Goal: Task Accomplishment & Management: Use online tool/utility

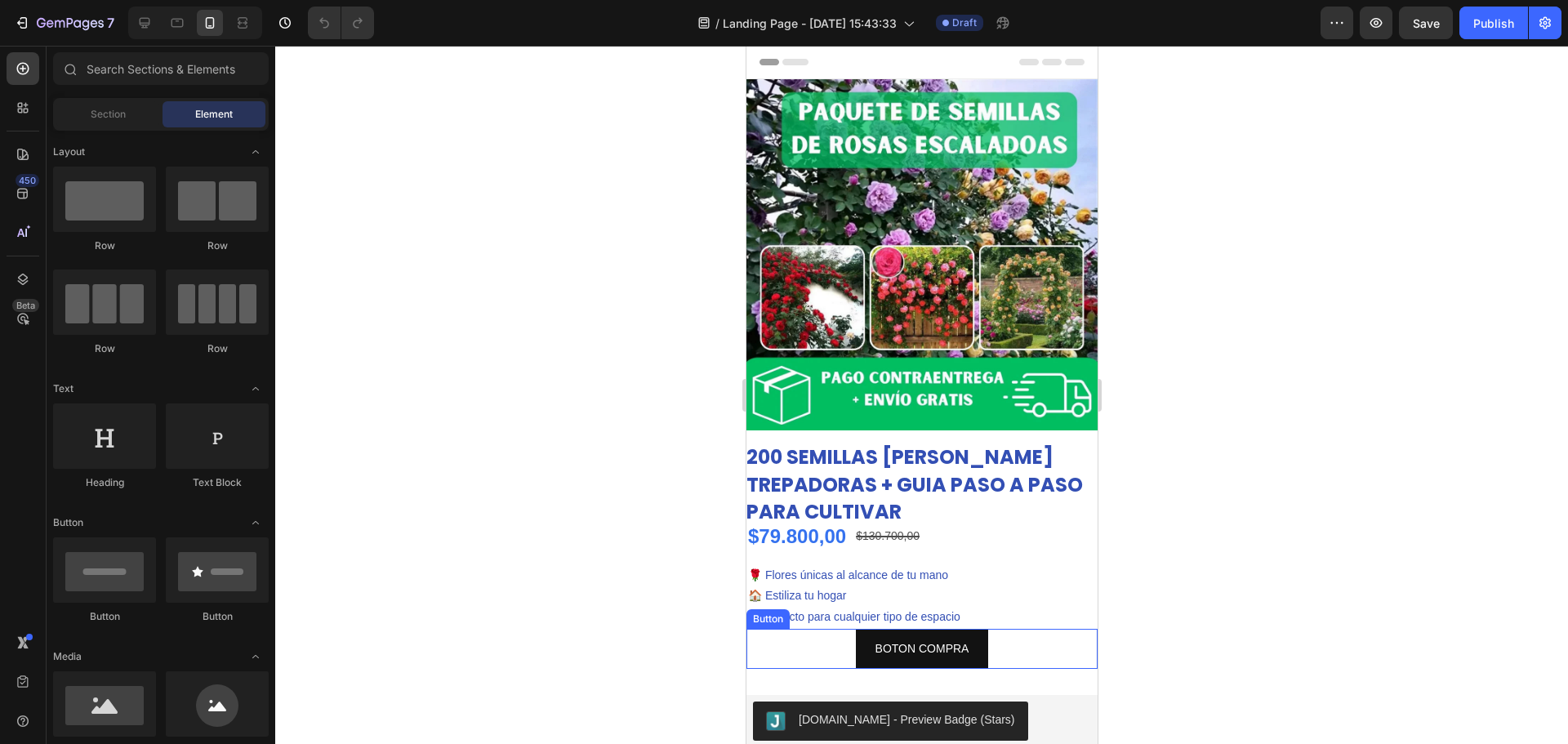
click at [858, 644] on button "BOTON COMPRA" at bounding box center [922, 648] width 133 height 40
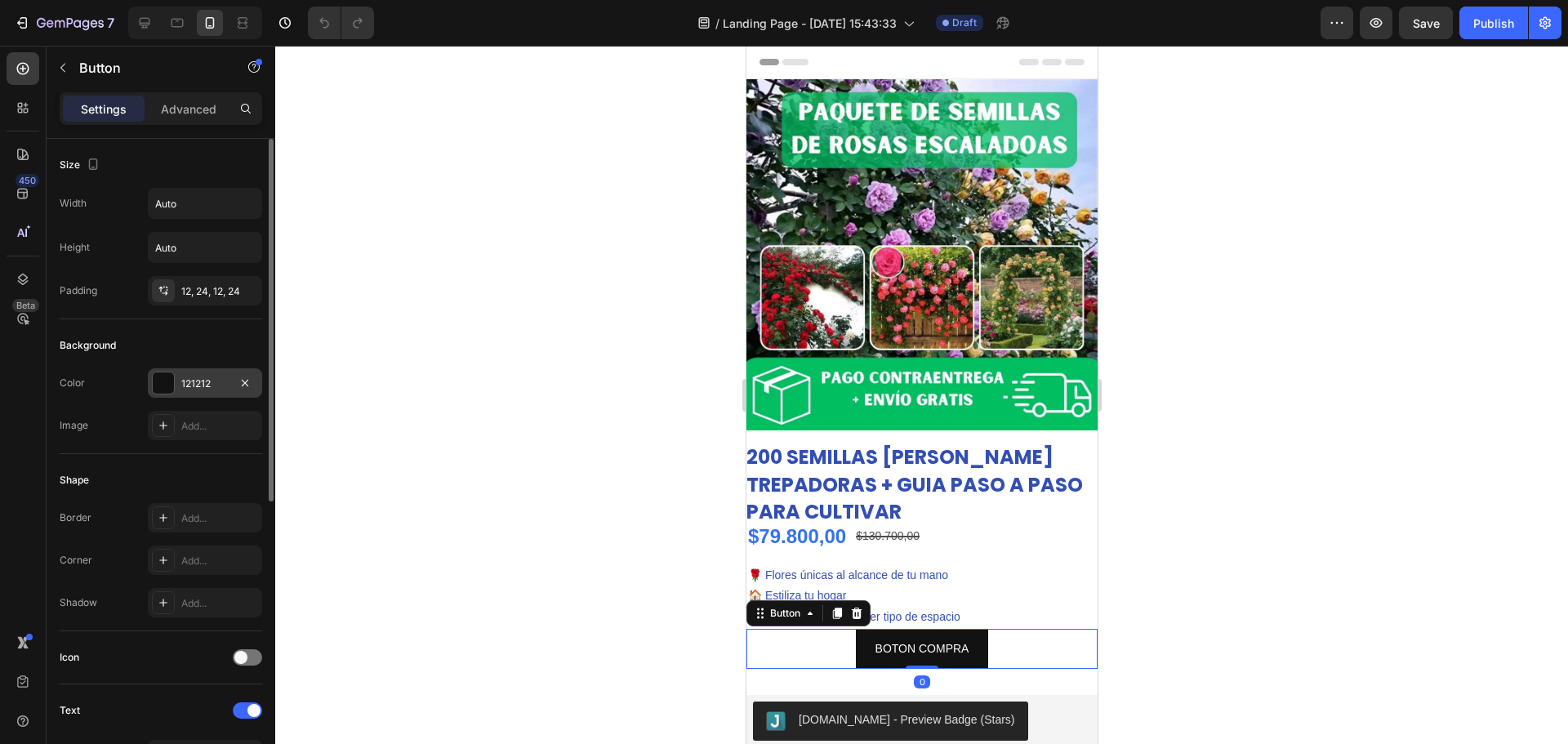
click at [173, 387] on div at bounding box center [163, 382] width 21 height 21
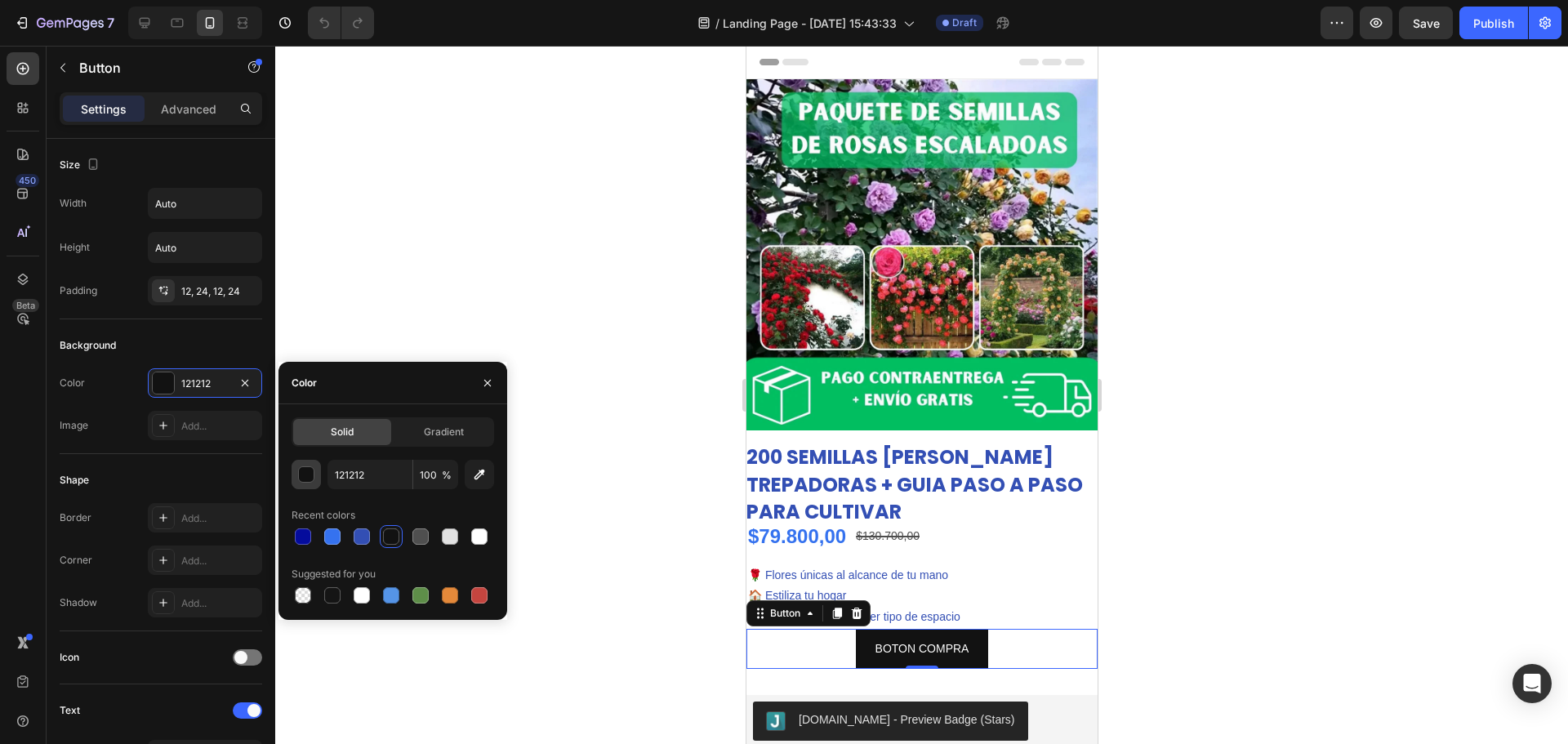
click at [305, 464] on button "button" at bounding box center [306, 474] width 29 height 29
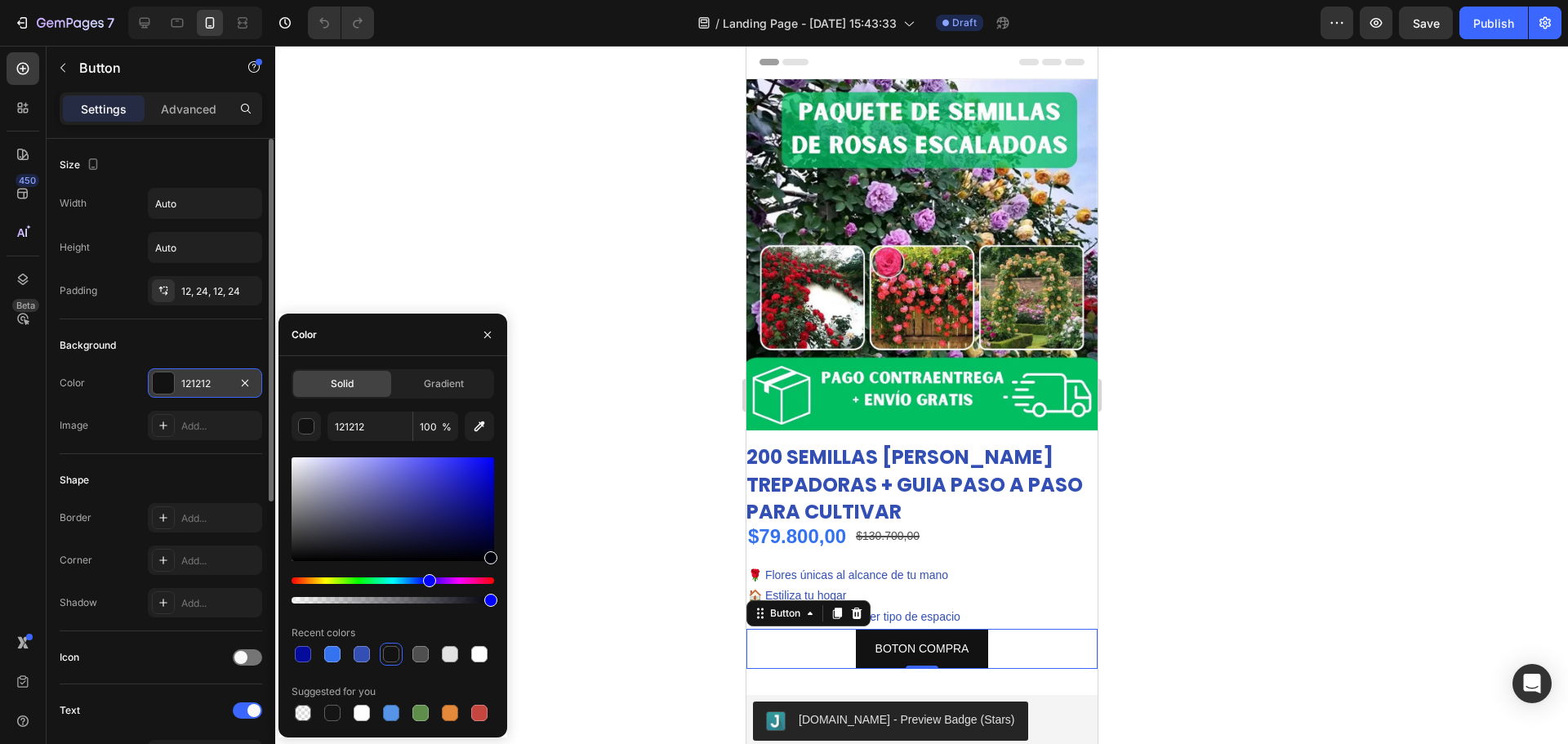
click at [163, 380] on div at bounding box center [163, 382] width 21 height 21
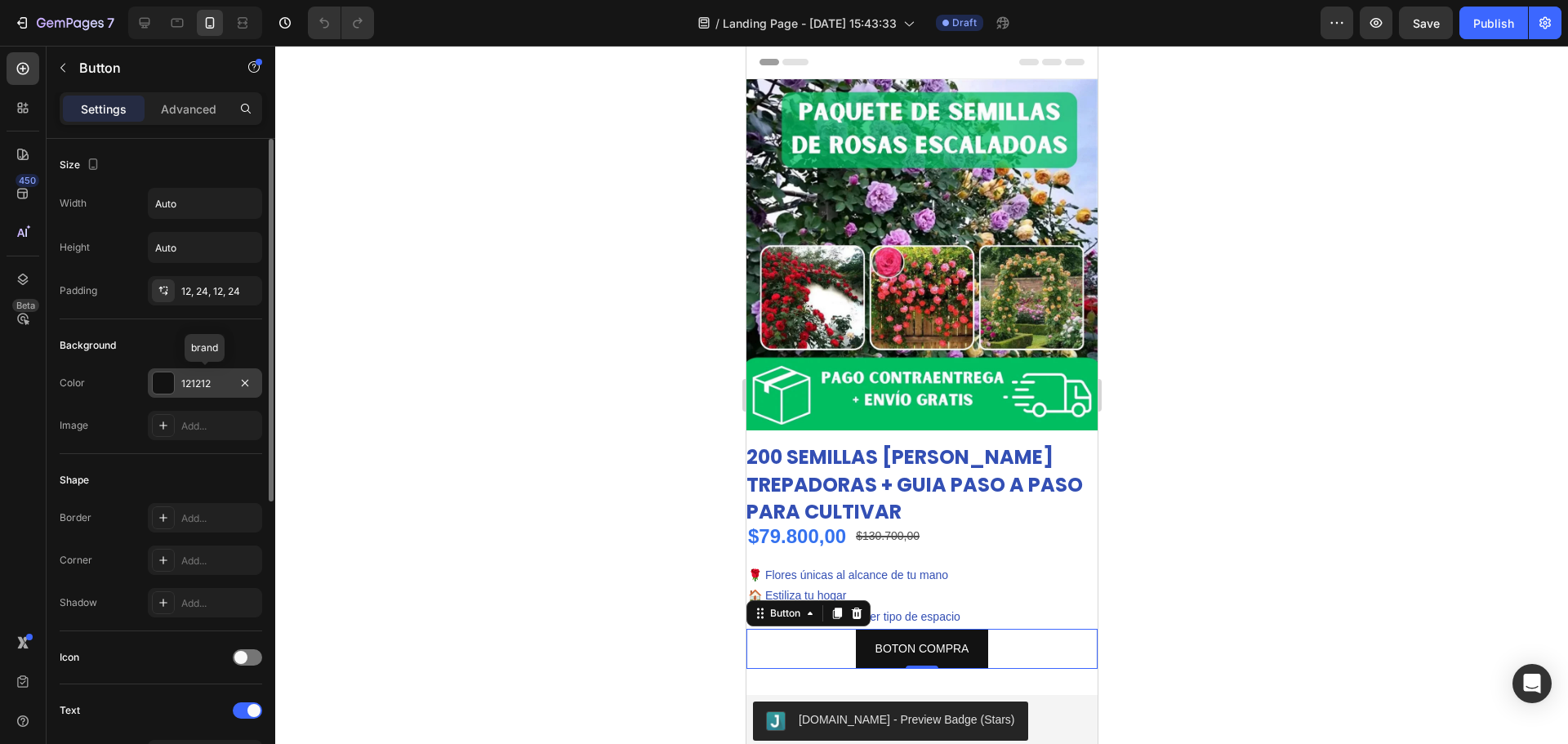
click at [163, 380] on div at bounding box center [163, 382] width 21 height 21
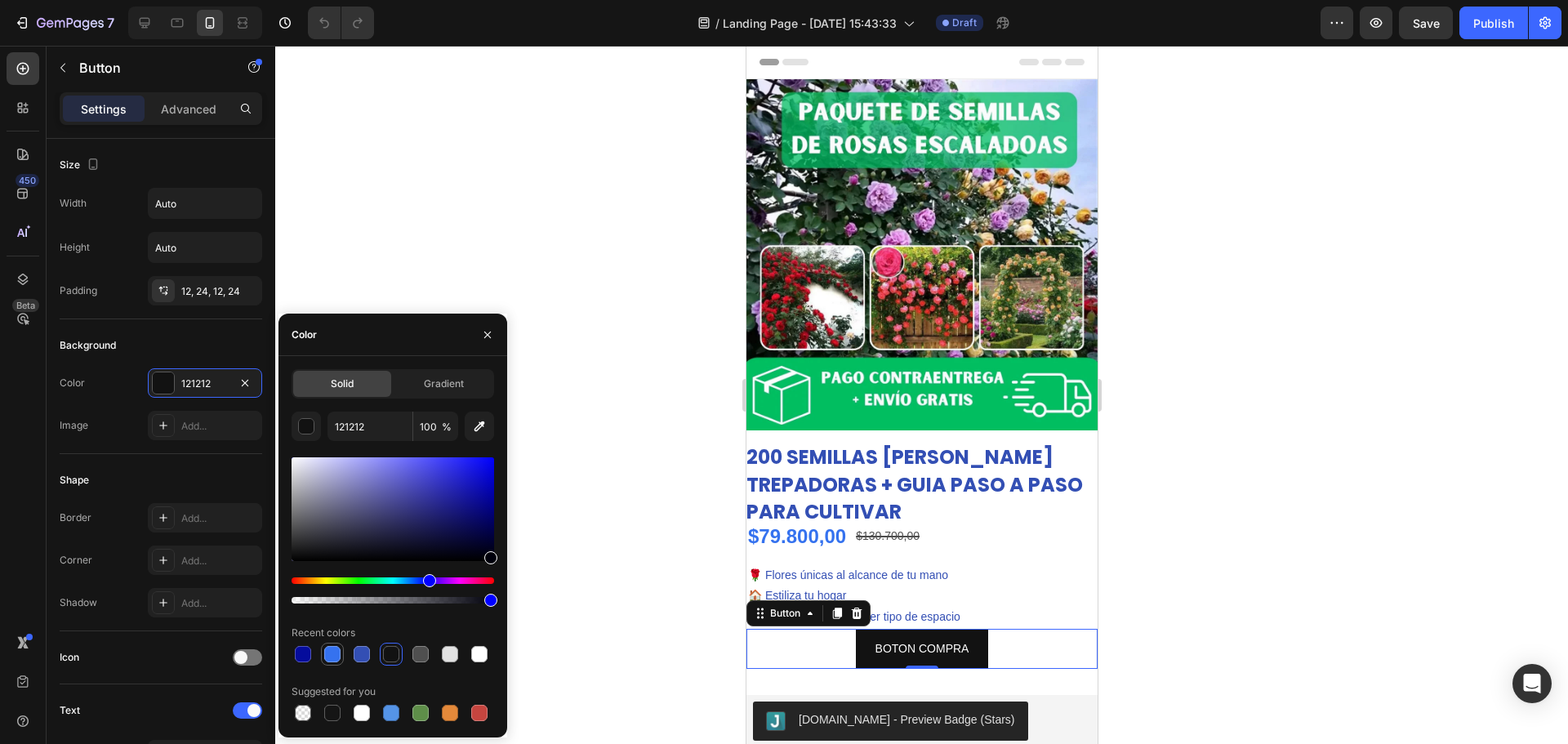
click at [333, 651] on div at bounding box center [333, 654] width 16 height 16
type input "3572EF"
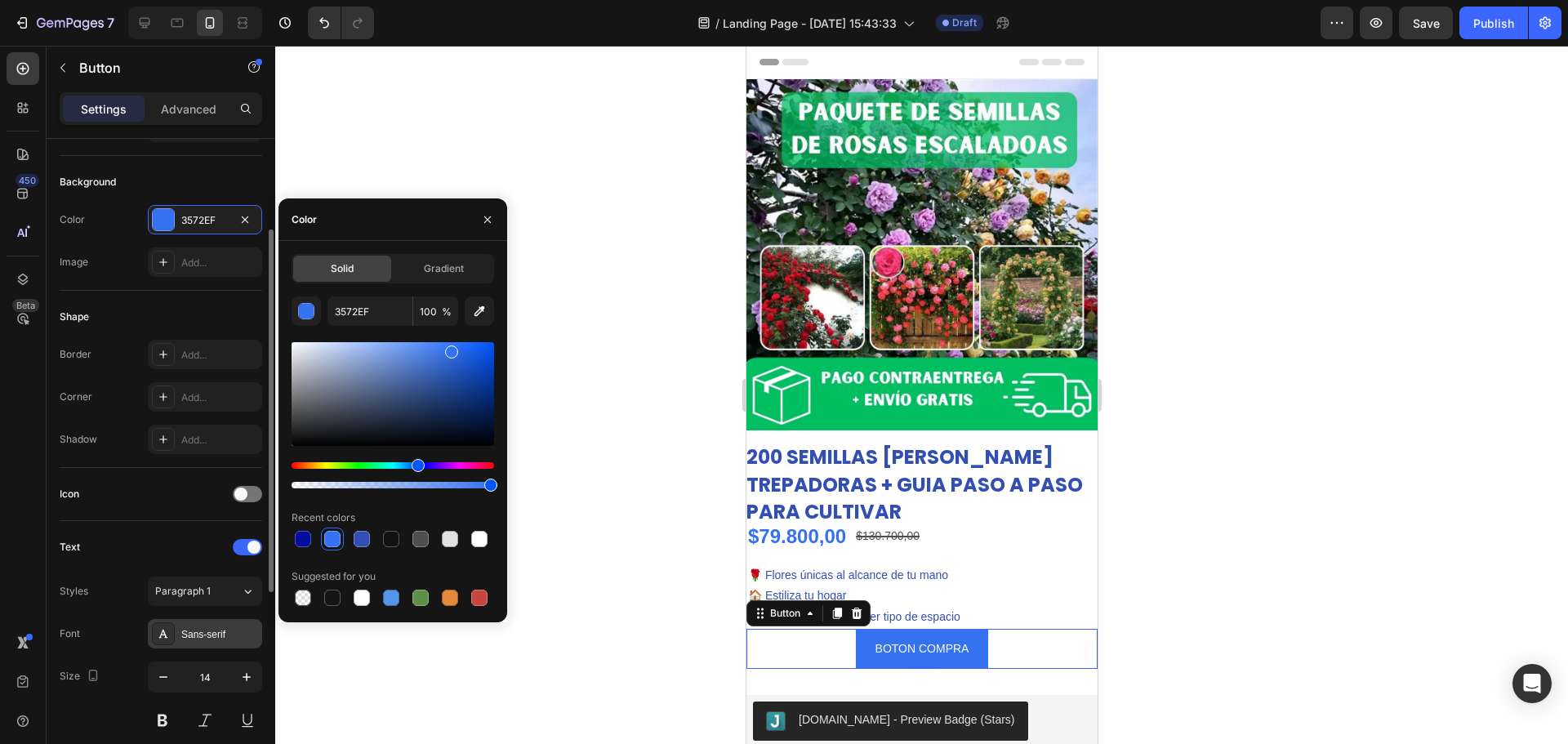
scroll to position [408, 0]
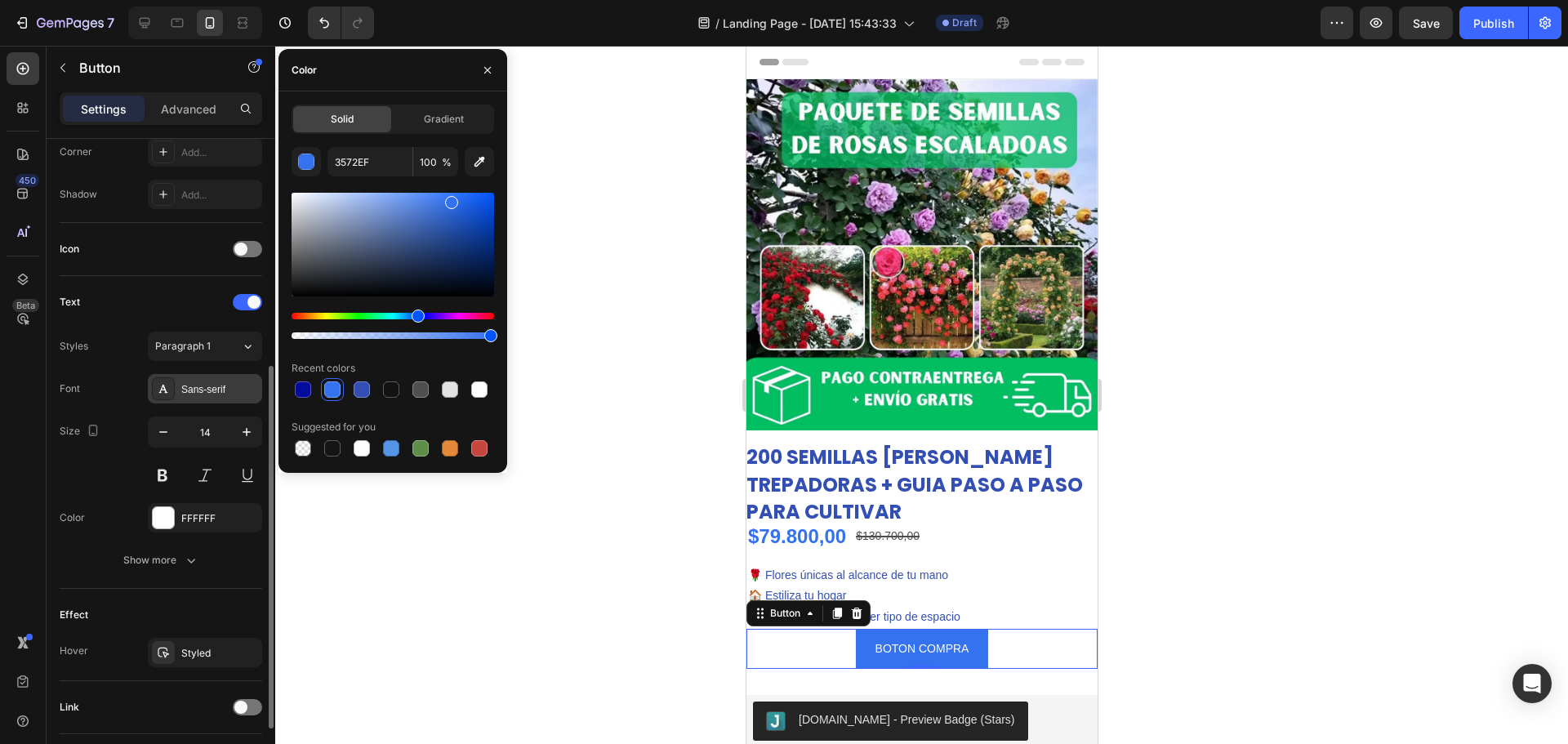
click at [211, 395] on div "Sans-serif" at bounding box center [220, 390] width 77 height 15
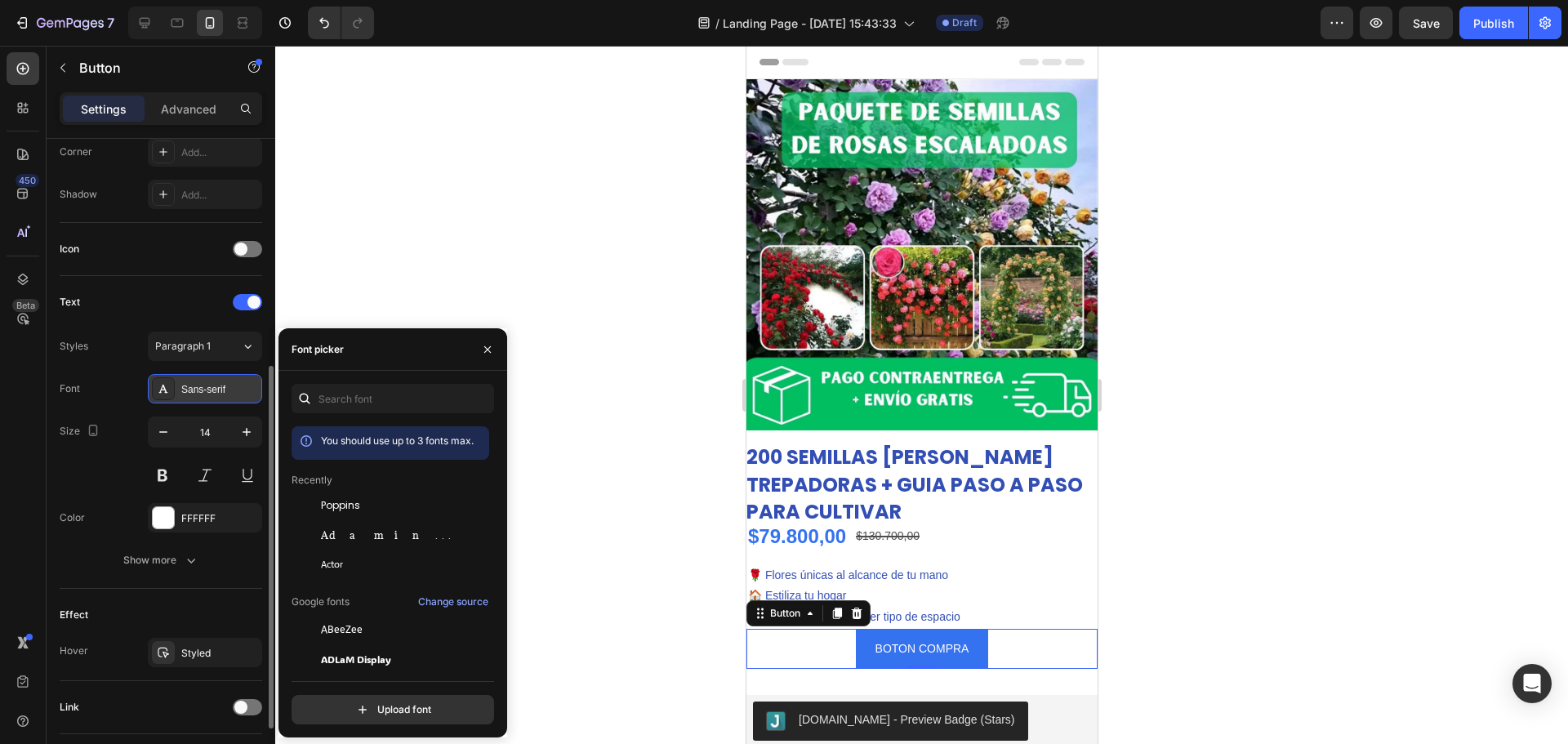
click at [211, 392] on div "Sans-serif" at bounding box center [220, 390] width 77 height 15
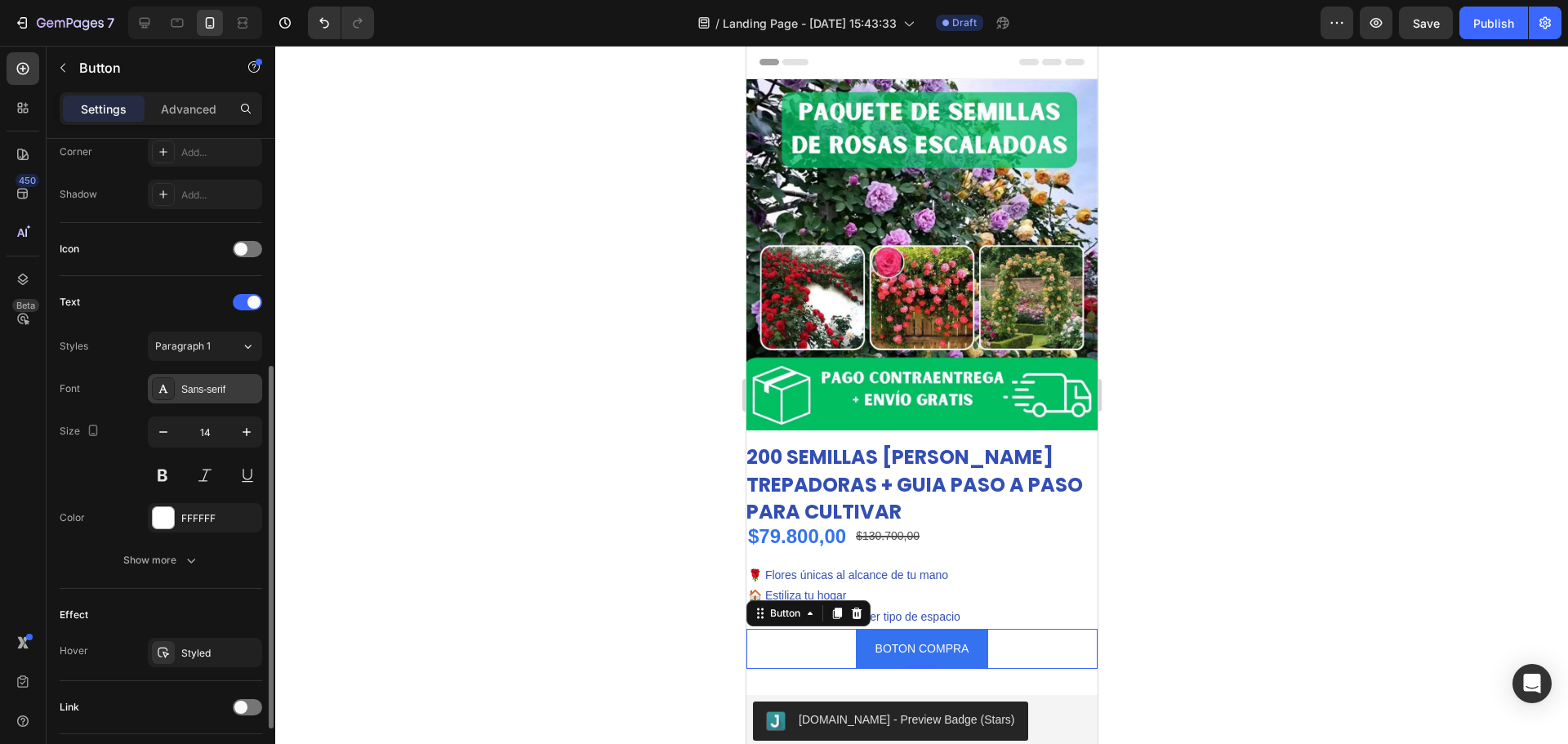
click at [232, 391] on div "Sans-serif" at bounding box center [220, 390] width 77 height 15
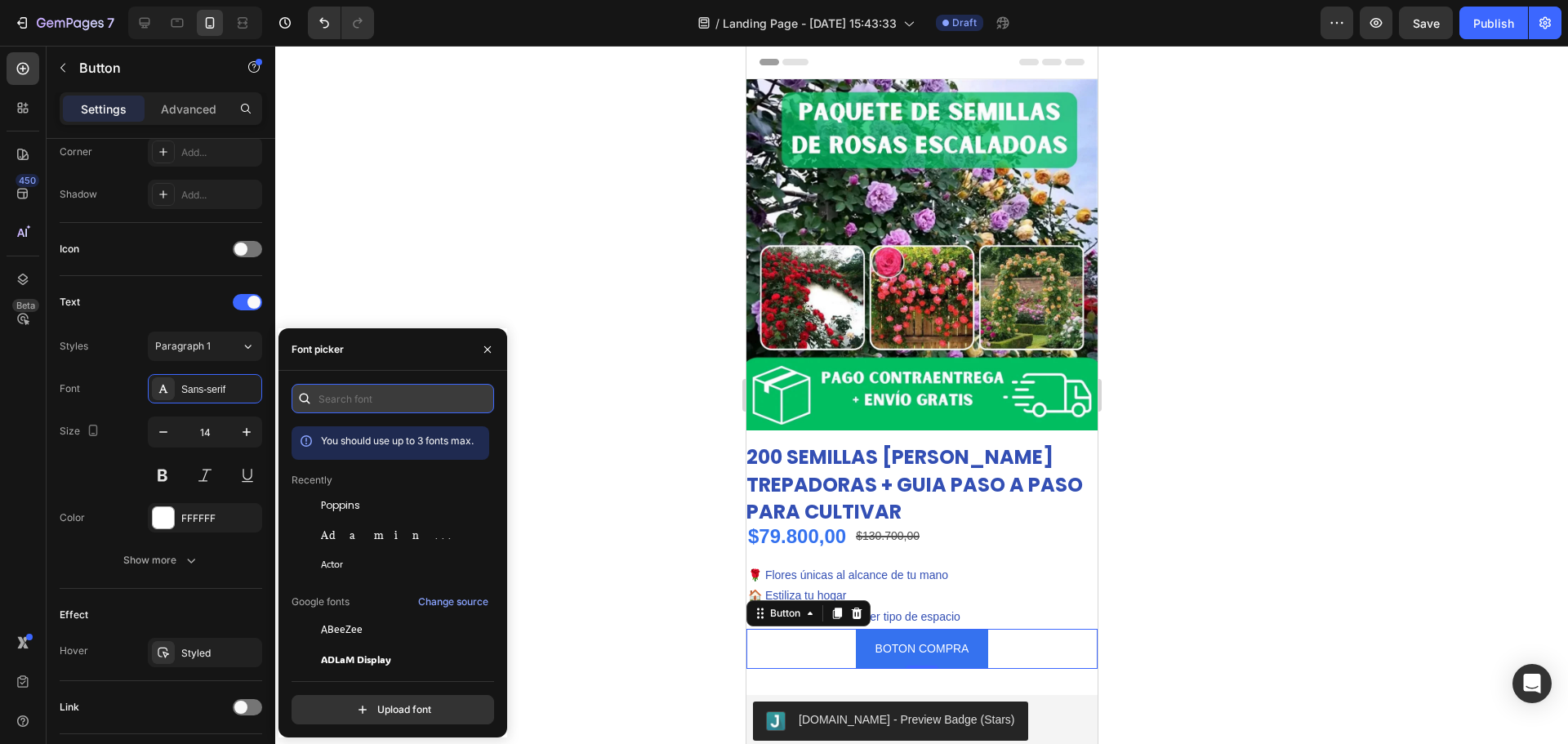
click at [335, 404] on input "text" at bounding box center [393, 398] width 202 height 29
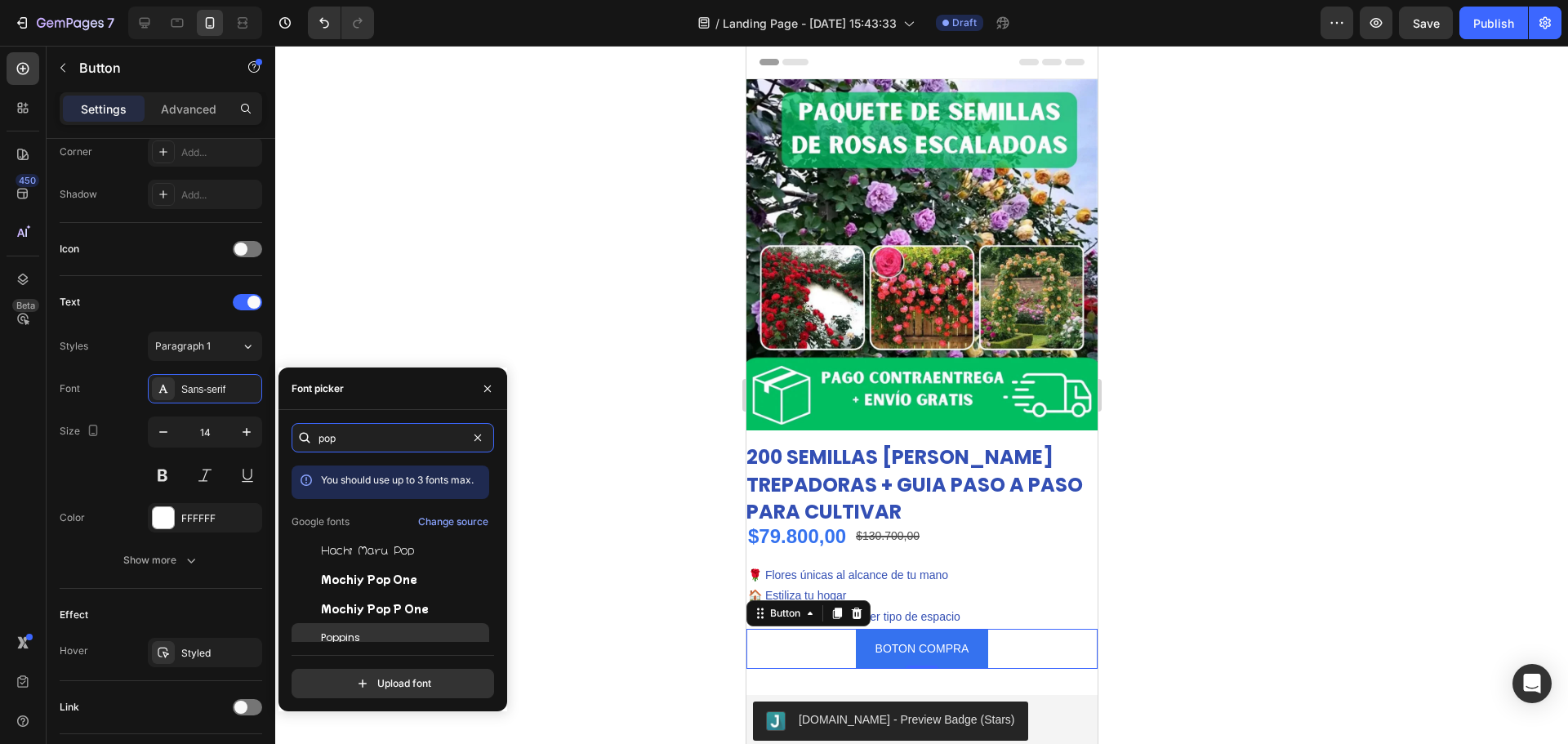
type input "pop"
click at [369, 638] on div "Poppins" at bounding box center [403, 637] width 165 height 15
click at [244, 437] on icon "button" at bounding box center [247, 432] width 16 height 16
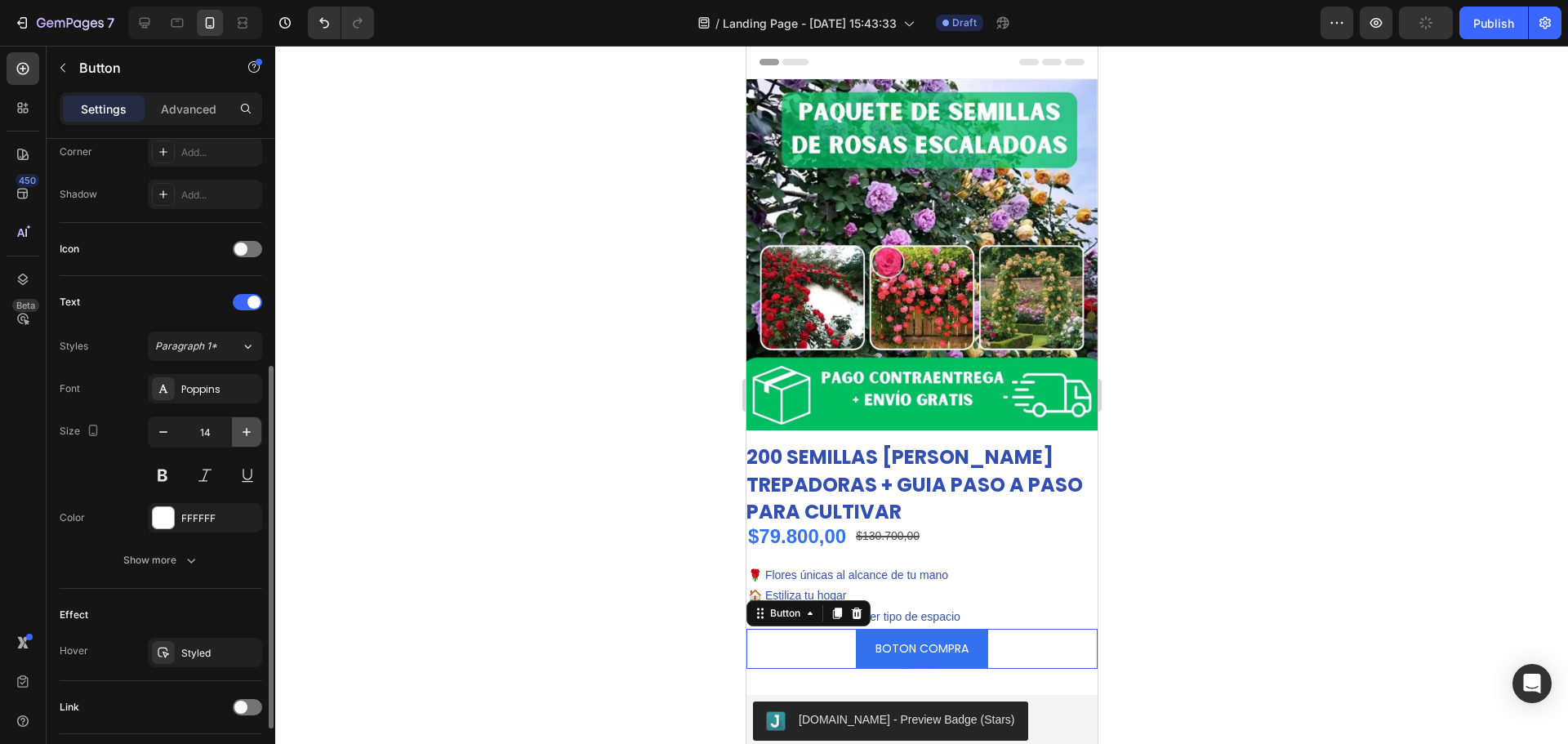
click at [244, 437] on icon "button" at bounding box center [247, 432] width 16 height 16
type input "16"
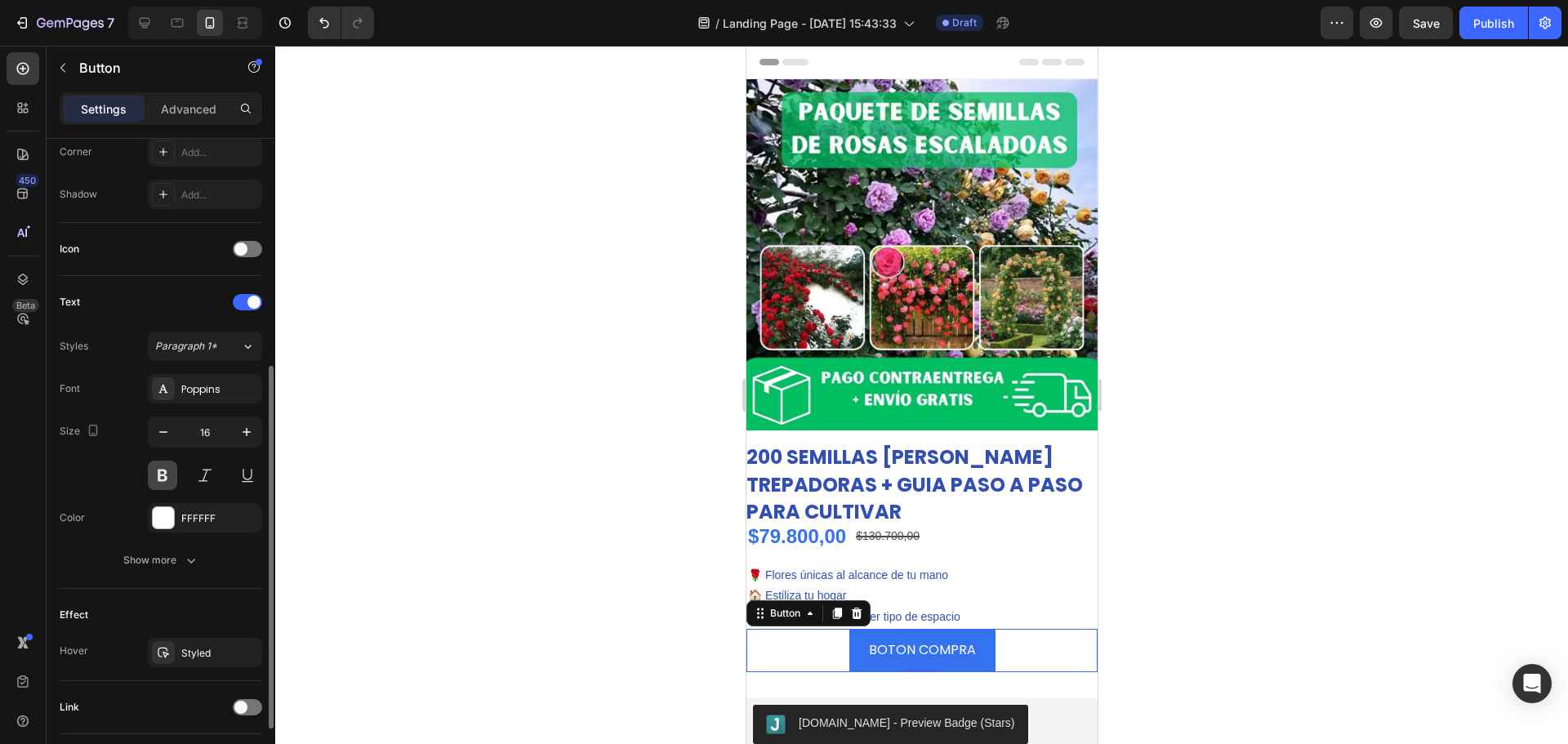
click at [160, 472] on button at bounding box center [162, 475] width 29 height 29
click at [418, 549] on div at bounding box center [921, 394] width 1293 height 698
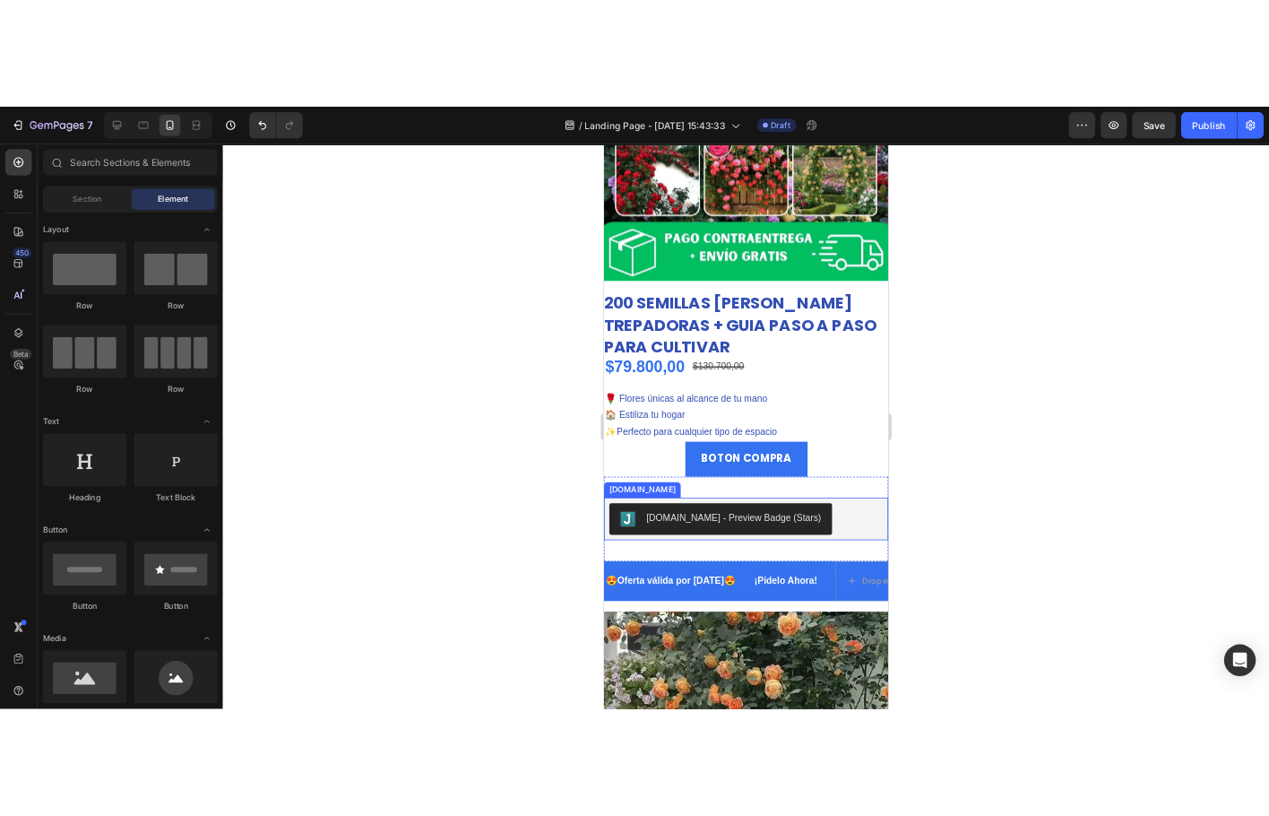
scroll to position [269, 0]
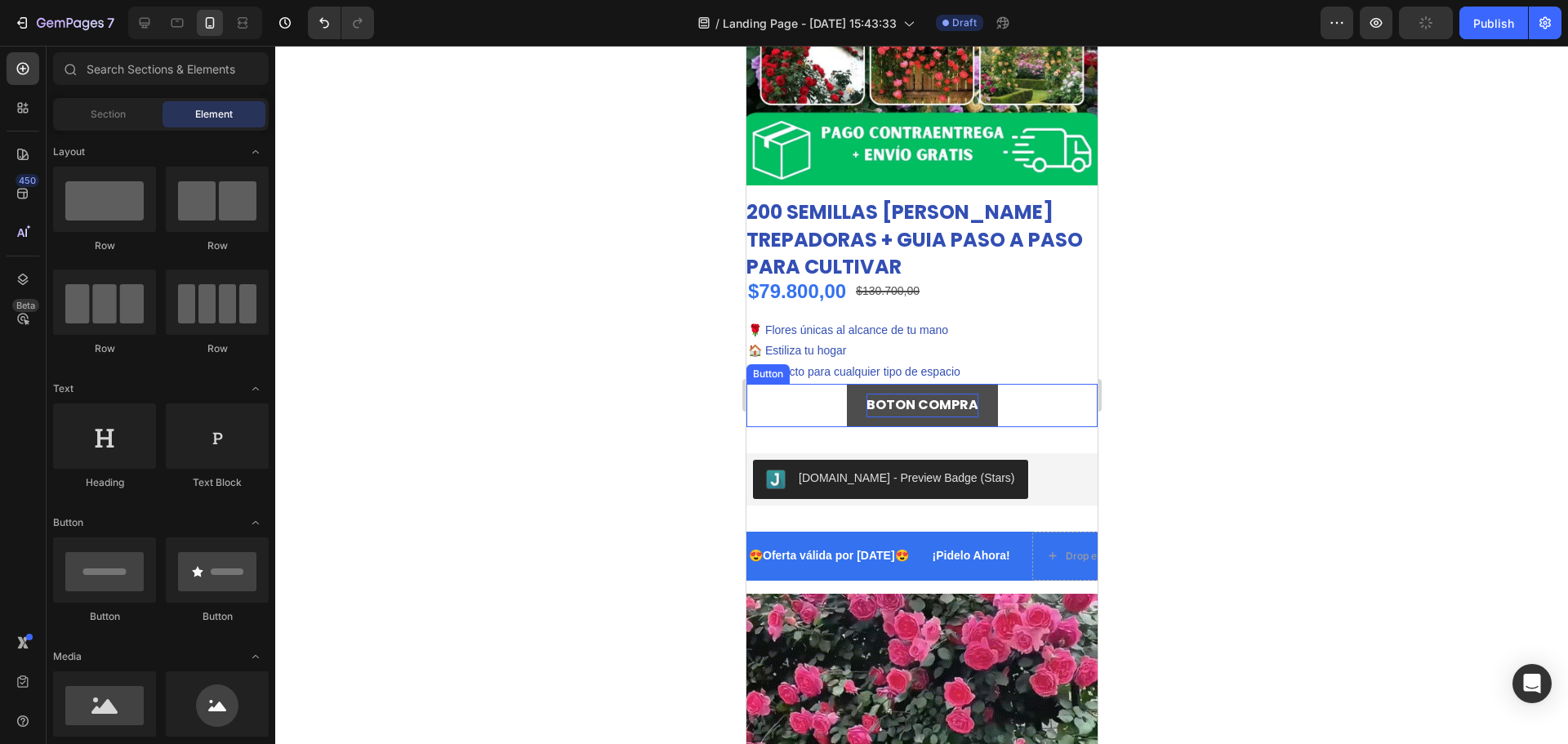
click at [908, 397] on p "BOTON COMPRA" at bounding box center [921, 405] width 112 height 24
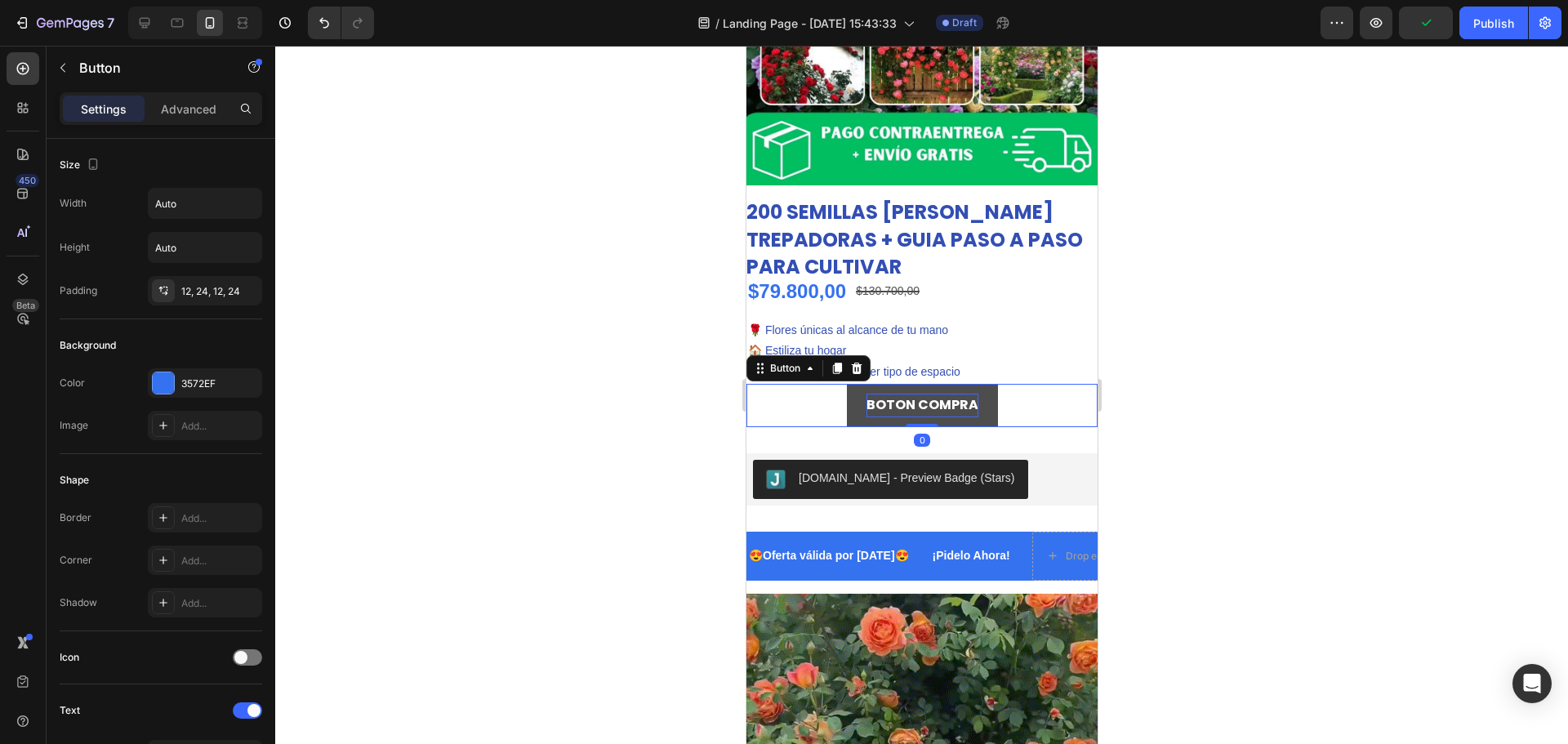
click at [937, 397] on p "BOTON COMPRA" at bounding box center [921, 405] width 112 height 24
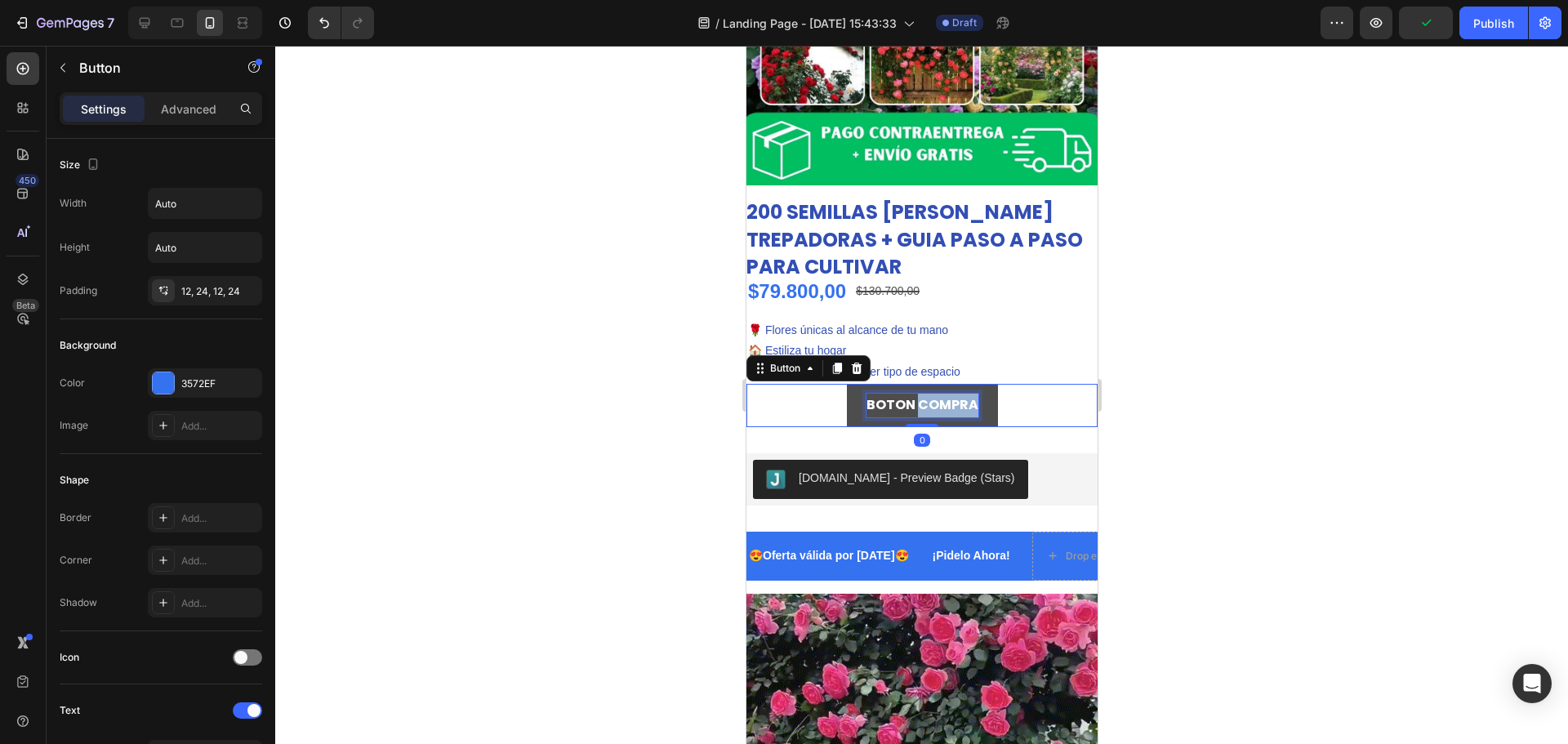
click at [937, 397] on p "BOTON COMPRA" at bounding box center [921, 405] width 112 height 24
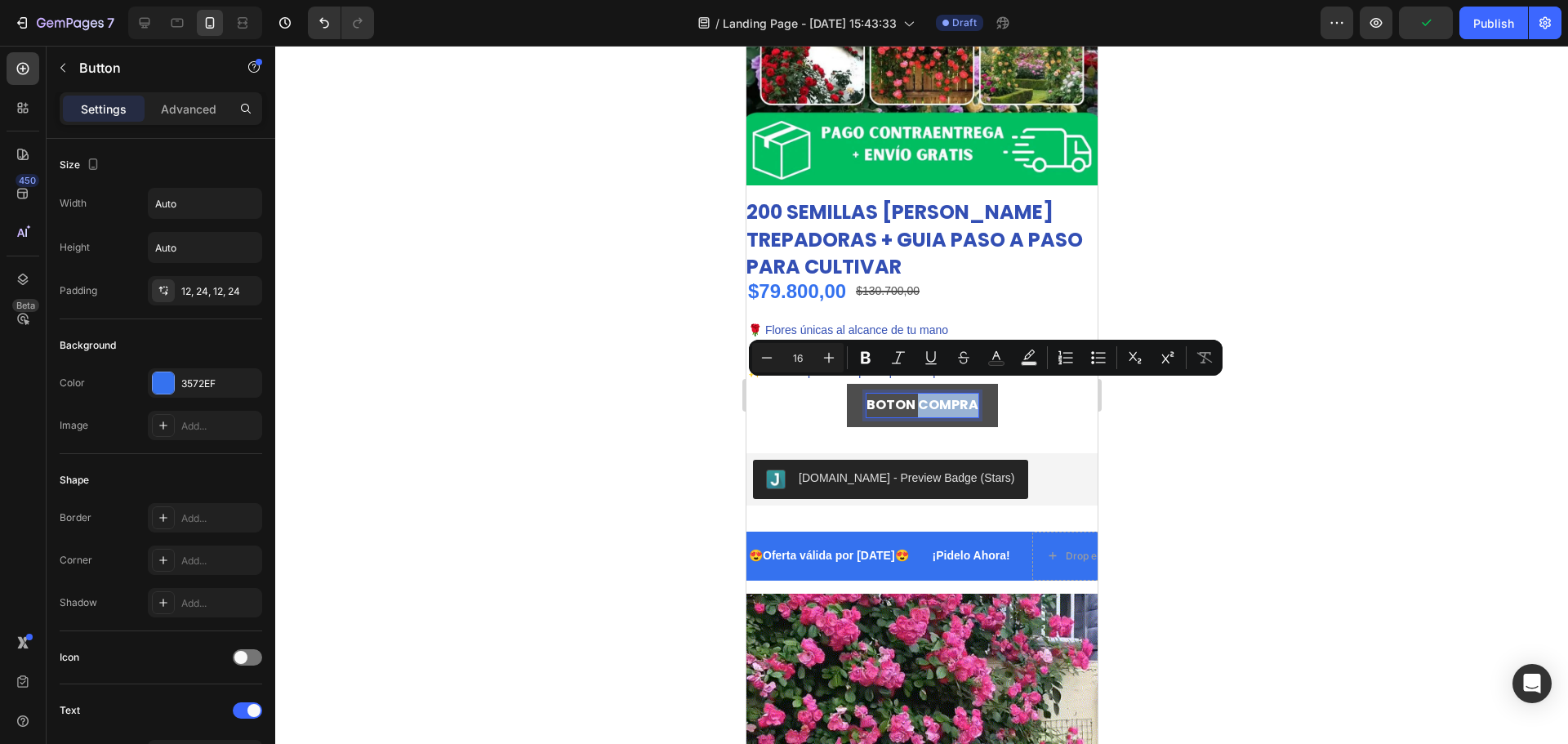
click at [937, 397] on p "BOTON COMPRA" at bounding box center [921, 405] width 112 height 24
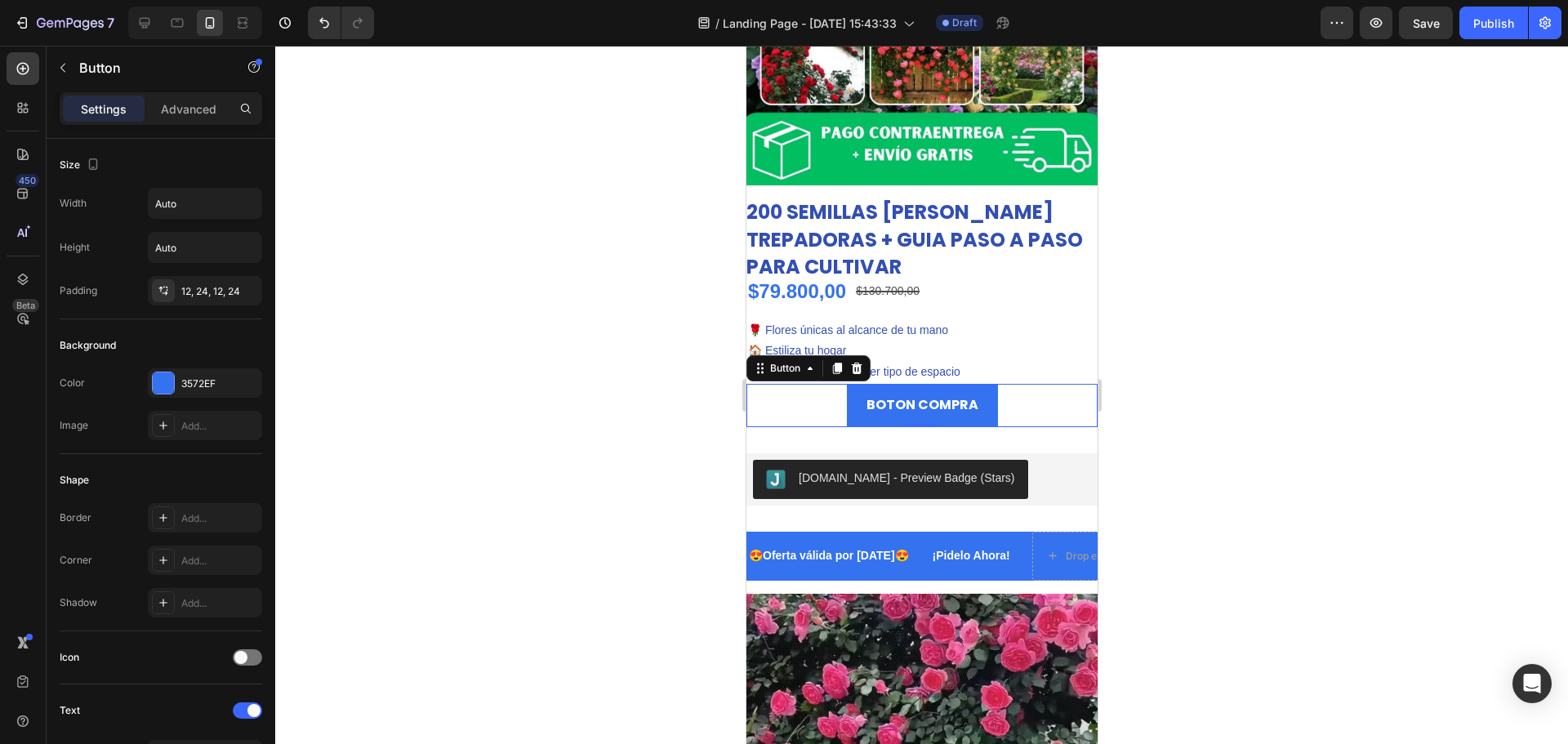
click at [1357, 330] on div at bounding box center [921, 394] width 1293 height 698
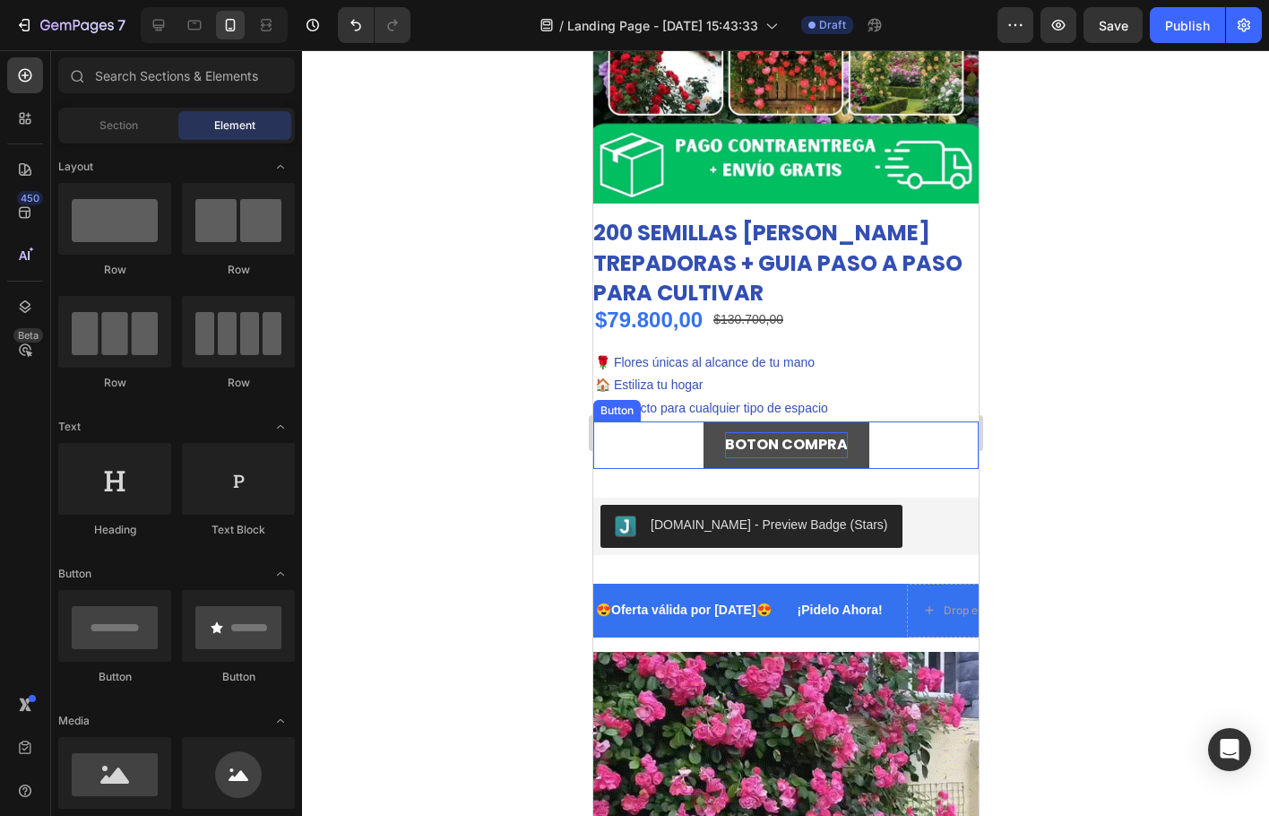
click at [775, 435] on p "BOTON COMPRA" at bounding box center [785, 445] width 123 height 26
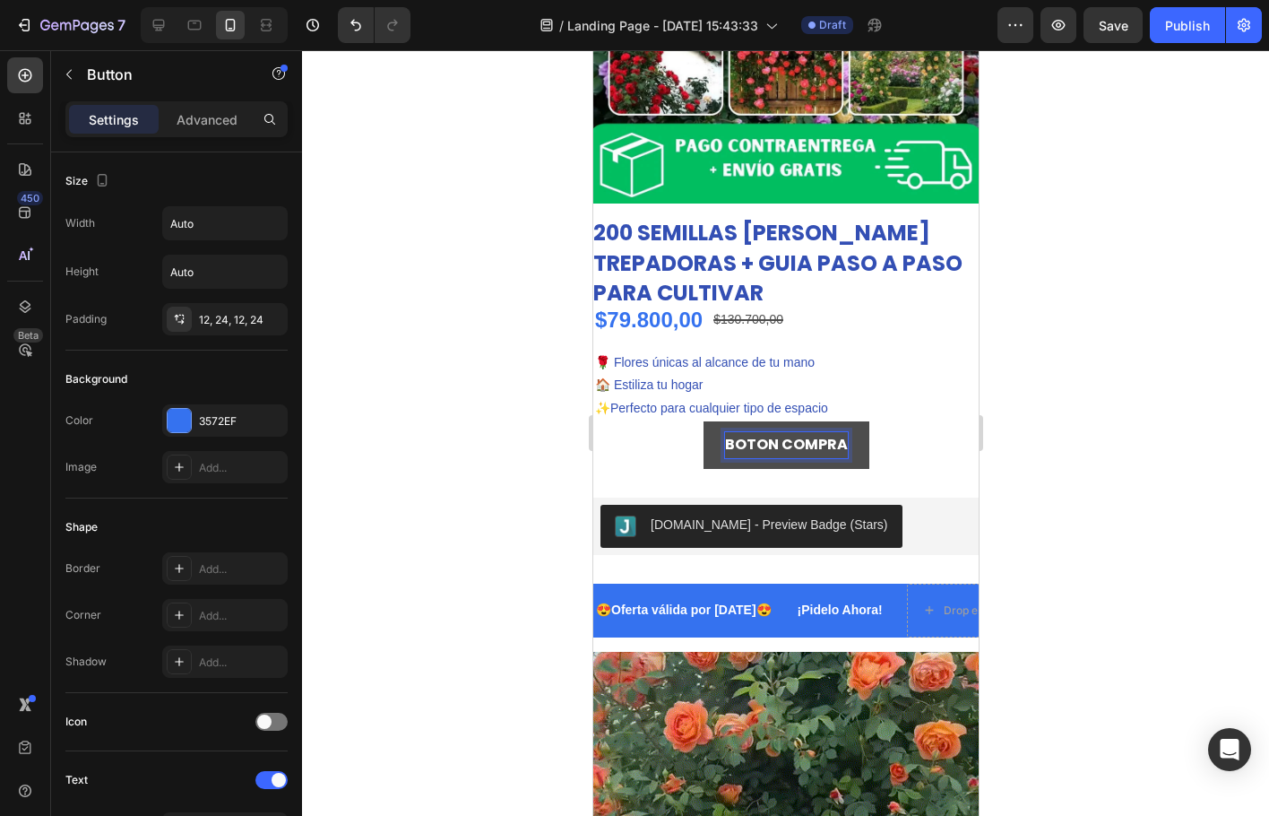
click at [775, 434] on p "BOTON COMPRA" at bounding box center [785, 445] width 123 height 26
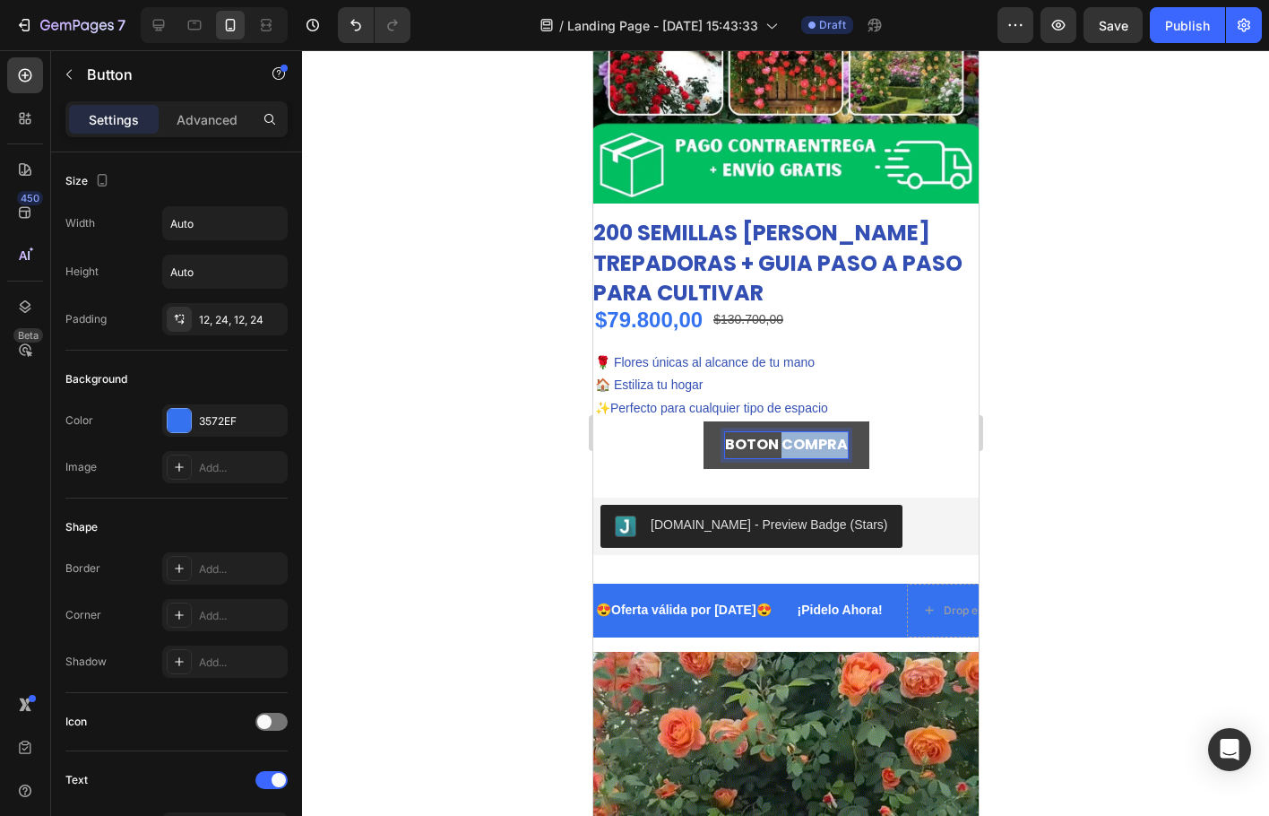
click at [775, 434] on p "BOTON COMPRA" at bounding box center [785, 445] width 123 height 26
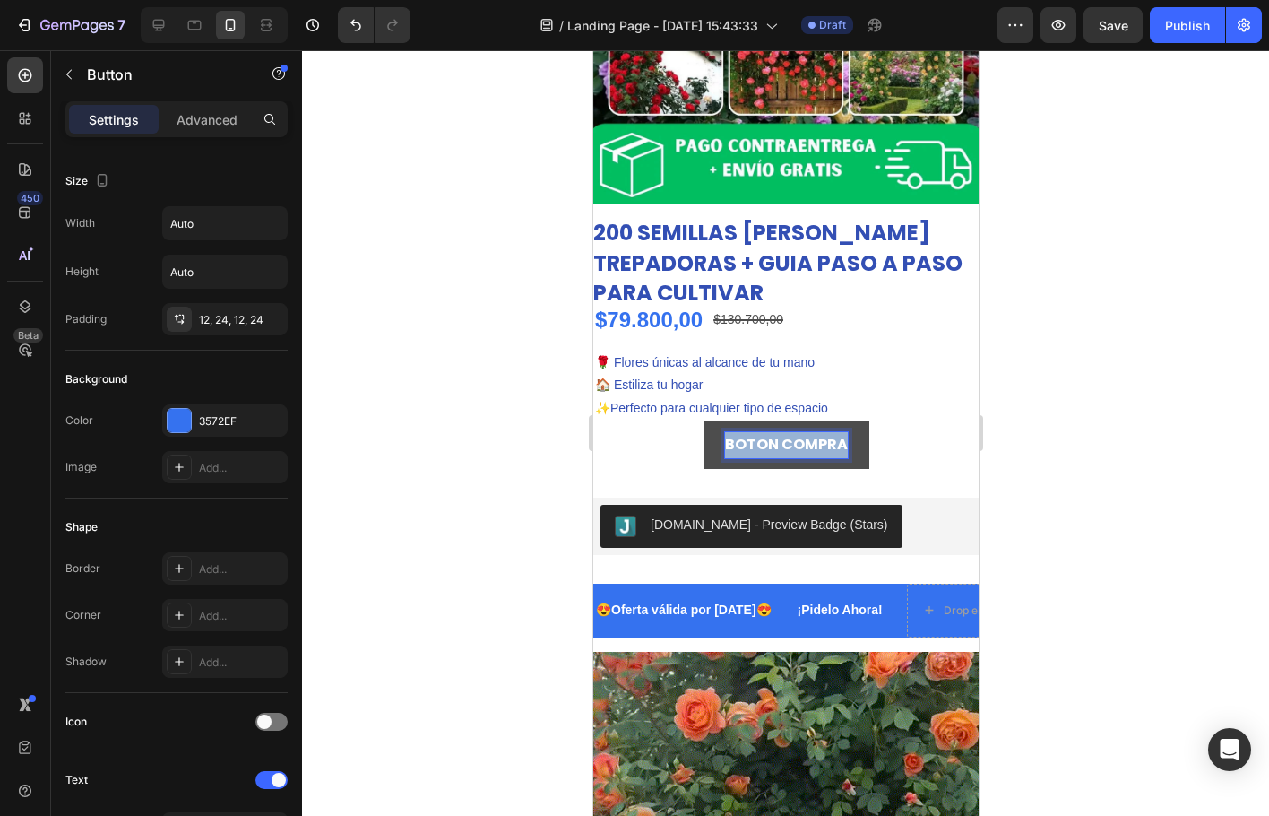
click at [775, 434] on p "BOTON COMPRA" at bounding box center [785, 445] width 123 height 26
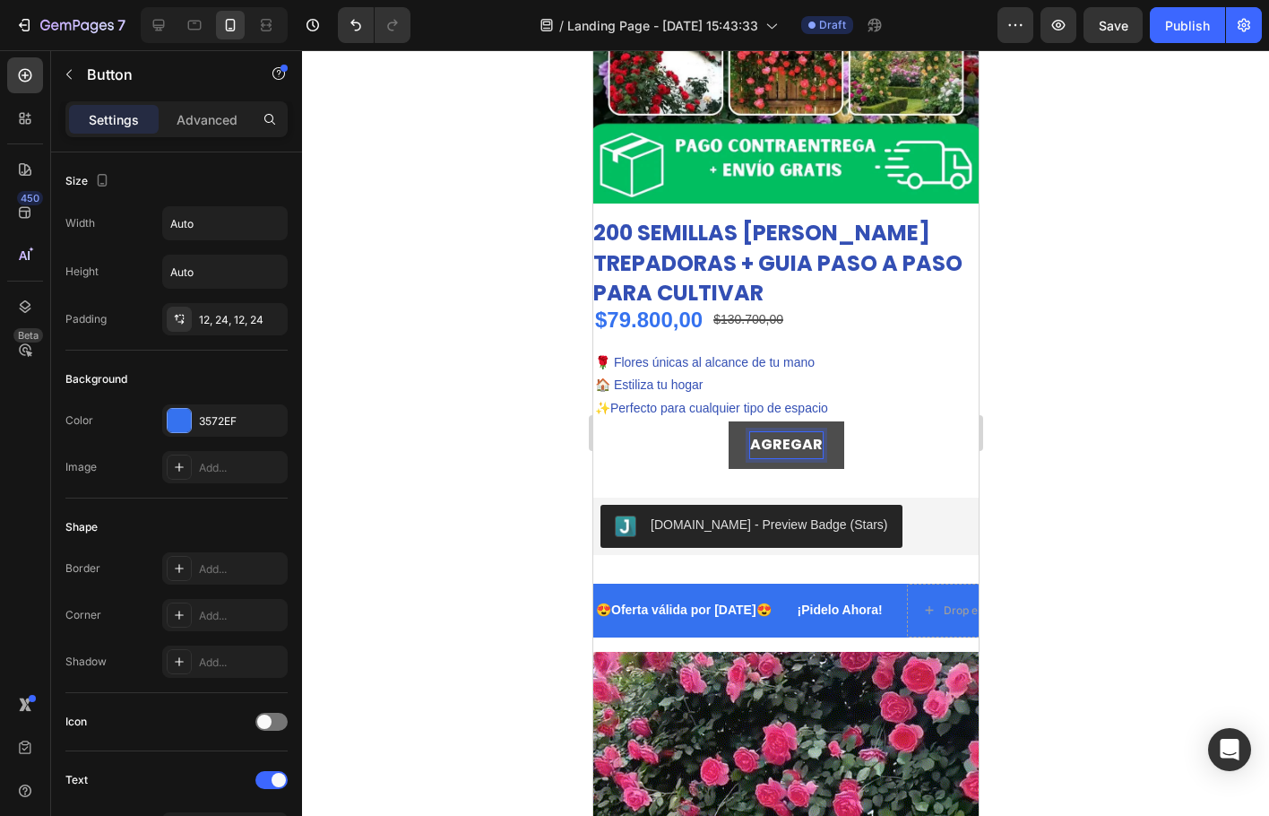
click at [728, 421] on button "AGREGAR" at bounding box center [786, 445] width 116 height 48
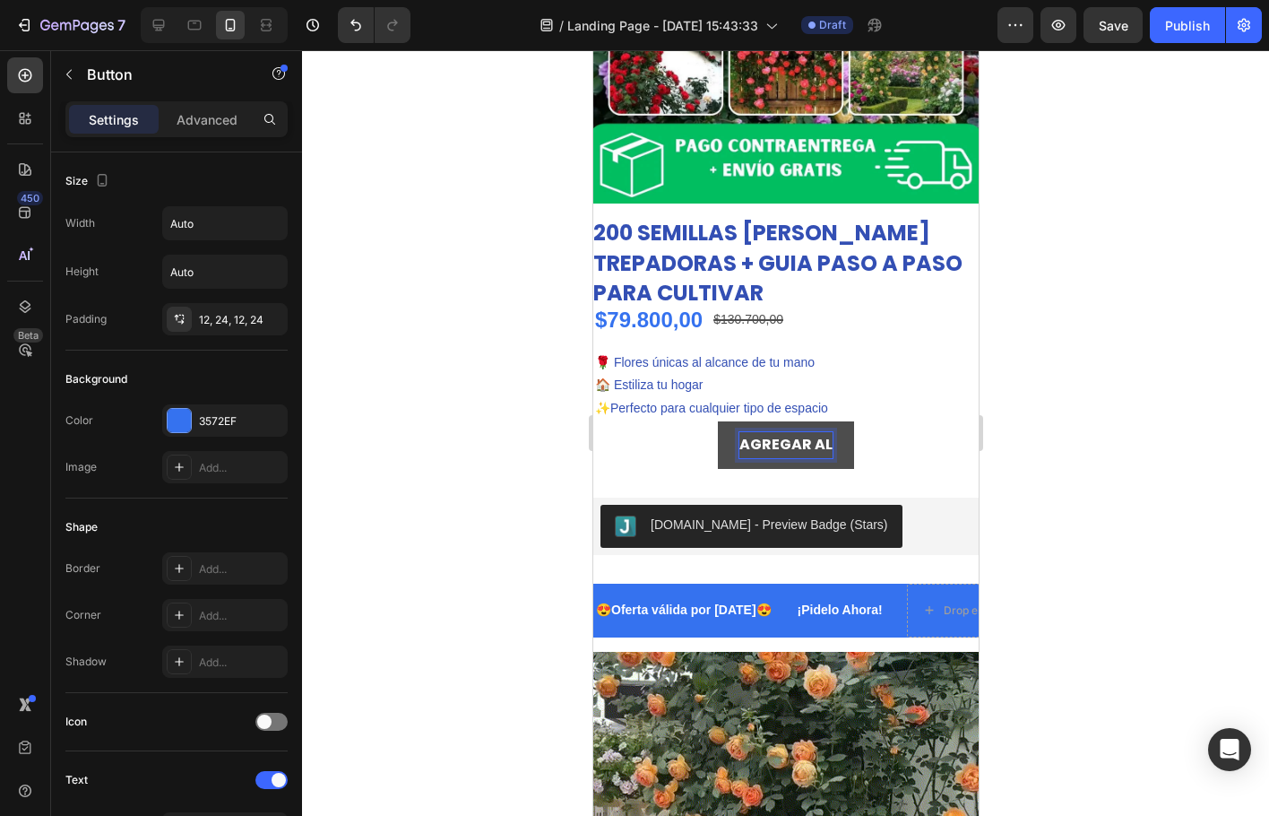
click at [717, 421] on button "AGREGAR AL" at bounding box center [785, 445] width 136 height 48
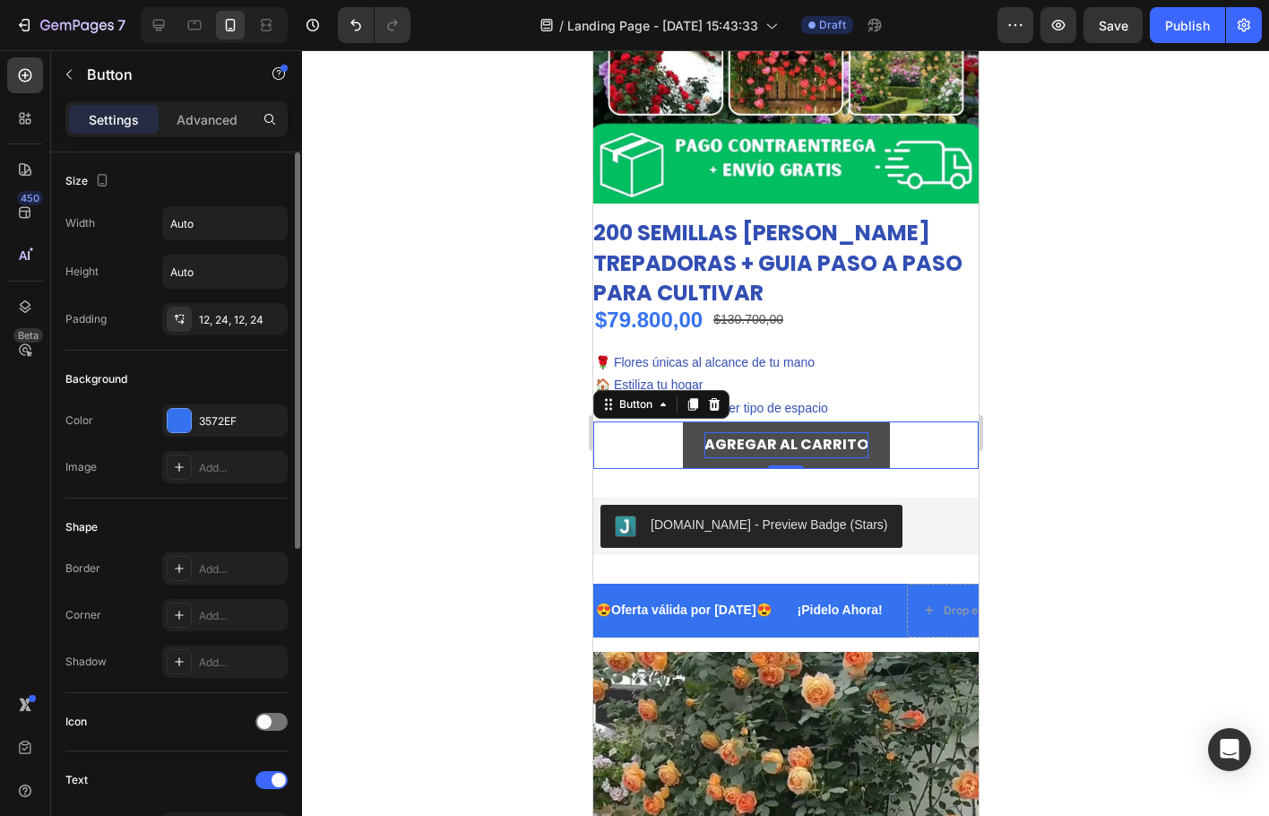
click at [215, 383] on div "Background" at bounding box center [176, 379] width 222 height 29
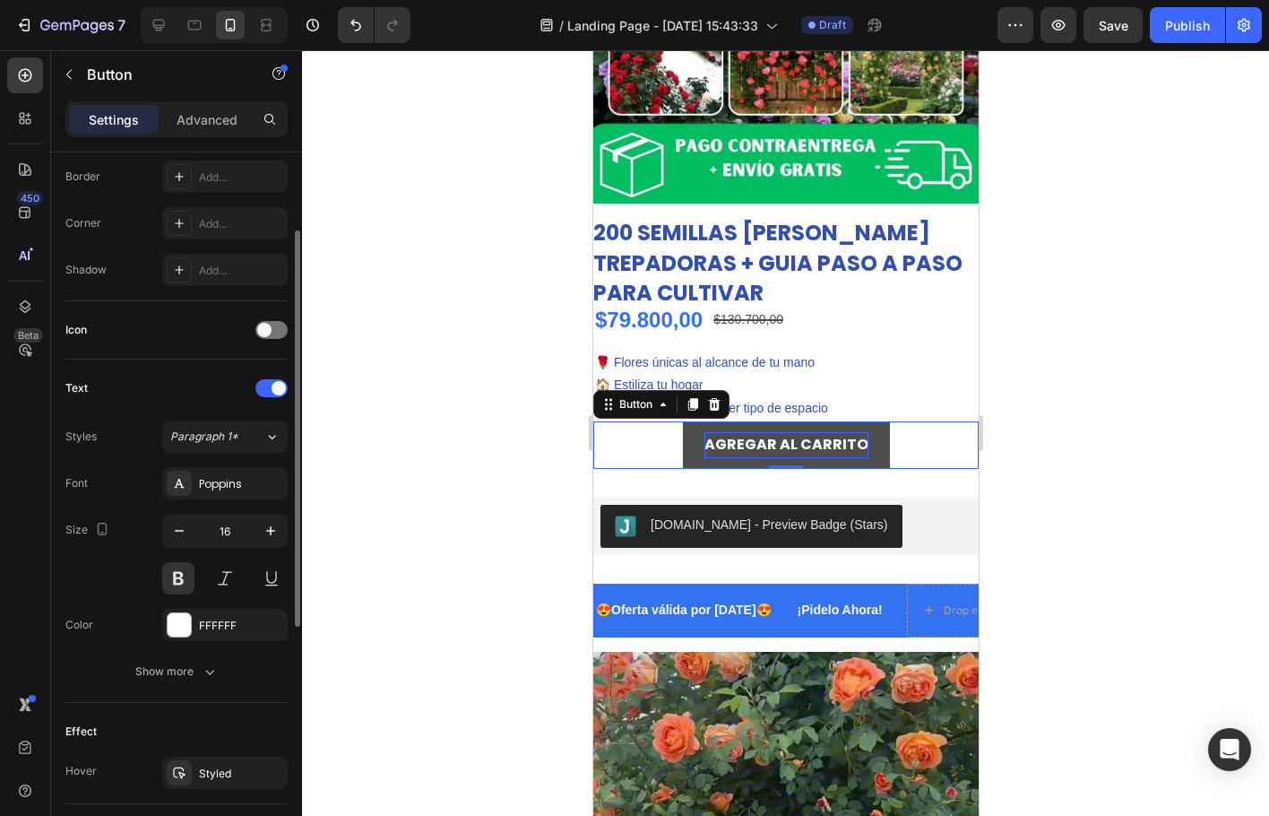
scroll to position [571, 0]
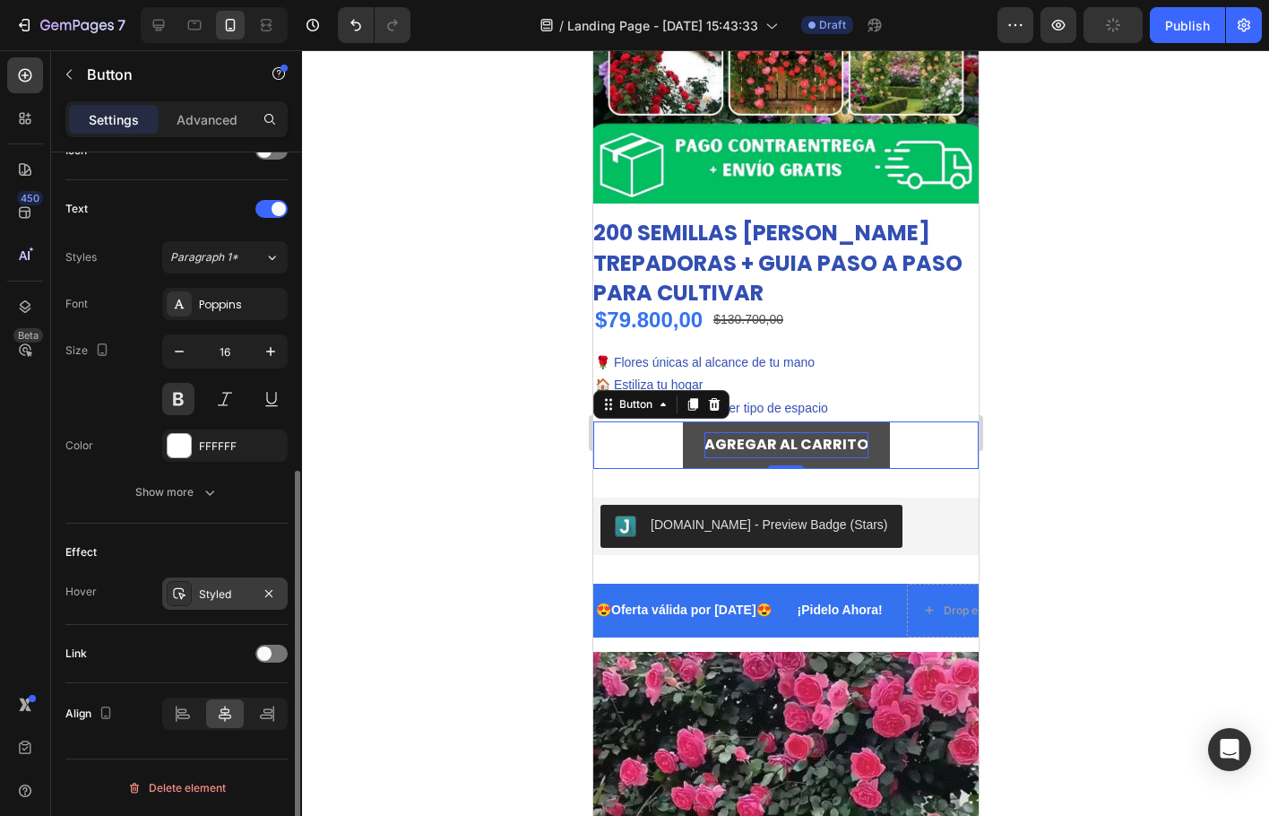
click at [247, 602] on div "Styled" at bounding box center [225, 593] width 126 height 32
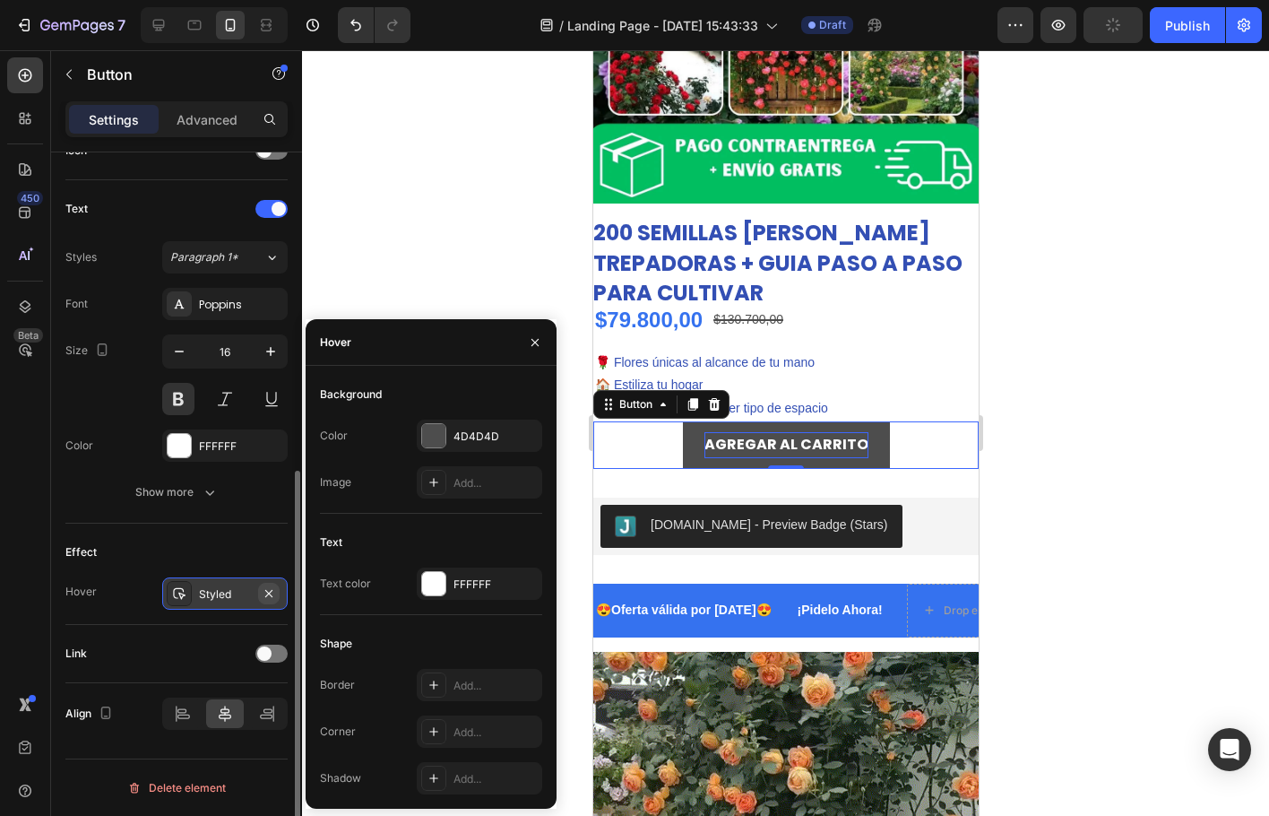
click at [266, 599] on icon "button" at bounding box center [269, 593] width 14 height 14
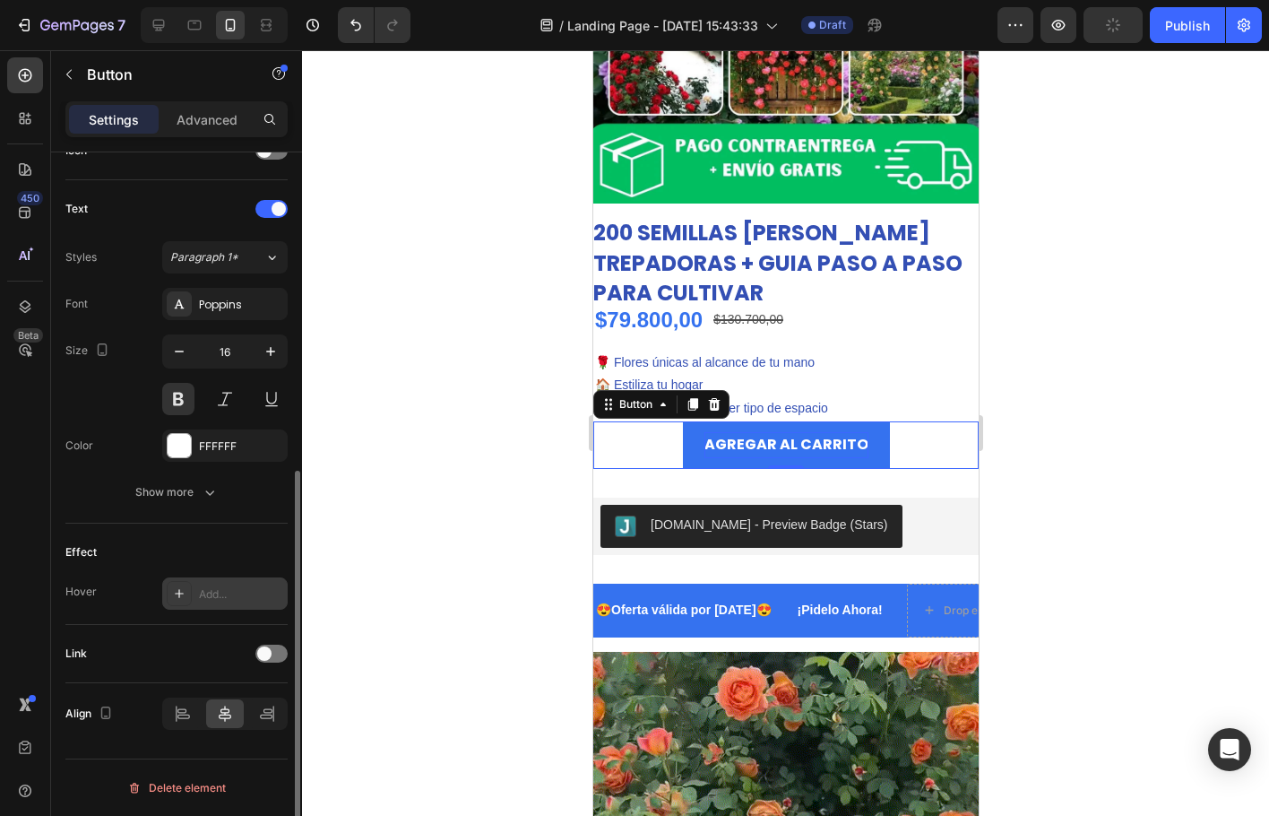
click at [237, 564] on div "Effect" at bounding box center [176, 552] width 222 height 29
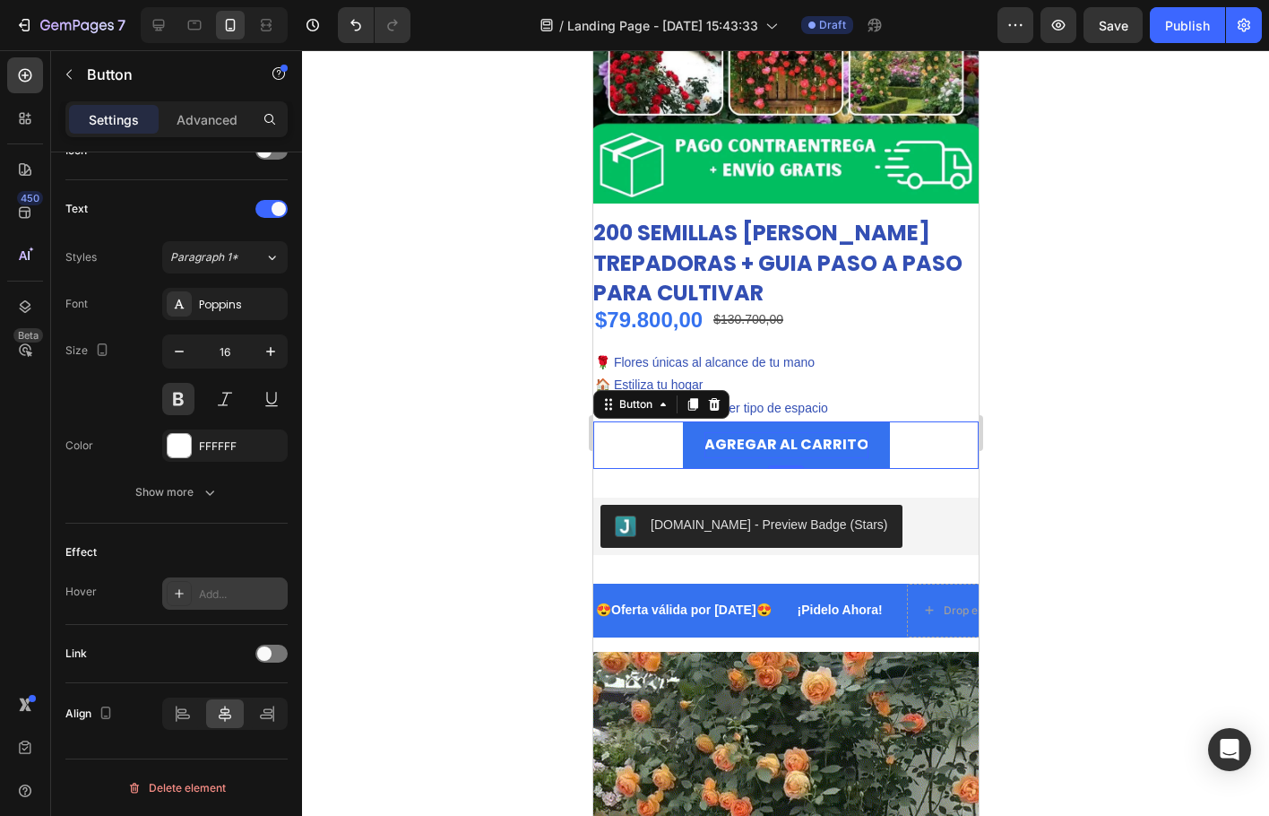
click at [186, 590] on icon at bounding box center [179, 593] width 14 height 14
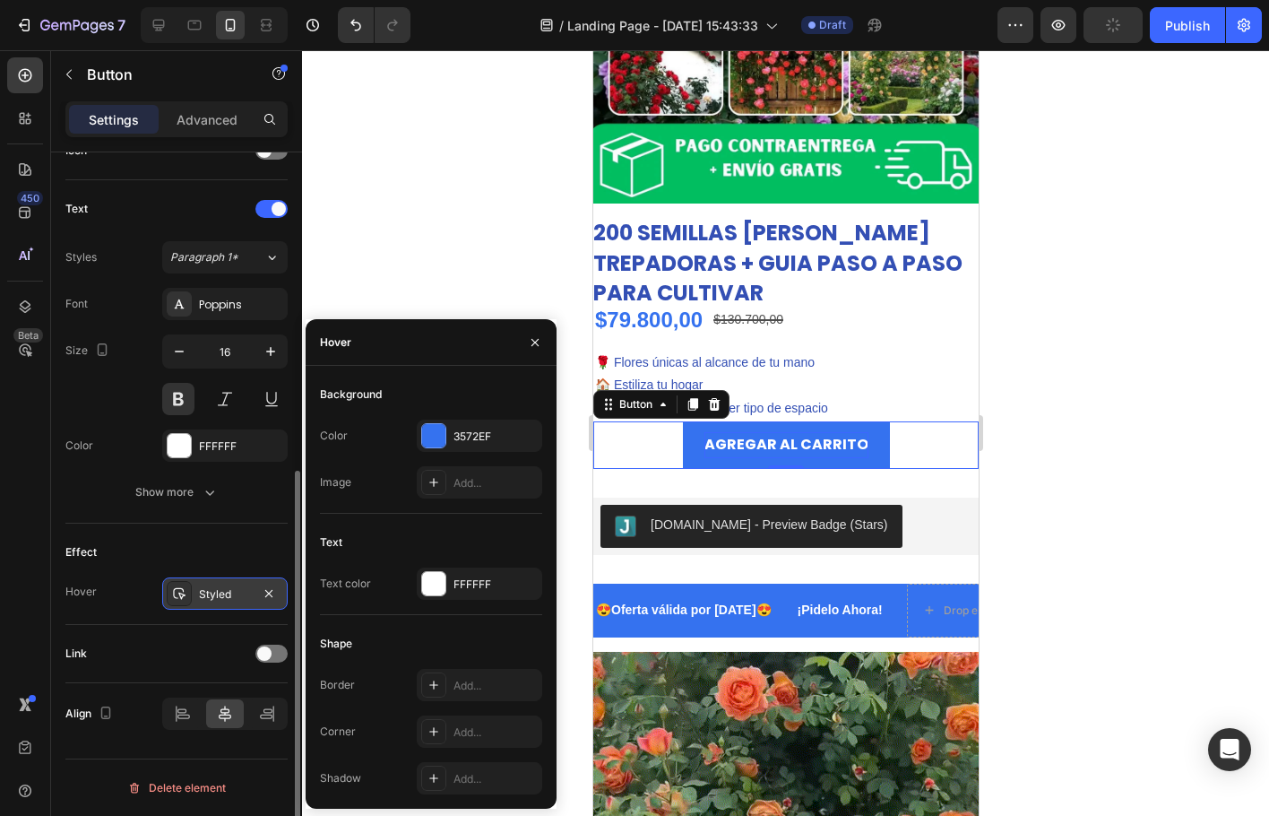
click at [204, 533] on div "Effect Hover Styled" at bounding box center [176, 574] width 222 height 101
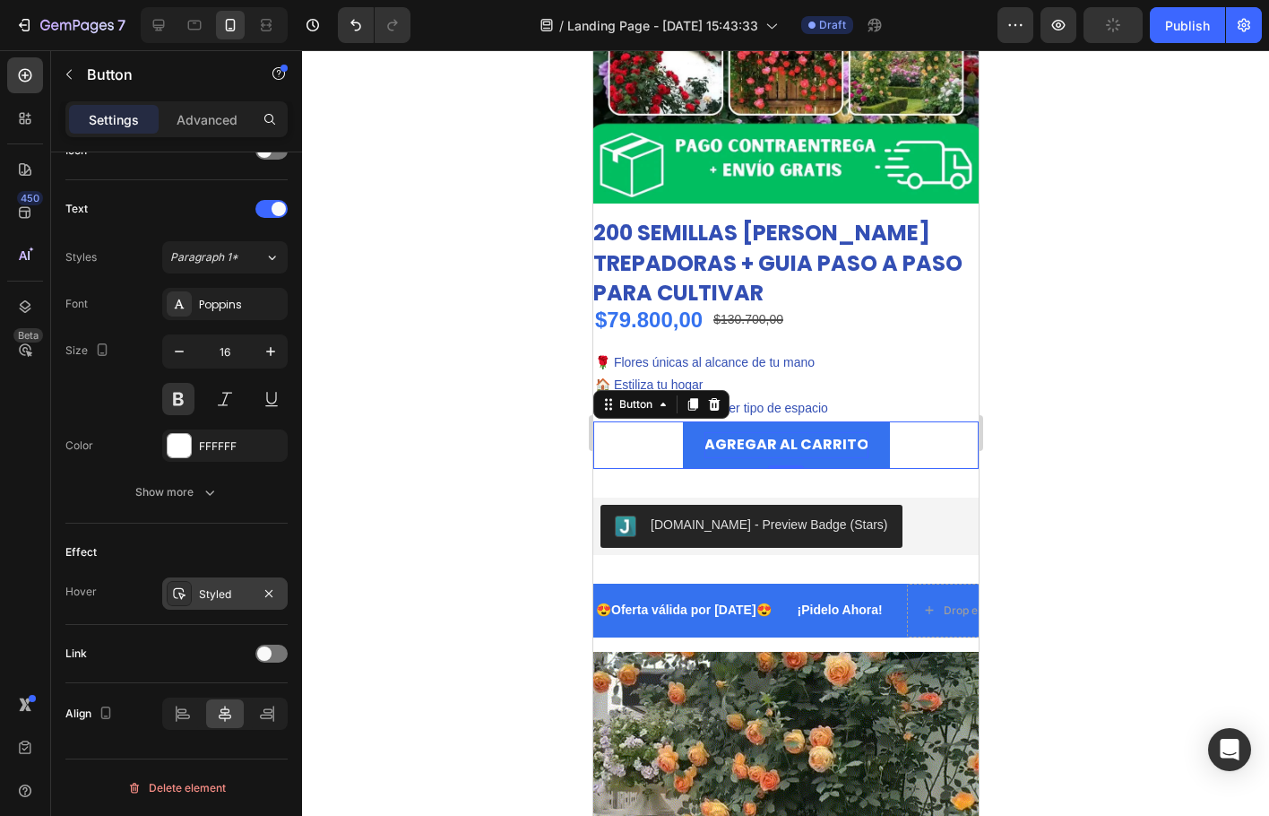
drag, startPoint x: 337, startPoint y: 591, endPoint x: 567, endPoint y: 496, distance: 249.2
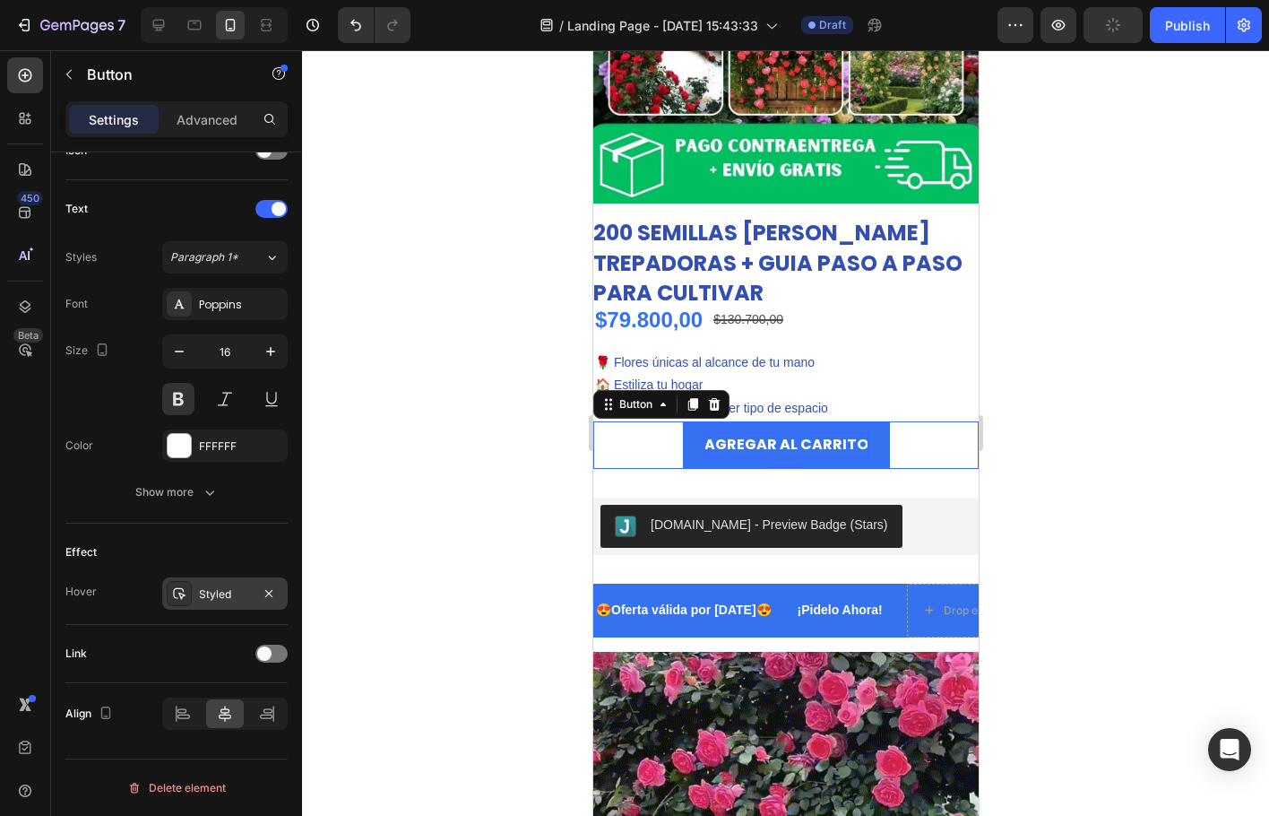
click at [342, 589] on div at bounding box center [785, 433] width 967 height 766
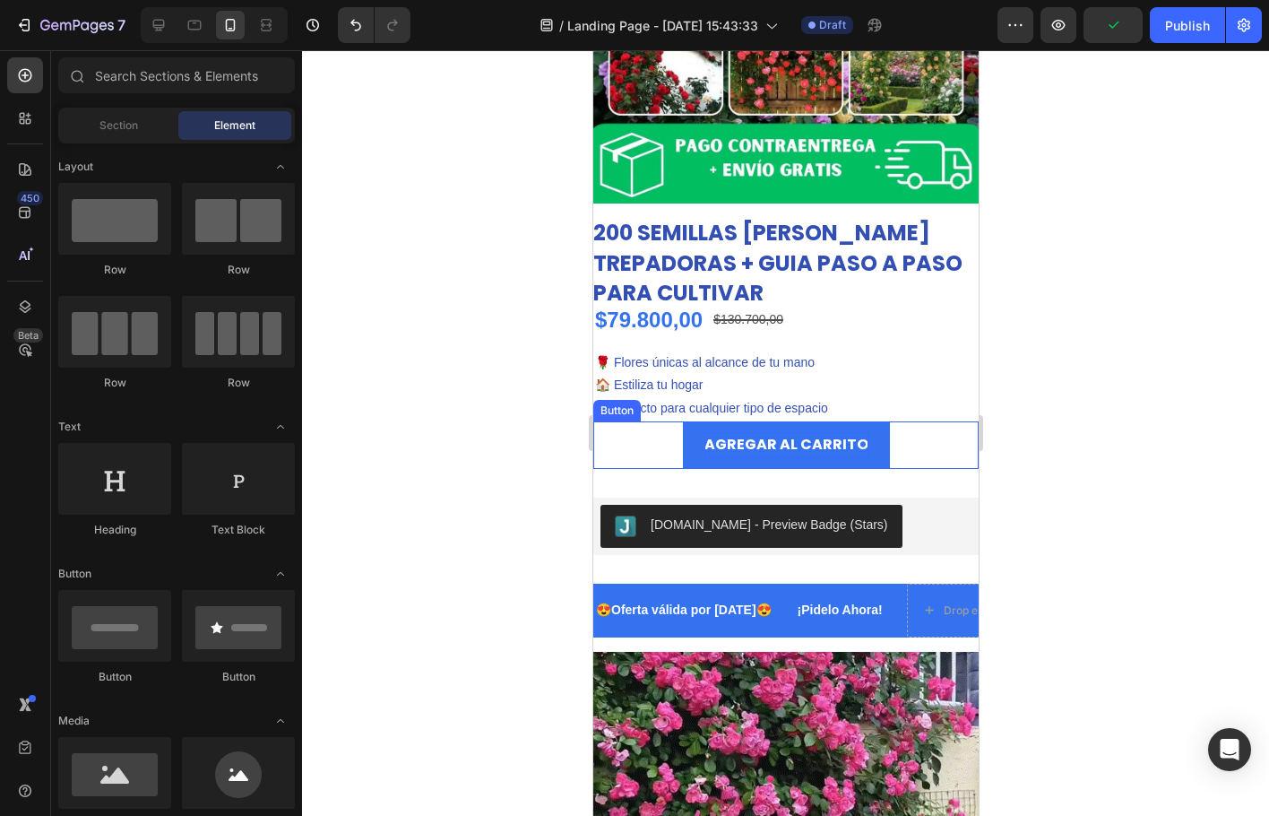
click at [682, 450] on button "AGREGAR AL CARRITO" at bounding box center [785, 445] width 207 height 48
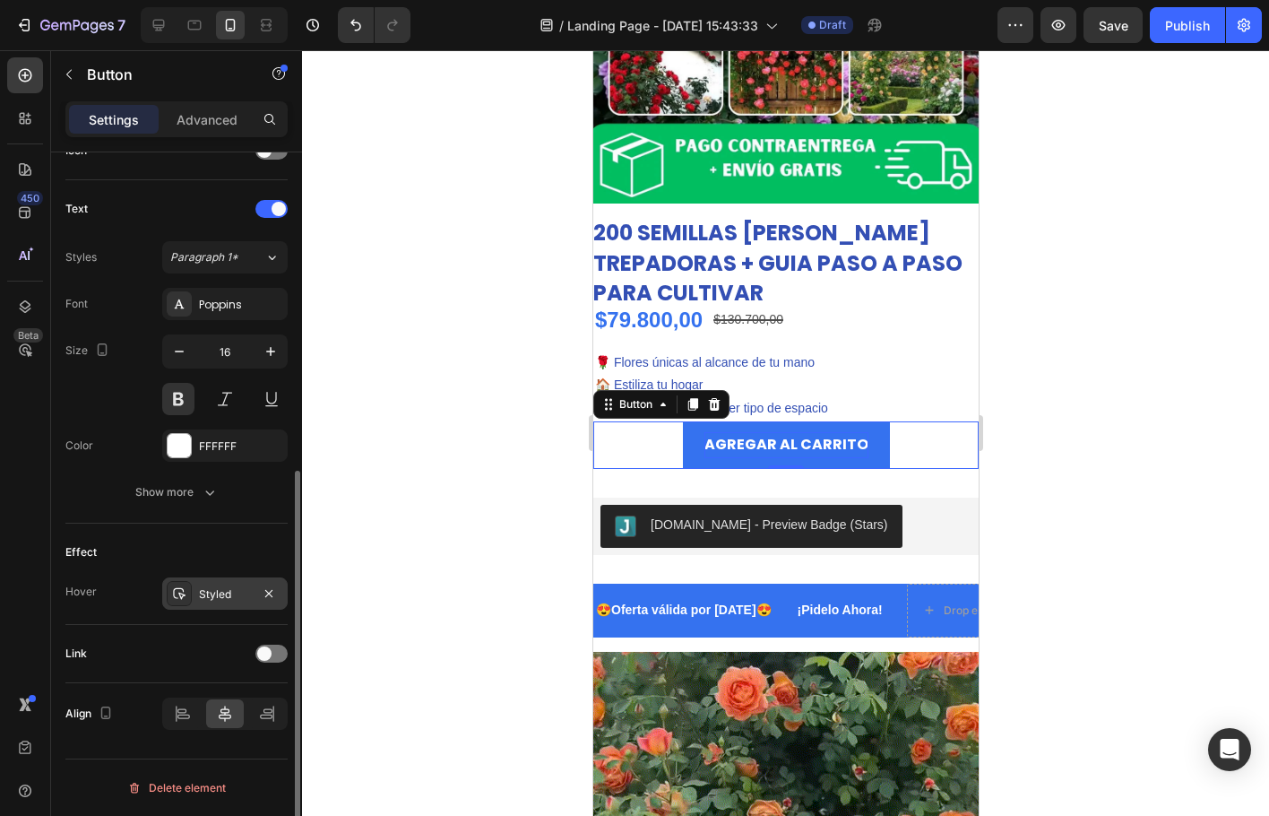
click at [203, 605] on div "Styled" at bounding box center [225, 593] width 126 height 32
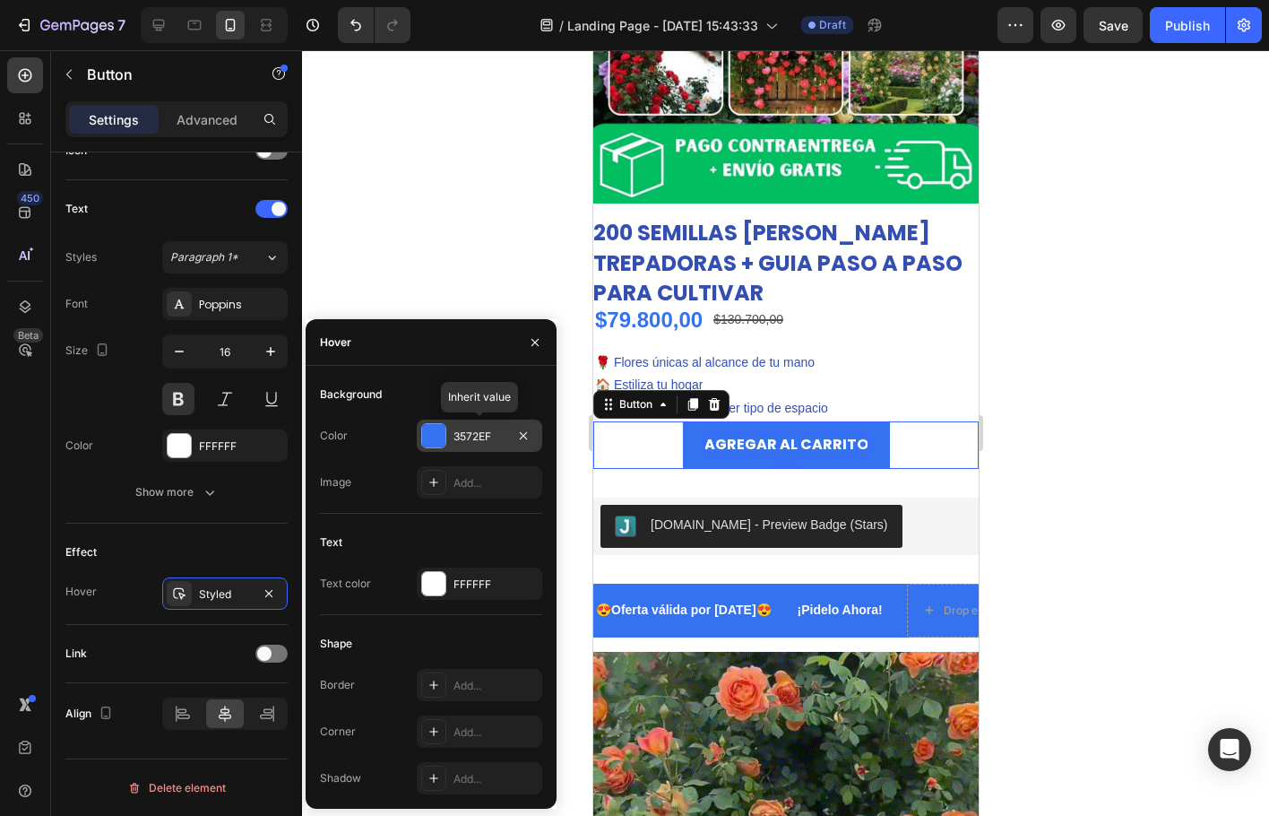
click at [429, 437] on div at bounding box center [433, 435] width 23 height 23
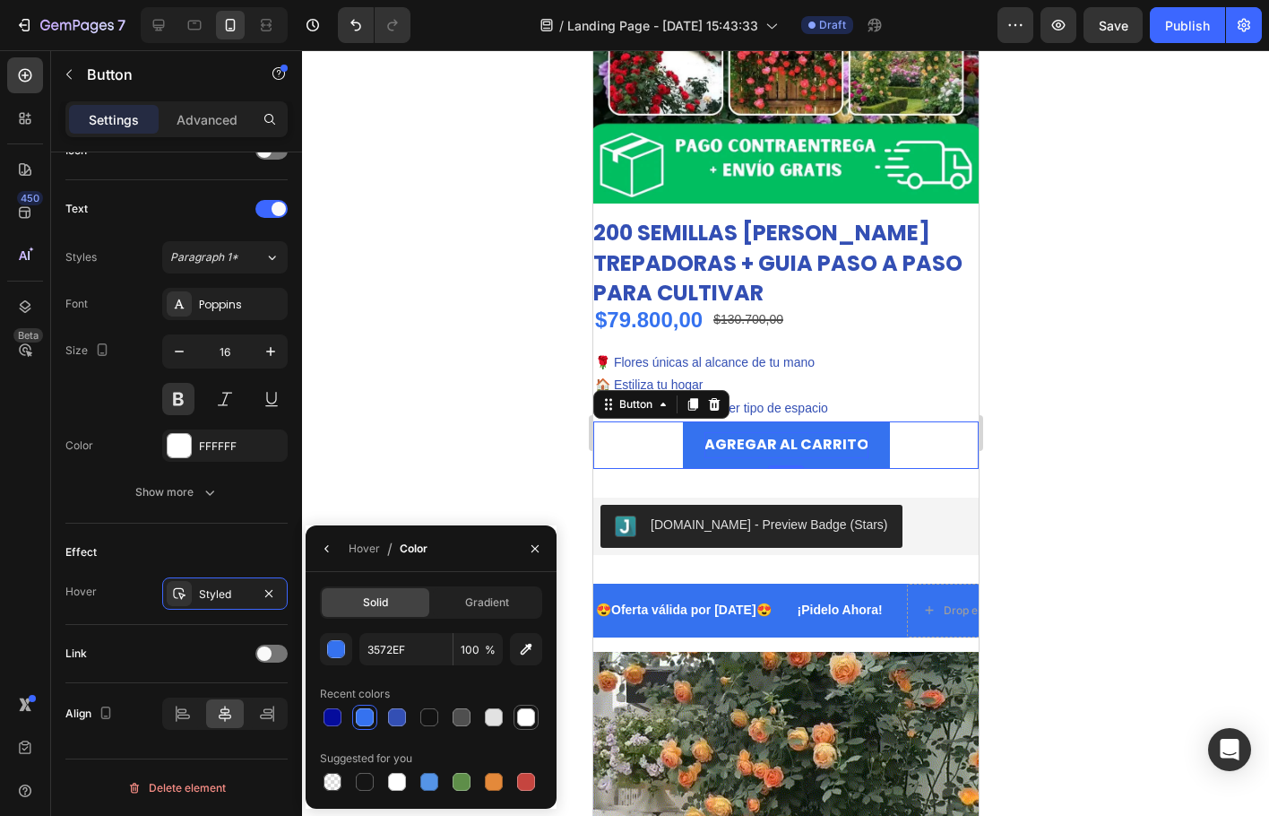
click at [523, 716] on div at bounding box center [526, 717] width 18 height 18
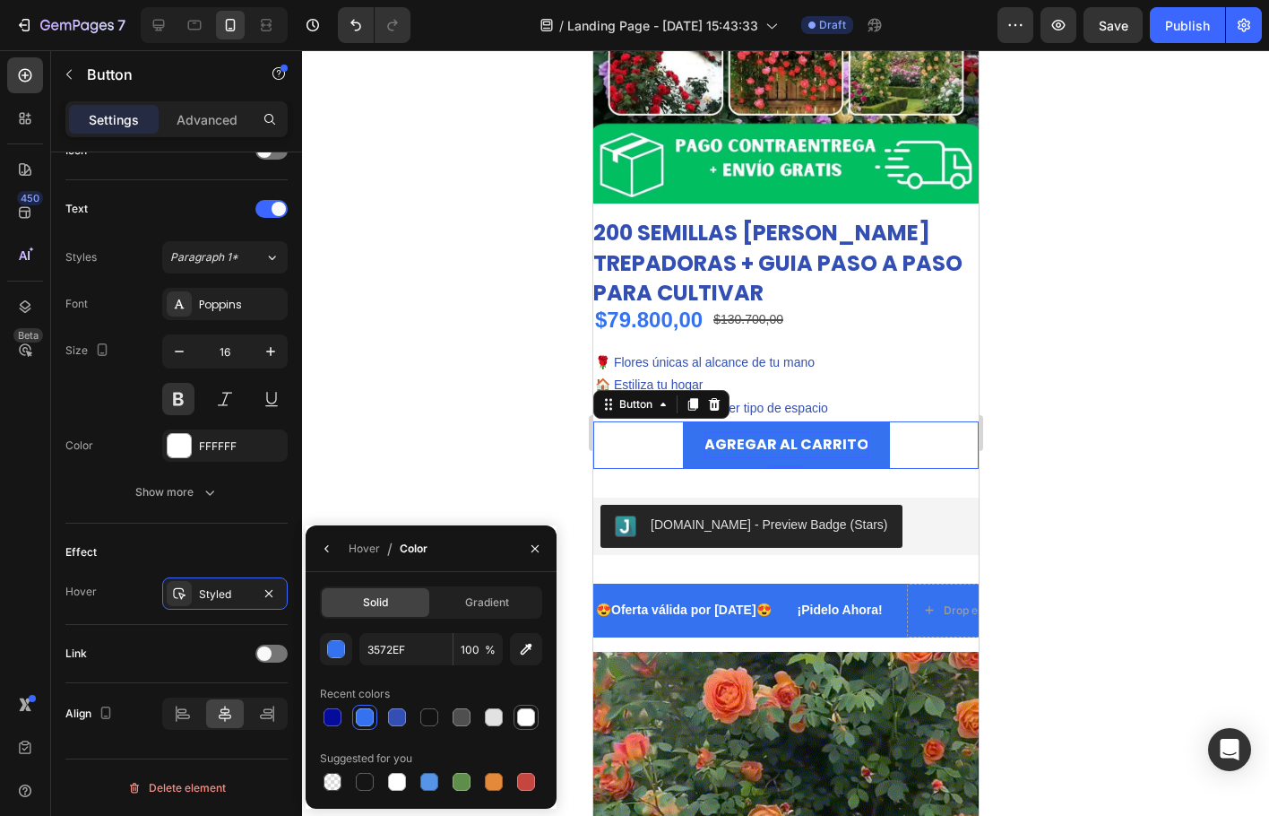
type input "FFFFFF"
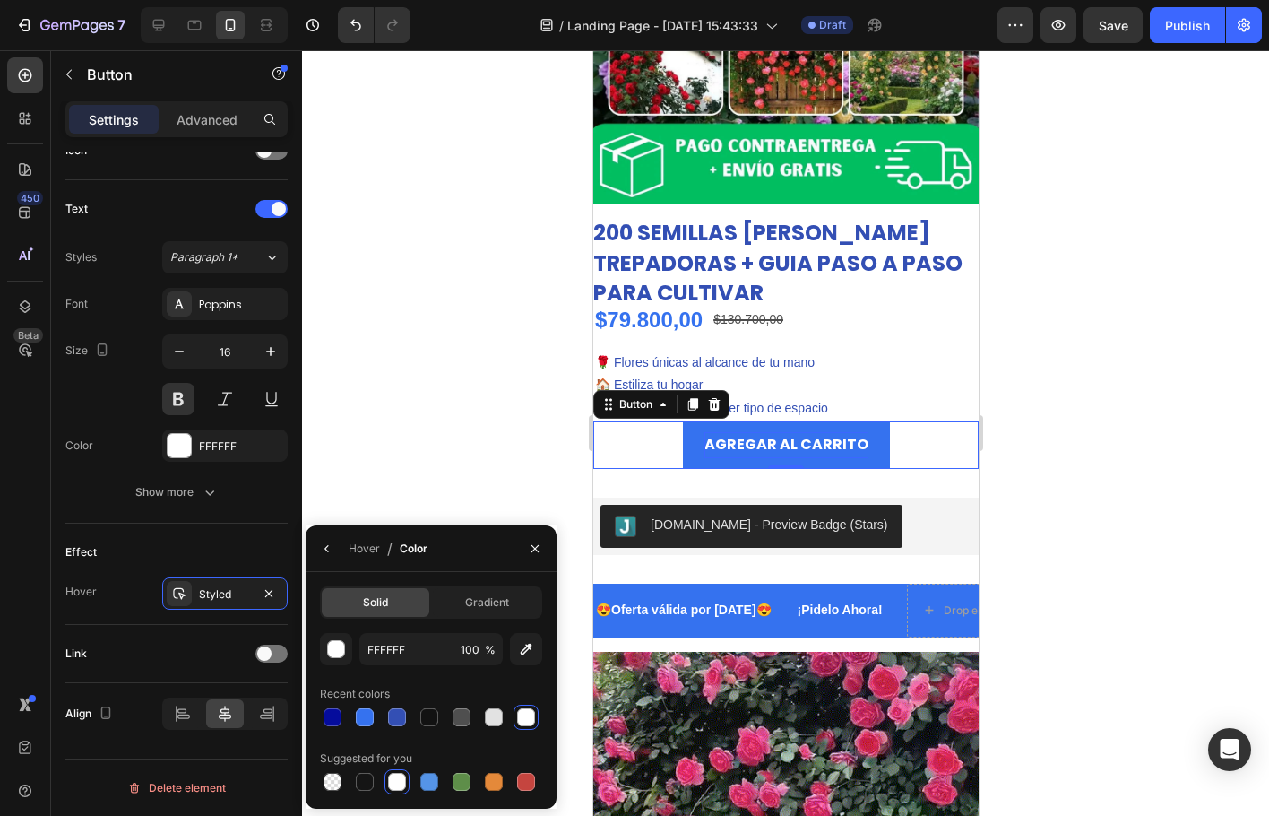
click at [458, 438] on div at bounding box center [785, 433] width 967 height 766
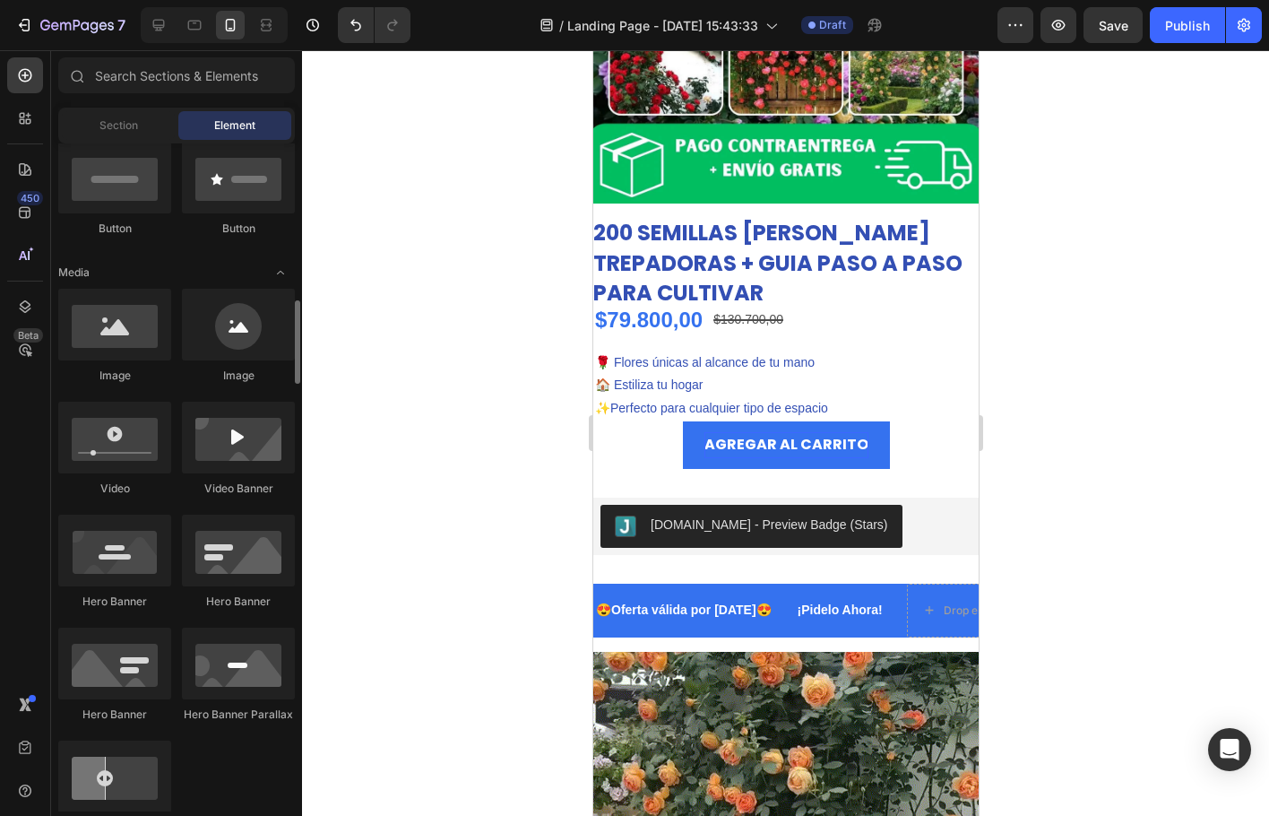
scroll to position [538, 0]
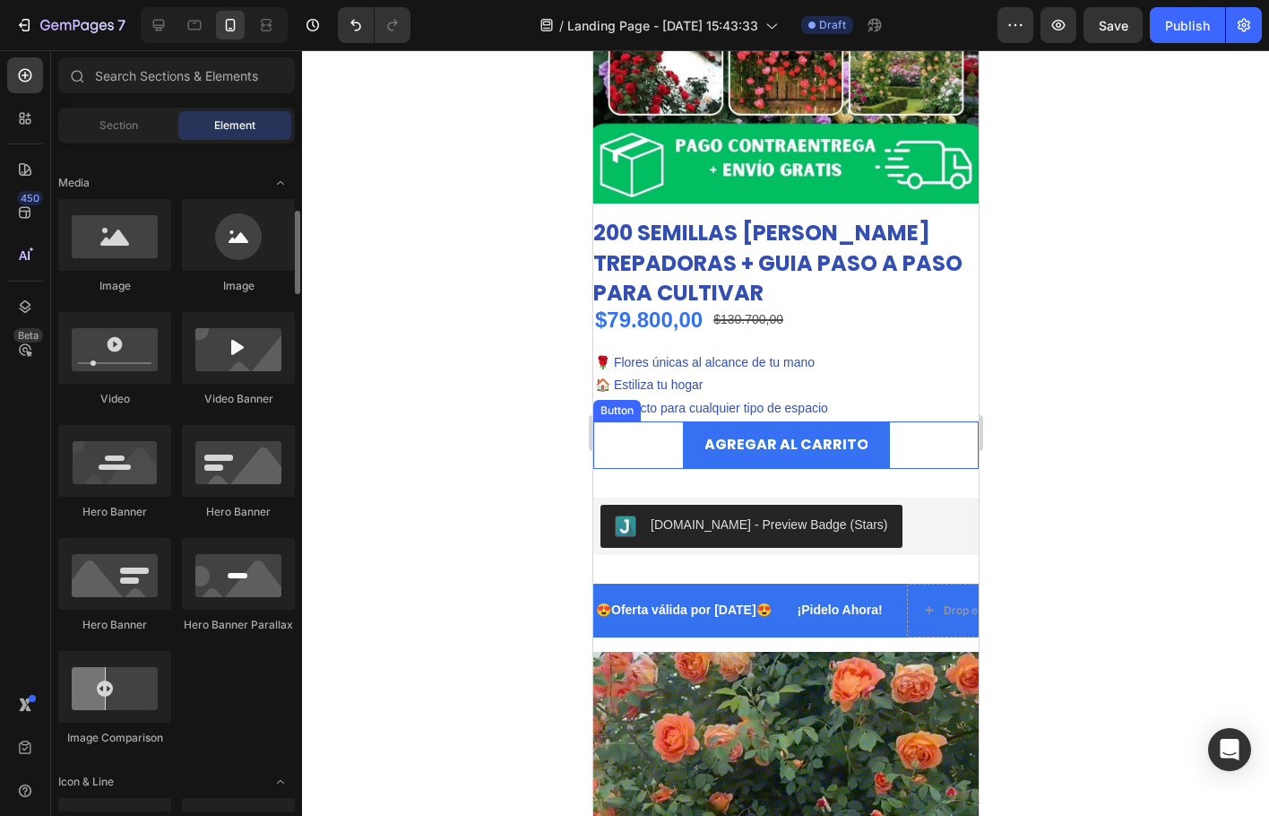
click at [673, 438] on div "AGREGAR AL CARRITO Button" at bounding box center [785, 445] width 385 height 48
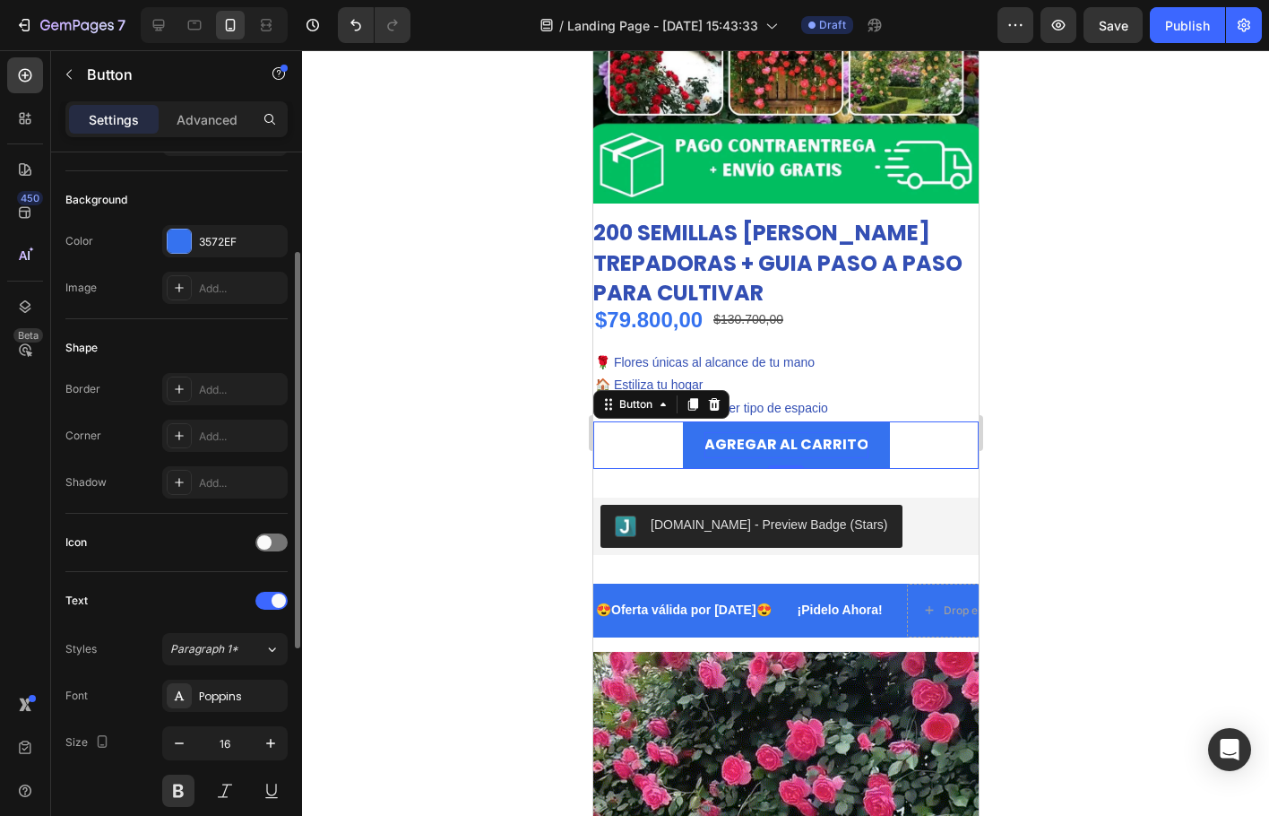
scroll to position [269, 0]
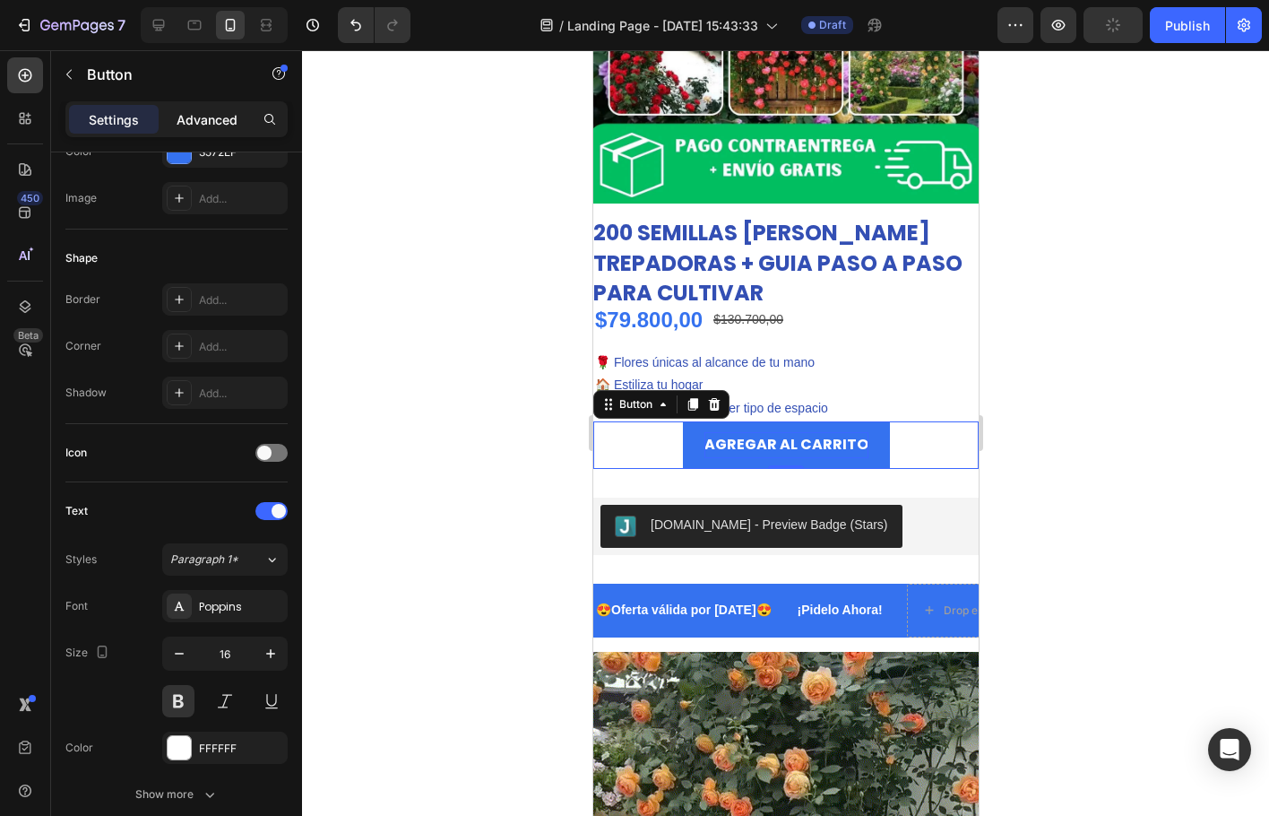
click at [197, 116] on p "Advanced" at bounding box center [207, 119] width 61 height 19
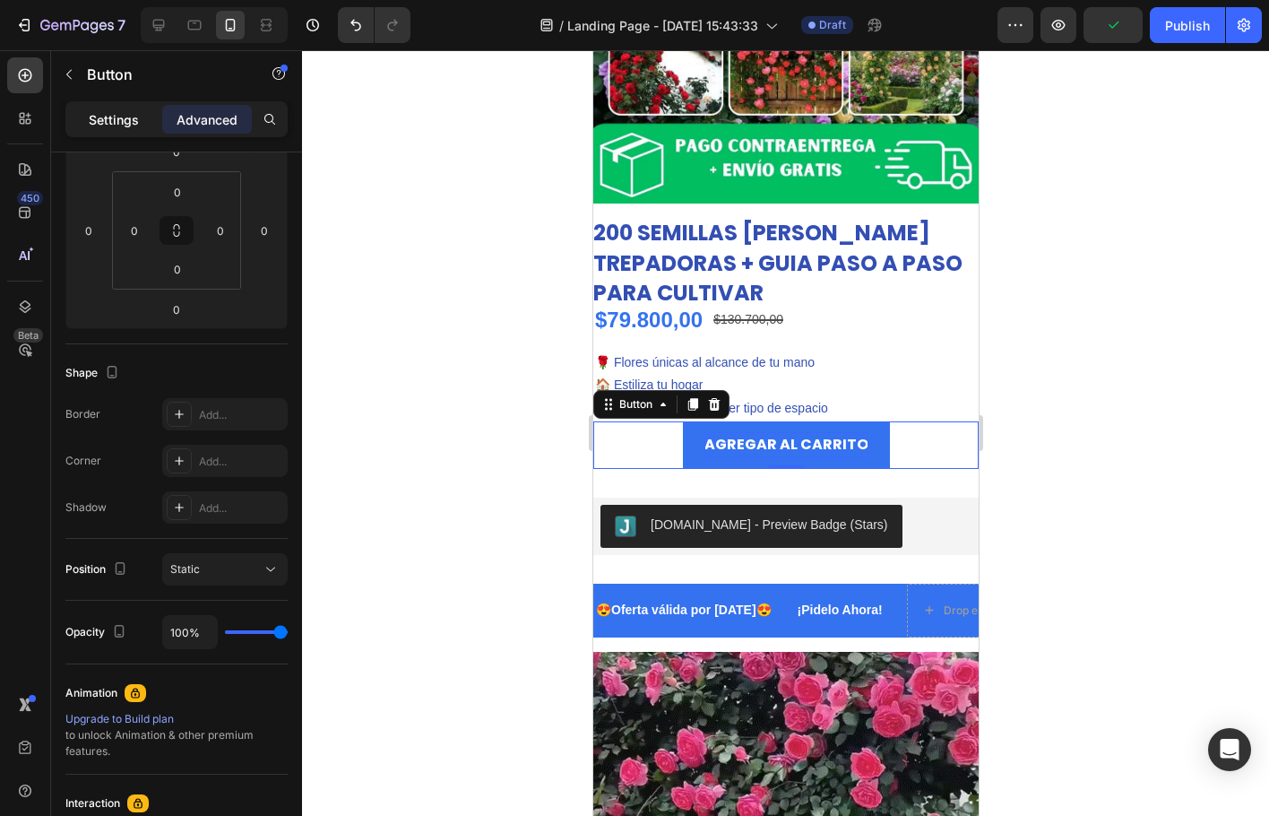
click at [109, 114] on p "Settings" at bounding box center [114, 119] width 50 height 19
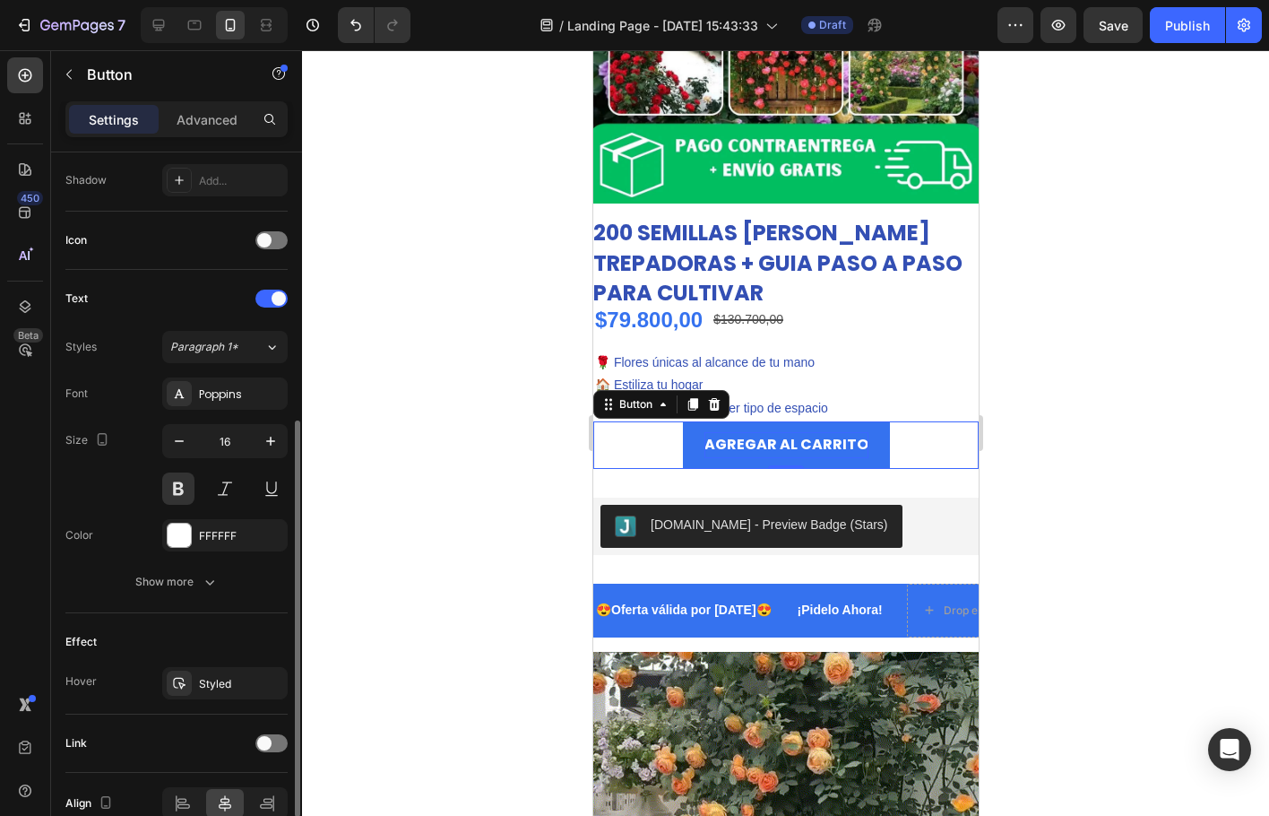
scroll to position [571, 0]
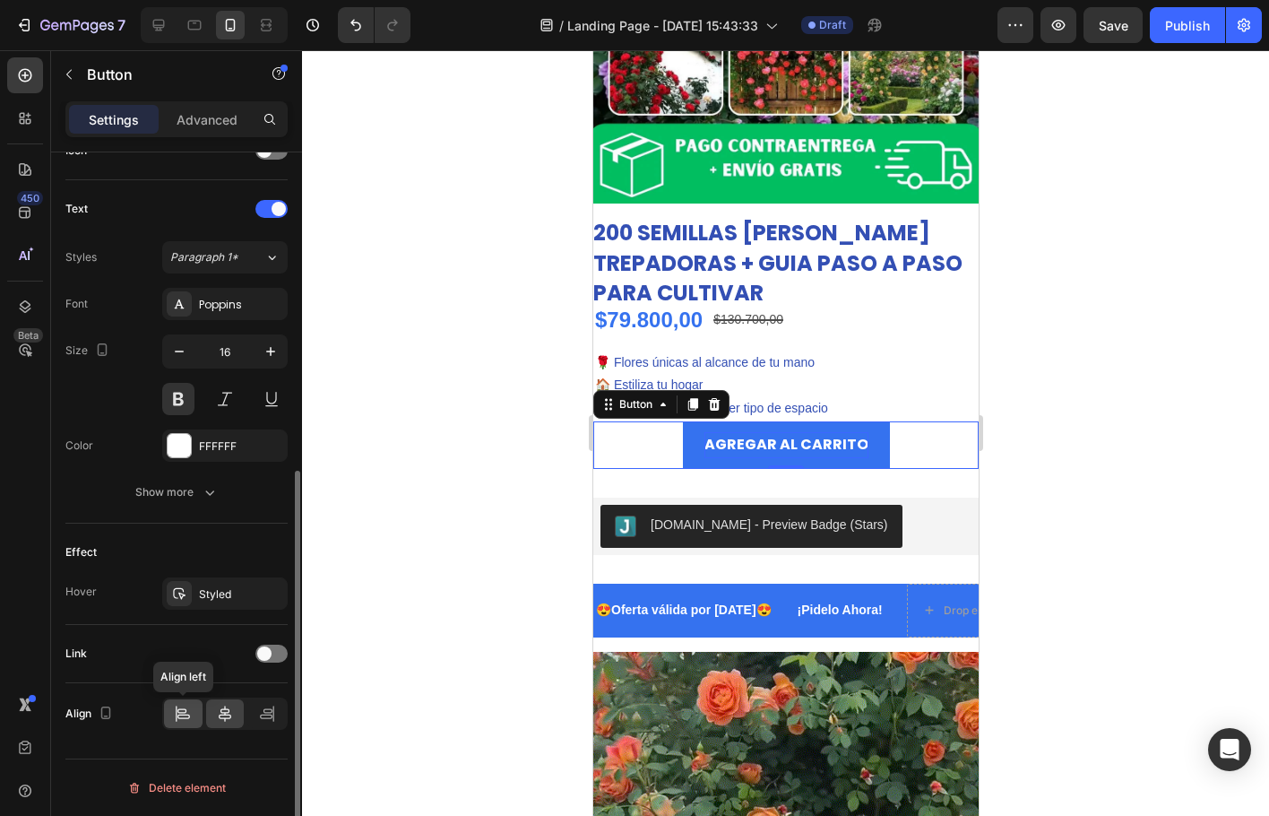
click at [172, 704] on div at bounding box center [183, 713] width 39 height 29
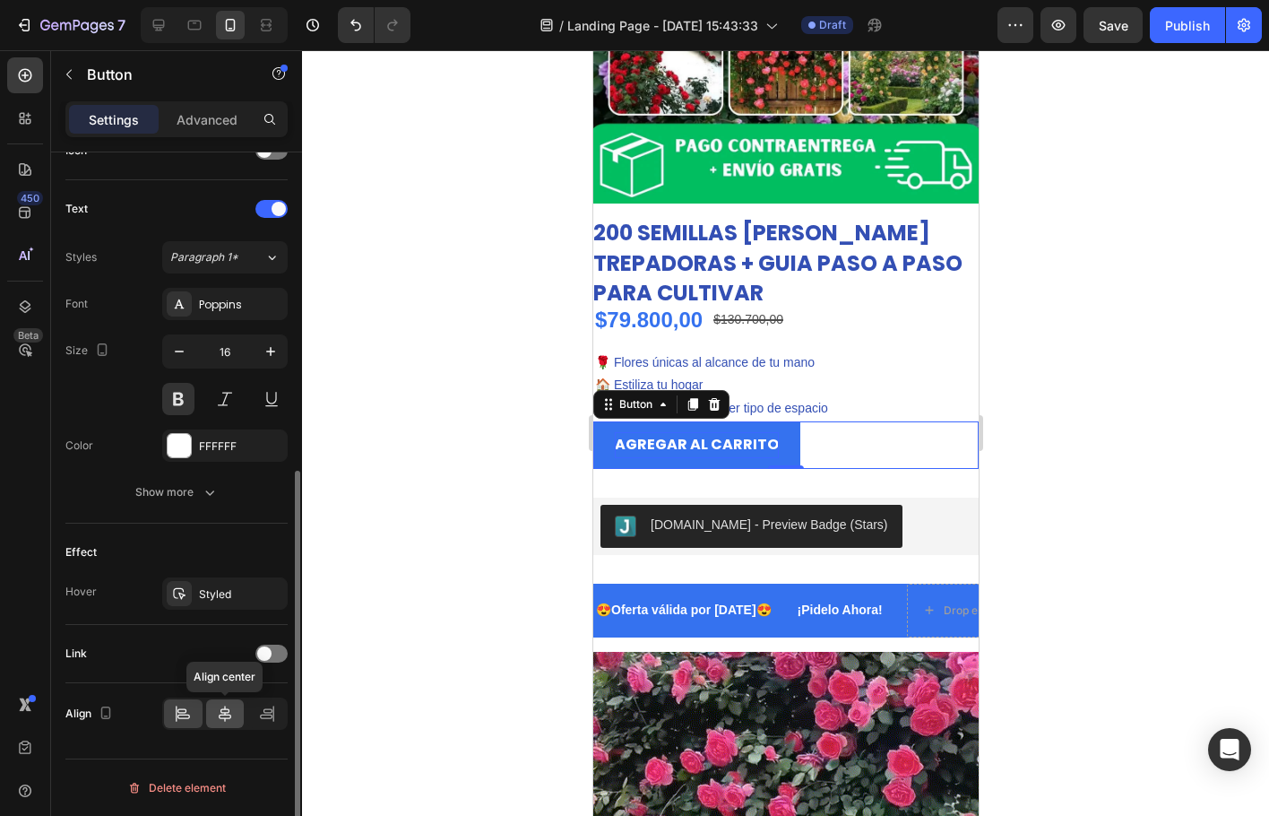
click at [227, 712] on icon at bounding box center [225, 714] width 18 height 18
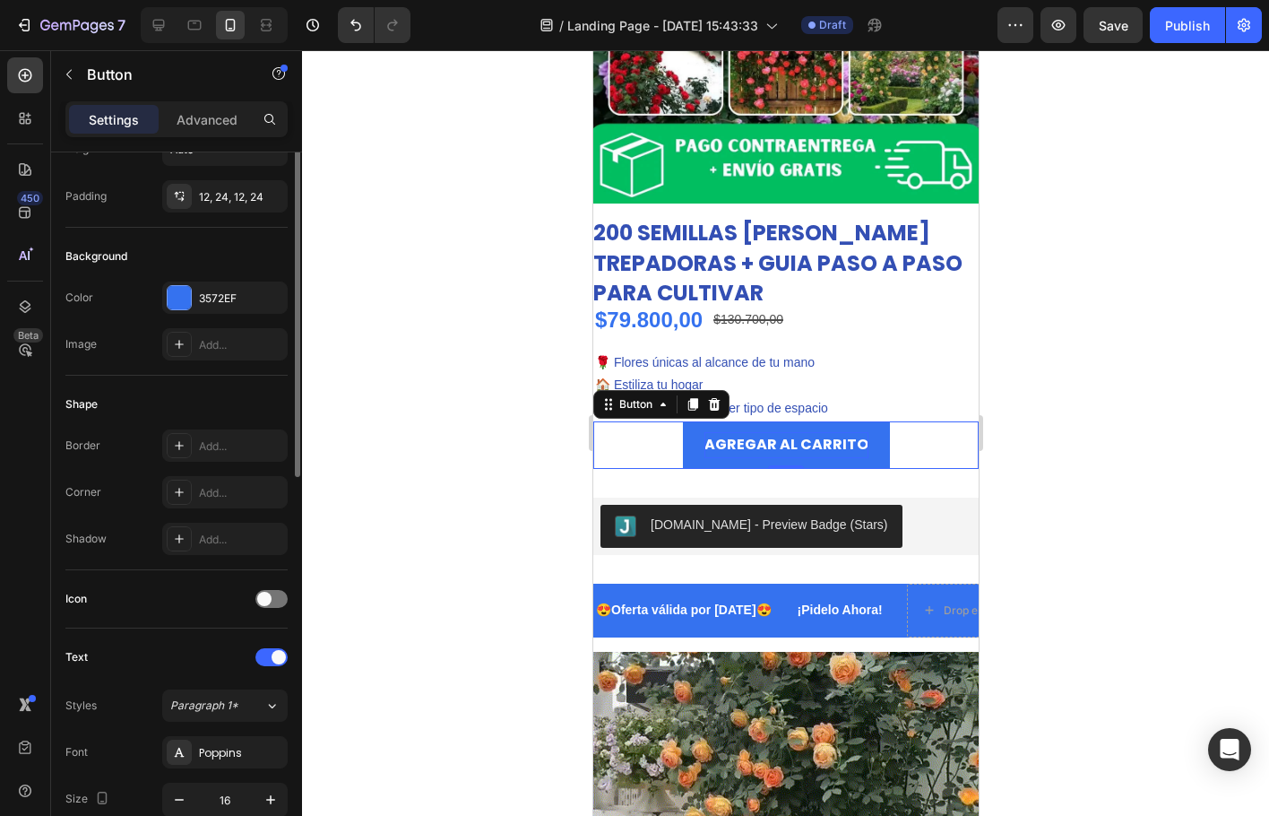
scroll to position [0, 0]
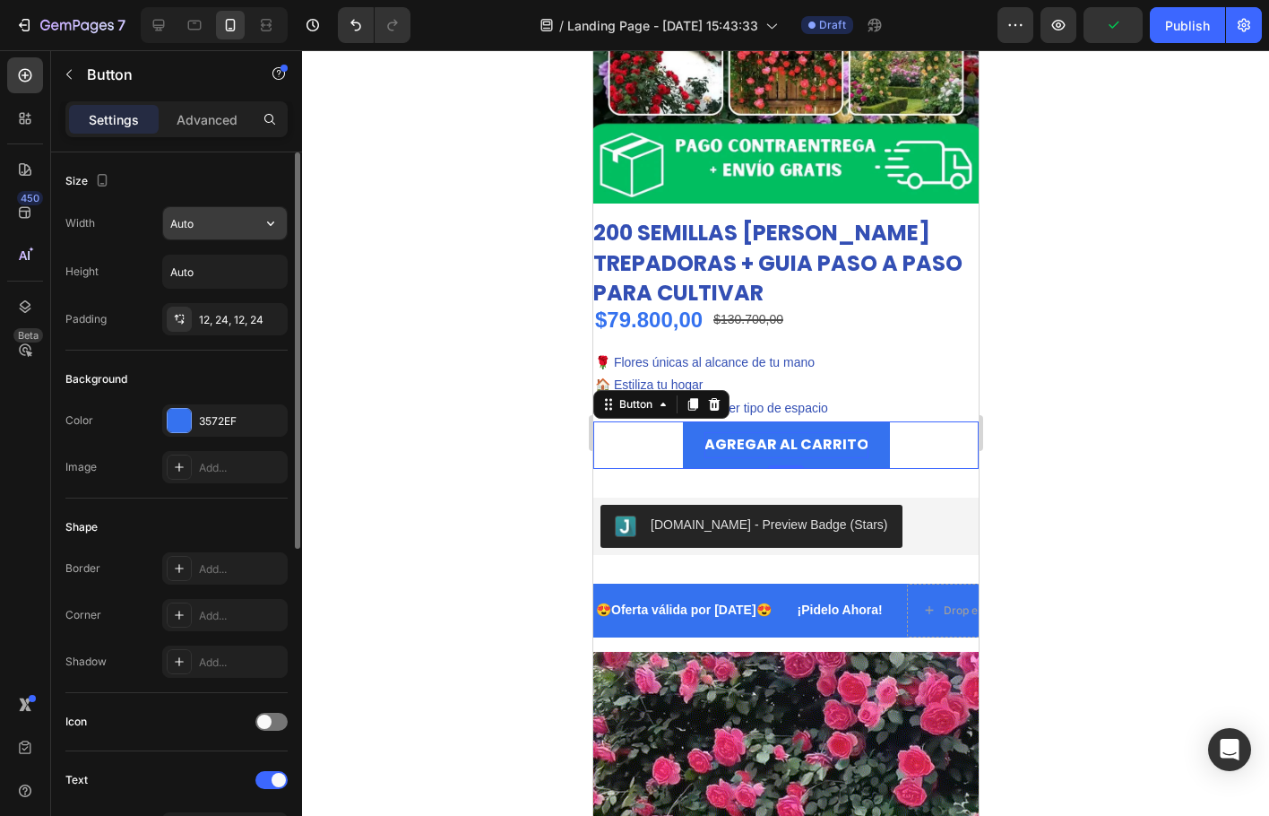
click at [212, 227] on input "Auto" at bounding box center [225, 223] width 124 height 32
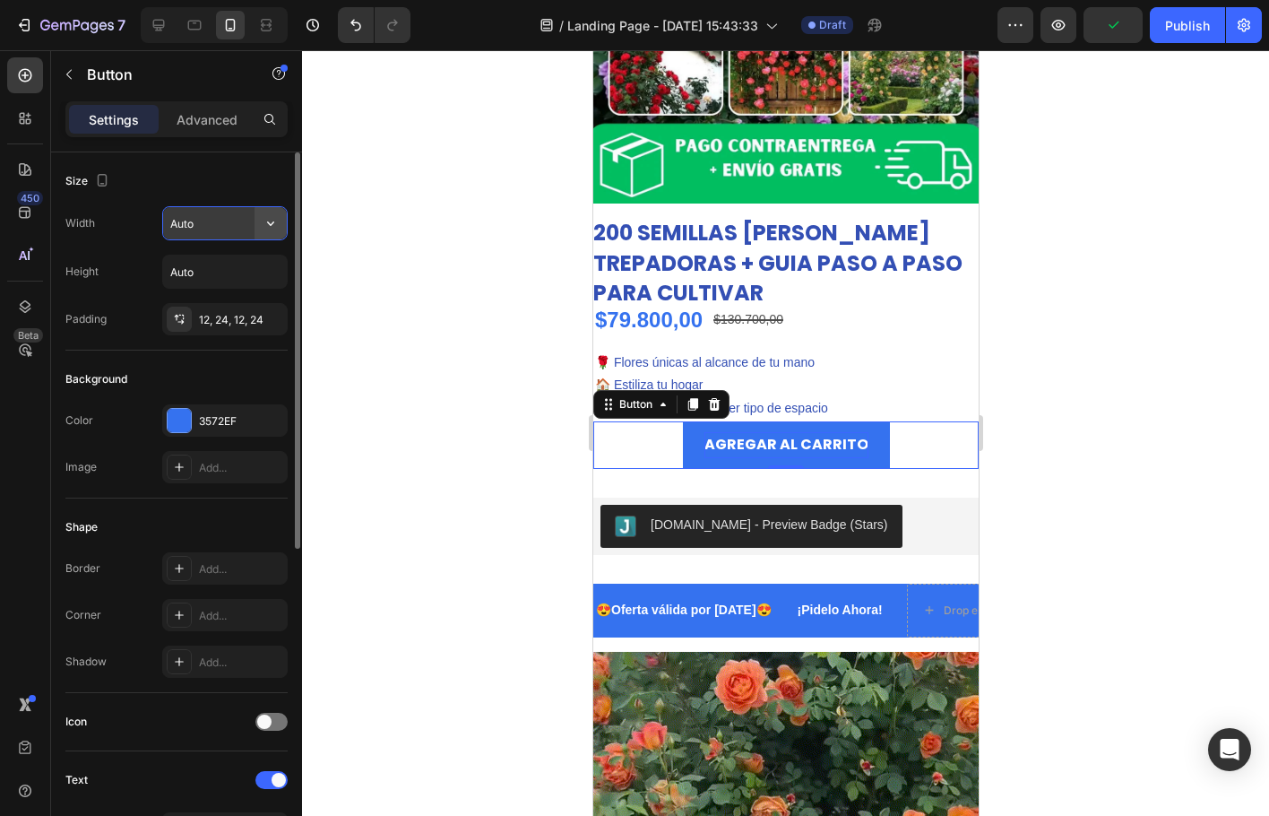
click at [259, 228] on button "button" at bounding box center [271, 223] width 32 height 32
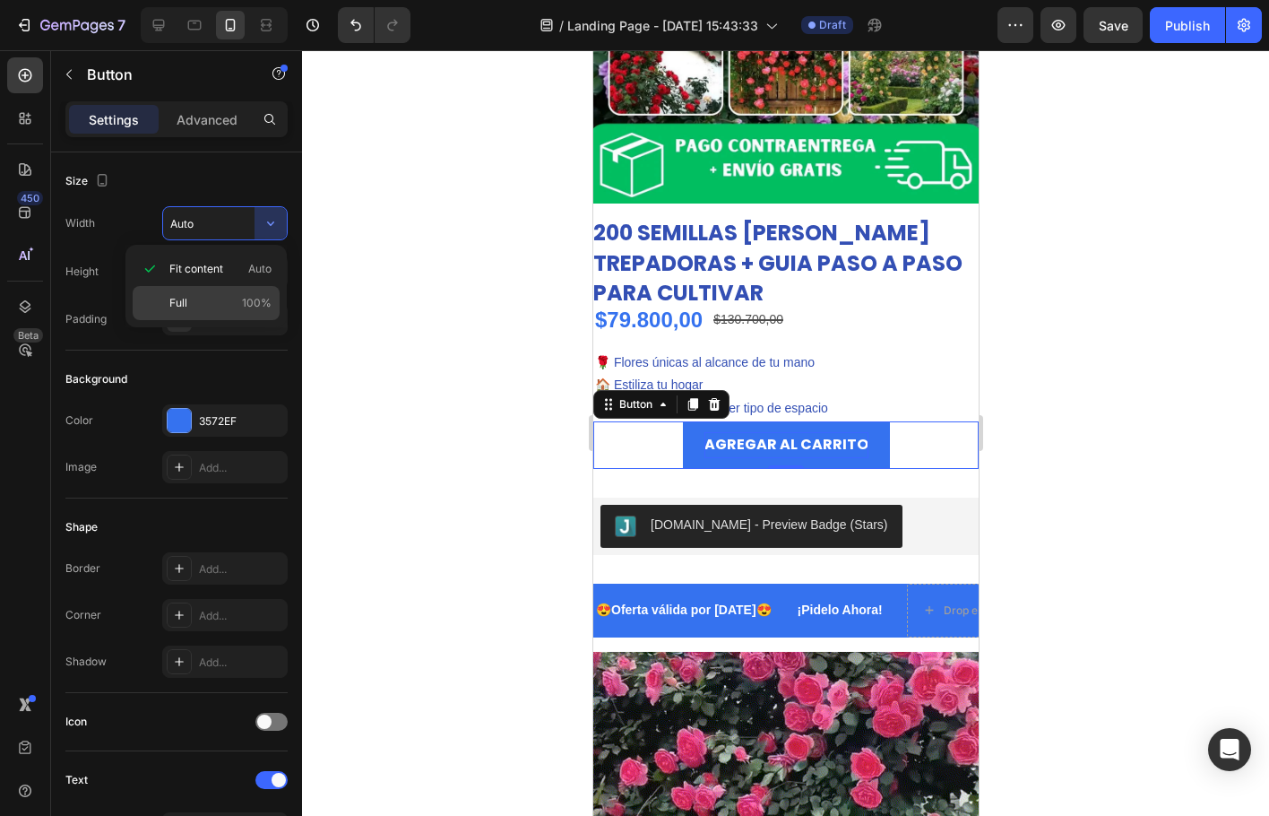
click at [219, 298] on p "Full 100%" at bounding box center [220, 303] width 102 height 16
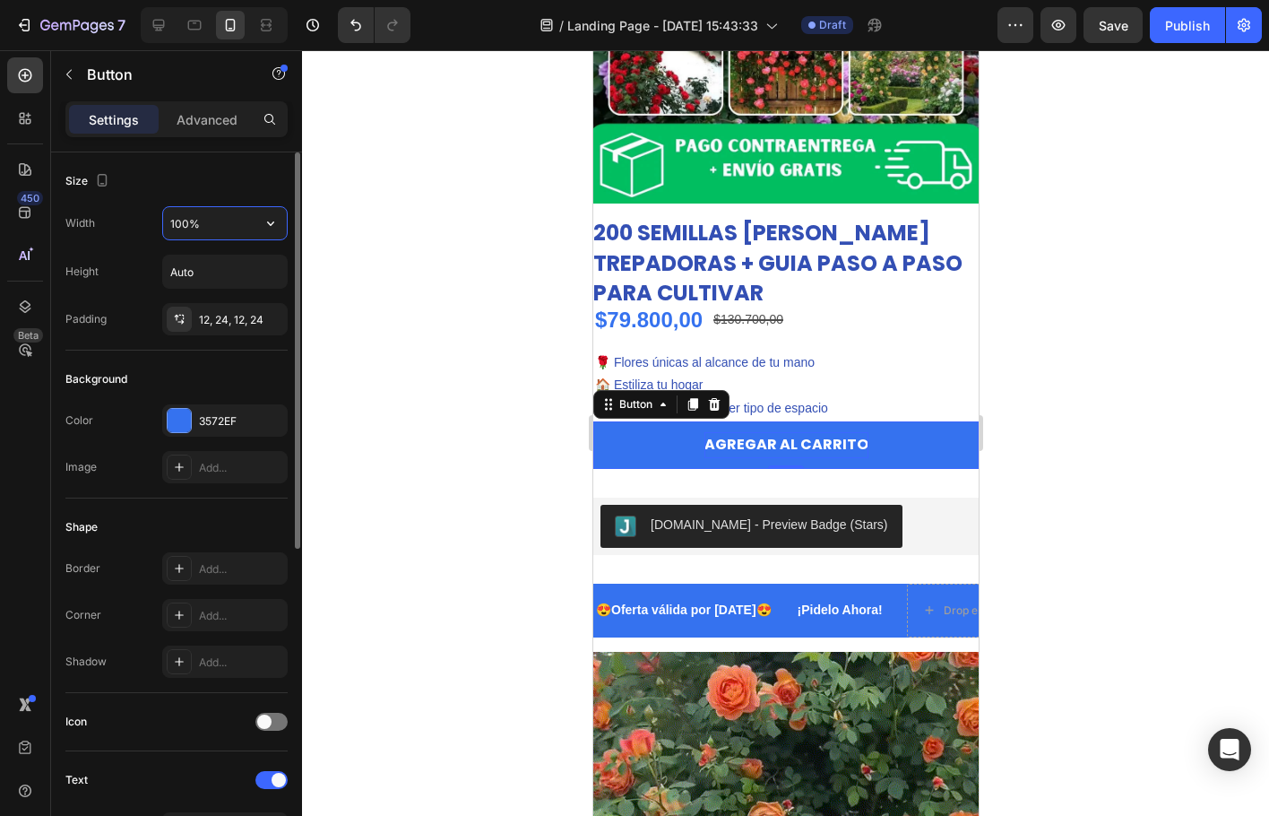
click at [208, 231] on input "100%" at bounding box center [225, 223] width 124 height 32
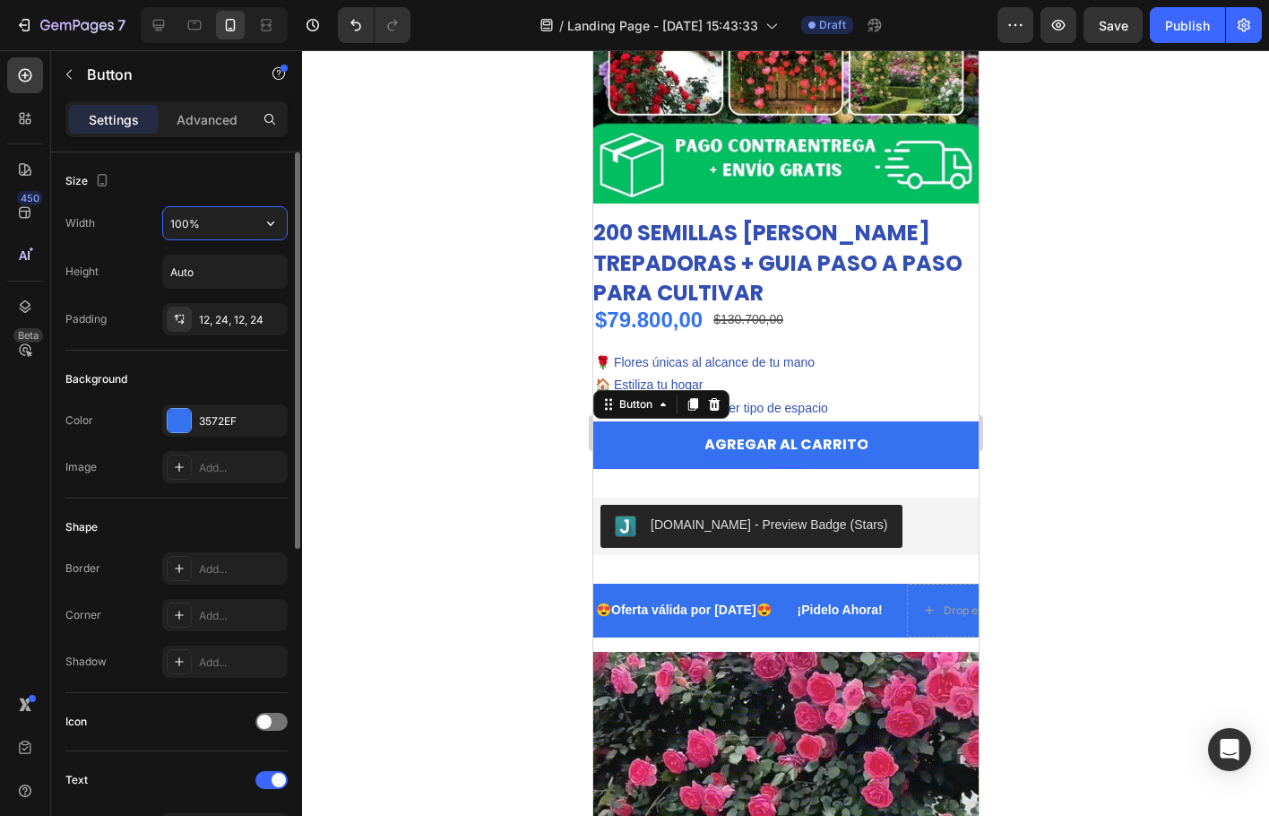
click at [187, 225] on input "100%" at bounding box center [225, 223] width 124 height 32
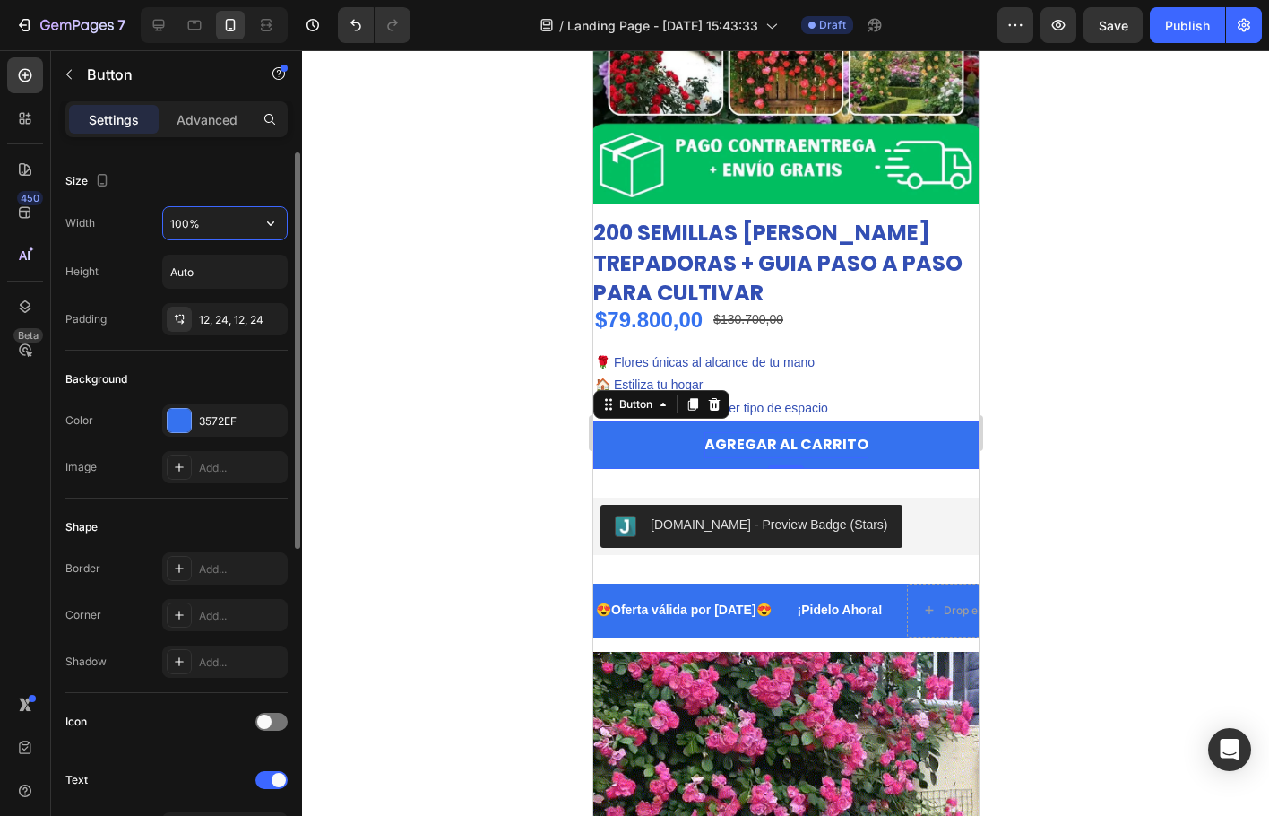
click at [187, 225] on input "100%" at bounding box center [225, 223] width 124 height 32
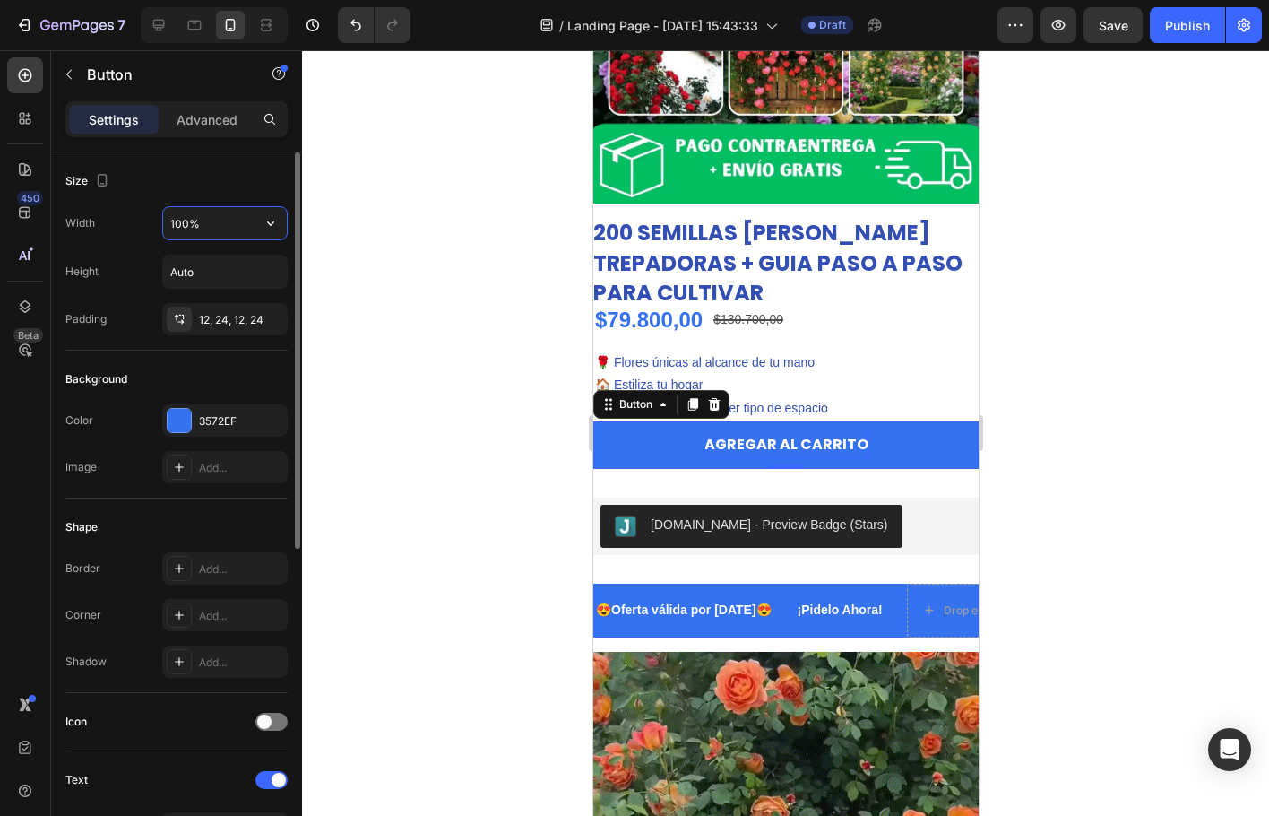
click at [187, 225] on input "100%" at bounding box center [225, 223] width 124 height 32
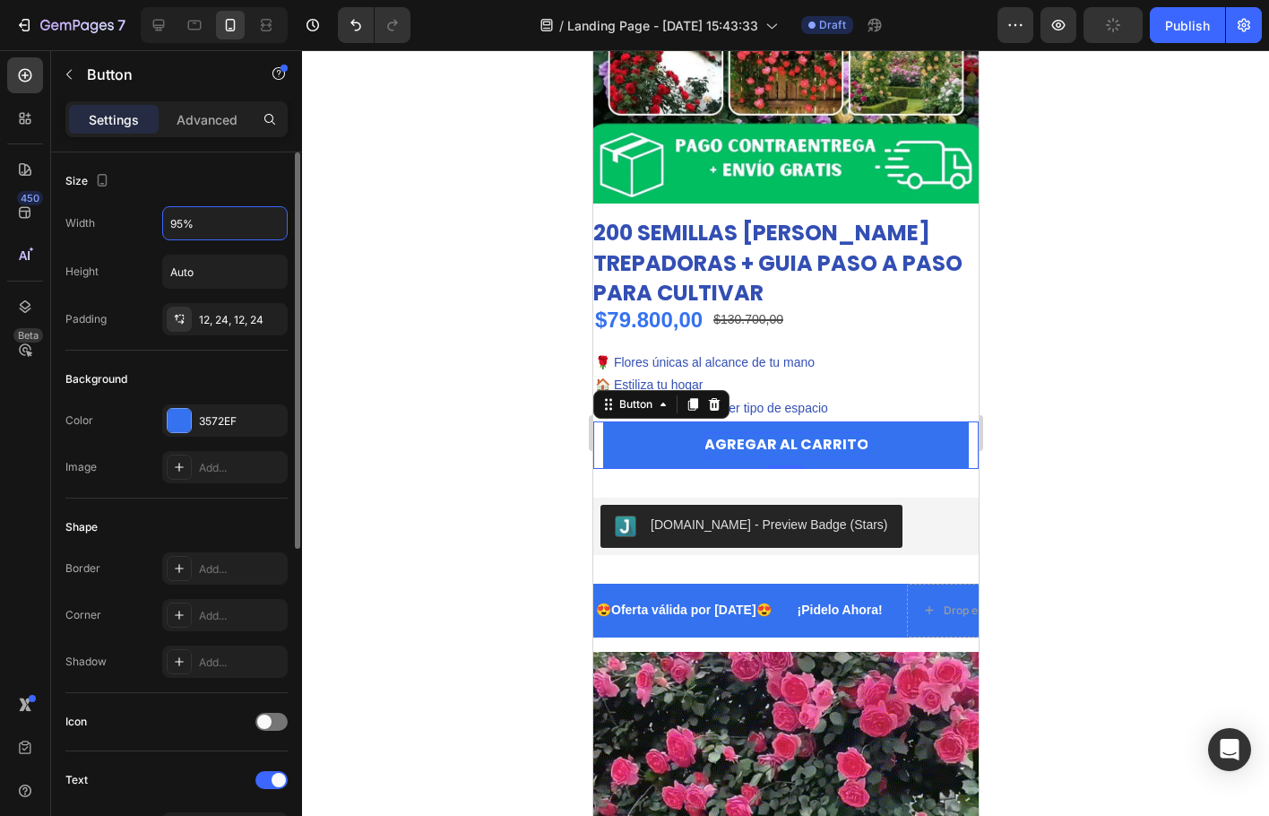
type input "95%"
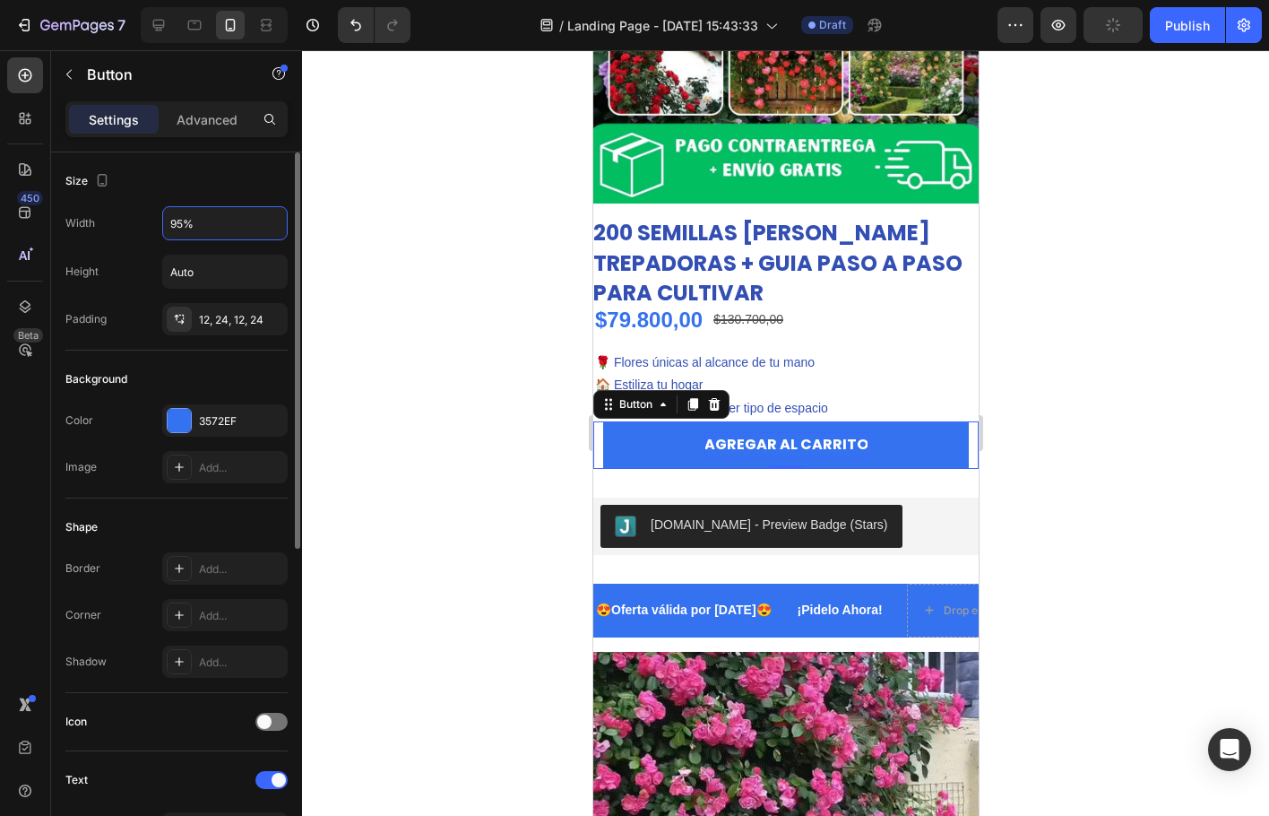
click at [157, 498] on div "Size Width 95% Height Auto Padding 12, 24, 12, 24" at bounding box center [176, 595] width 222 height 195
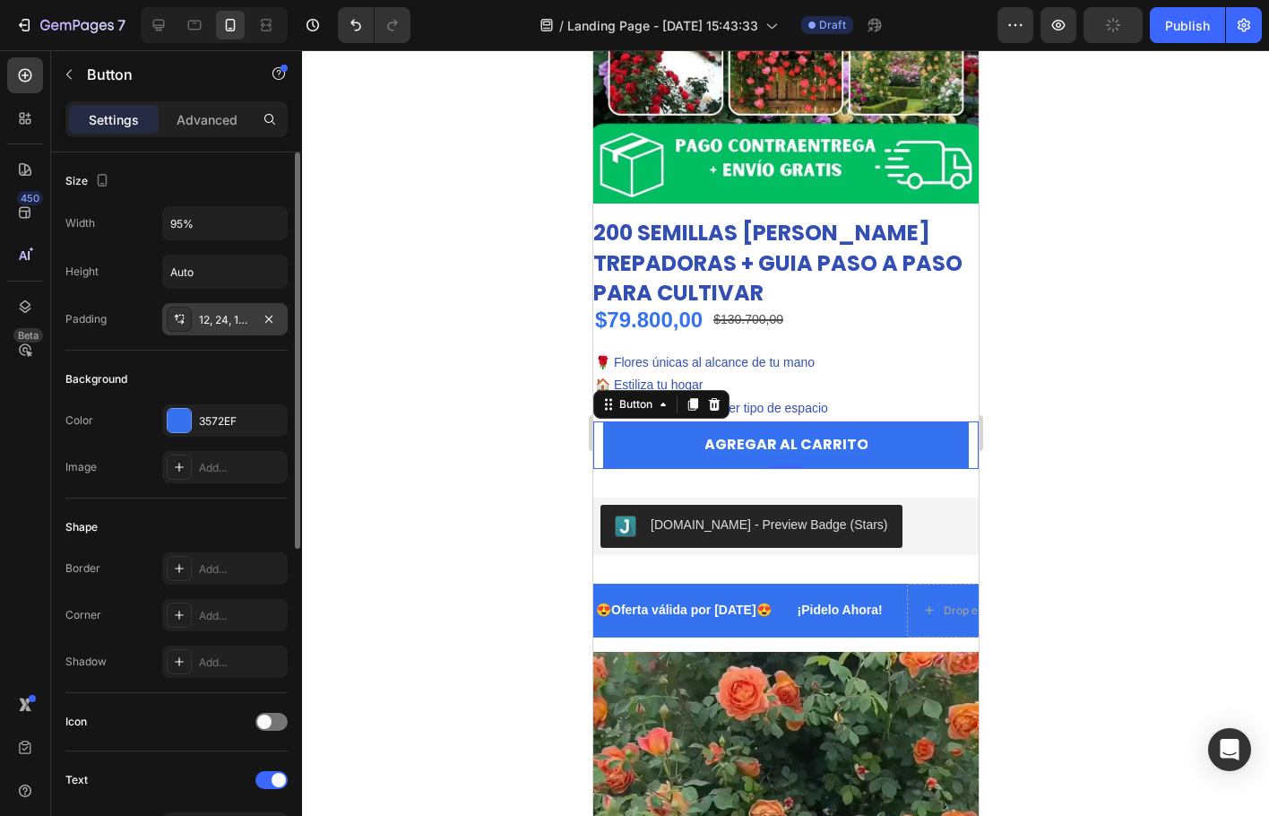
click at [243, 325] on div "12, 24, 12, 24" at bounding box center [225, 320] width 52 height 16
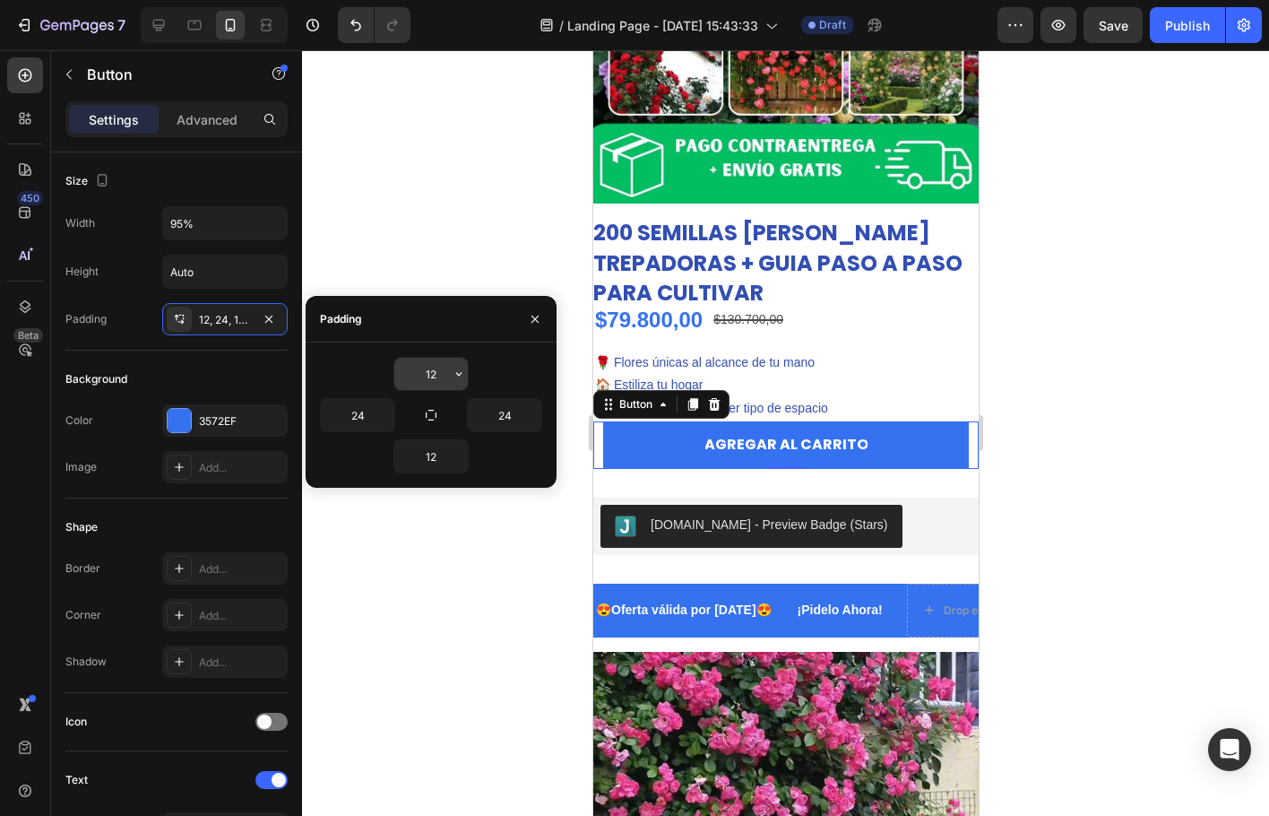
click at [435, 377] on input "12" at bounding box center [431, 374] width 74 height 32
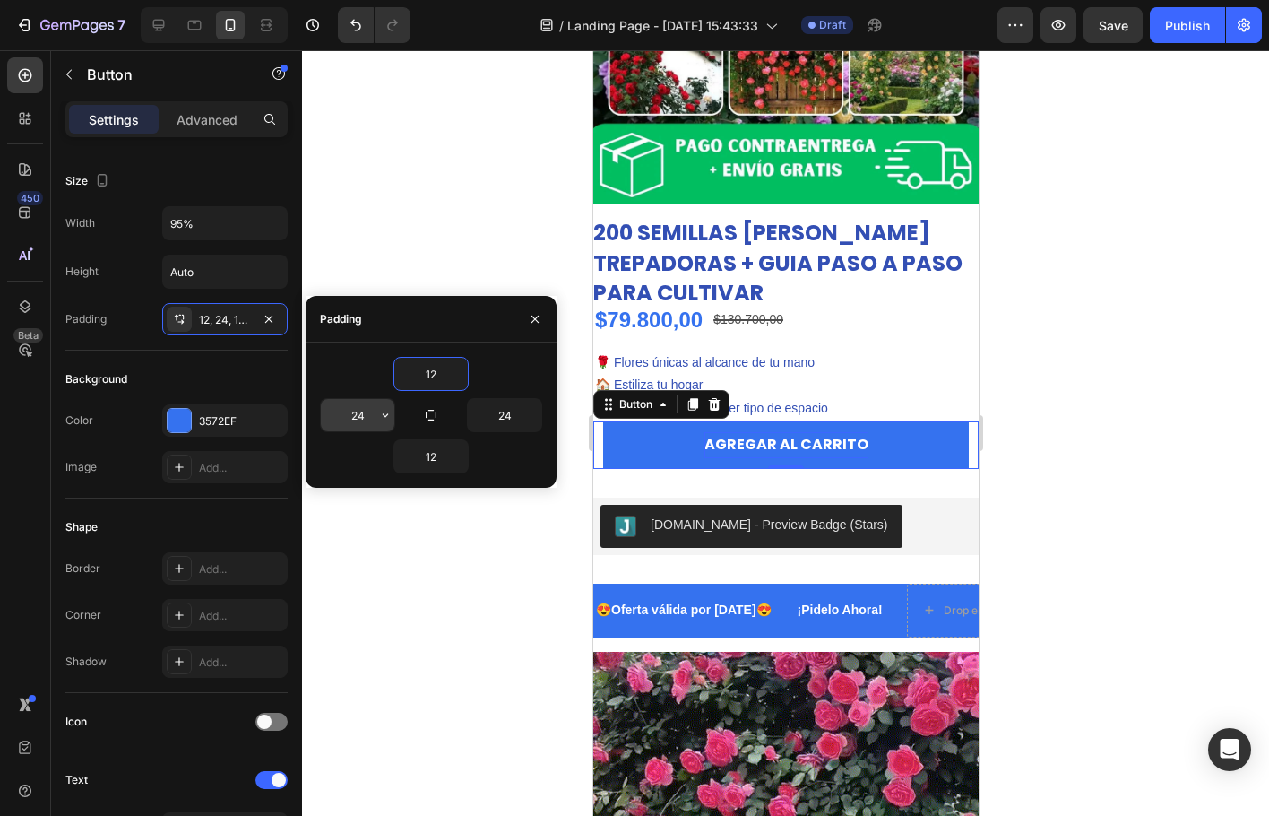
click at [366, 409] on input "24" at bounding box center [358, 415] width 74 height 32
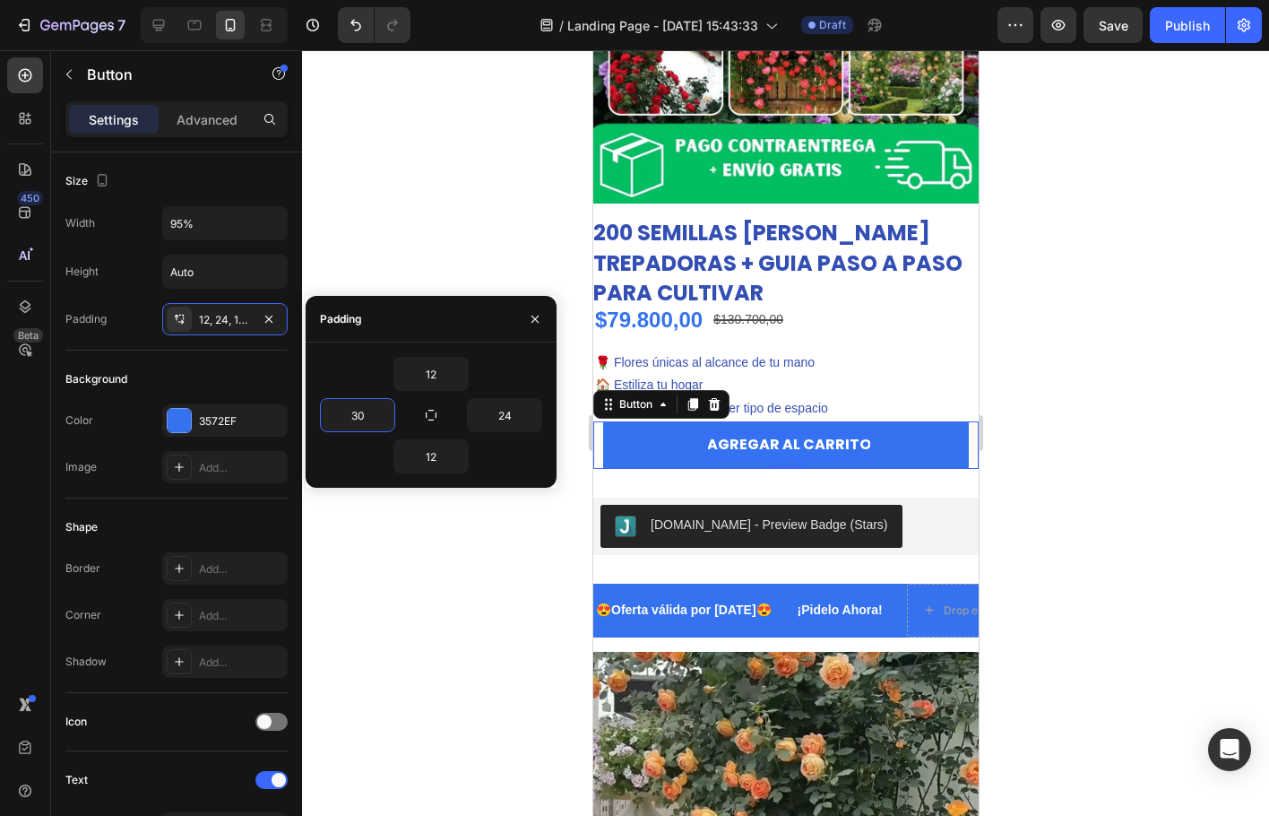
type input "3"
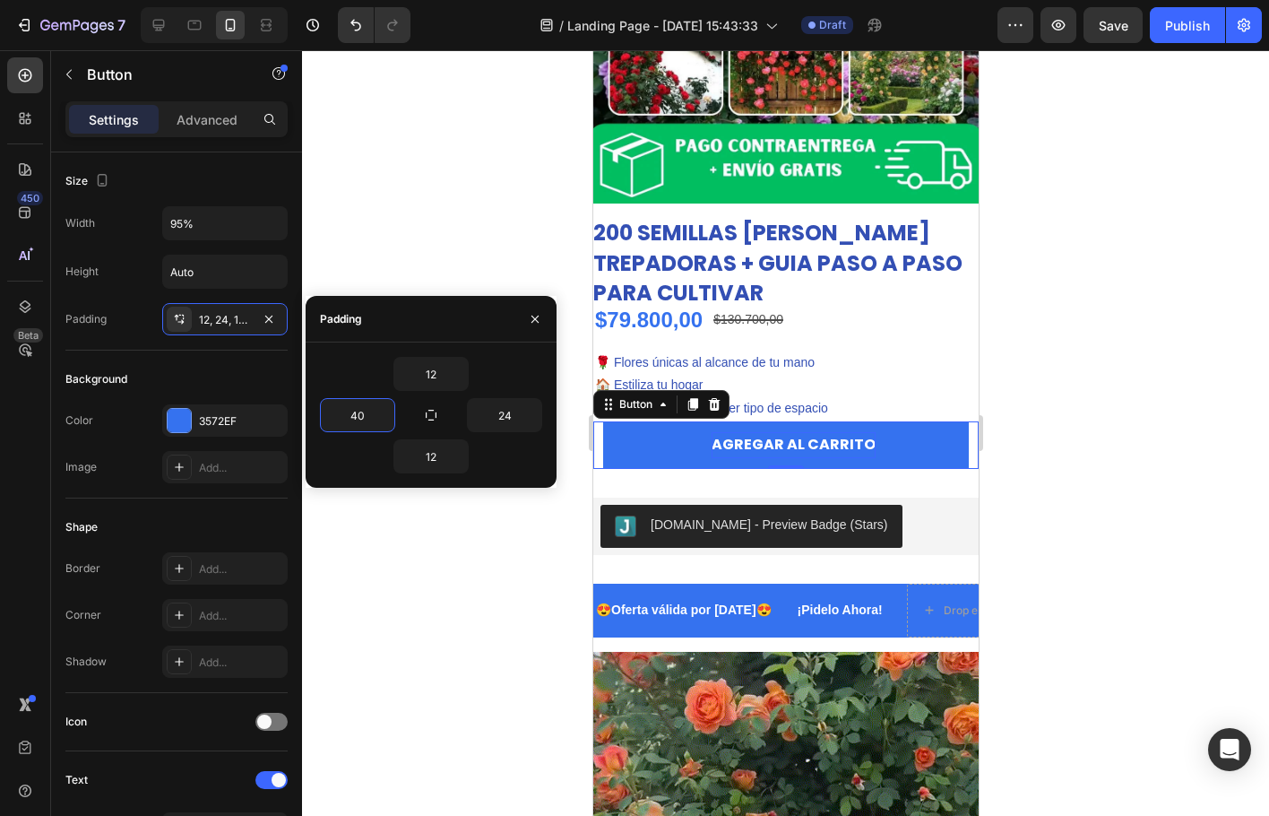
type input "4"
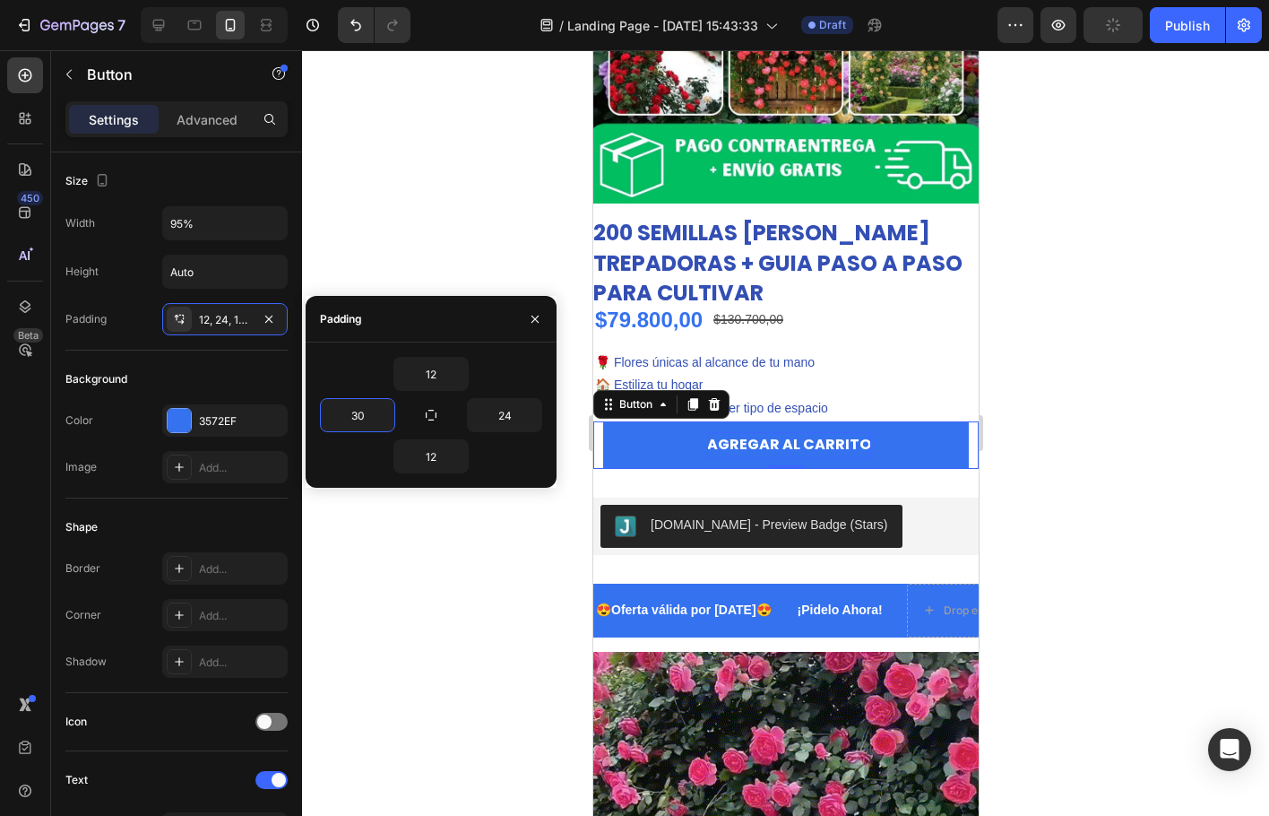
type input "3"
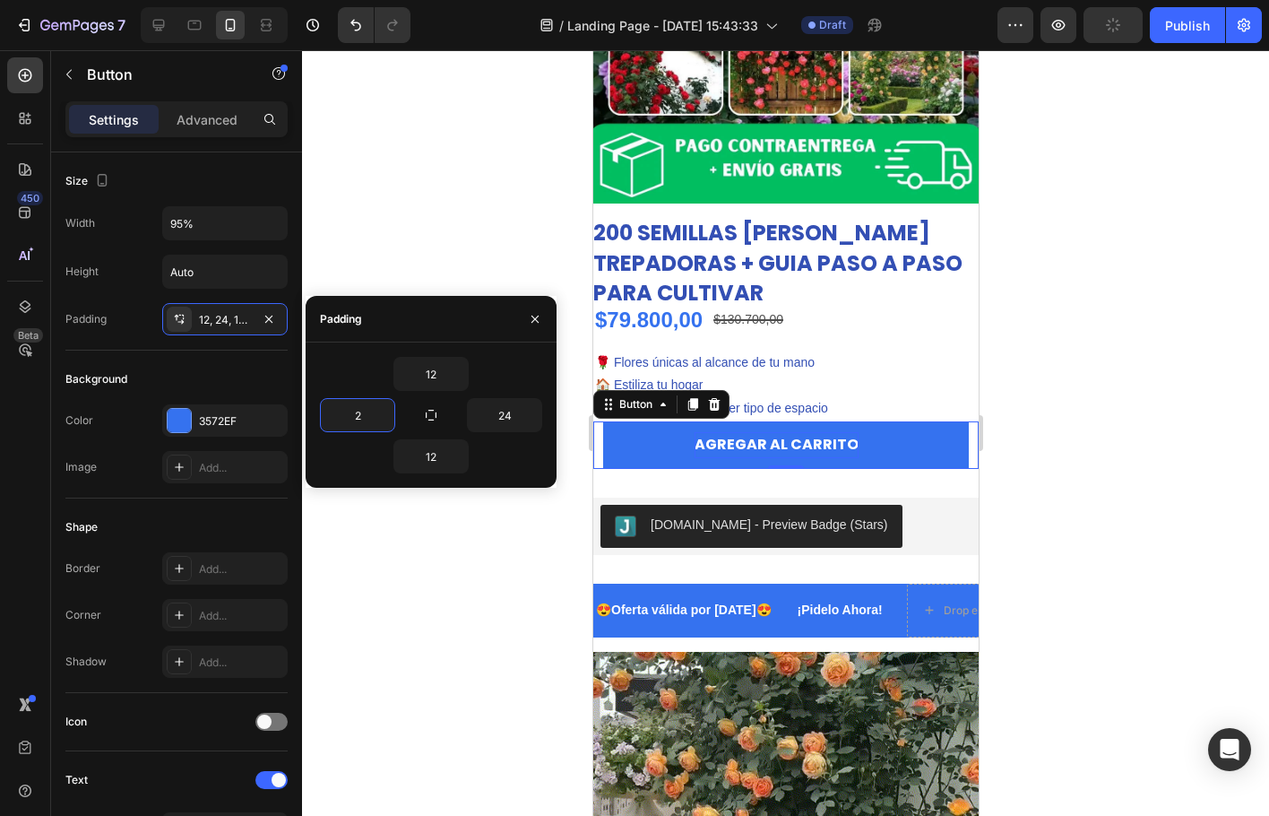
type input "24"
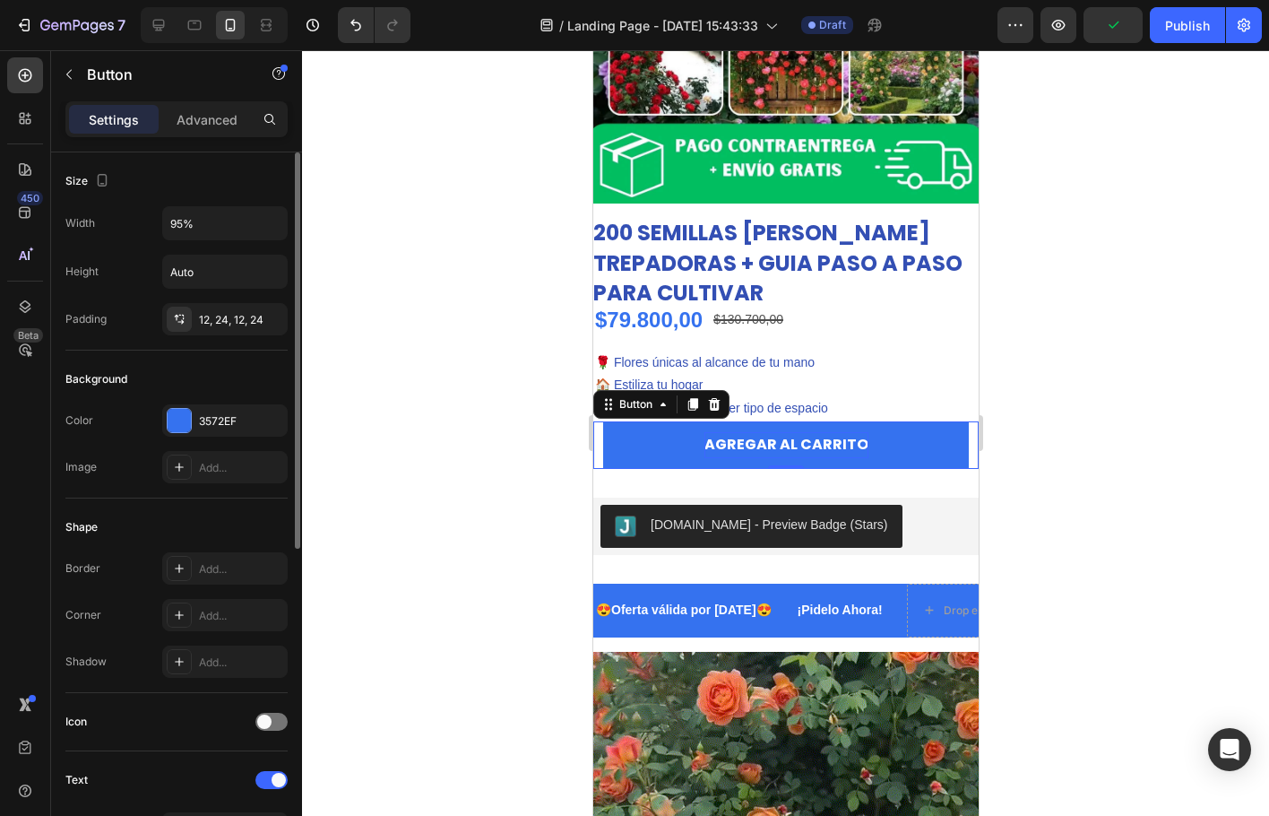
click at [179, 367] on div "Background" at bounding box center [176, 379] width 222 height 29
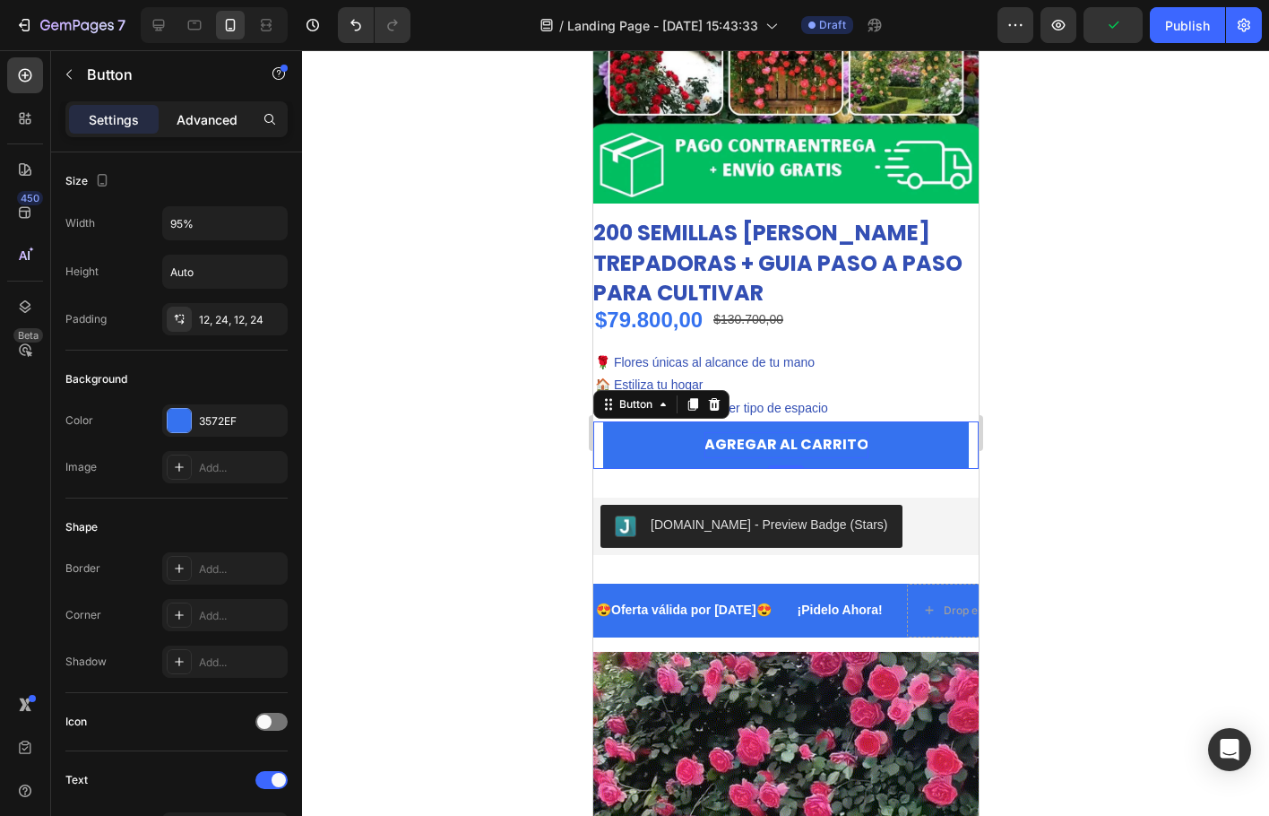
click at [199, 117] on p "Advanced" at bounding box center [207, 119] width 61 height 19
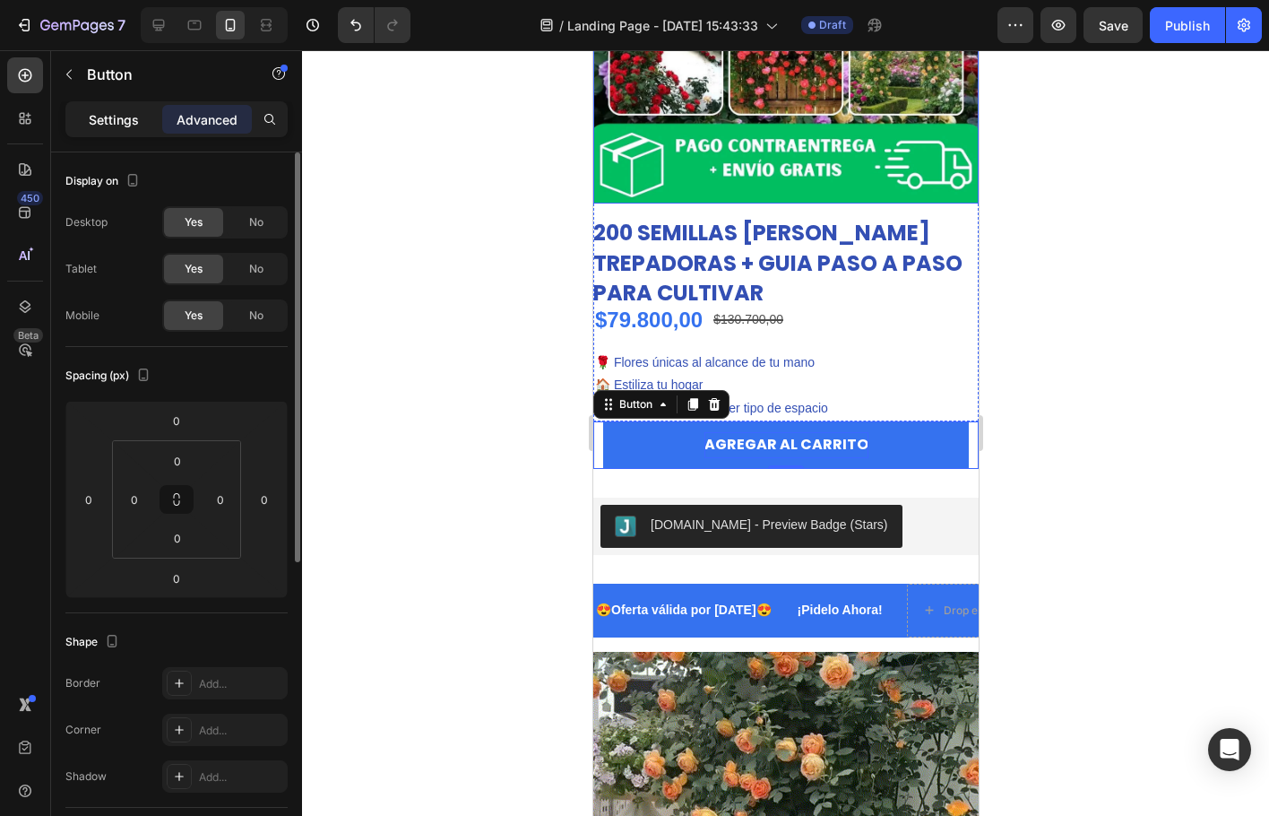
click at [126, 126] on p "Settings" at bounding box center [114, 119] width 50 height 19
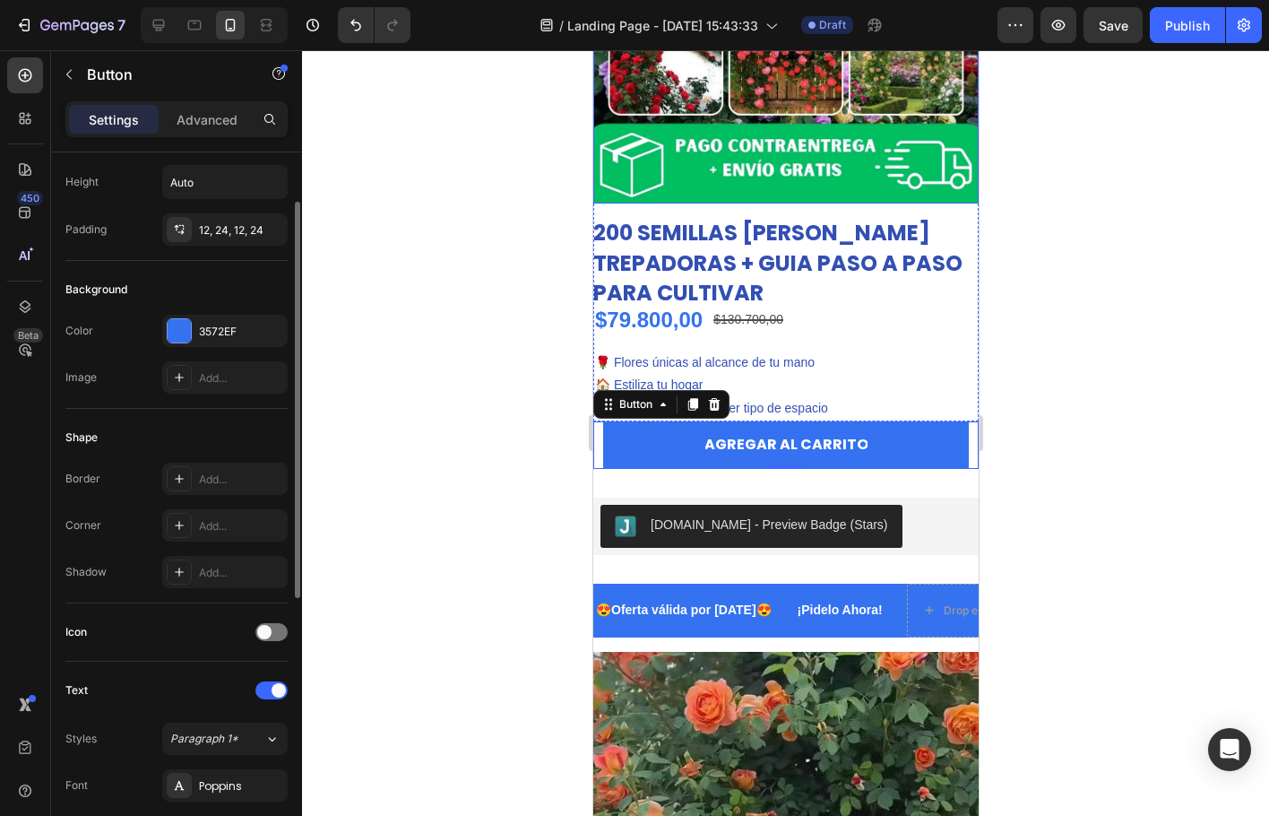
scroll to position [179, 0]
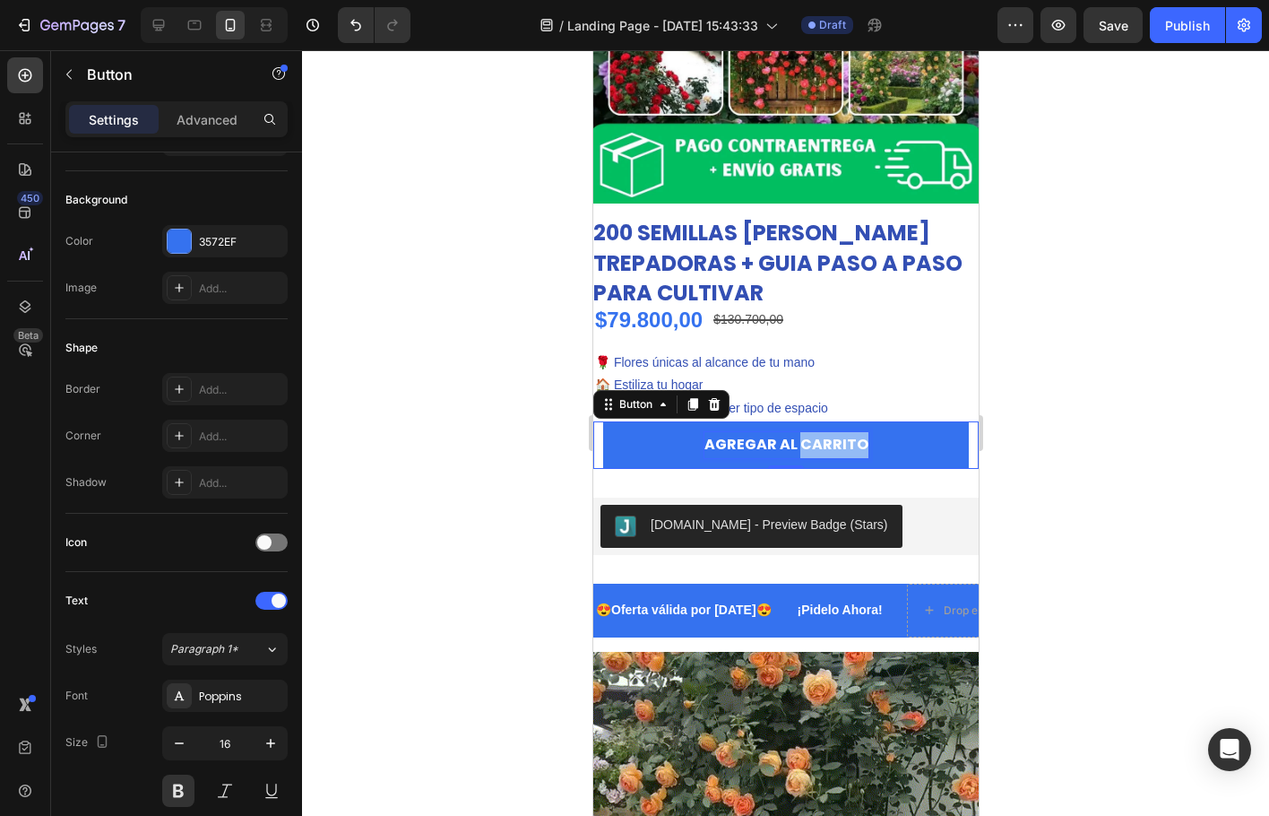
click at [807, 432] on p "AGREGAR AL CARRITO" at bounding box center [786, 445] width 164 height 26
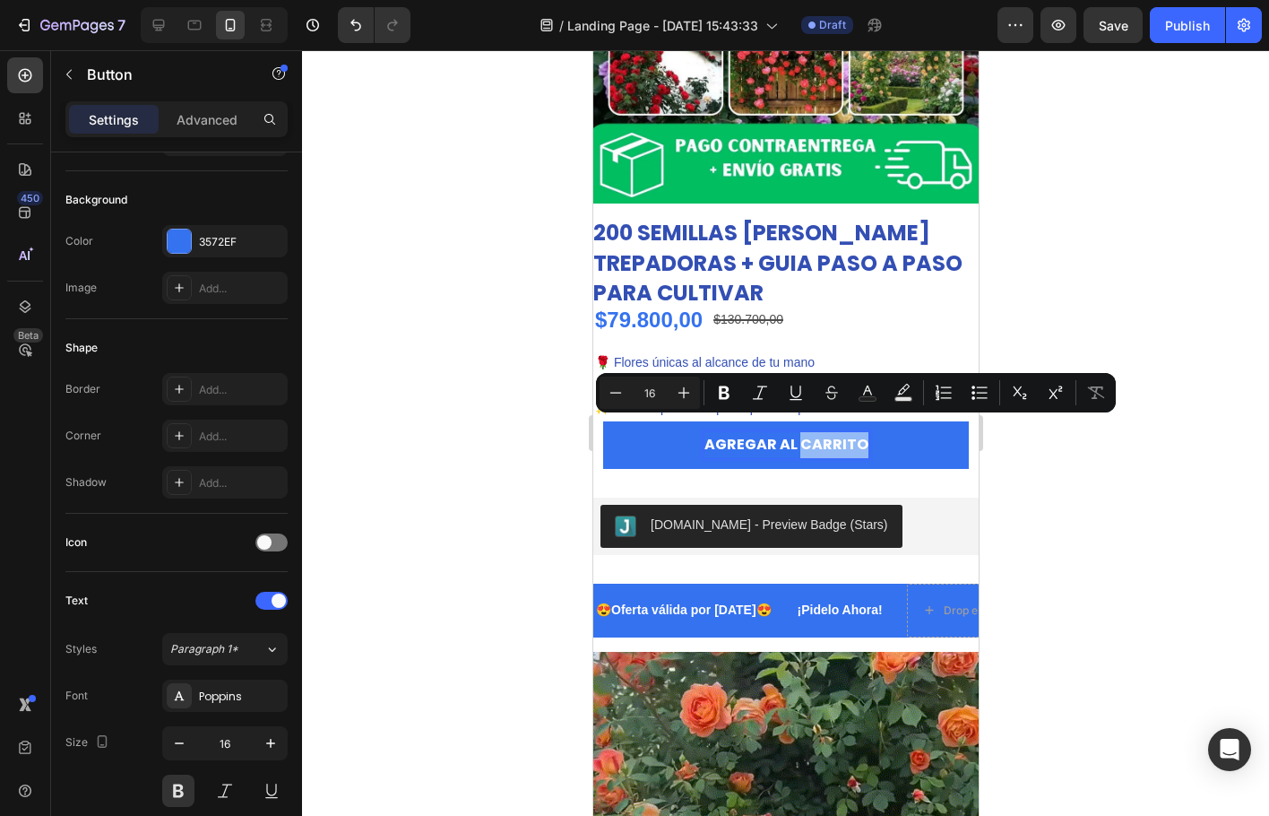
click at [818, 432] on p "AGREGAR AL CARRITO" at bounding box center [786, 445] width 164 height 26
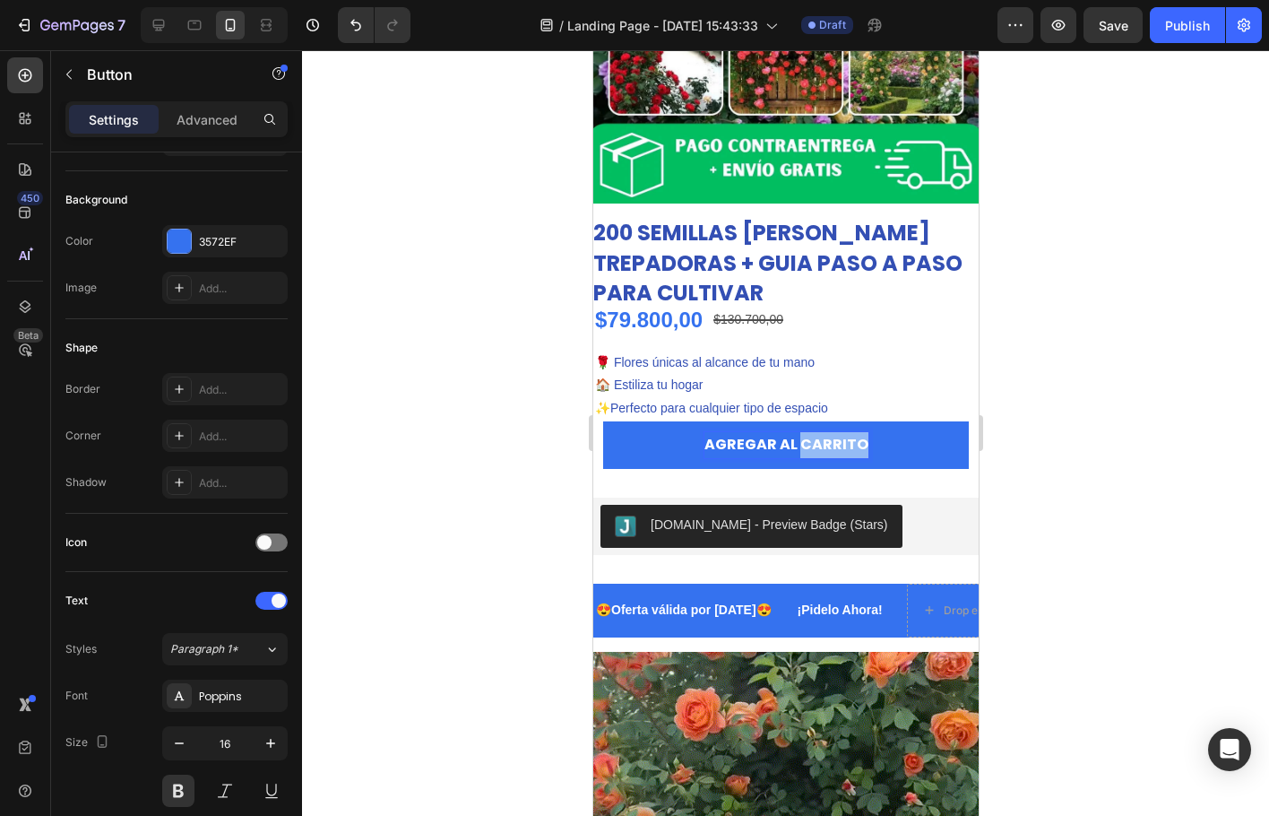
click at [818, 432] on p "AGREGAR AL CARRITO" at bounding box center [786, 445] width 164 height 26
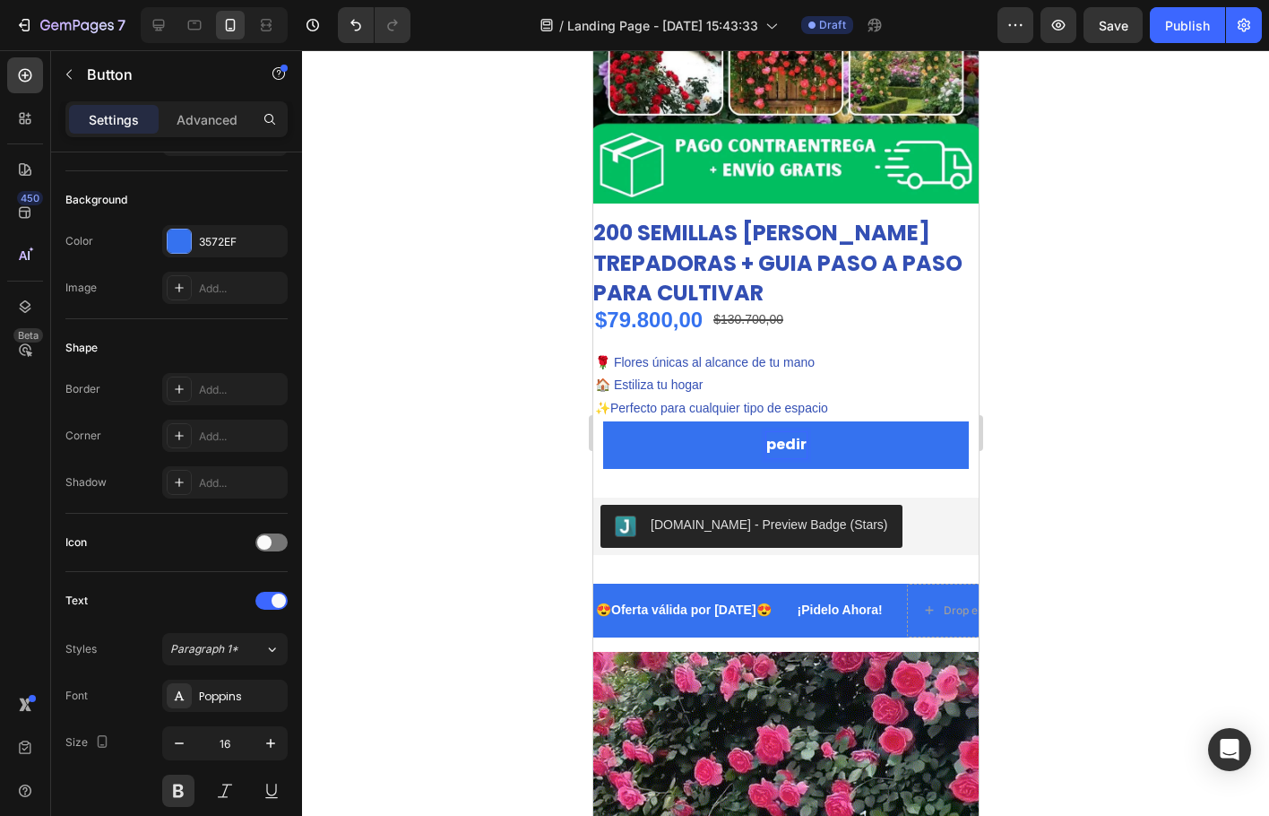
click at [602, 421] on button "pedir" at bounding box center [785, 445] width 367 height 48
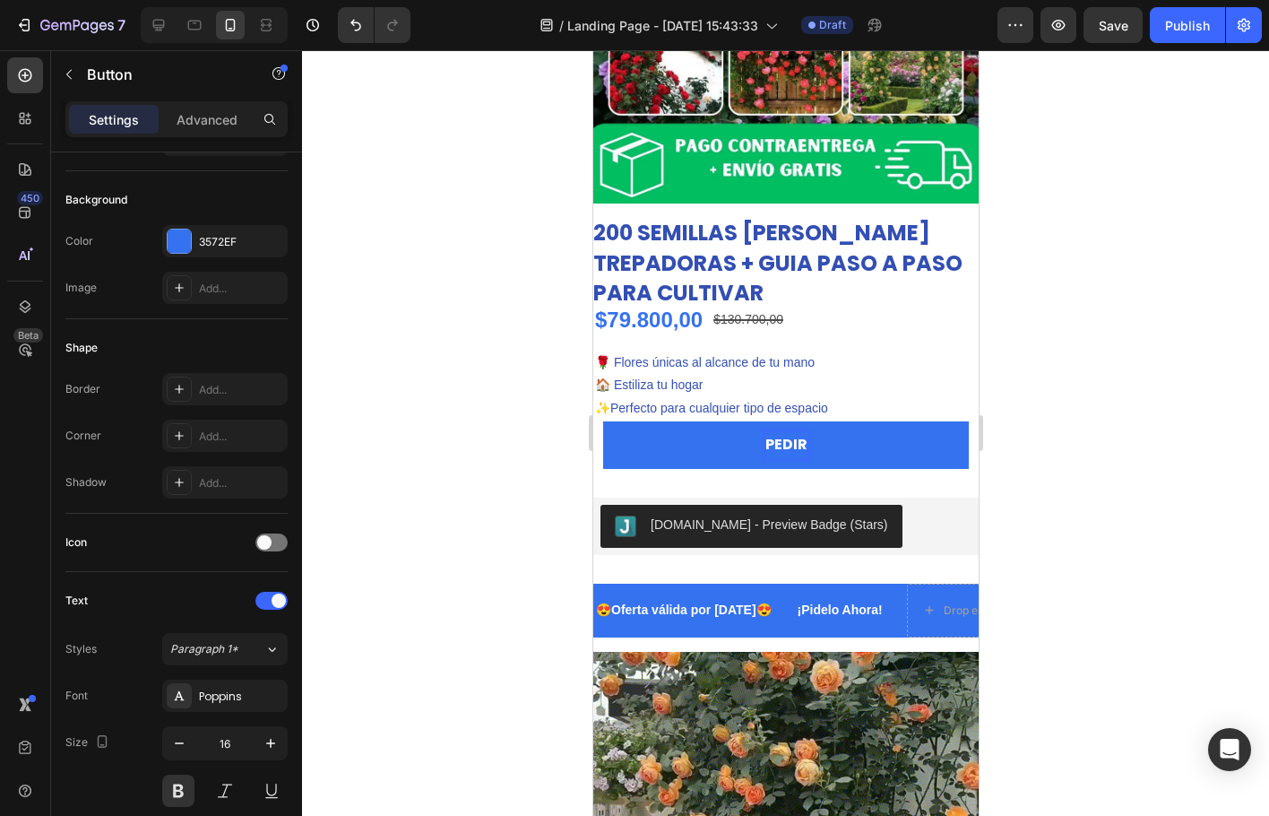
click at [602, 421] on button "PEDIR" at bounding box center [785, 445] width 367 height 48
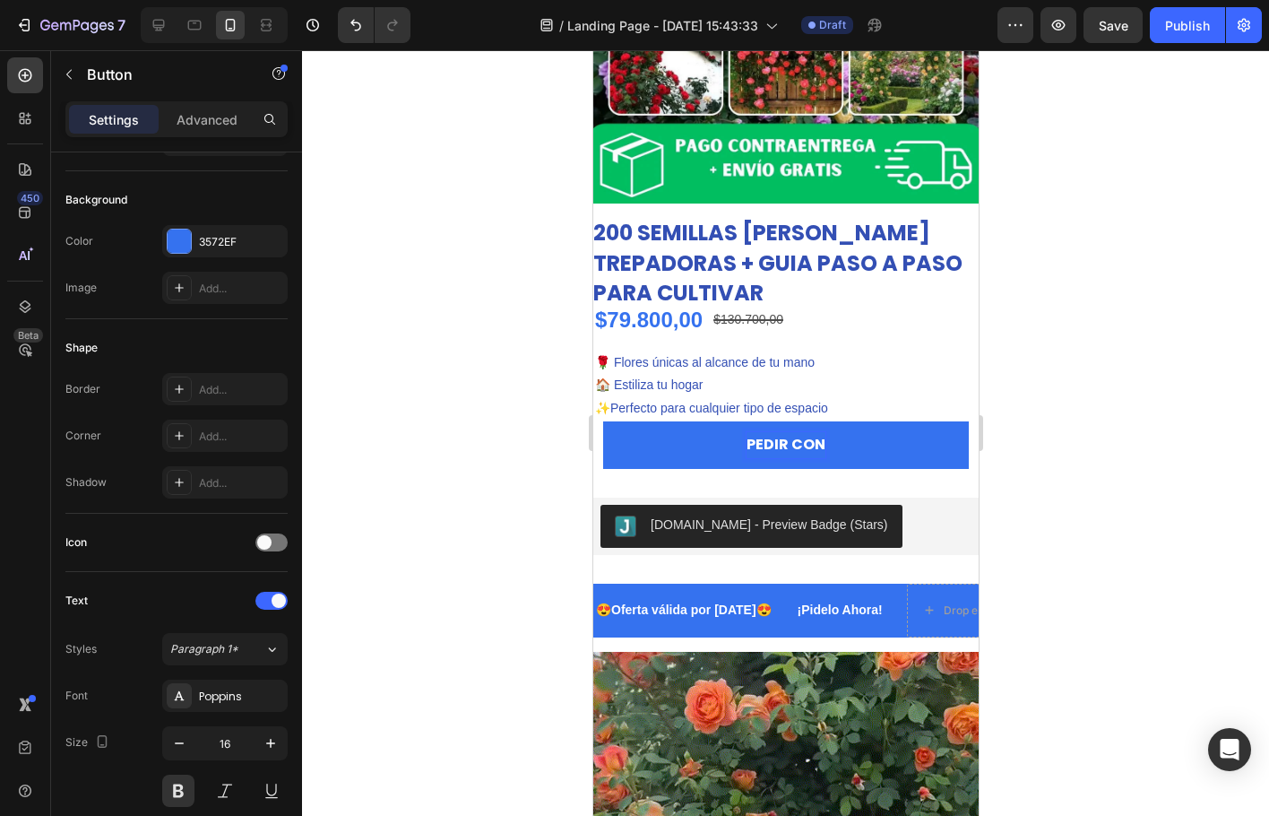
click at [602, 421] on button "PEDIR CON" at bounding box center [785, 445] width 367 height 48
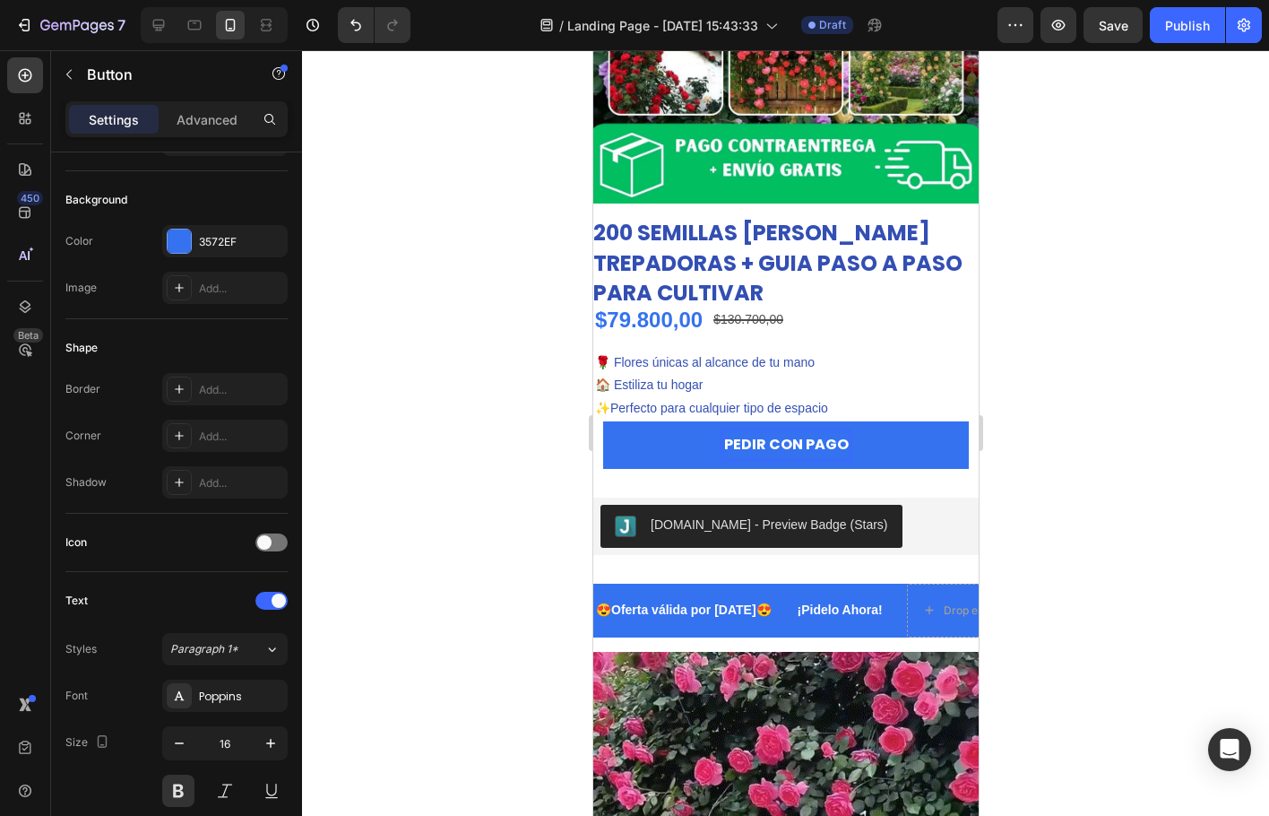
click at [602, 421] on button "PEDIR CON PAGO" at bounding box center [785, 445] width 367 height 48
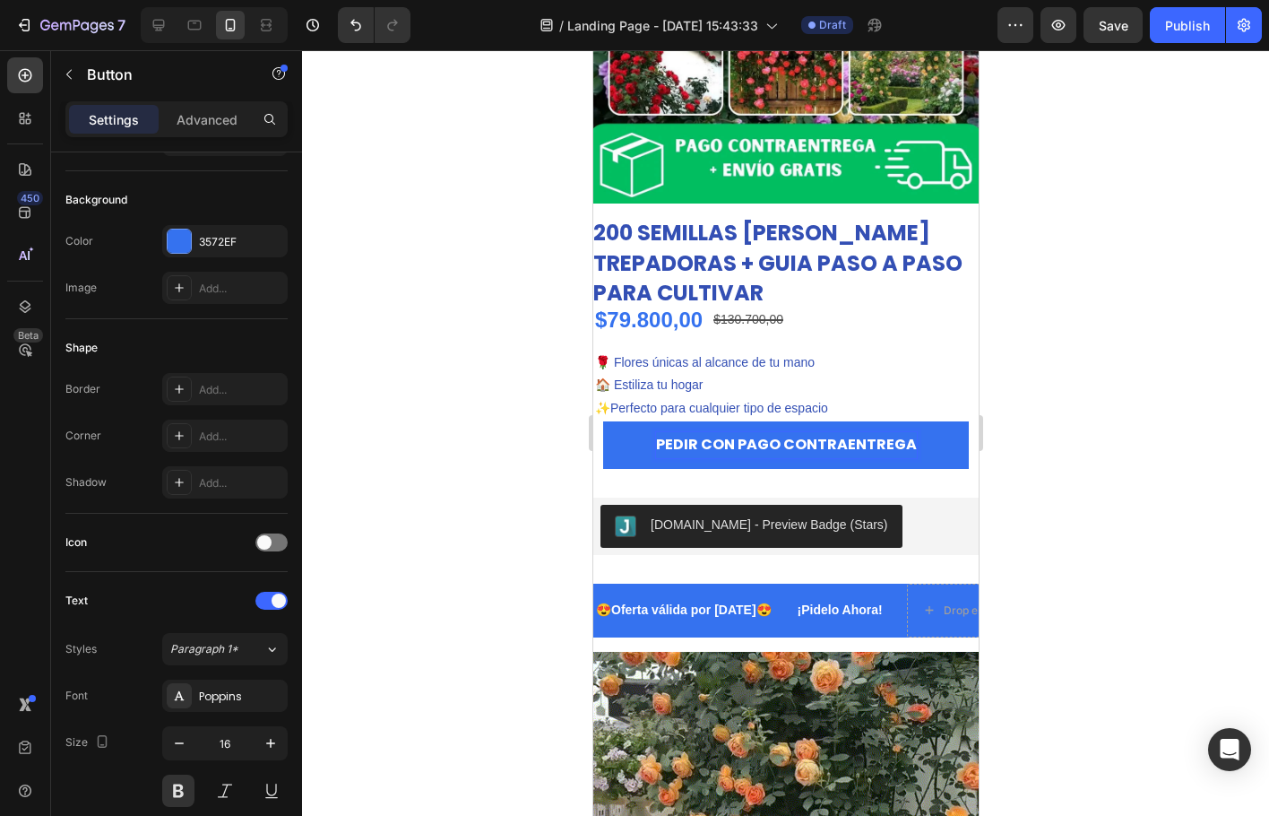
click at [602, 421] on button "PEDIR CON PAGO CONTRAENTREGA" at bounding box center [785, 445] width 367 height 48
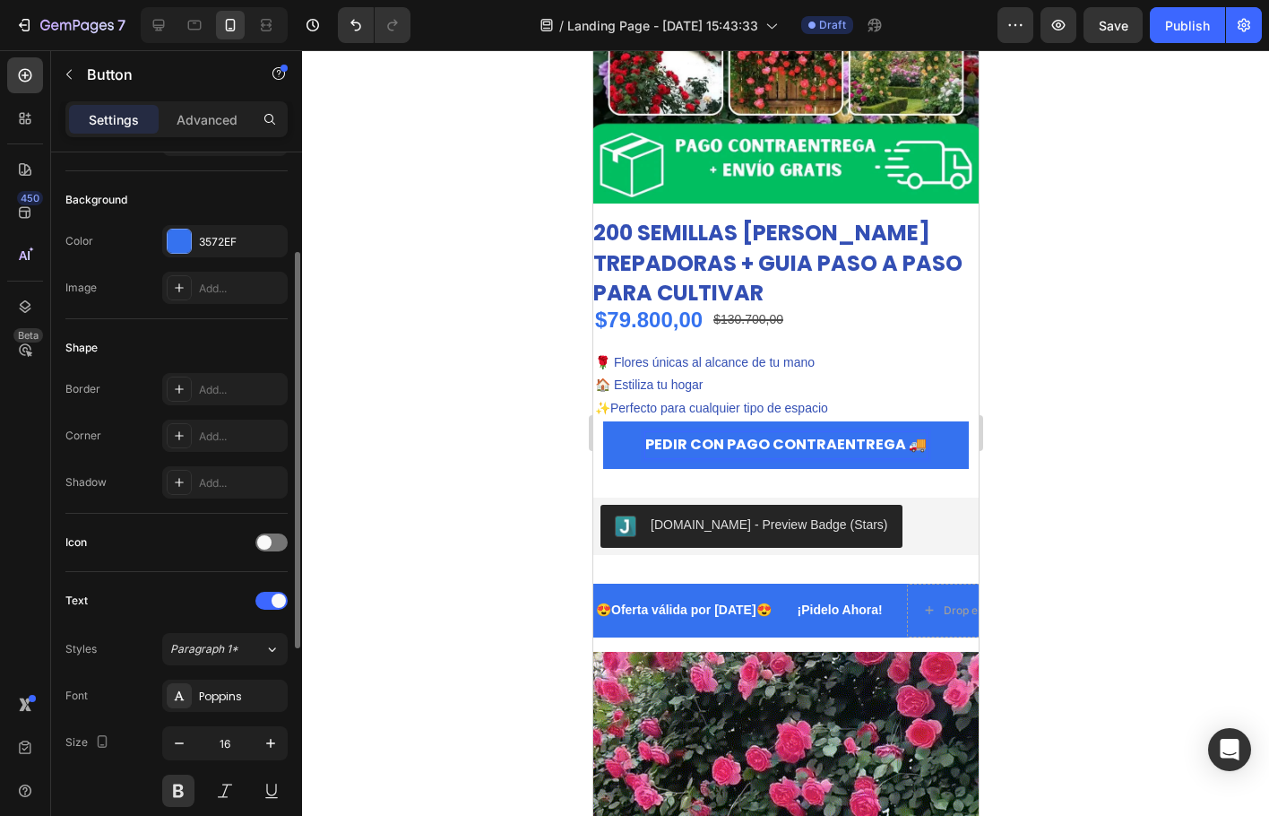
scroll to position [571, 0]
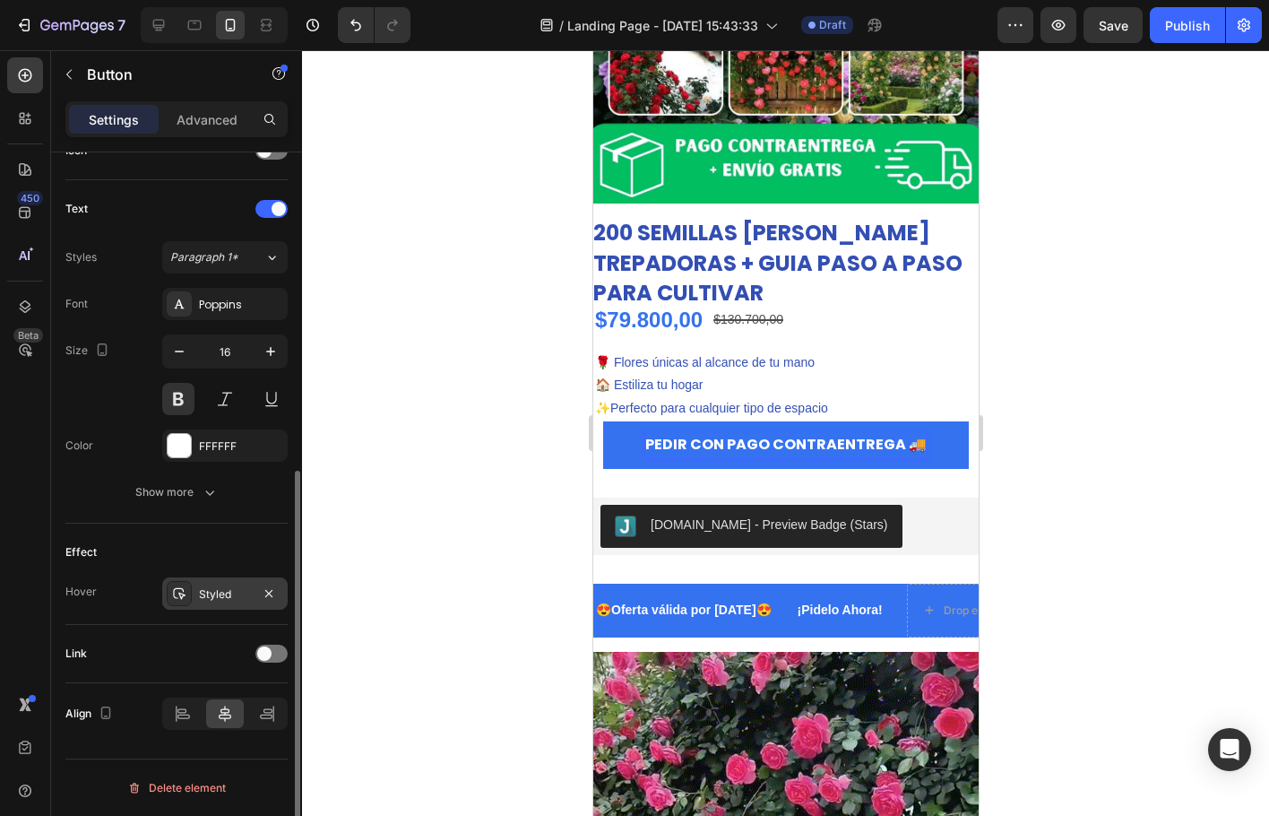
click at [230, 597] on div "Styled" at bounding box center [225, 594] width 52 height 16
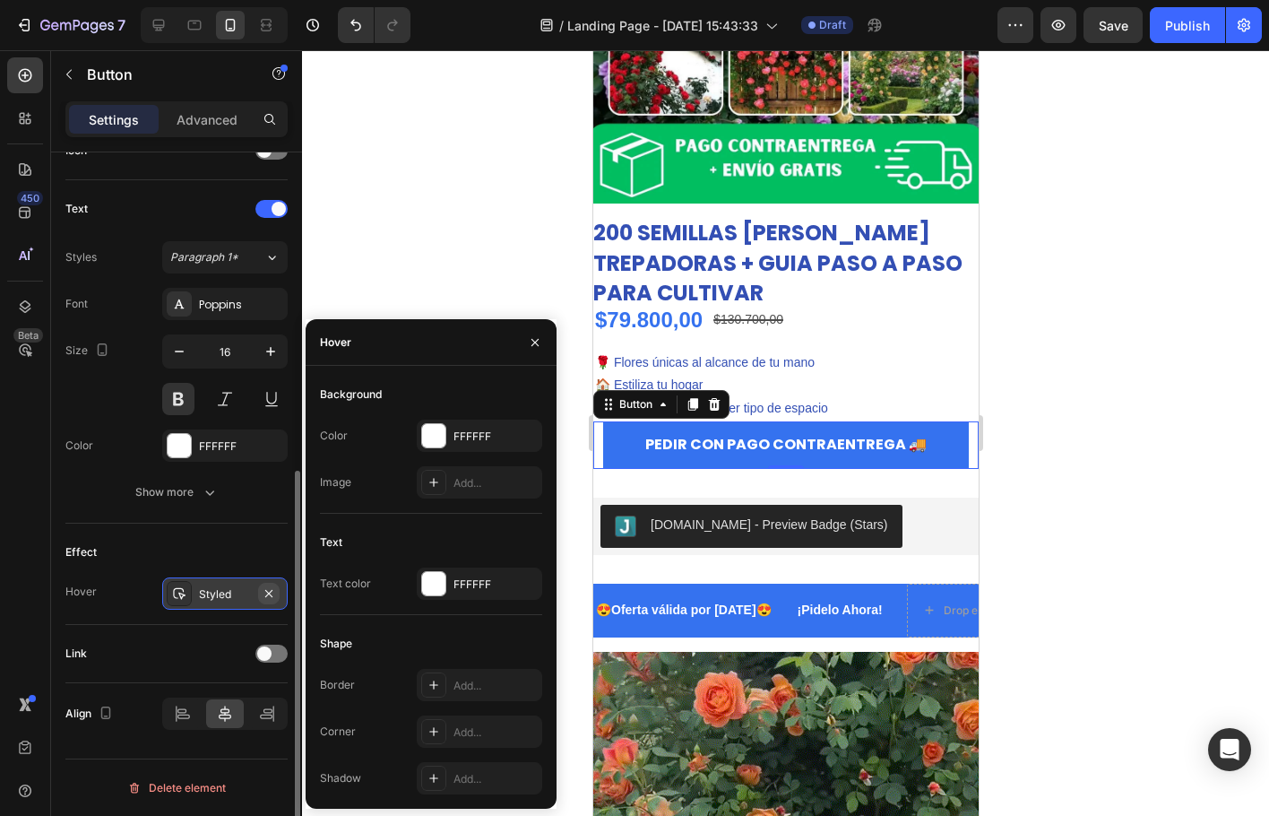
click at [271, 597] on icon "button" at bounding box center [269, 593] width 14 height 14
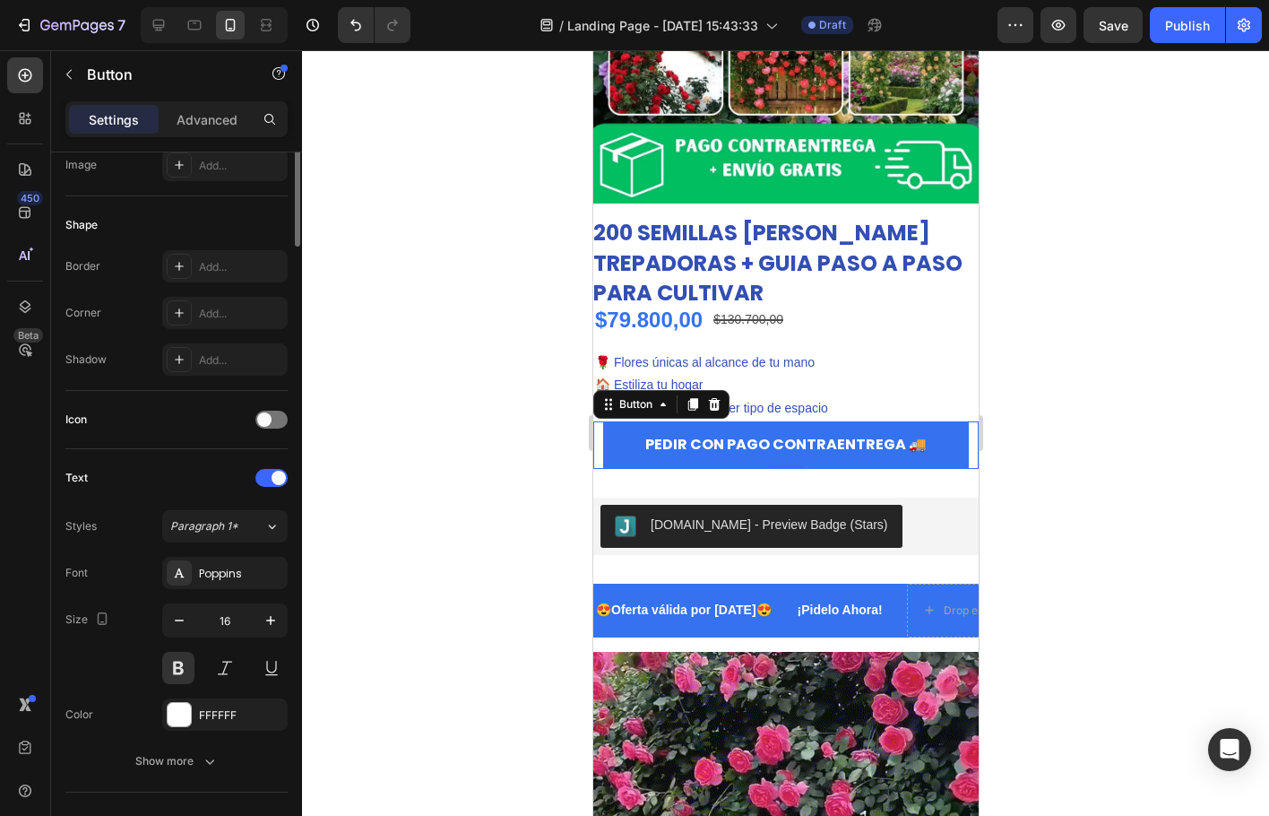
scroll to position [0, 0]
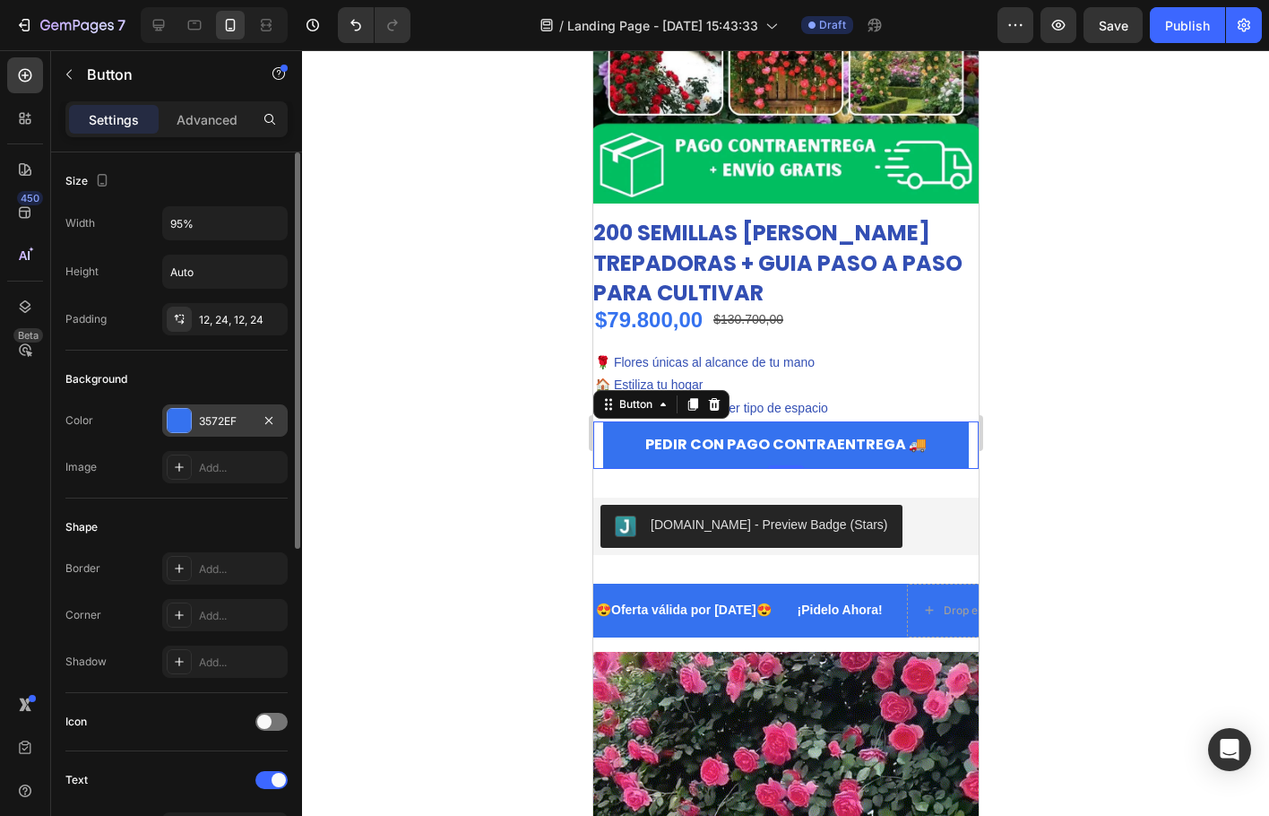
click at [183, 418] on div at bounding box center [179, 420] width 23 height 23
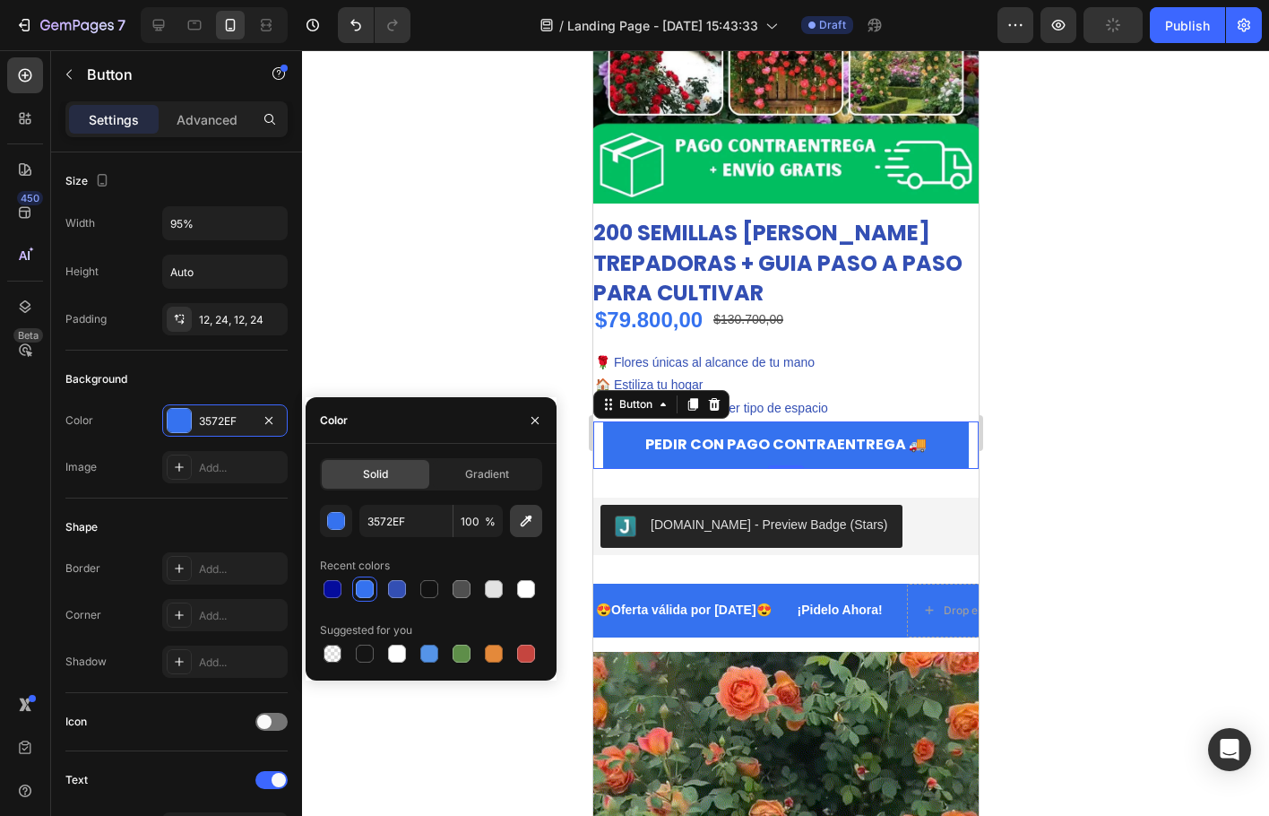
click at [523, 522] on icon "button" at bounding box center [526, 521] width 18 height 18
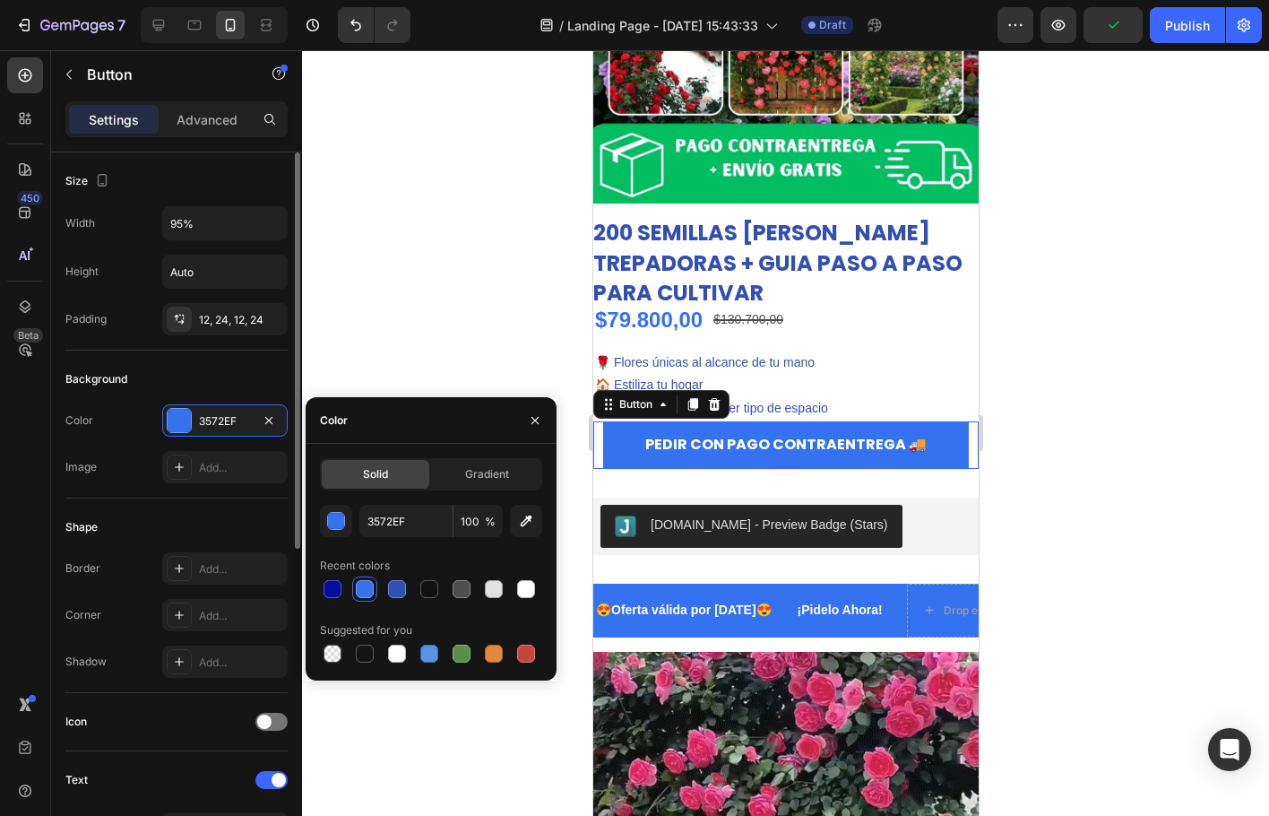
type input "ED1515"
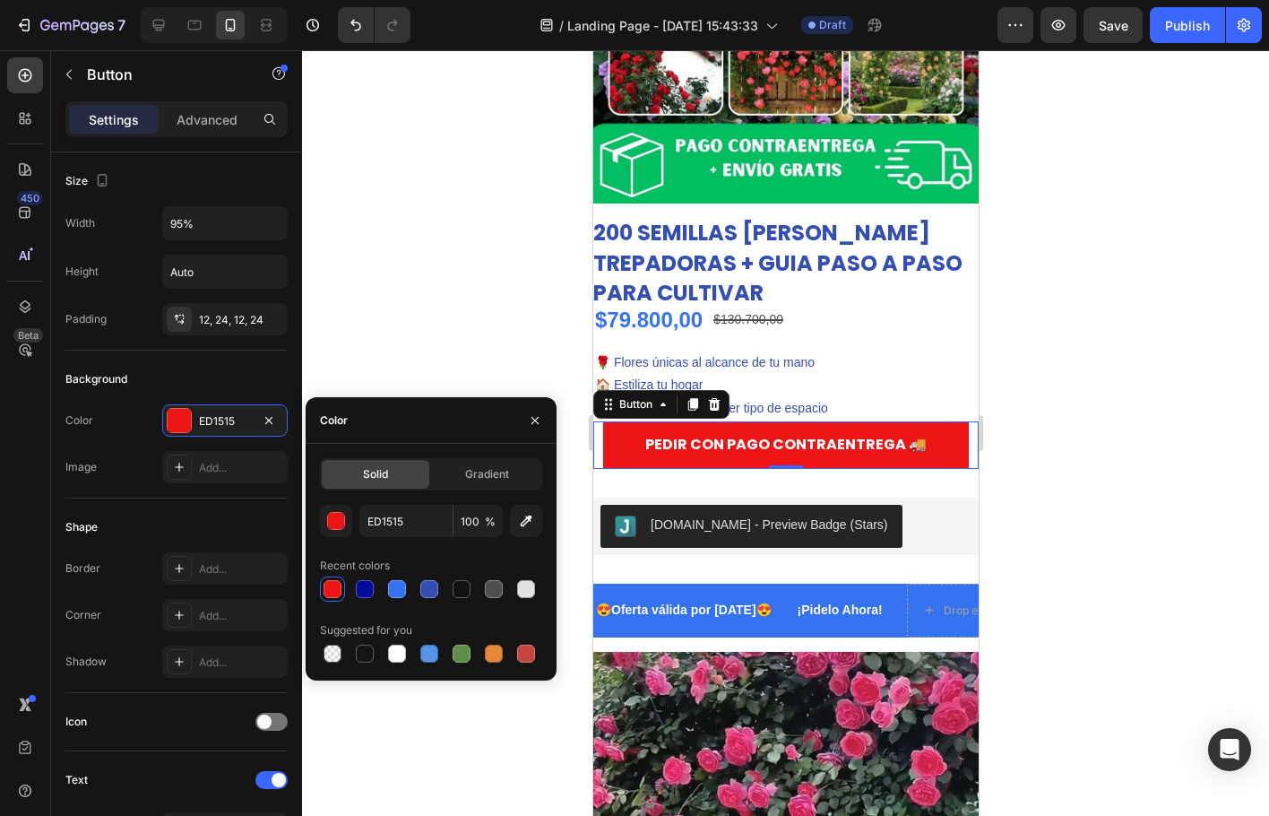
click at [1145, 436] on div at bounding box center [785, 433] width 967 height 766
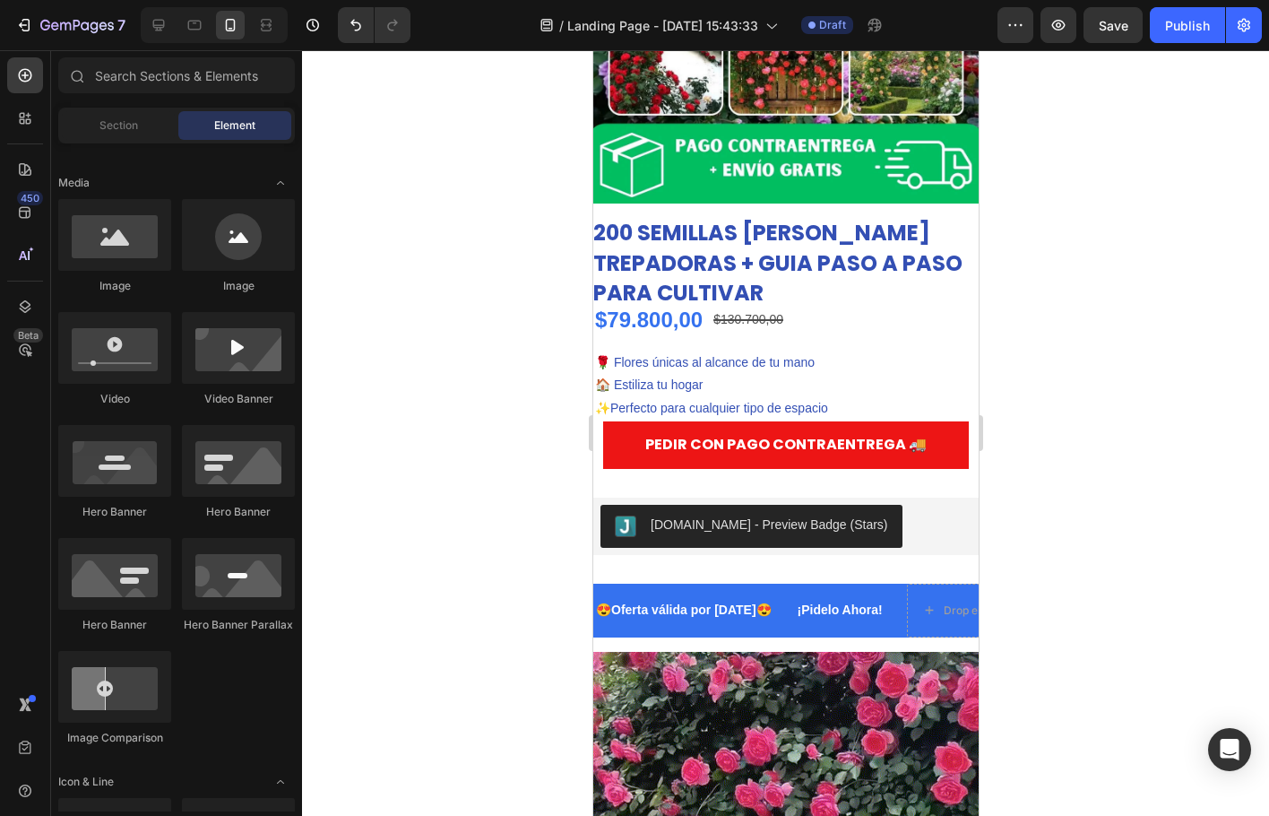
click at [481, 404] on div at bounding box center [785, 433] width 967 height 766
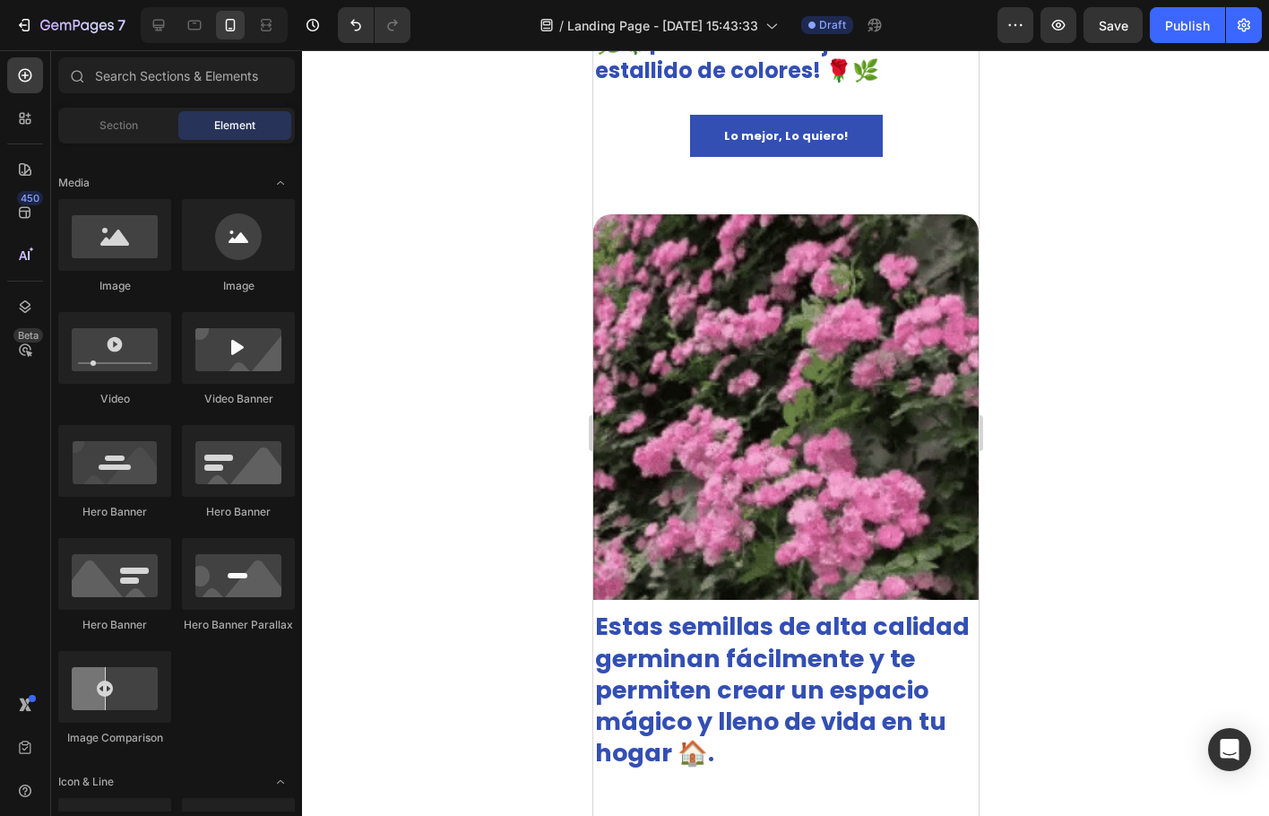
scroll to position [1165, 0]
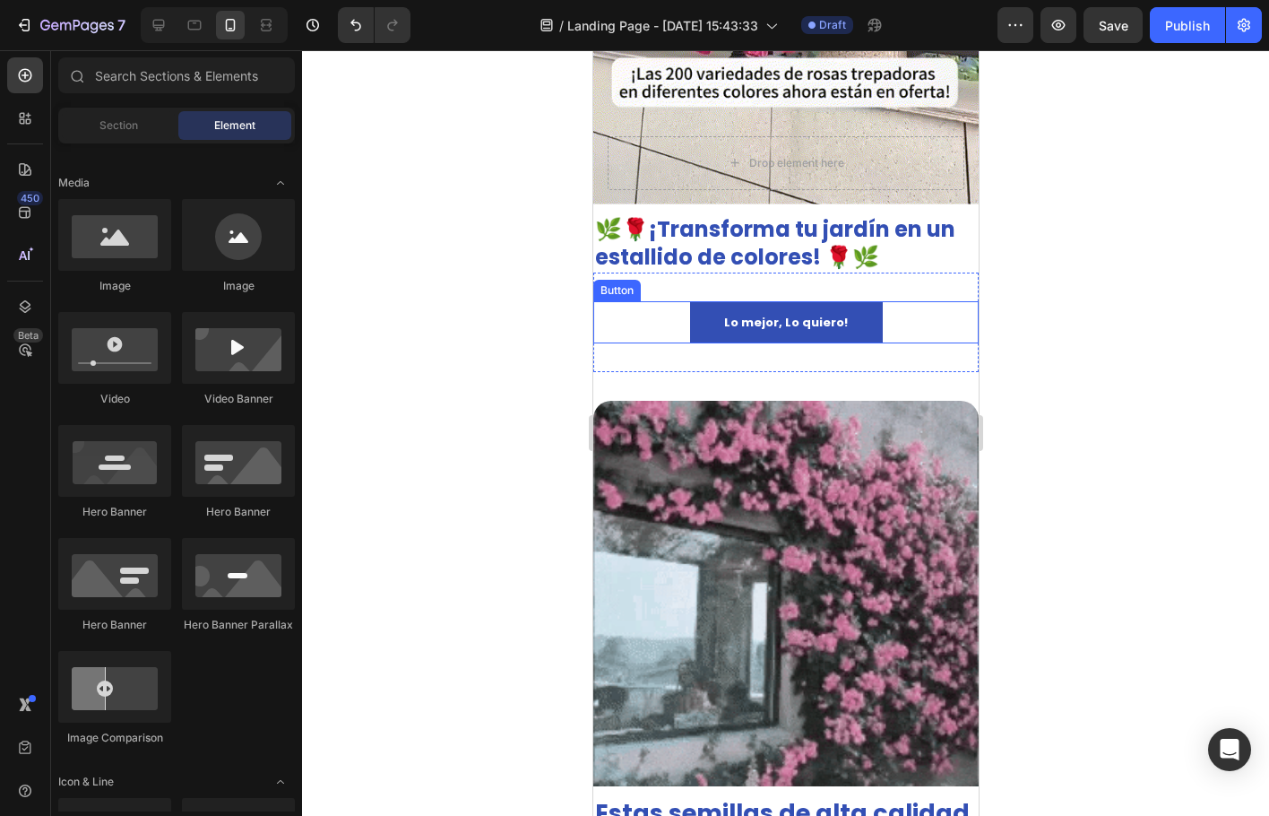
click at [702, 311] on button "Lo mejor, Lo quiero!" at bounding box center [785, 322] width 193 height 42
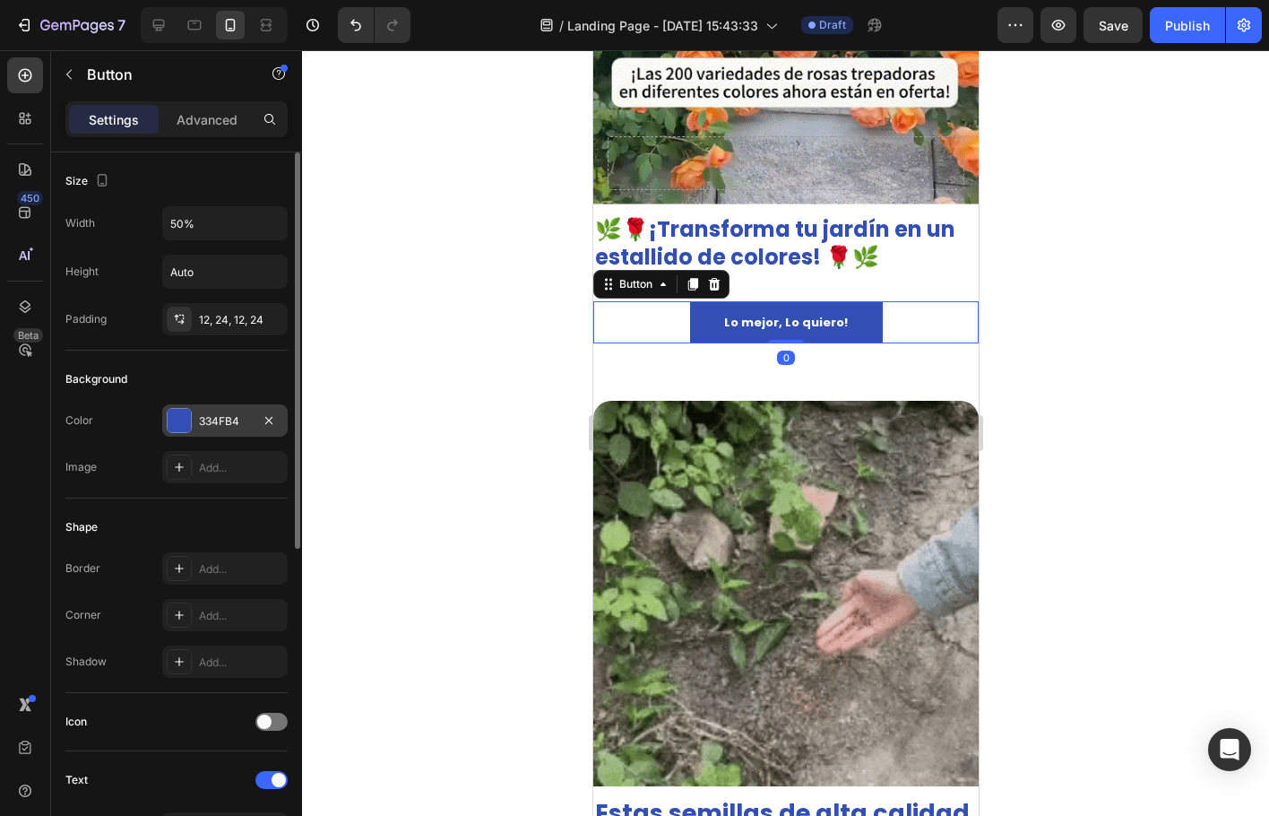
click at [187, 414] on div at bounding box center [179, 420] width 23 height 23
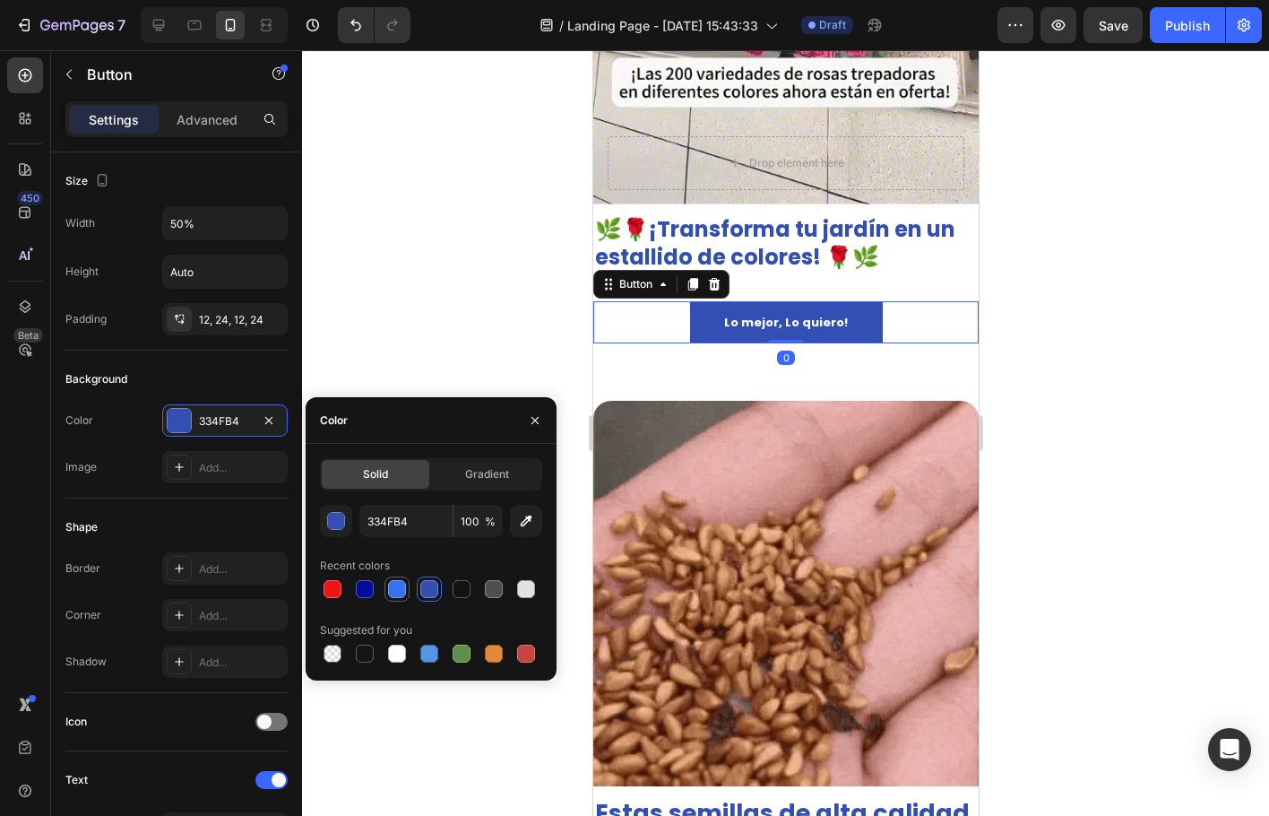
click at [406, 581] on div at bounding box center [397, 589] width 22 height 22
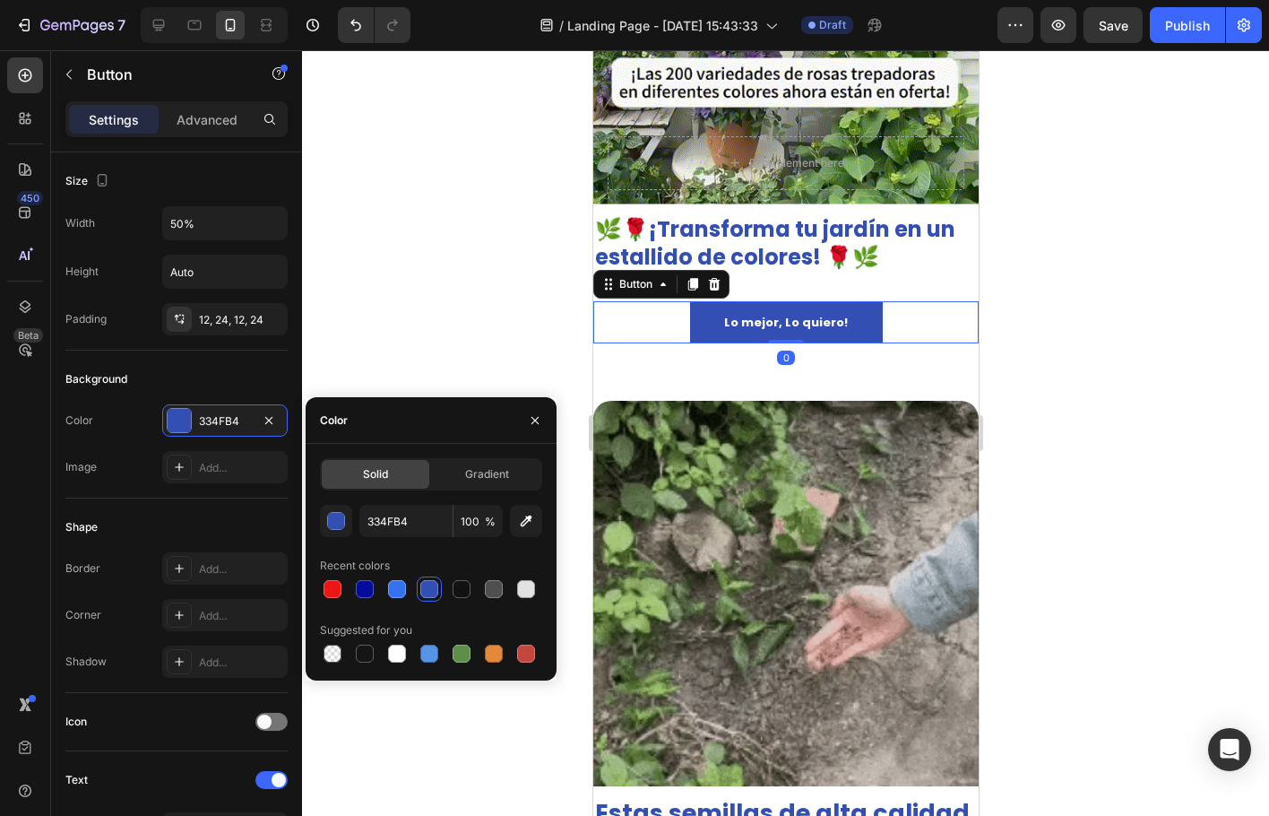
type input "3572EF"
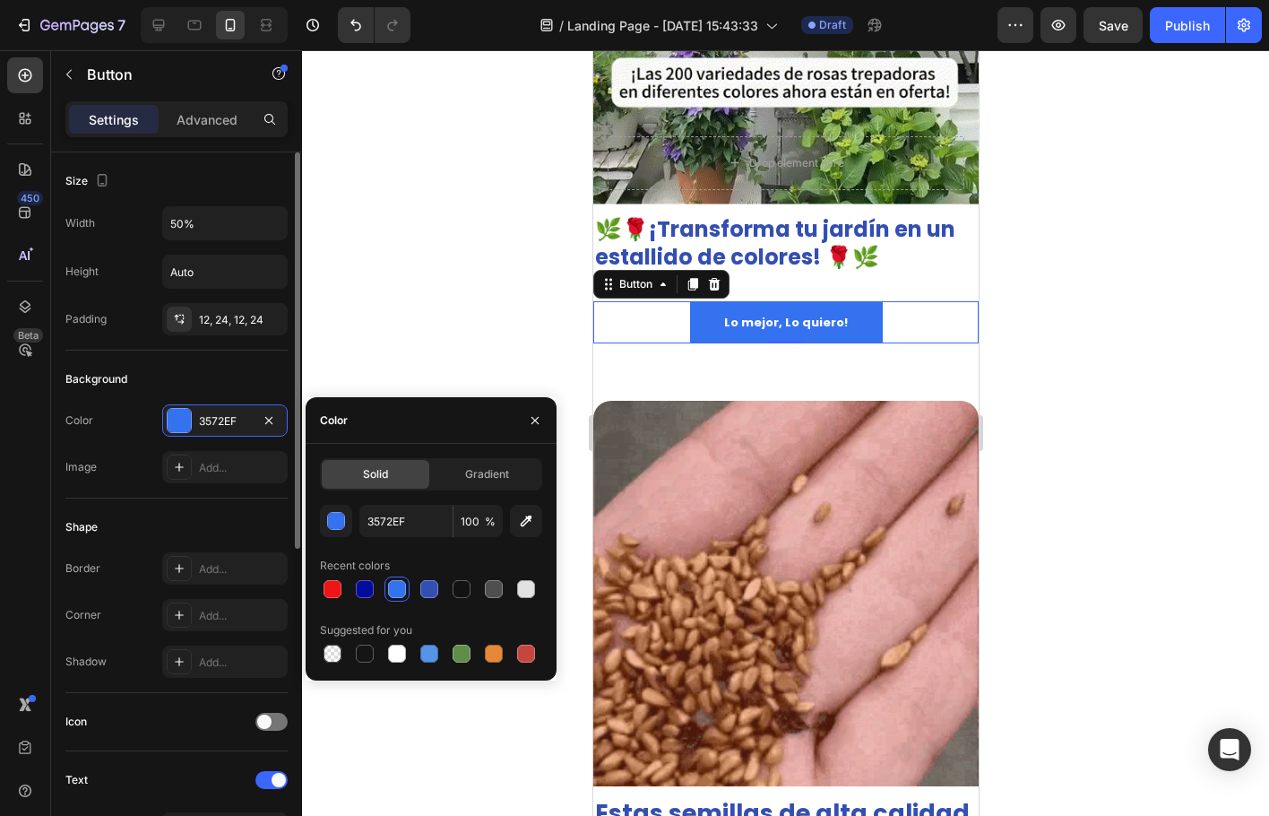
click at [177, 532] on div "Shape" at bounding box center [176, 527] width 222 height 29
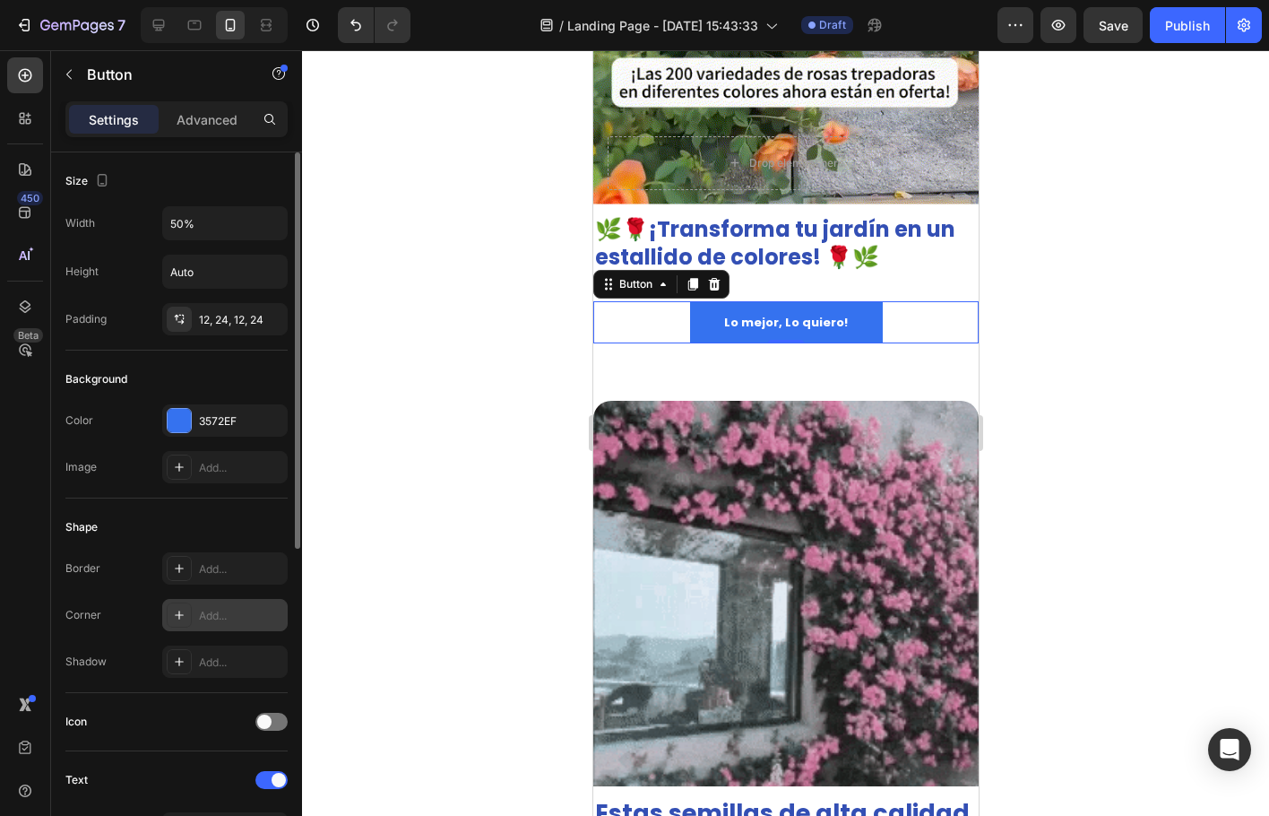
click at [177, 624] on div at bounding box center [179, 614] width 25 height 25
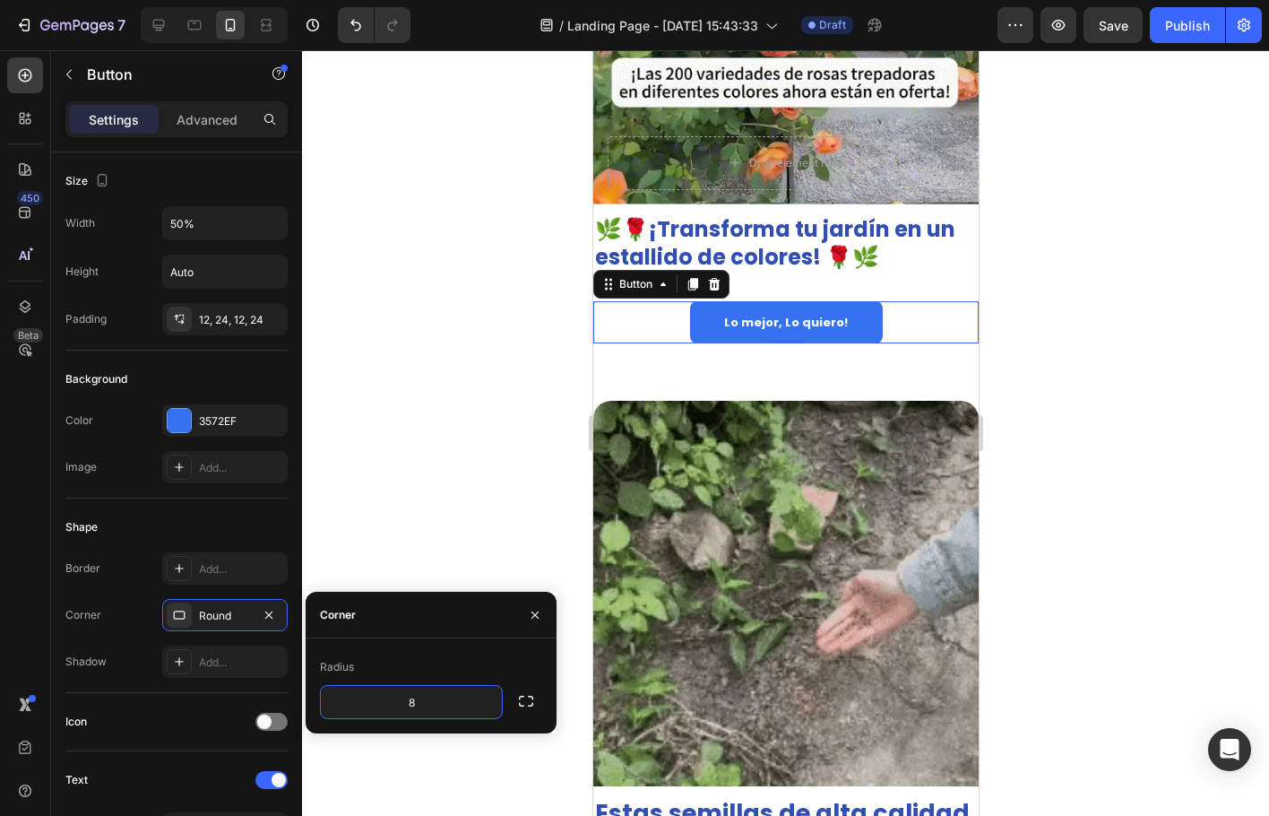
click at [438, 455] on div at bounding box center [785, 433] width 967 height 766
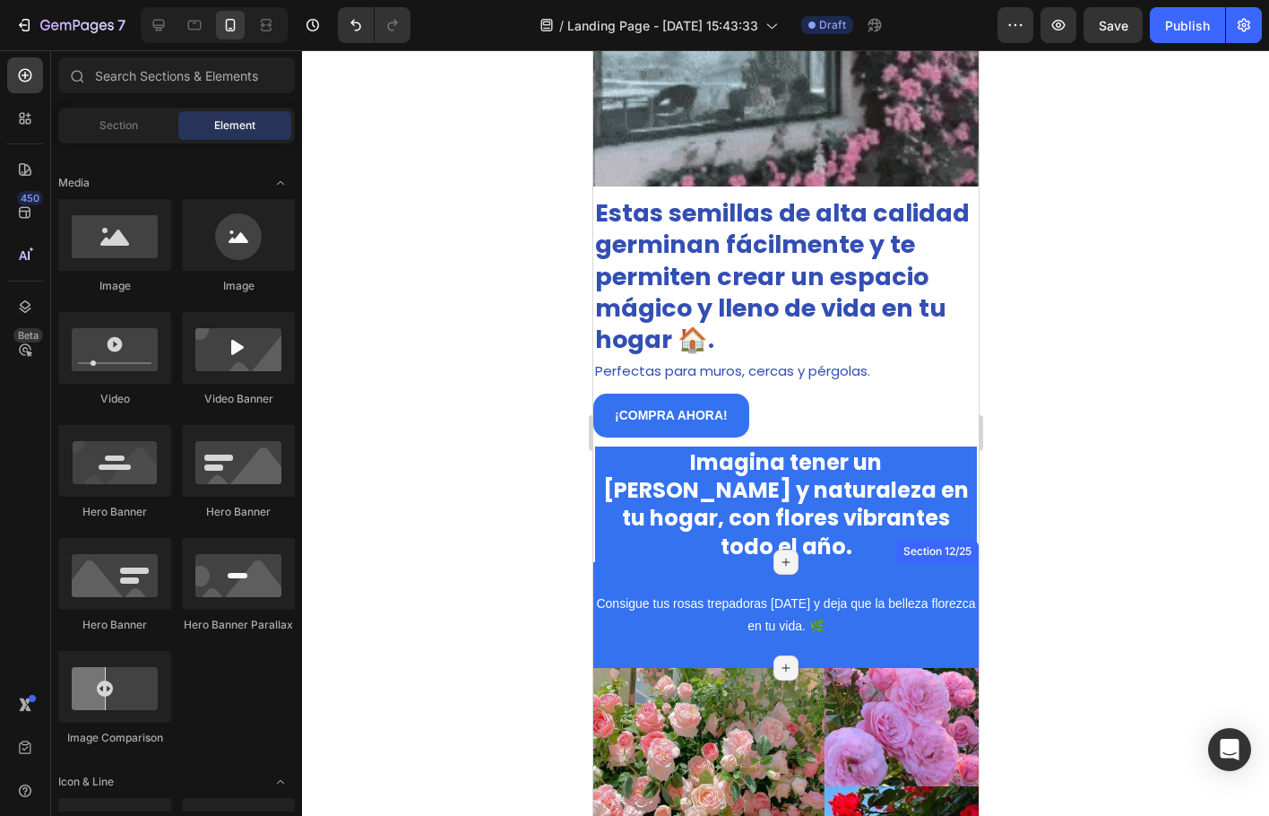
scroll to position [1883, 0]
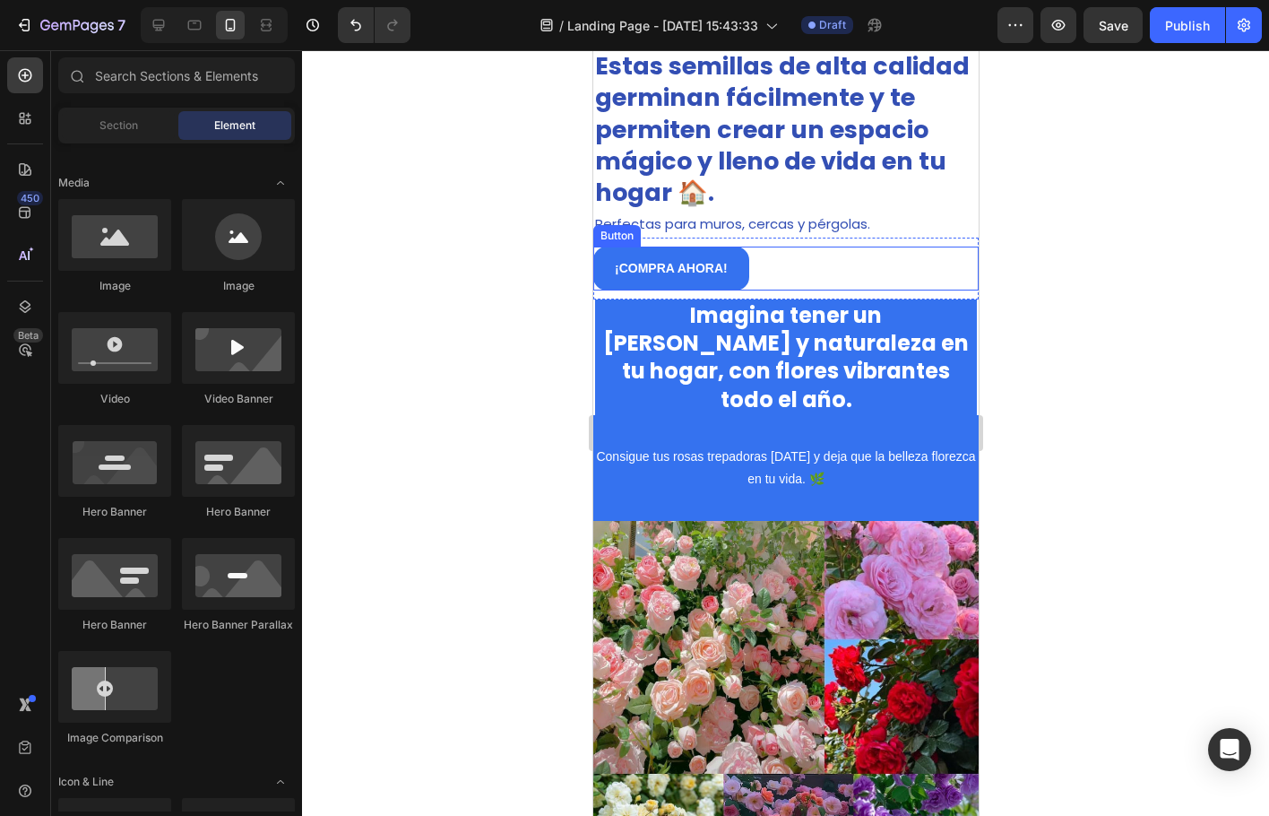
click at [773, 275] on div "¡COMPRA AHORA! Button" at bounding box center [785, 269] width 385 height 44
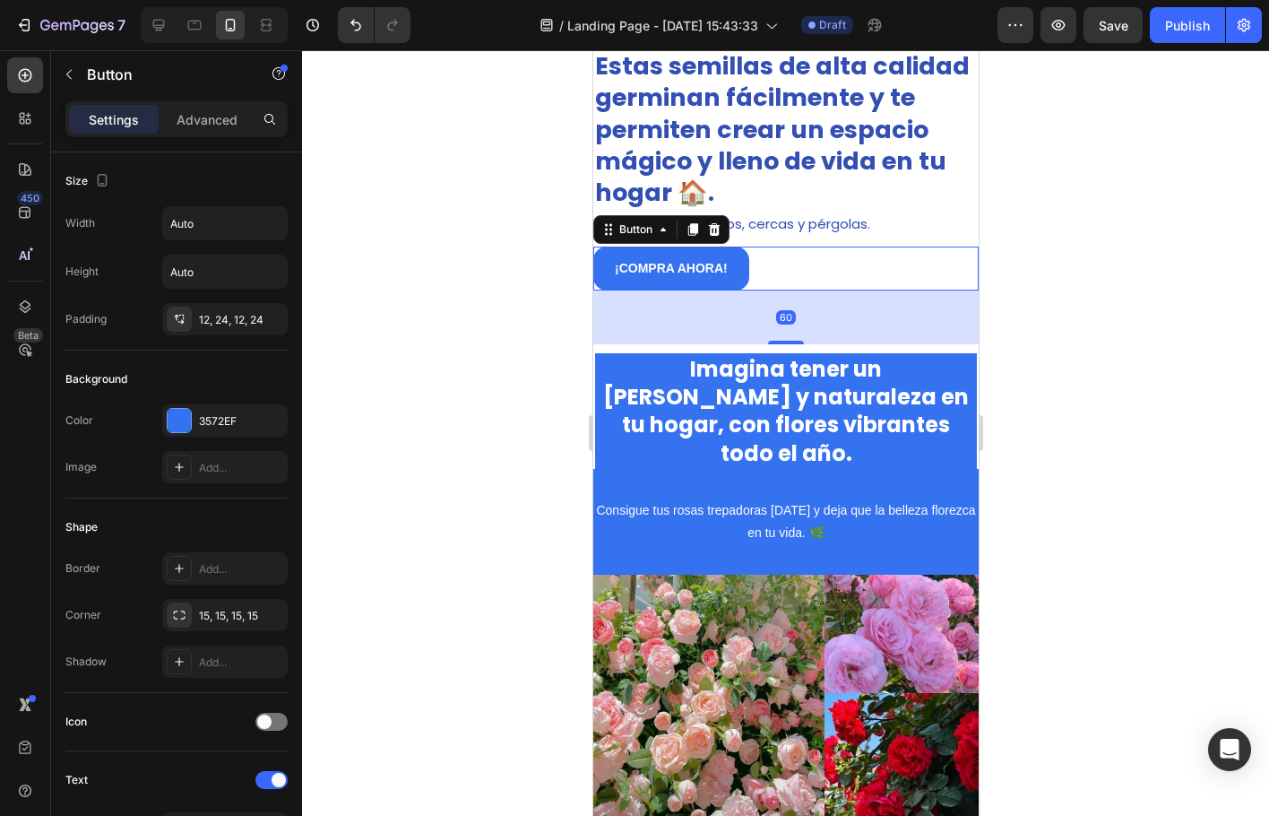
drag, startPoint x: 765, startPoint y: 290, endPoint x: 934, endPoint y: 440, distance: 226.1
click at [767, 344] on div at bounding box center [785, 343] width 36 height 4
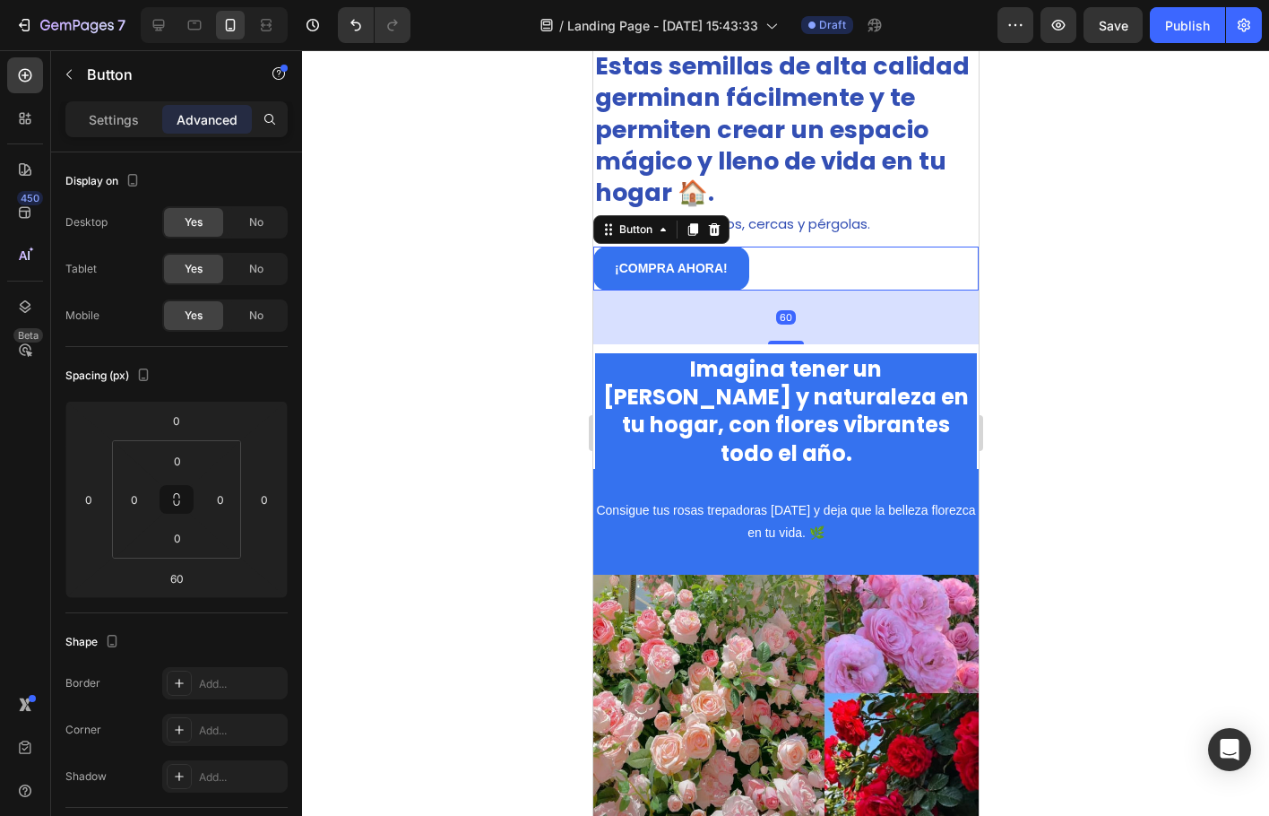
click at [342, 390] on div at bounding box center [785, 433] width 967 height 766
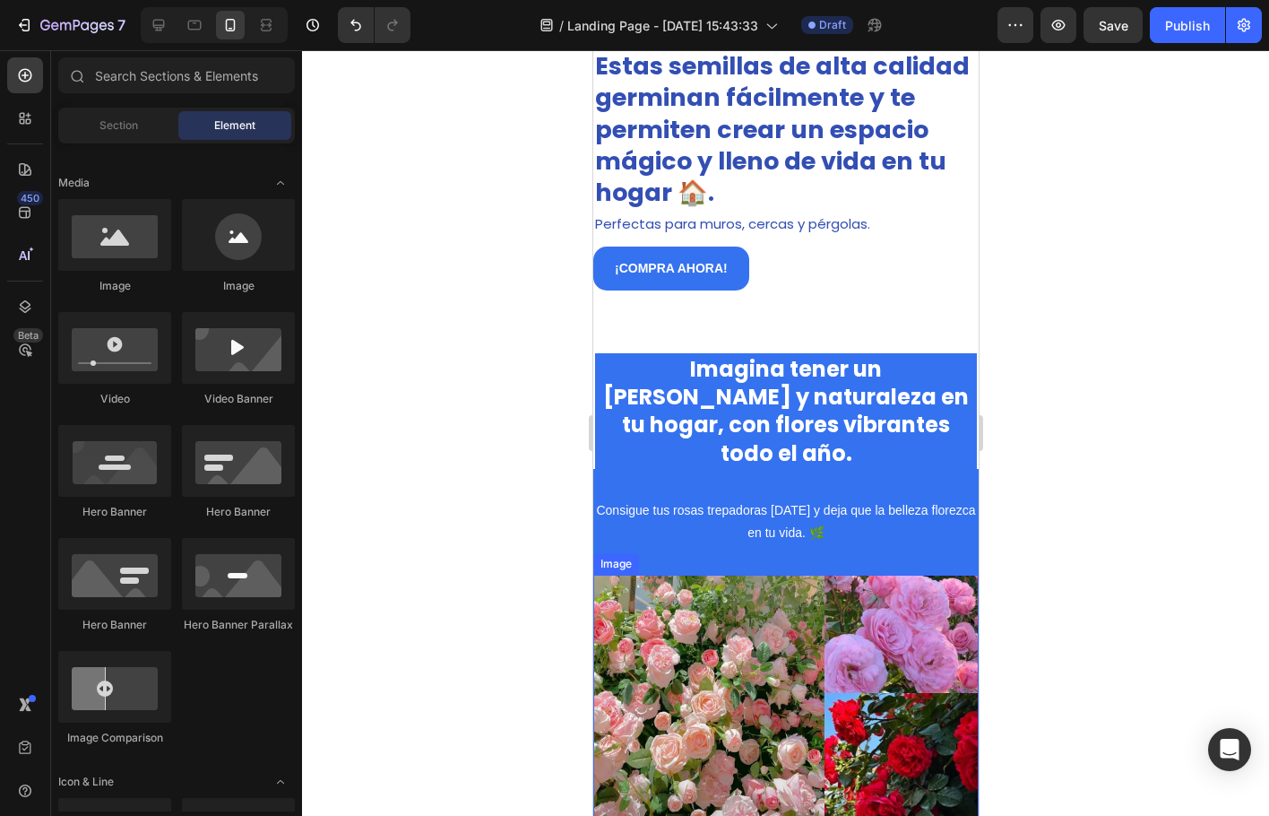
scroll to position [1972, 0]
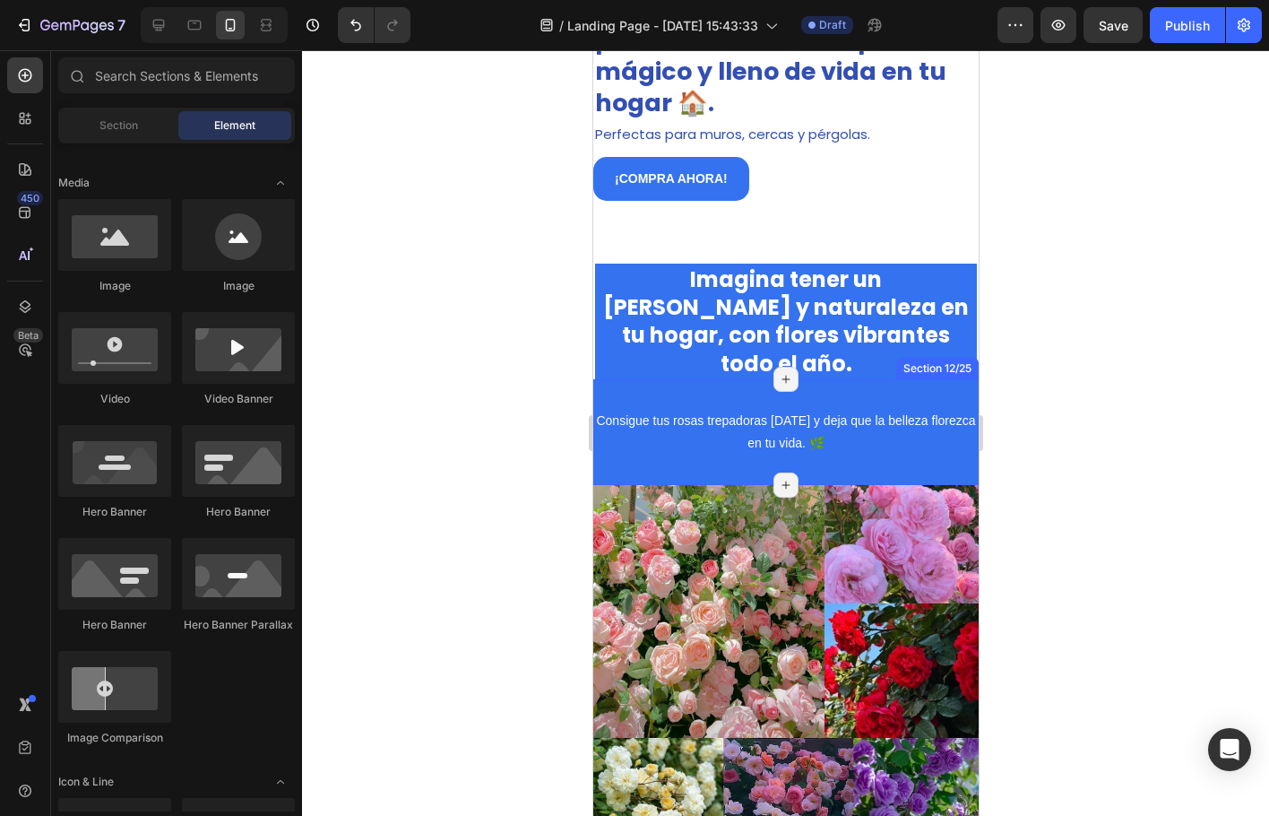
click at [929, 358] on div "Section 12/25" at bounding box center [937, 369] width 82 height 22
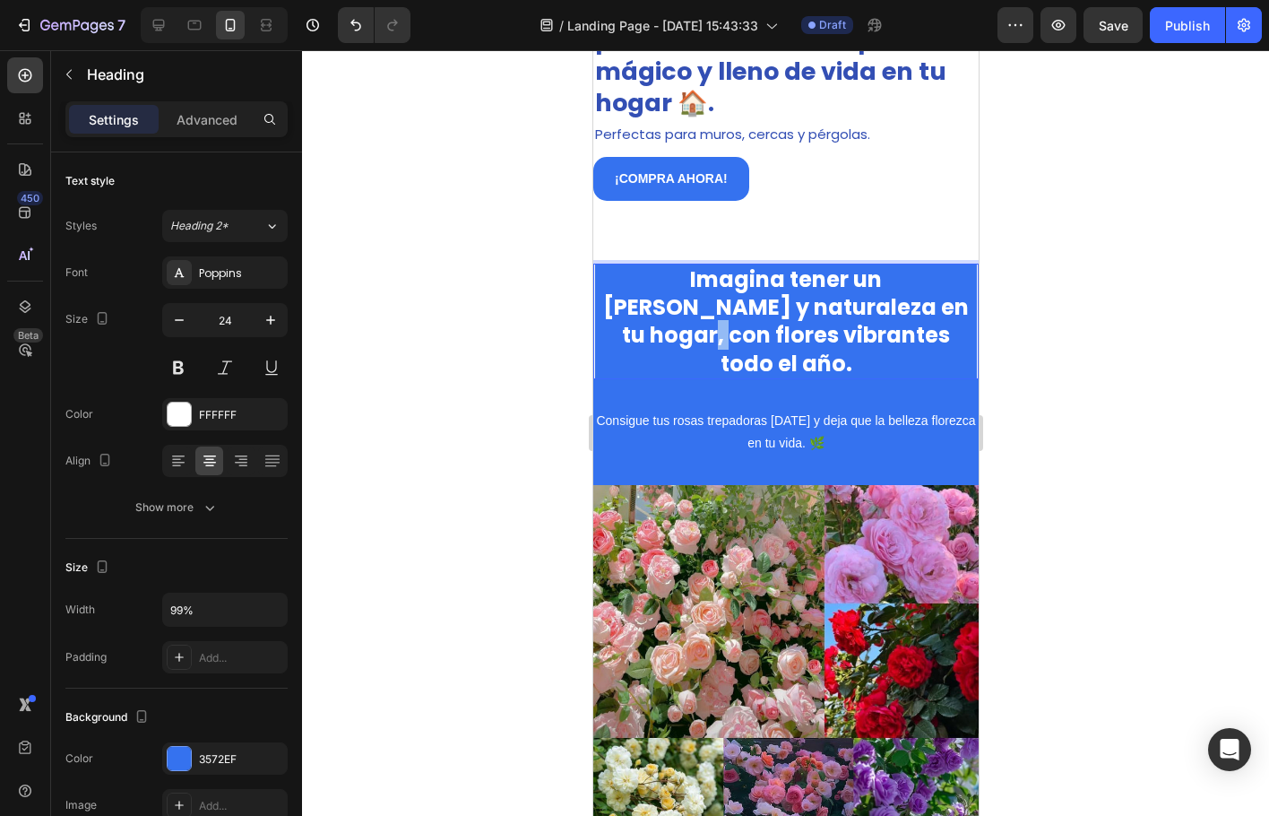
click at [879, 315] on strong "Imagina tener un rincón de paz y naturaleza en tu hogar, con flores vibrantes t…" at bounding box center [785, 321] width 366 height 114
click at [933, 335] on strong "Imagina tener un rincón de paz y naturaleza en tu hogar, con flores vibrantes t…" at bounding box center [785, 321] width 366 height 114
click at [938, 342] on p "Imagina tener un rincón de paz y naturaleza en tu hogar, con flores vibrantes t…" at bounding box center [785, 321] width 378 height 112
click at [791, 332] on strong "Imagina tener un rincón de paz y naturaleza en tu hogar, con flores vibrantes t…" at bounding box center [785, 321] width 366 height 114
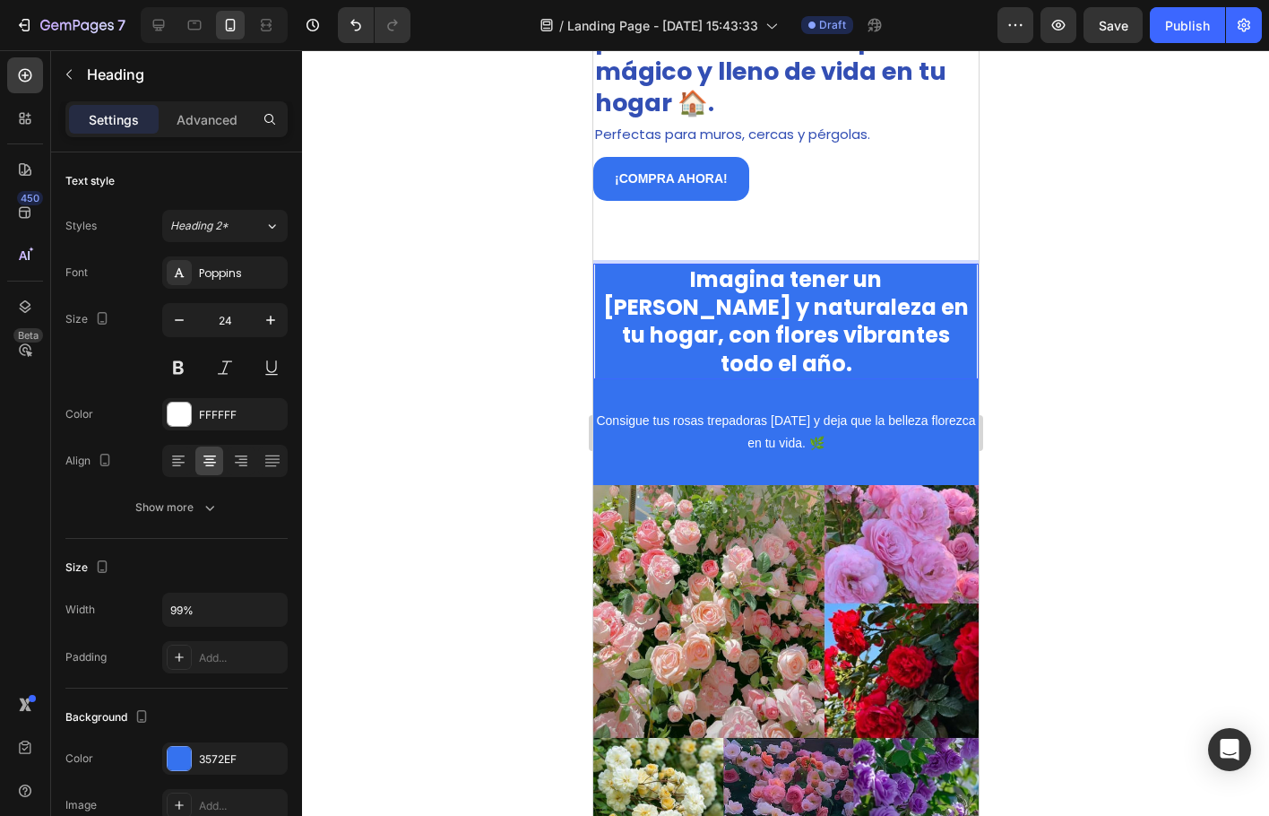
click at [724, 337] on strong "Imagina tener un rincón de paz y naturaleza en tu hogar, con flores vibrantes t…" at bounding box center [785, 321] width 366 height 114
click at [695, 410] on p "Consigue tus rosas trepadoras hoy y deja que la belleza florezca en tu vida. 🌿" at bounding box center [785, 432] width 382 height 45
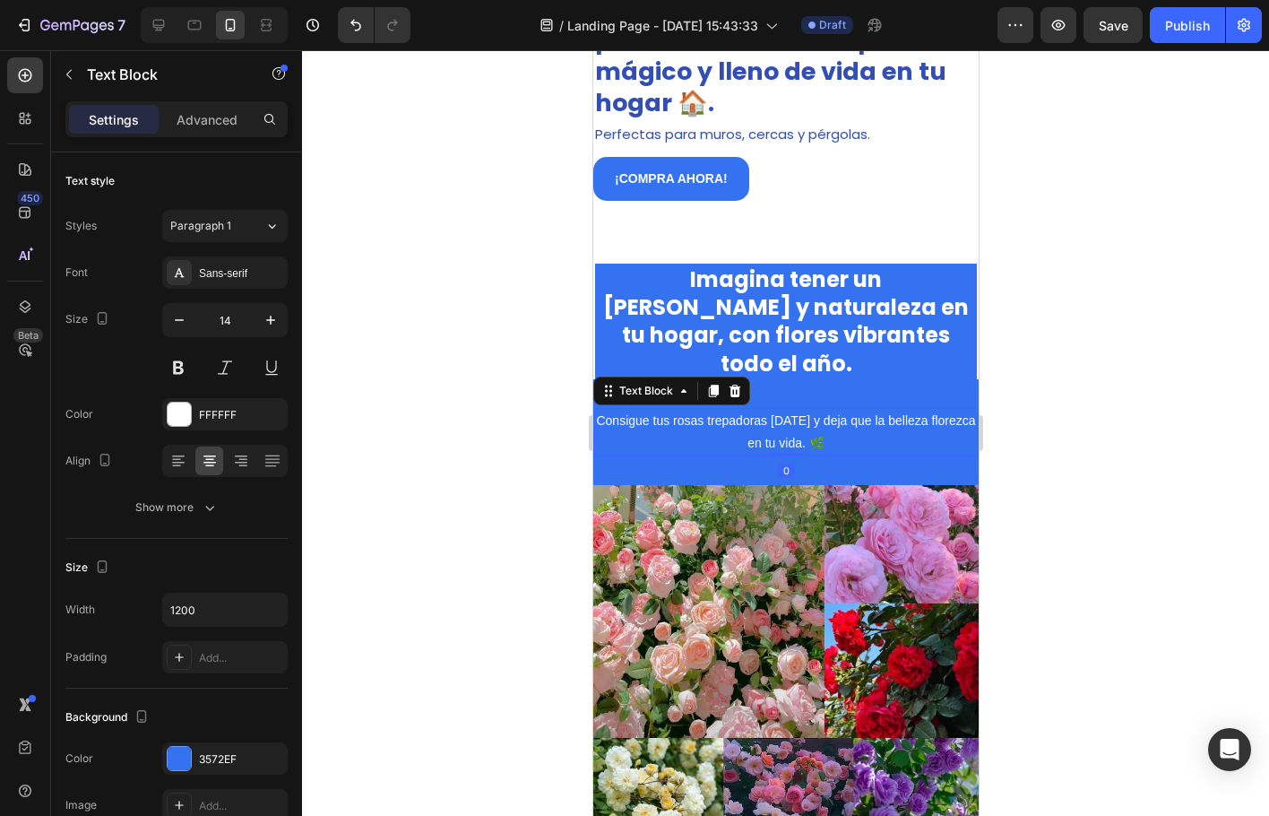
click at [714, 410] on p "Consigue tus rosas trepadoras hoy y deja que la belleza florezca en tu vida. 🌿" at bounding box center [785, 432] width 382 height 45
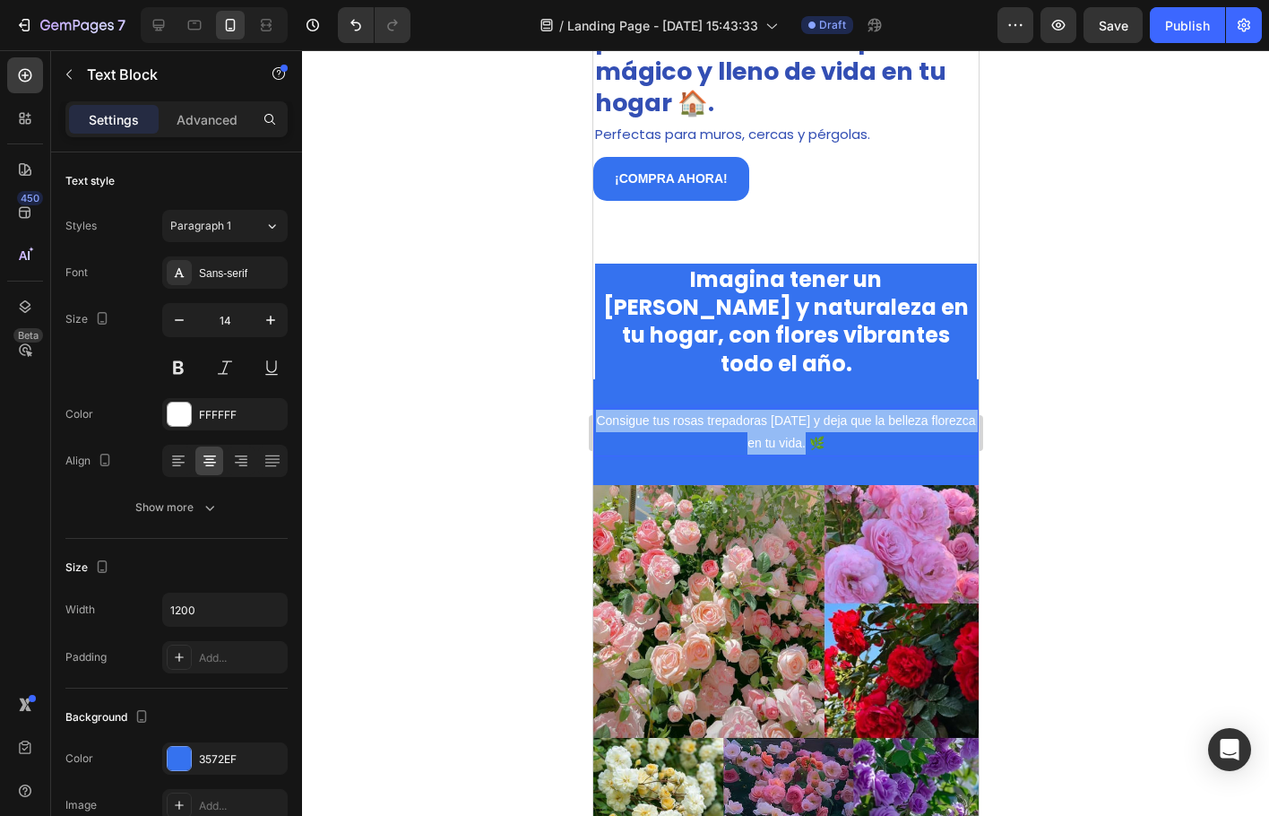
click at [714, 410] on p "Consigue tus rosas trepadoras hoy y deja que la belleza florezca en tu vida. 🌿" at bounding box center [785, 432] width 382 height 45
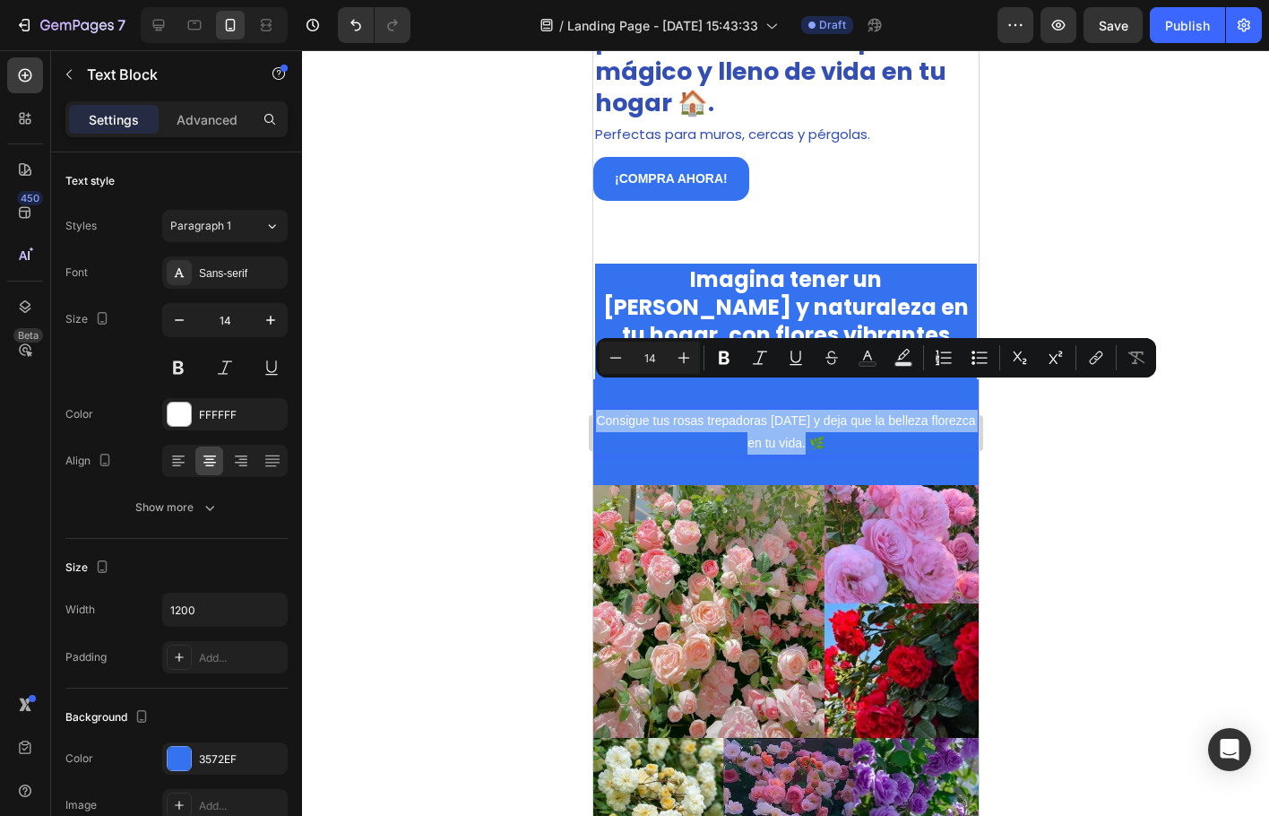
click at [709, 410] on p "Consigue tus rosas trepadoras hoy y deja que la belleza florezca en tu vida. 🌿" at bounding box center [785, 432] width 382 height 45
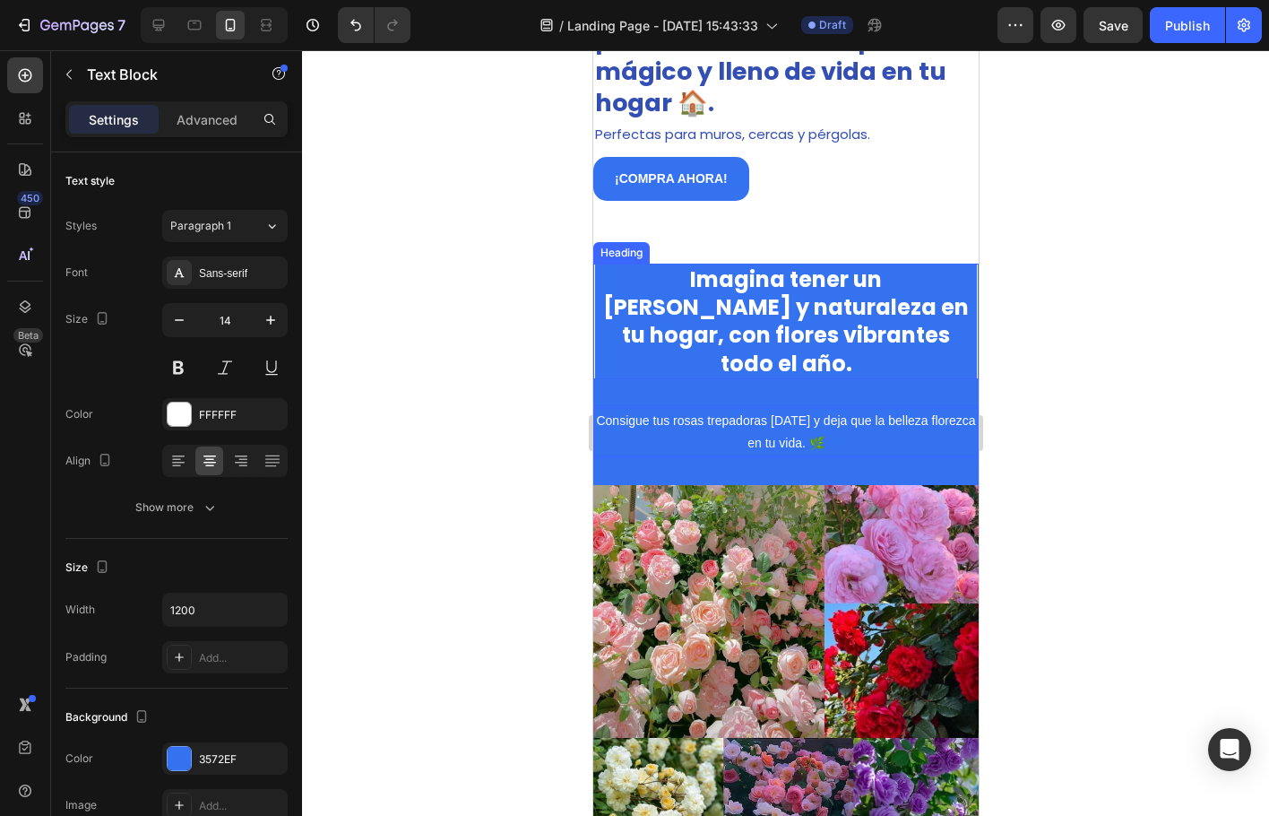
click at [832, 339] on strong "Imagina tener un rincón de paz y naturaleza en tu hogar, con flores vibrantes t…" at bounding box center [785, 321] width 366 height 114
click at [936, 334] on p "Imagina tener un rincón de paz y naturaleza en tu hogar, con flores vibrantes t…" at bounding box center [785, 321] width 378 height 112
click at [464, 394] on div at bounding box center [785, 433] width 967 height 766
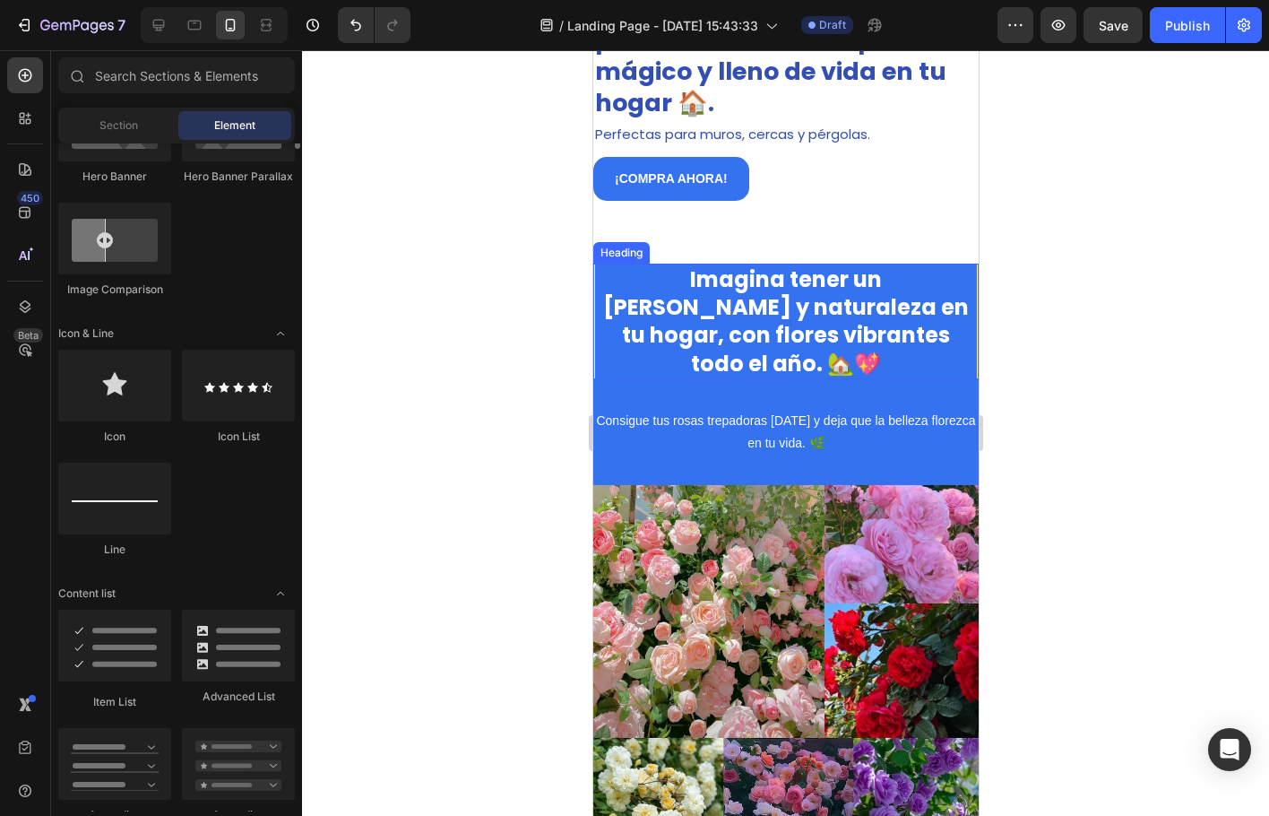
scroll to position [1076, 0]
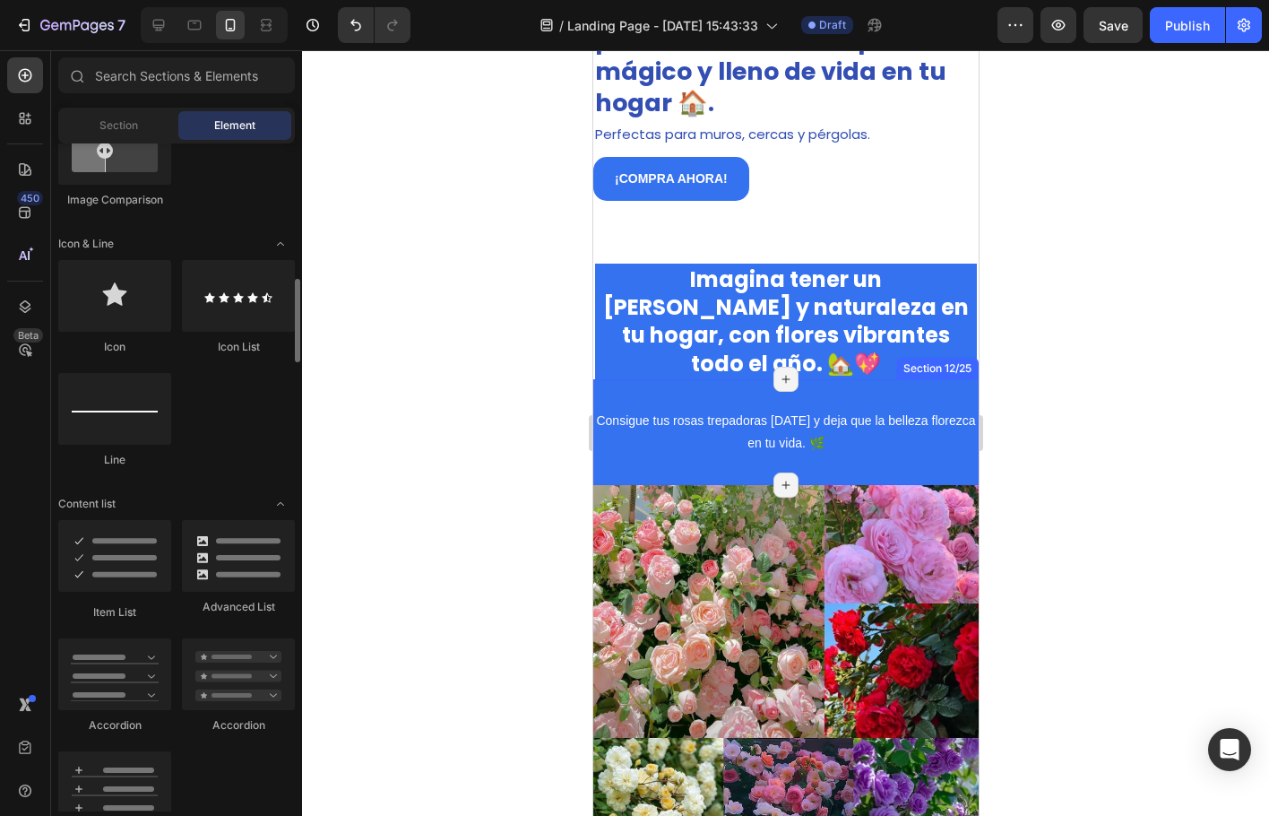
click at [797, 351] on p "⁠⁠⁠⁠⁠⁠⁠ Imagina tener un rincón de paz y naturaleza en tu hogar, con flores vib…" at bounding box center [785, 321] width 378 height 112
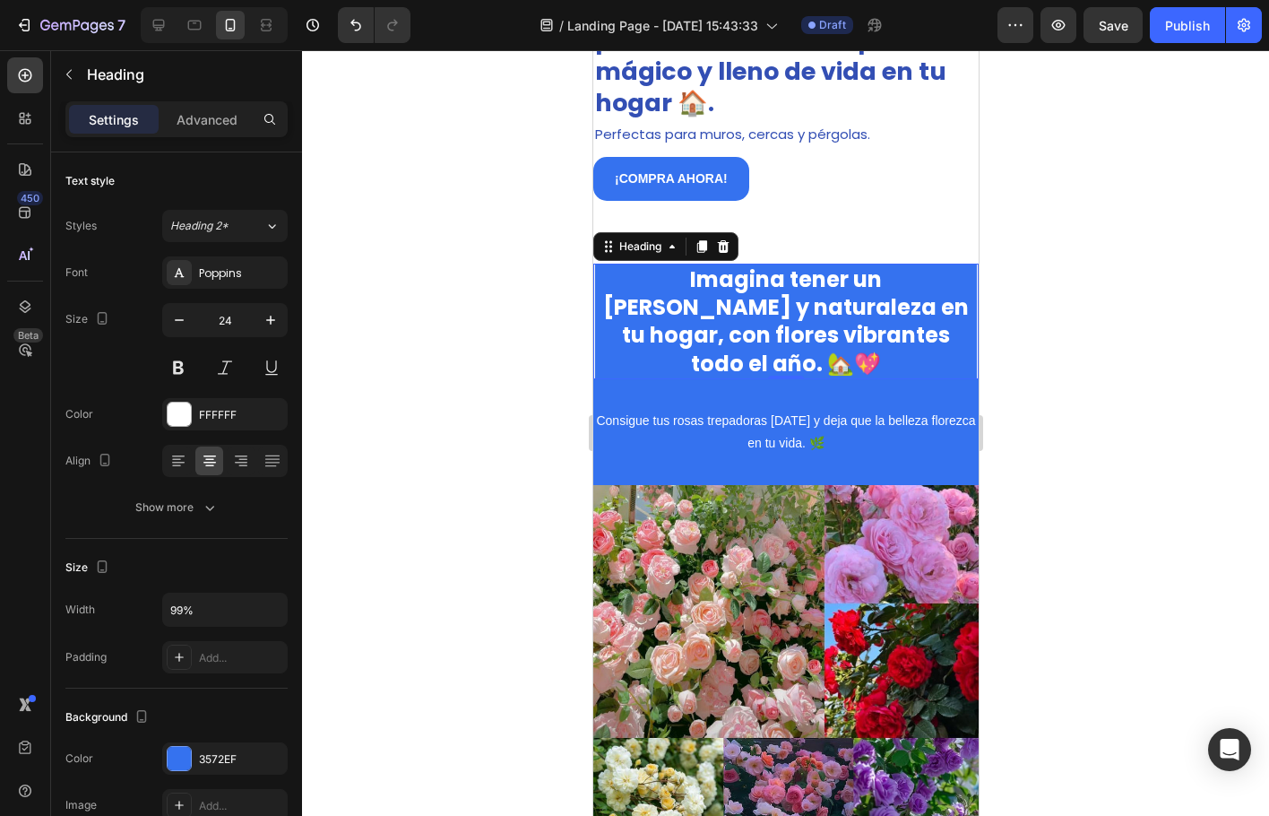
click at [204, 137] on div "Settings Advanced" at bounding box center [176, 126] width 251 height 51
click at [204, 135] on div "Settings Advanced" at bounding box center [176, 119] width 222 height 36
click at [200, 125] on p "Advanced" at bounding box center [207, 119] width 61 height 19
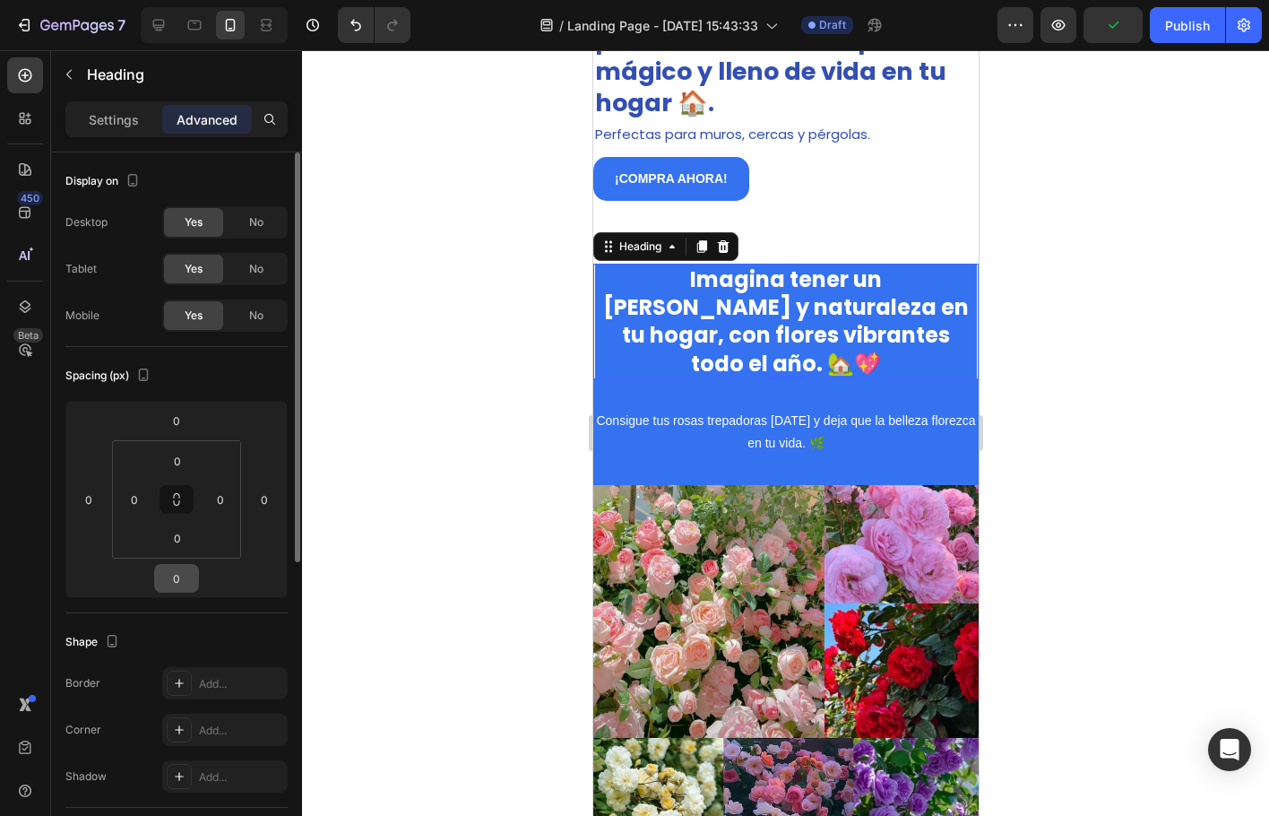
scroll to position [179, 0]
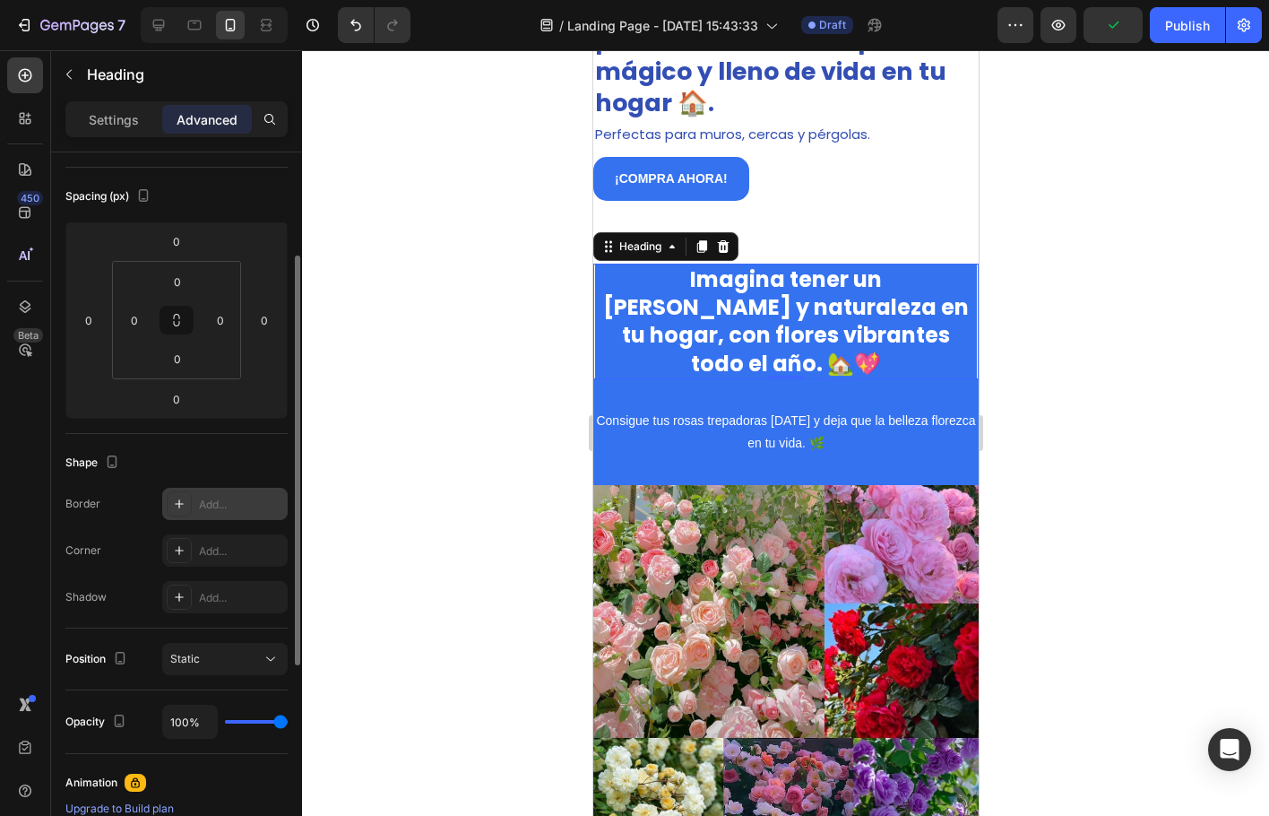
click at [170, 513] on div at bounding box center [179, 503] width 25 height 25
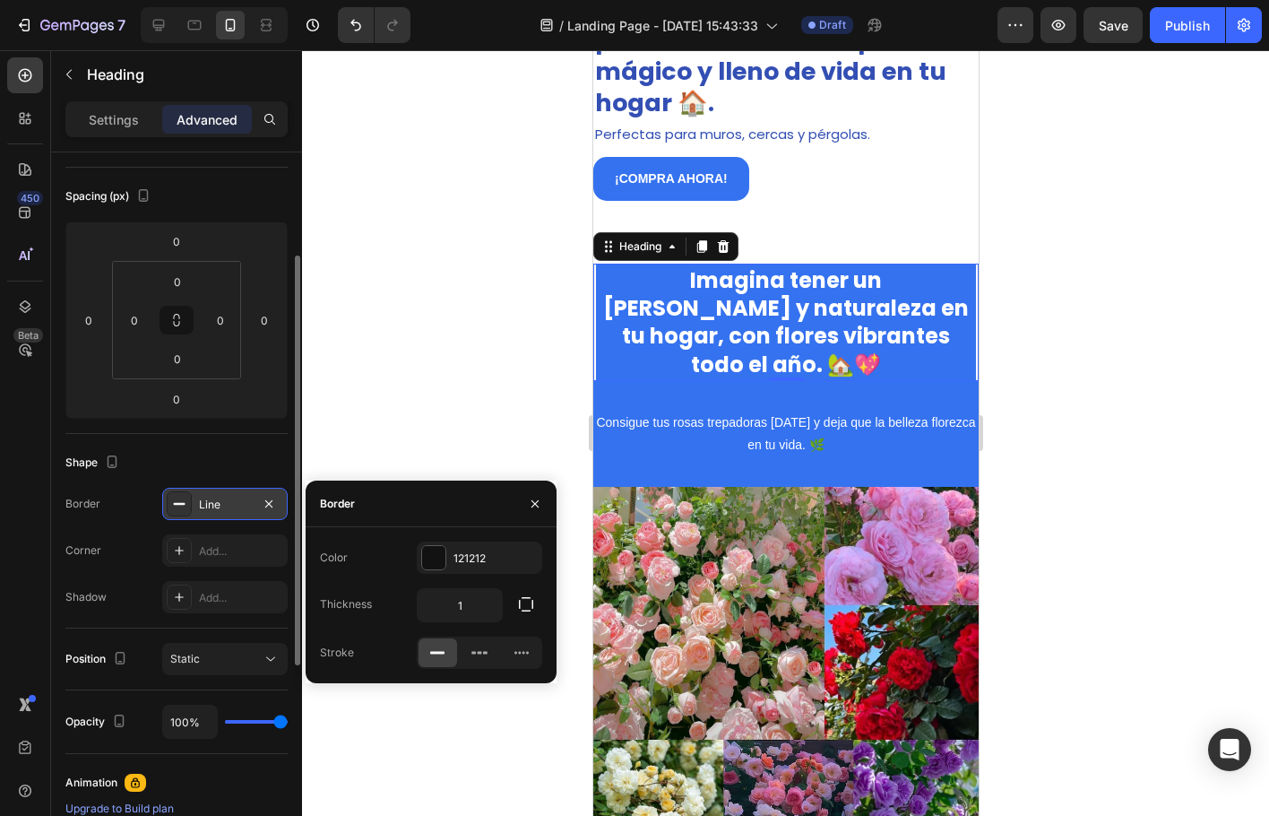
click at [175, 500] on icon at bounding box center [179, 504] width 14 height 14
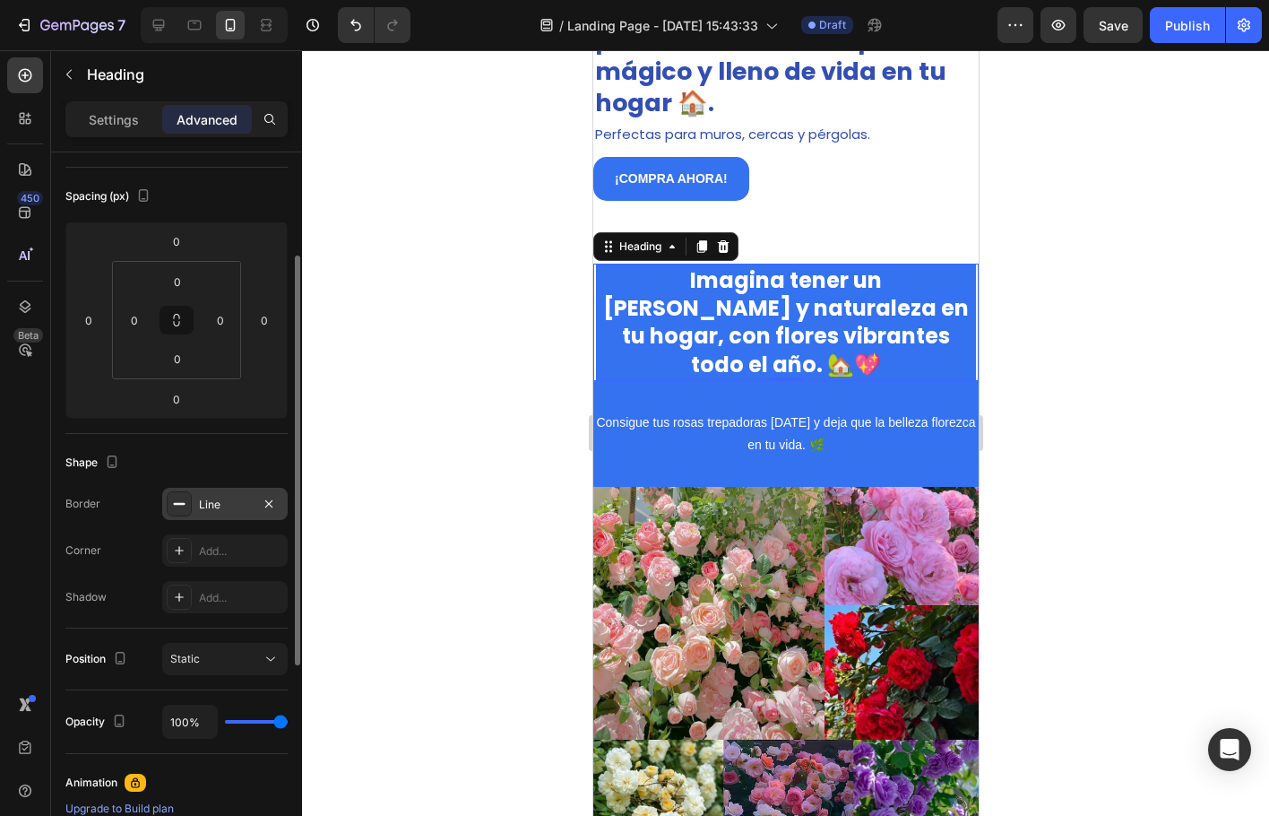
click at [177, 510] on icon at bounding box center [179, 504] width 14 height 14
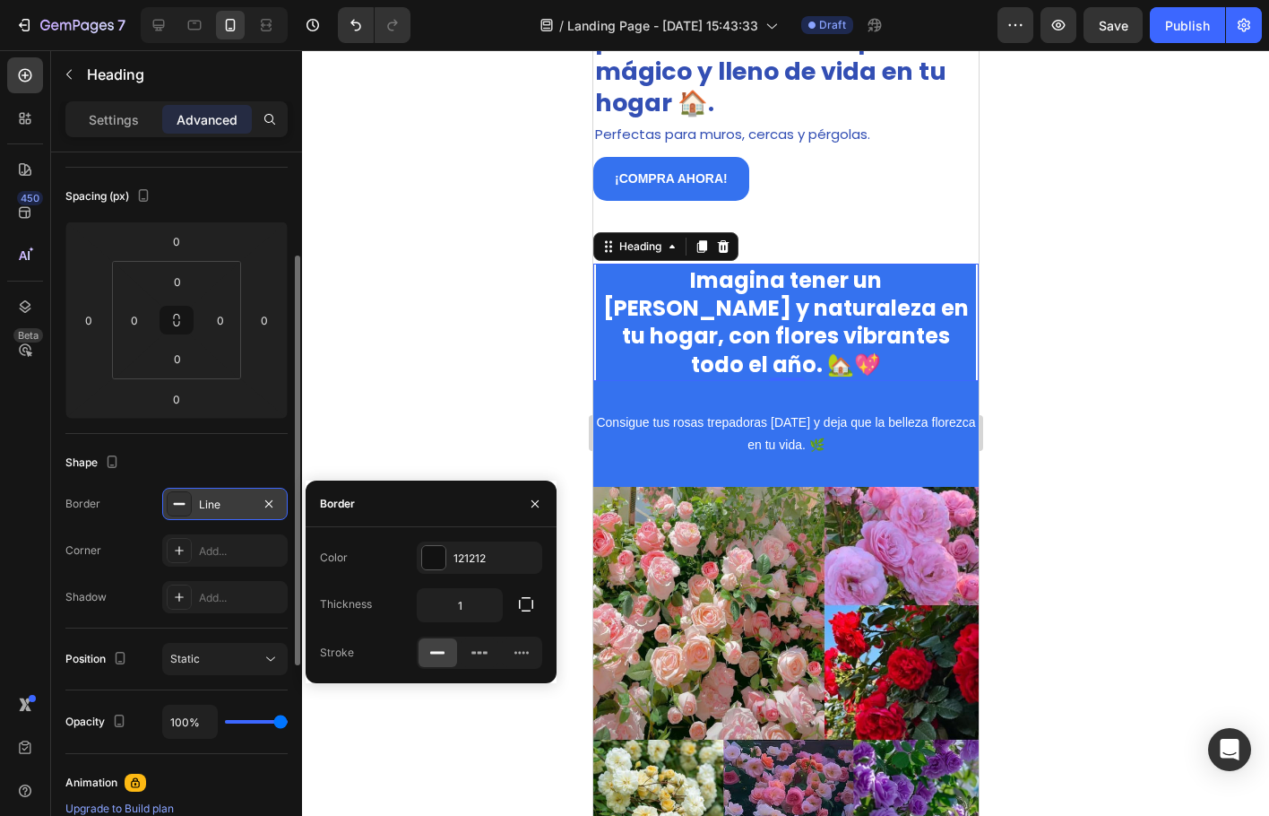
click at [181, 508] on icon at bounding box center [179, 504] width 14 height 14
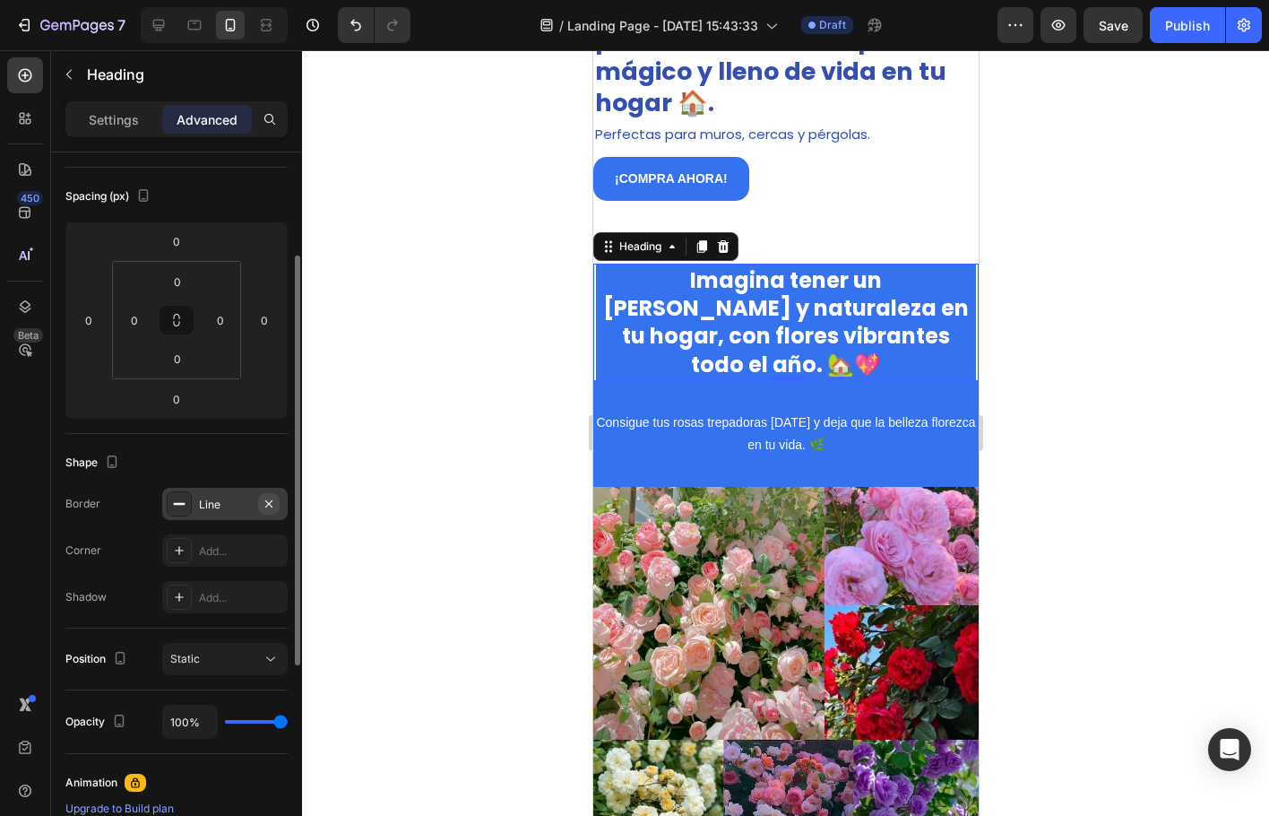
click at [277, 501] on button "button" at bounding box center [269, 504] width 22 height 22
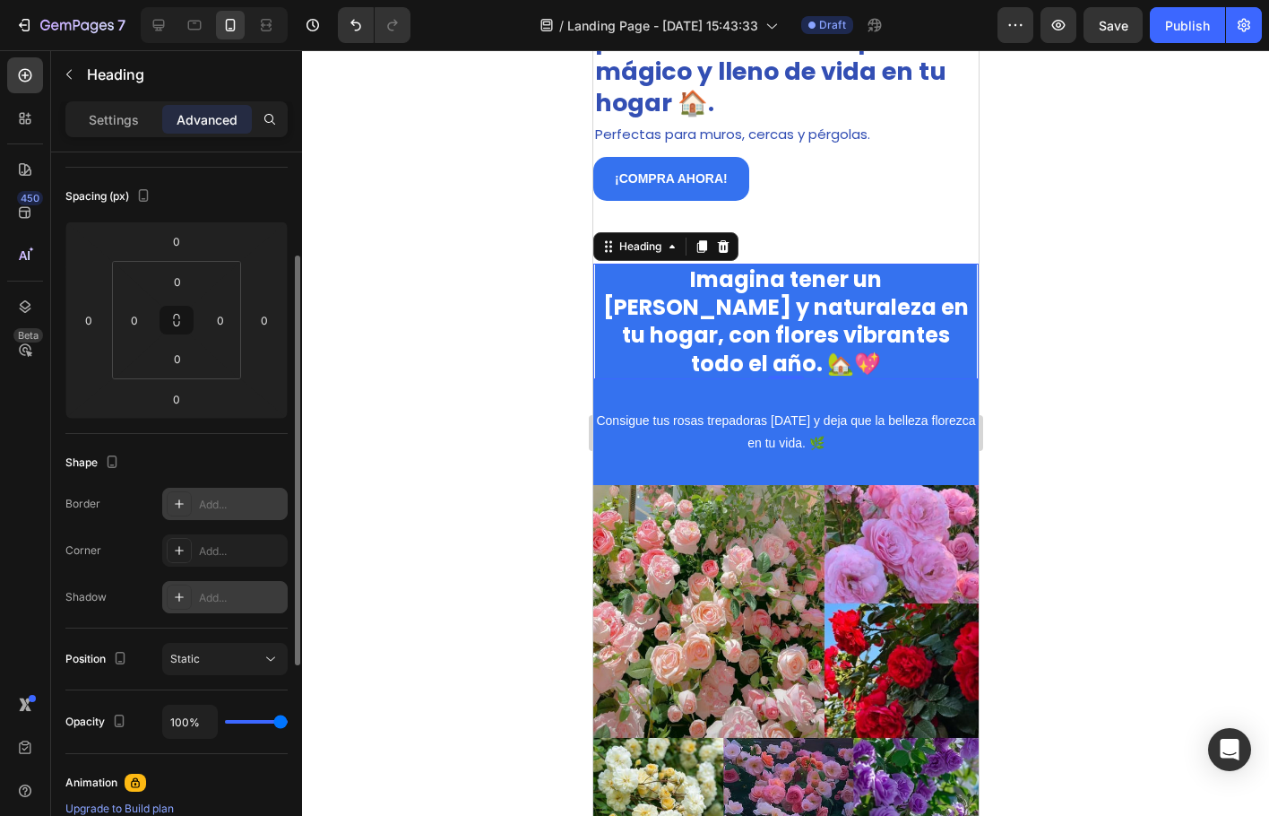
click at [177, 598] on icon at bounding box center [179, 597] width 14 height 14
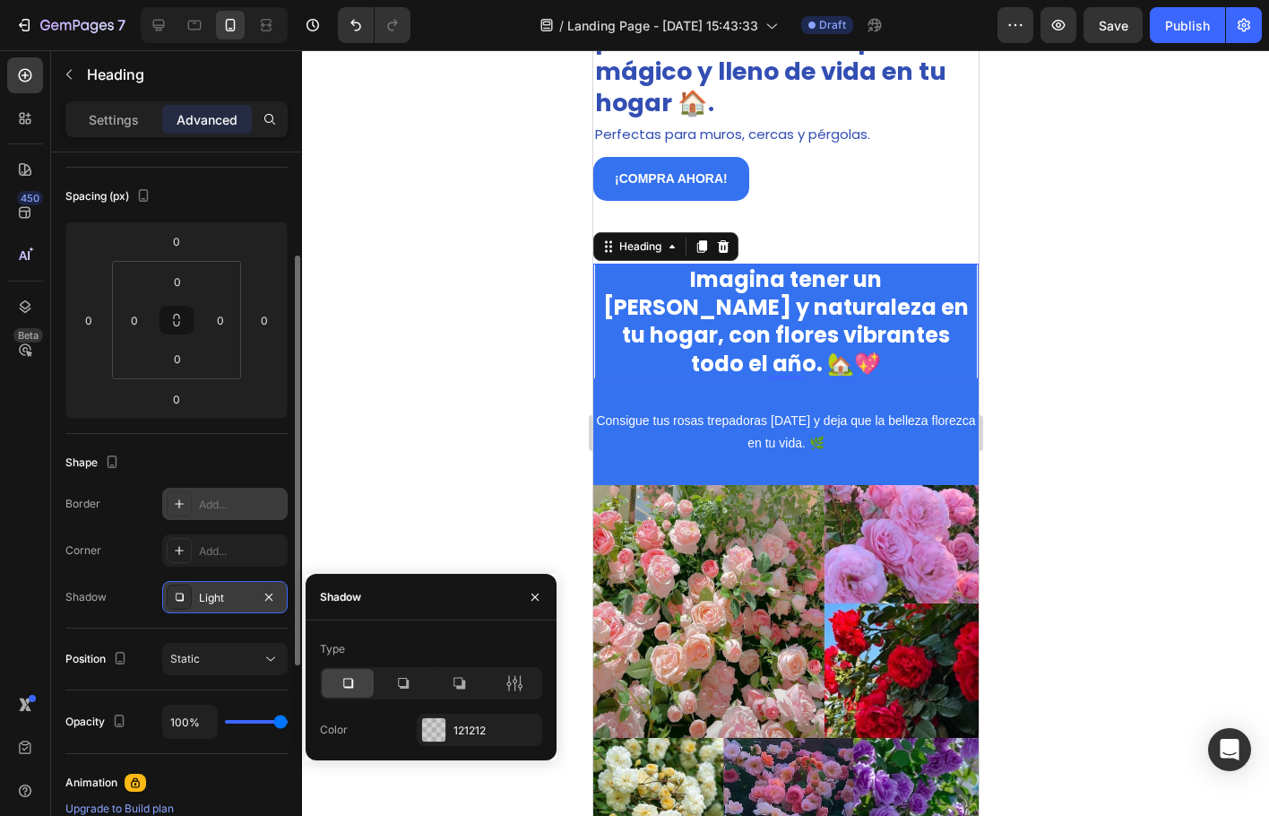
click at [143, 623] on div "Shape Border Add... Corner Add... Shadow Light" at bounding box center [176, 531] width 222 height 195
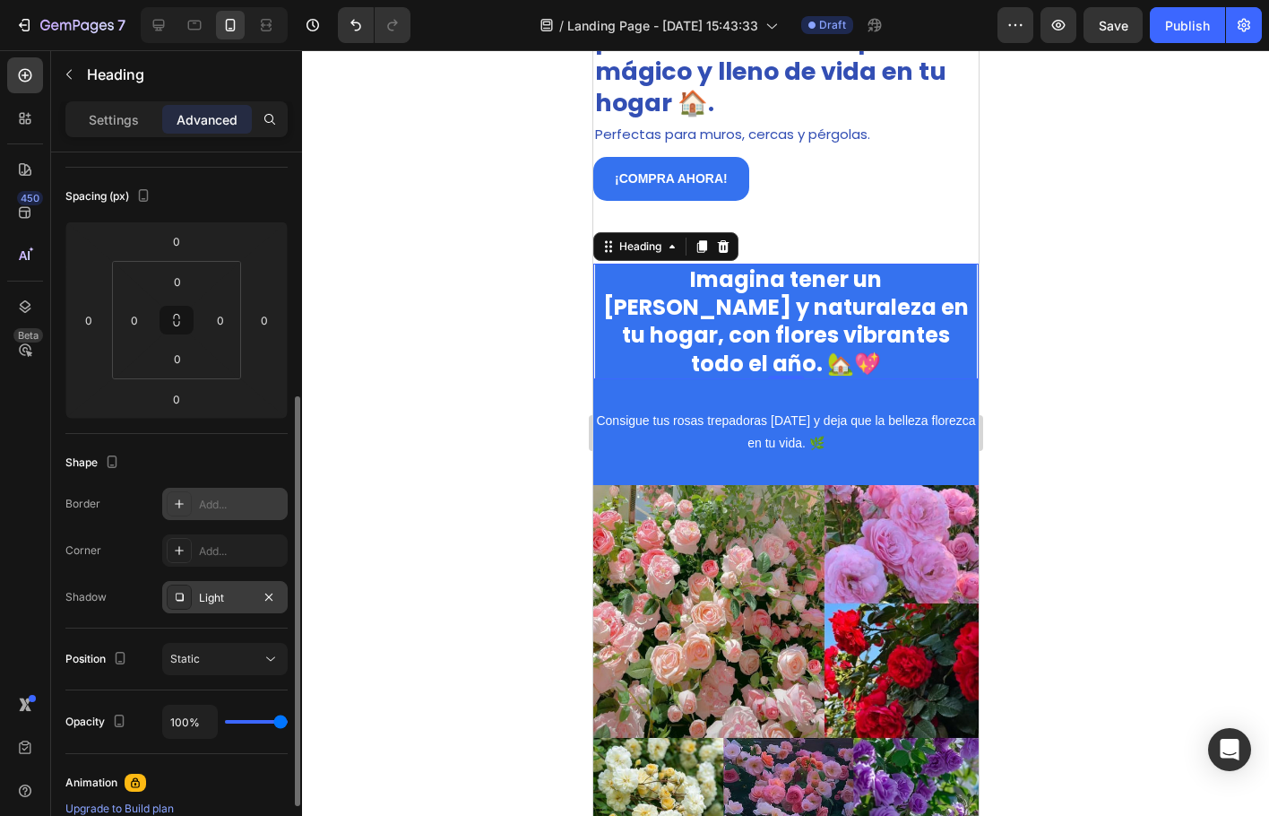
scroll to position [269, 0]
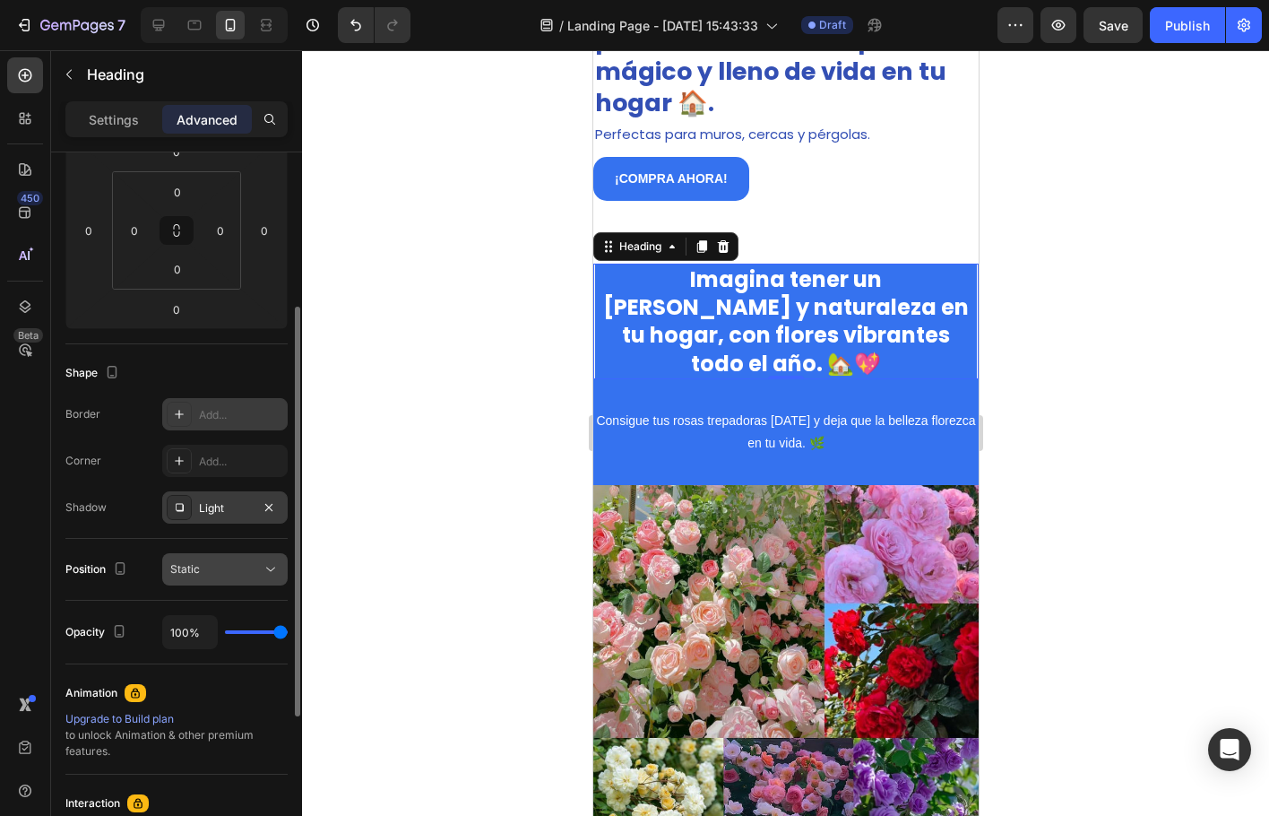
click at [252, 556] on button "Static" at bounding box center [225, 569] width 126 height 32
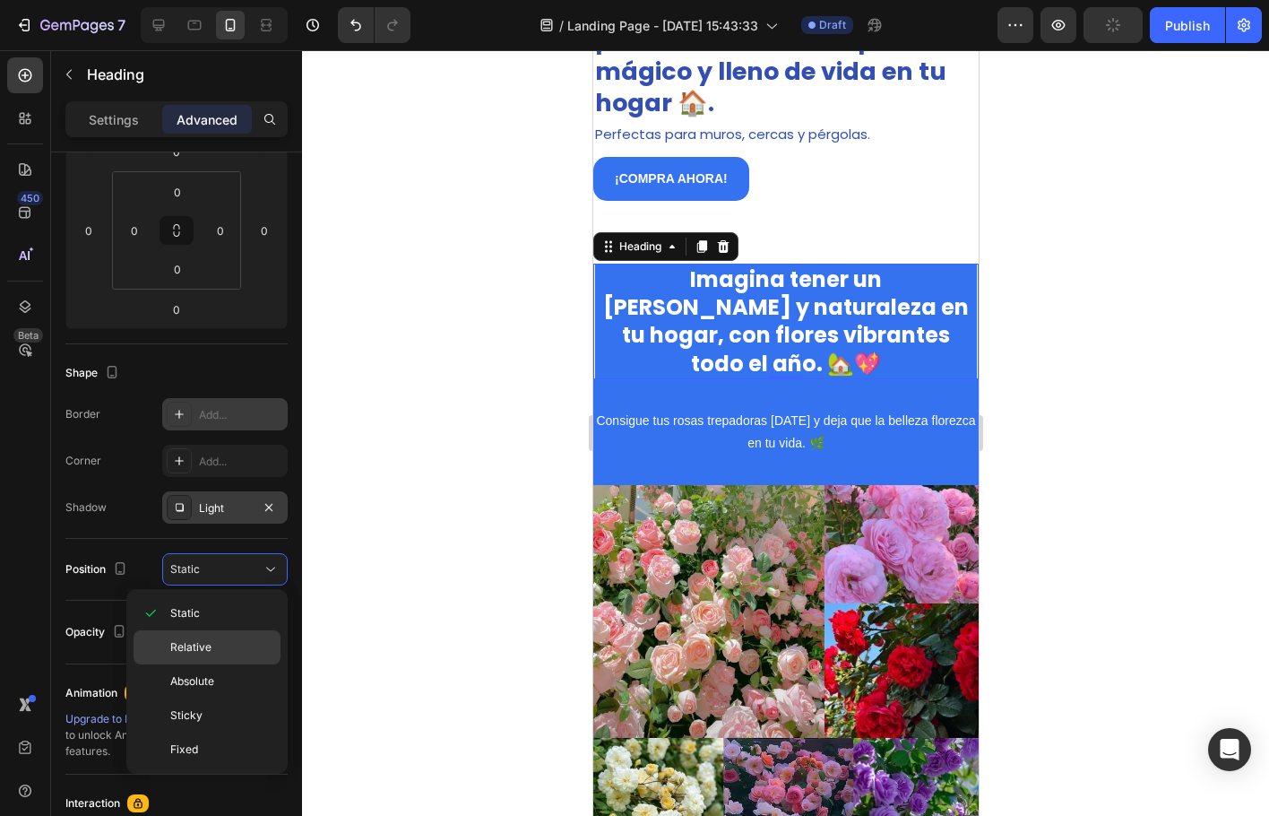
click at [195, 649] on span "Relative" at bounding box center [190, 647] width 41 height 16
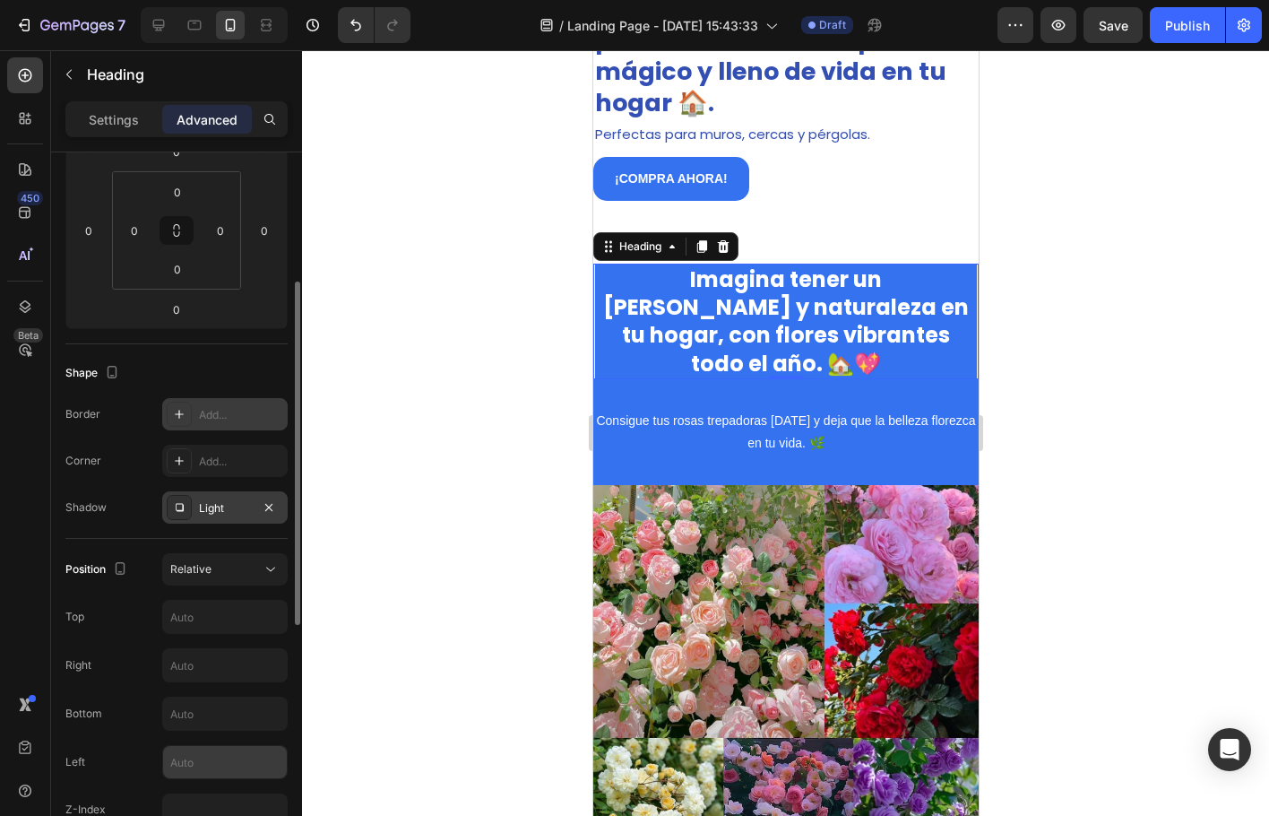
scroll to position [538, 0]
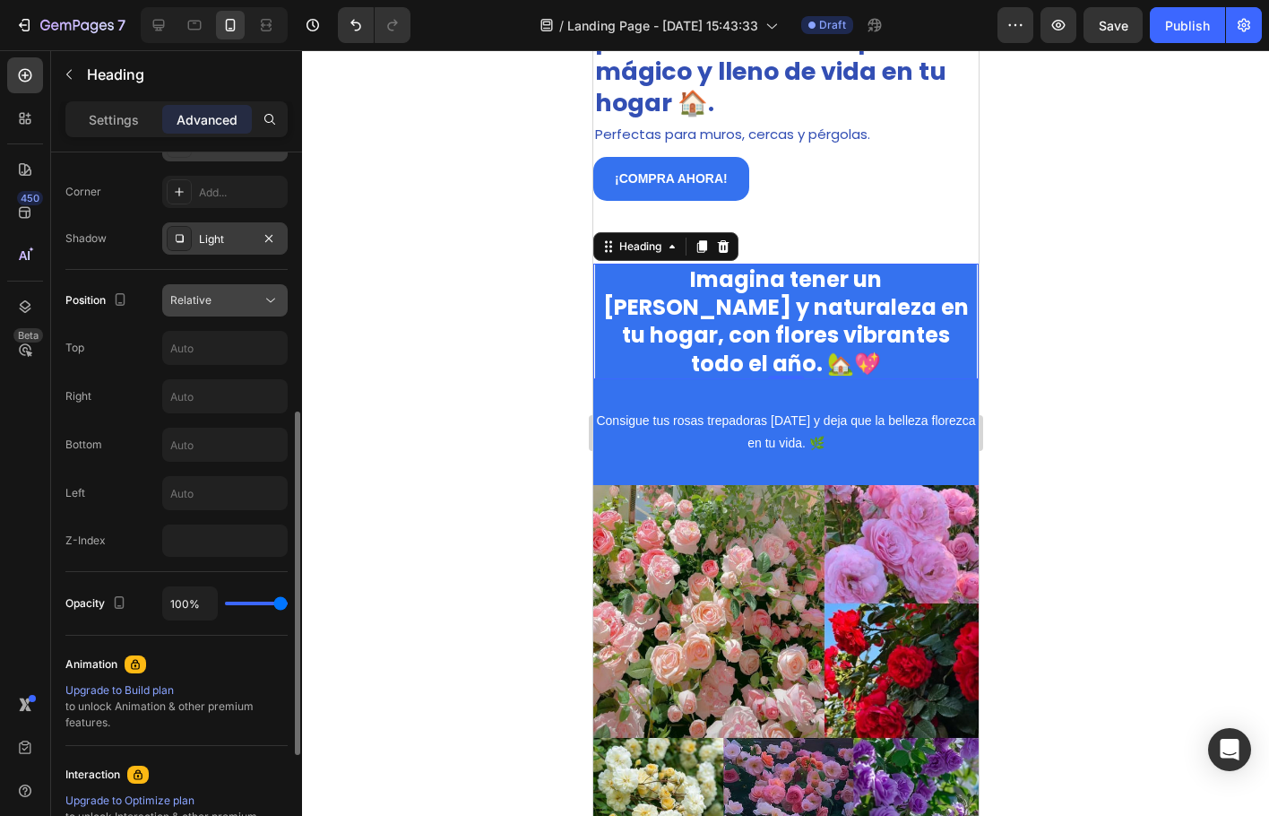
click at [219, 298] on div "Relative" at bounding box center [215, 300] width 91 height 16
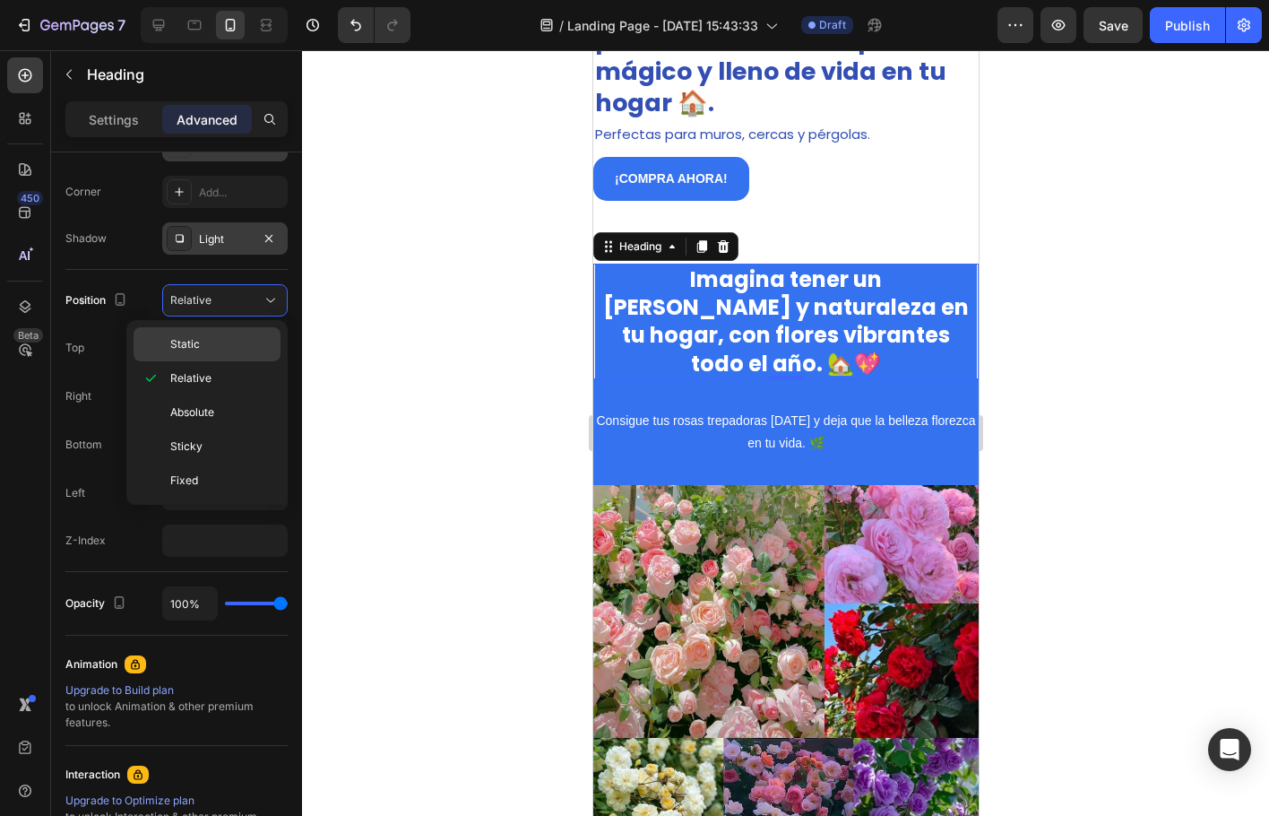
click at [196, 350] on span "Static" at bounding box center [185, 344] width 30 height 16
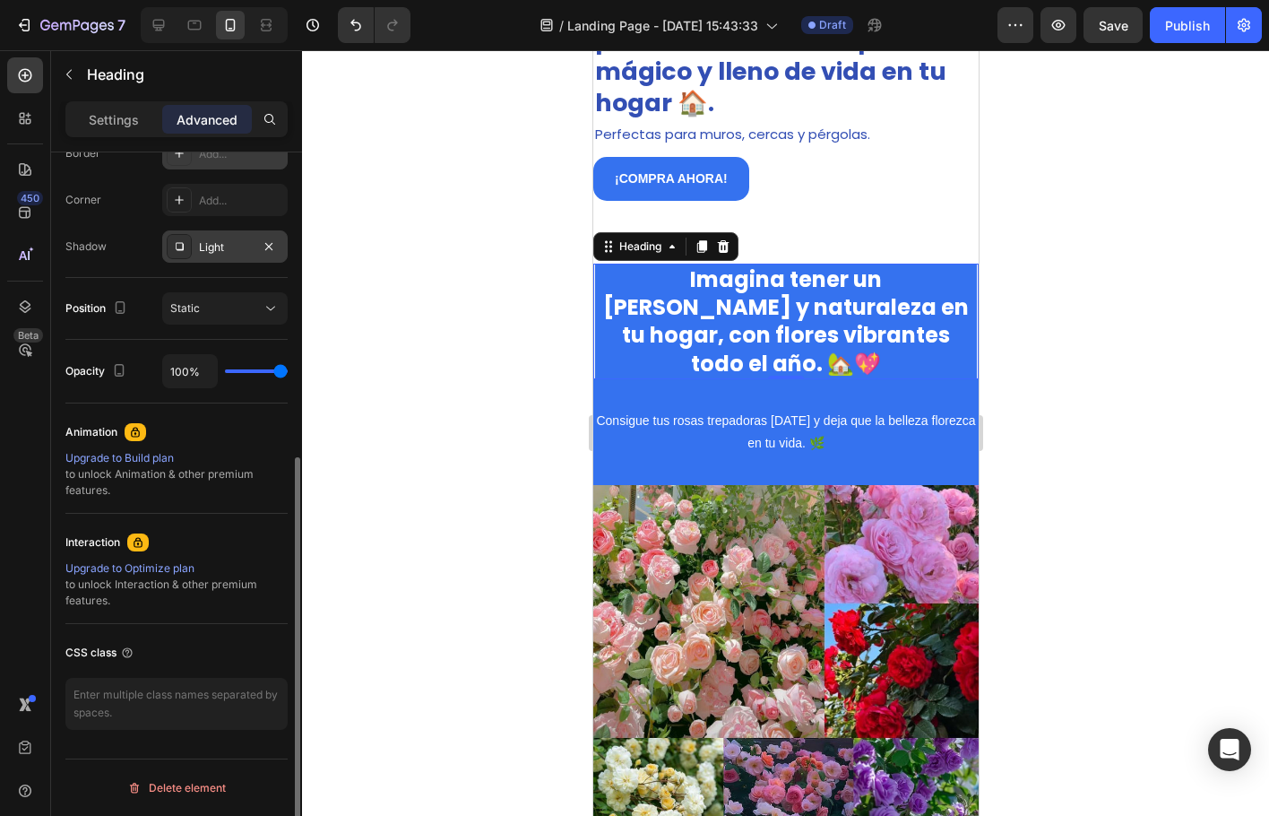
scroll to position [0, 0]
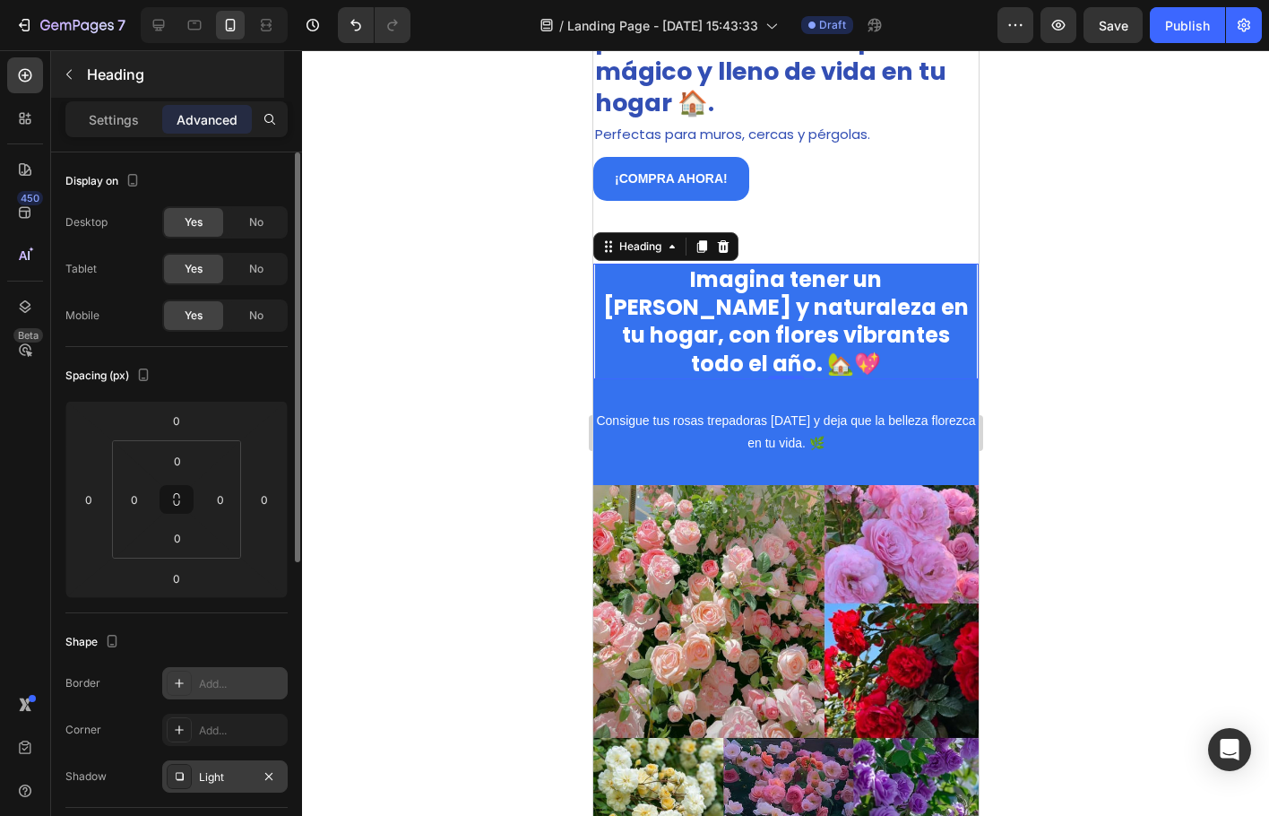
click at [108, 82] on p "Heading" at bounding box center [184, 75] width 194 height 22
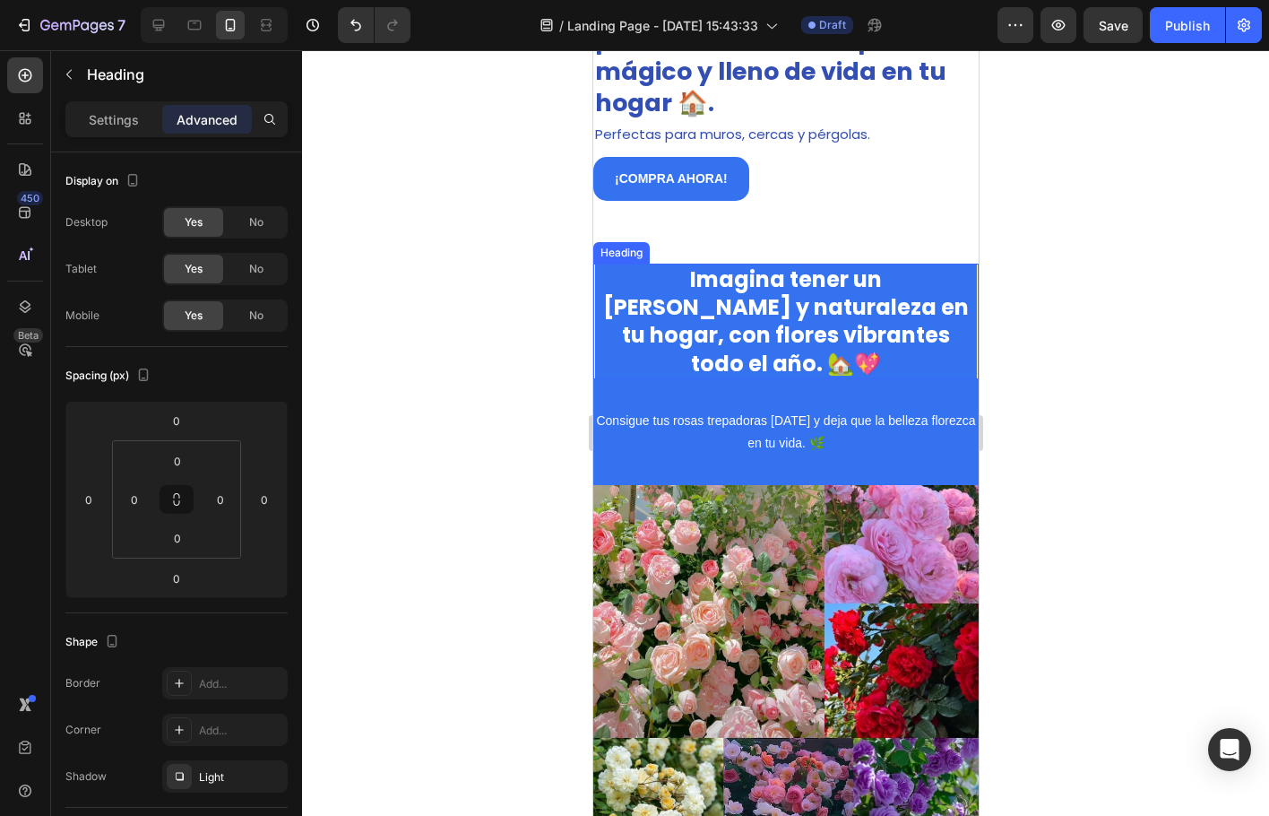
click at [722, 362] on p "⁠⁠⁠⁠⁠⁠⁠ Imagina tener un rincón de paz y naturaleza en tu hogar, con flores vib…" at bounding box center [785, 321] width 378 height 112
click at [89, 115] on p "Settings" at bounding box center [114, 119] width 50 height 19
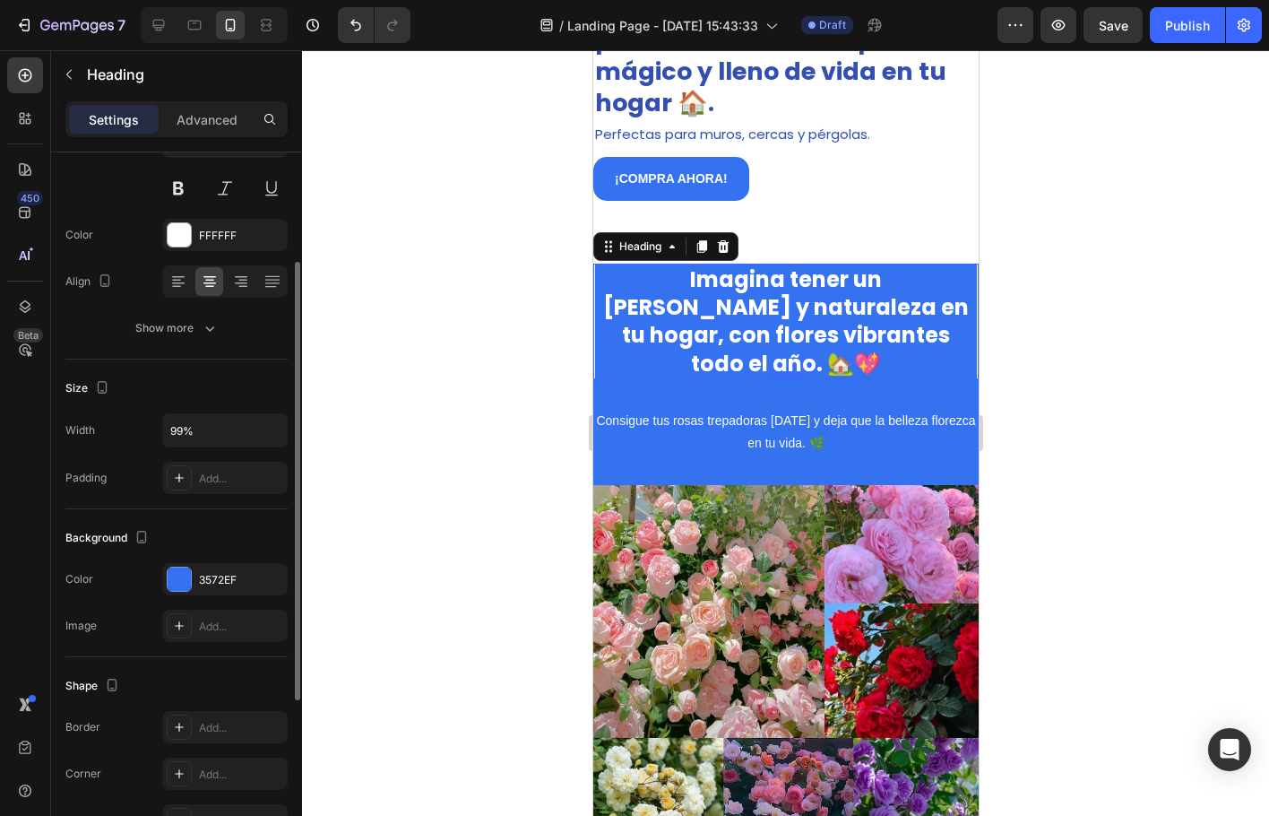
scroll to position [269, 0]
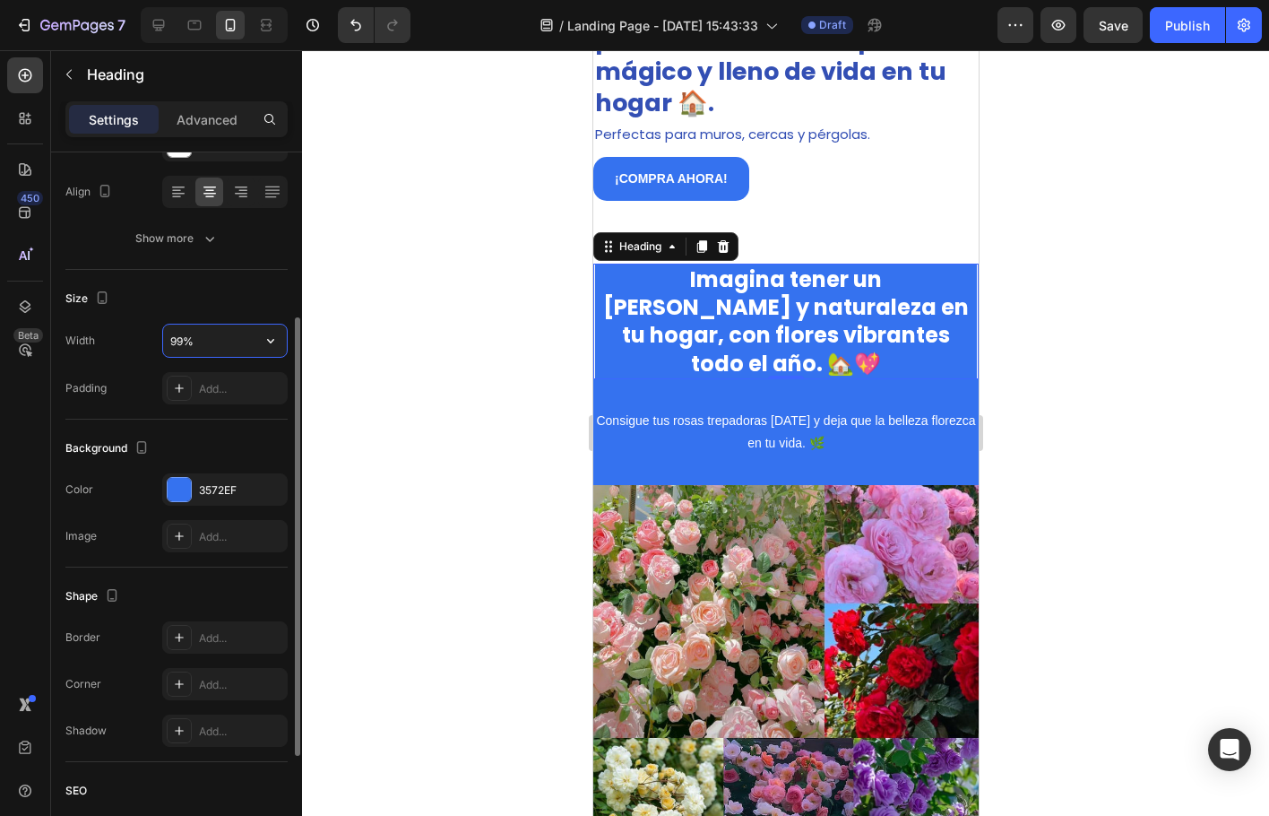
click at [216, 337] on input "99%" at bounding box center [225, 341] width 124 height 32
click at [256, 346] on button "button" at bounding box center [271, 341] width 32 height 32
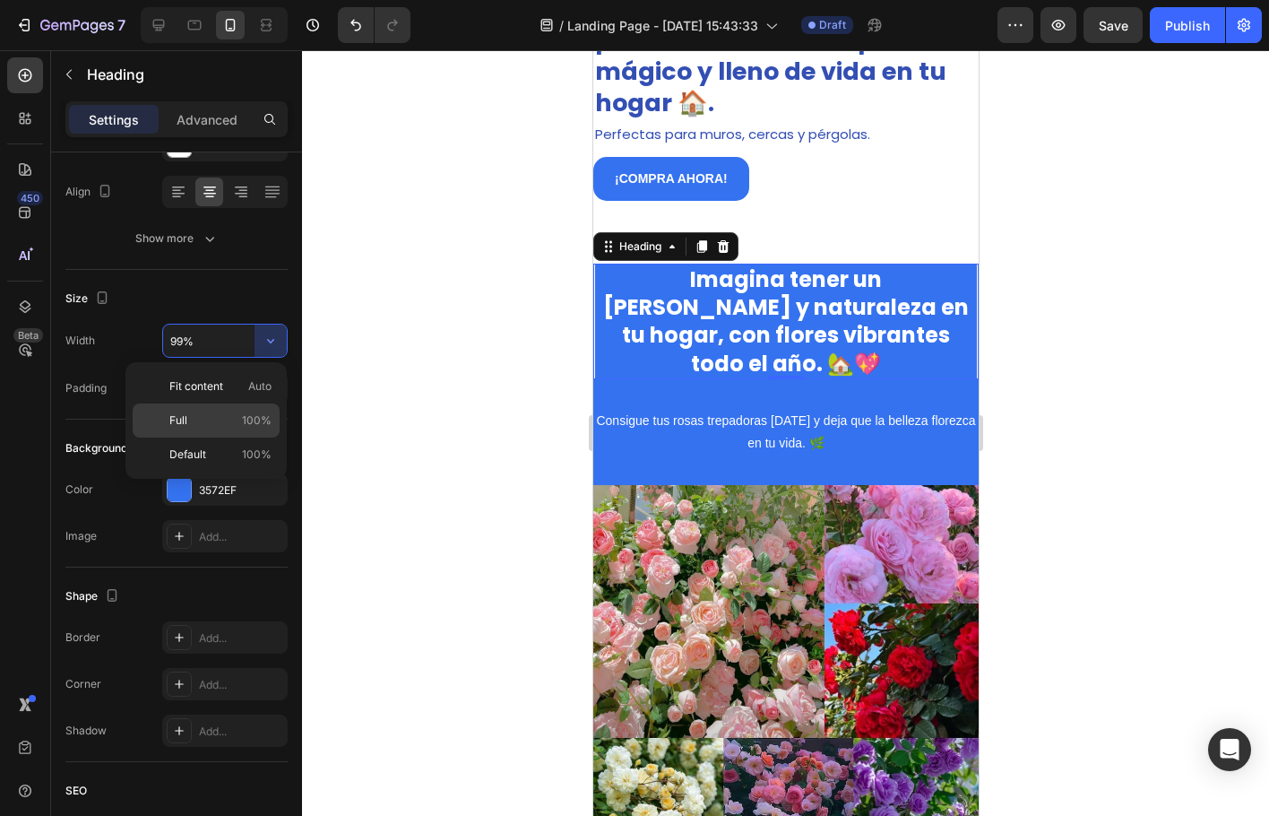
click at [197, 420] on p "Full 100%" at bounding box center [220, 420] width 102 height 16
type input "100%"
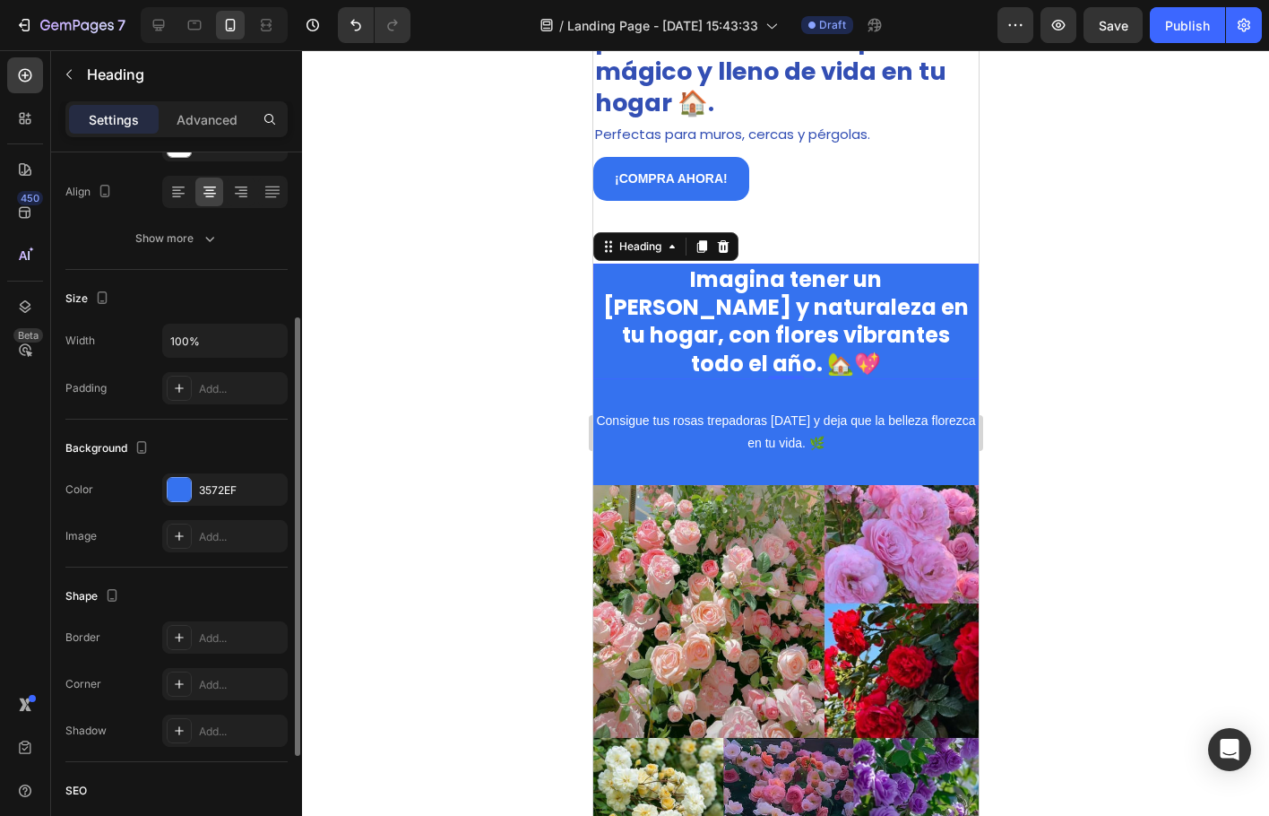
click at [145, 502] on div "Color 3572EF" at bounding box center [176, 489] width 222 height 32
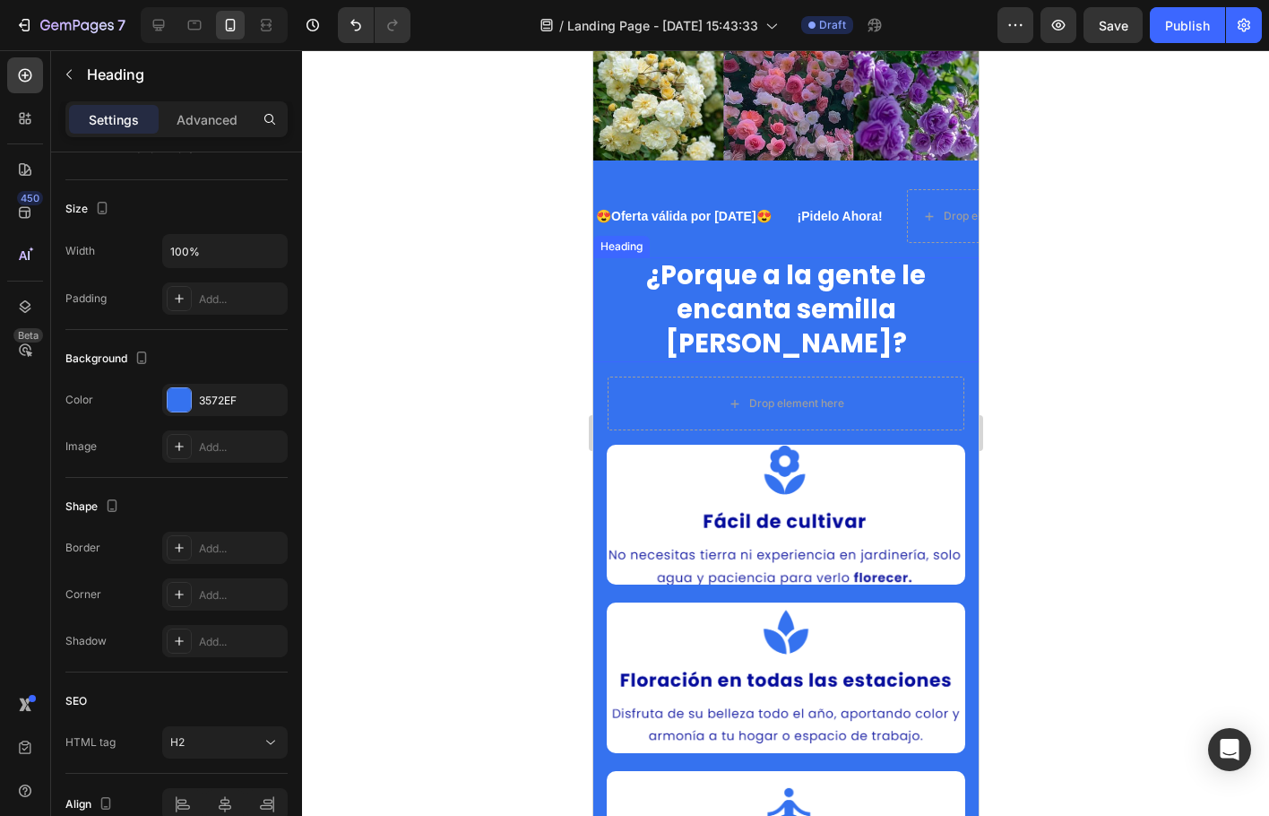
scroll to position [2689, 0]
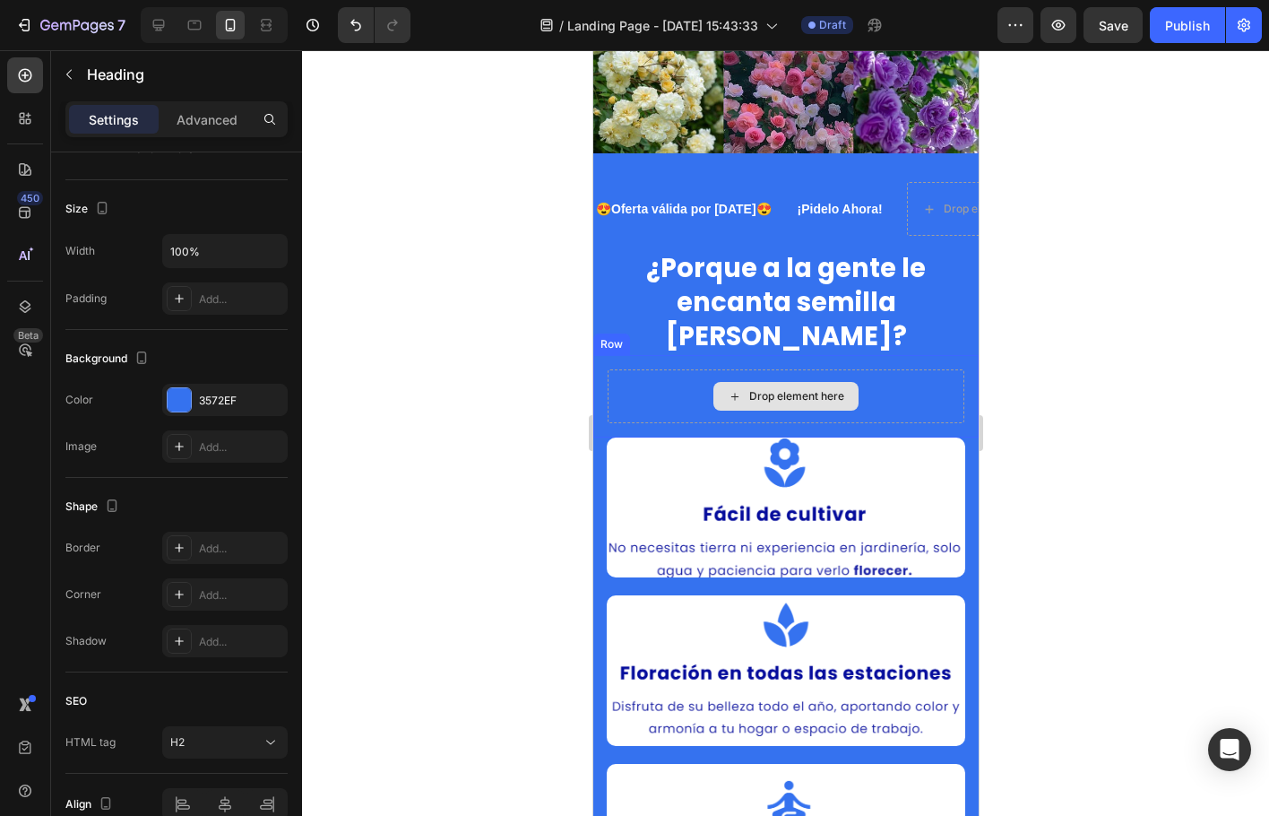
click at [659, 369] on div "Drop element here" at bounding box center [785, 396] width 357 height 54
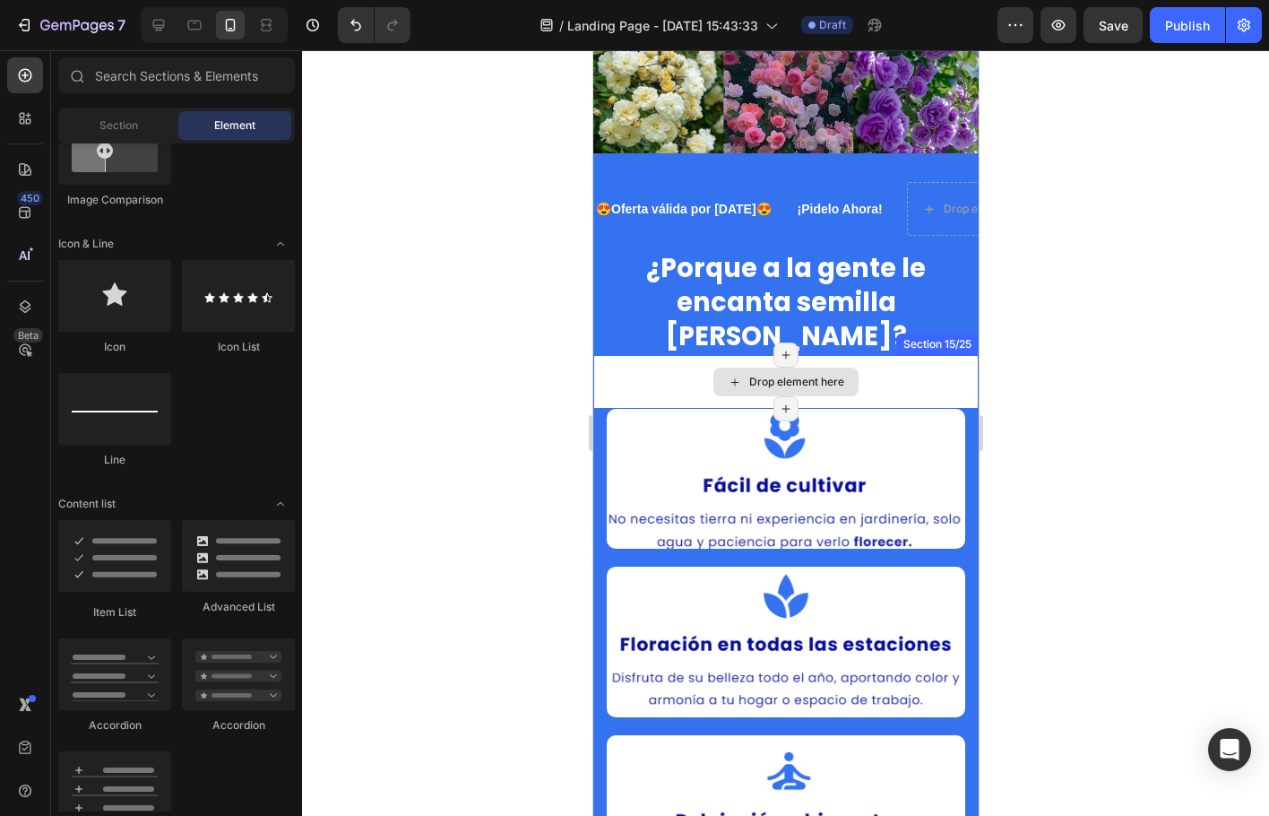
click at [663, 355] on div "Drop element here" at bounding box center [785, 382] width 385 height 54
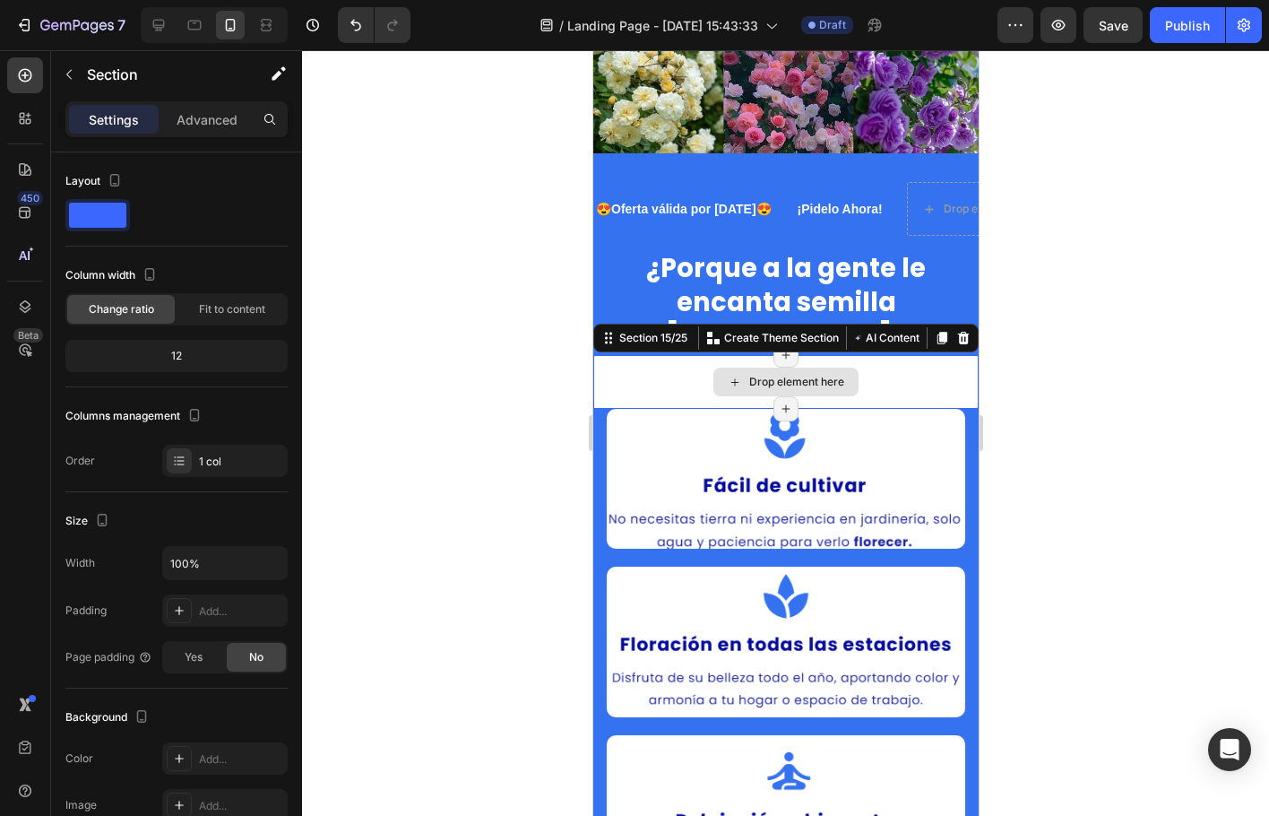
click at [662, 355] on div "Drop element here" at bounding box center [785, 382] width 385 height 54
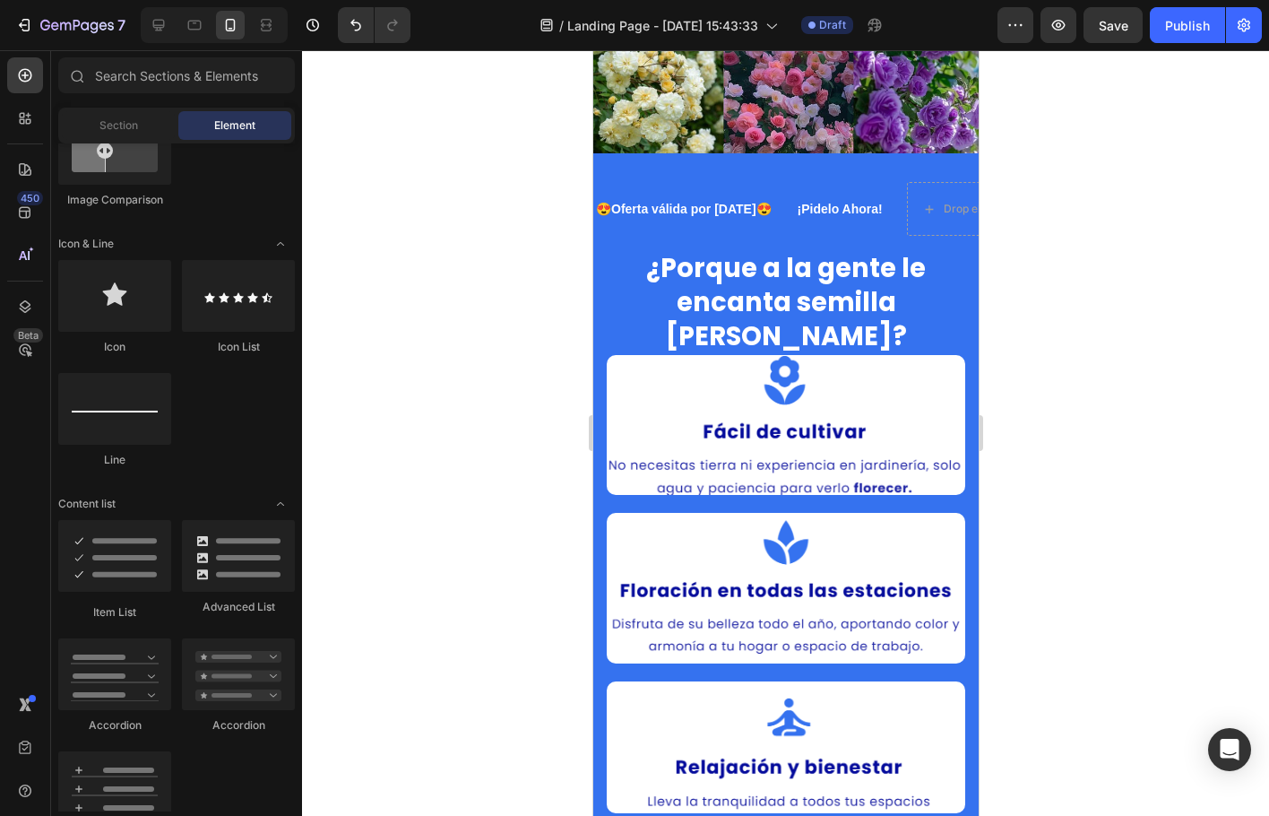
click at [1089, 381] on div at bounding box center [785, 433] width 967 height 766
click at [745, 355] on img at bounding box center [785, 425] width 359 height 140
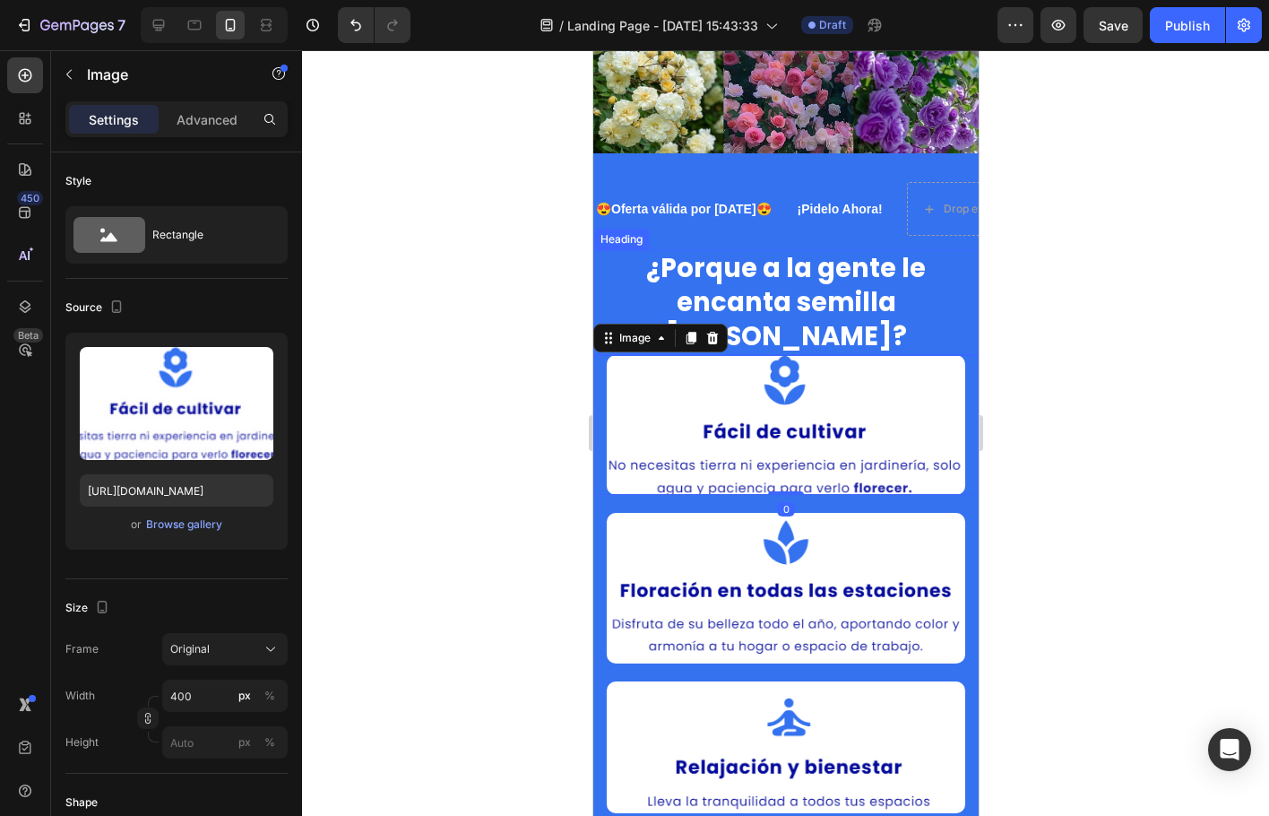
click at [772, 289] on h2 "¿Porque a la gente le encanta semilla de rosas?" at bounding box center [785, 302] width 385 height 105
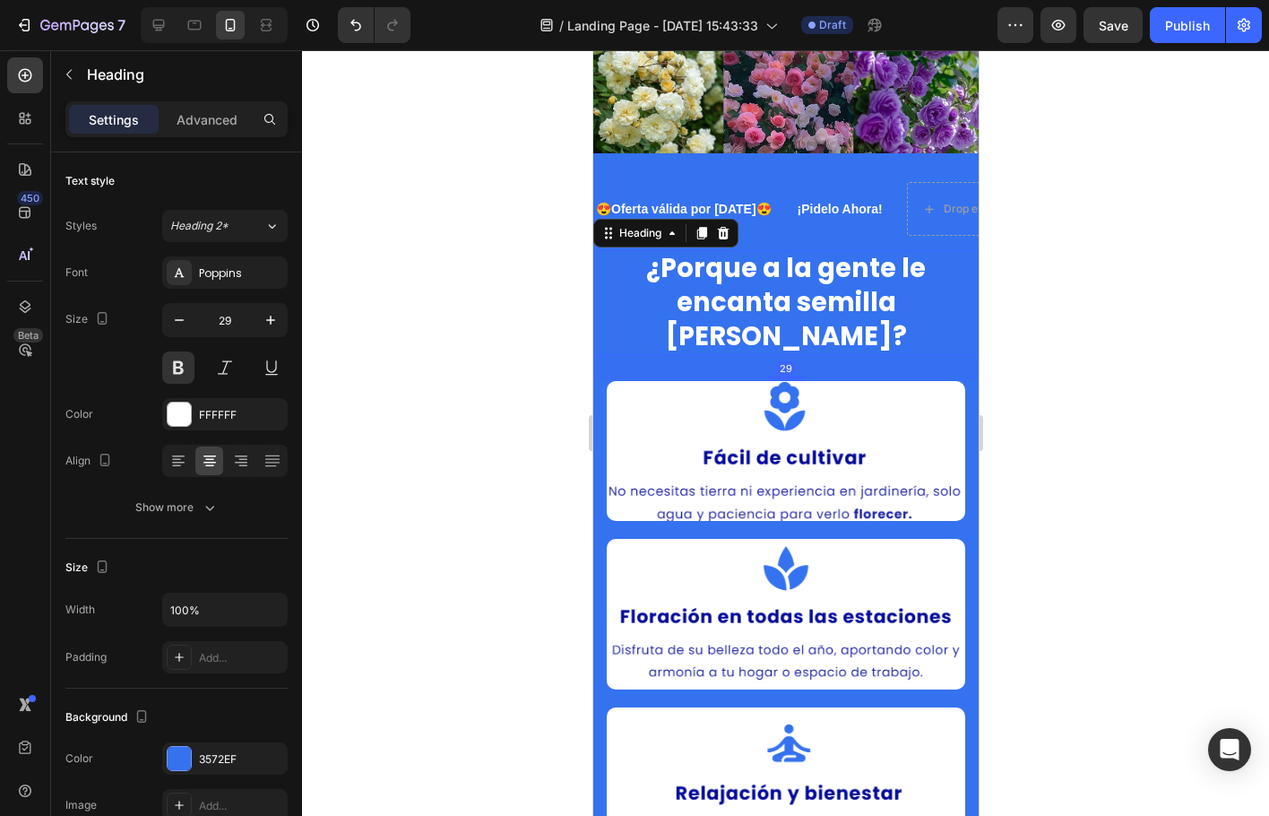
drag, startPoint x: 777, startPoint y: 307, endPoint x: 776, endPoint y: 333, distance: 26.0
click at [776, 376] on div at bounding box center [785, 378] width 36 height 5
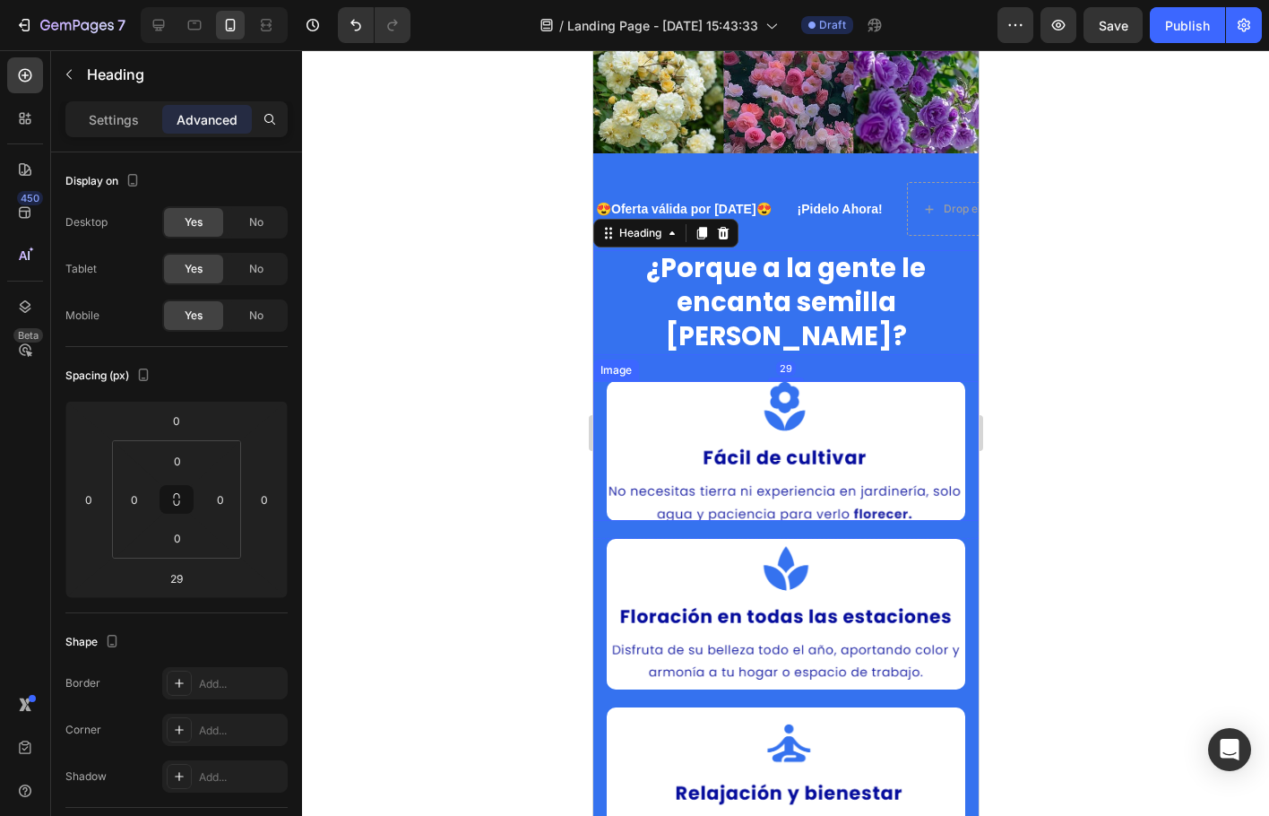
click at [1053, 377] on div at bounding box center [785, 433] width 967 height 766
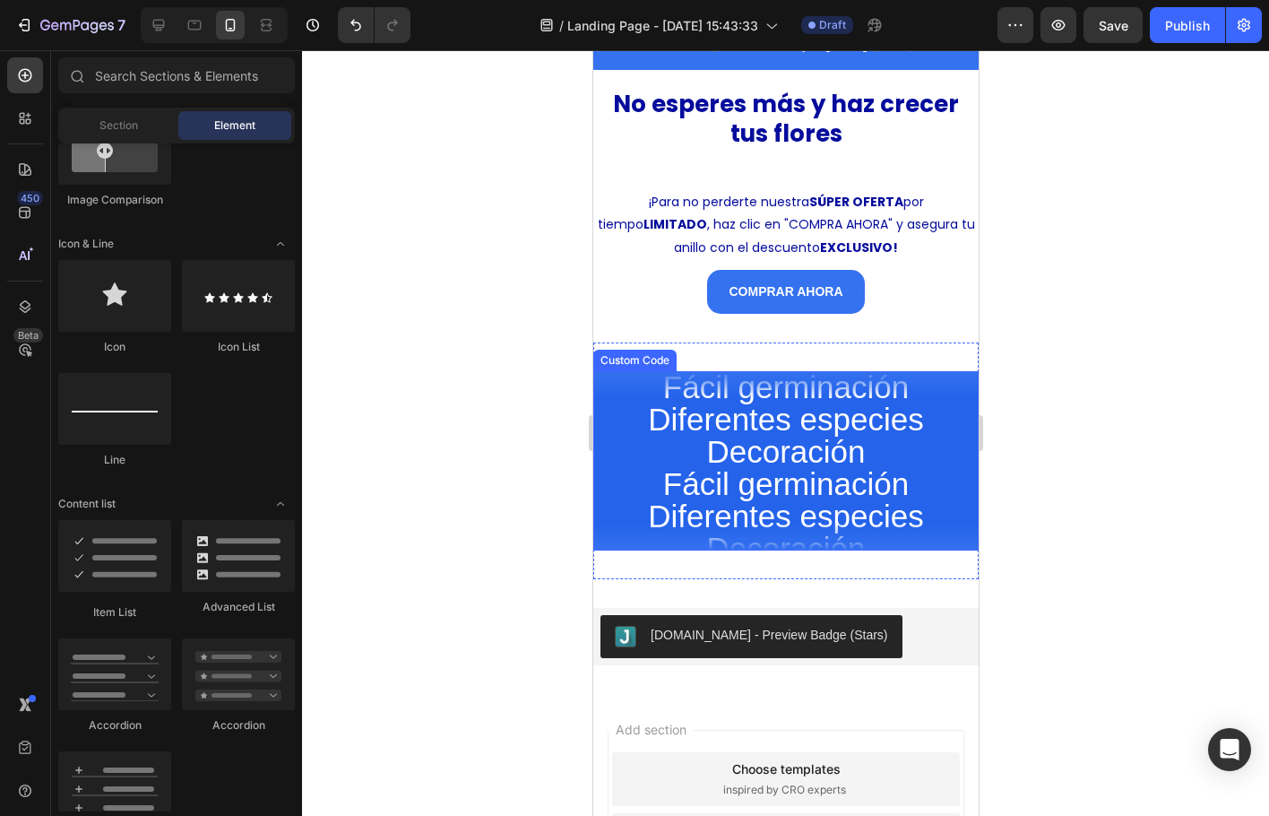
scroll to position [4213, 0]
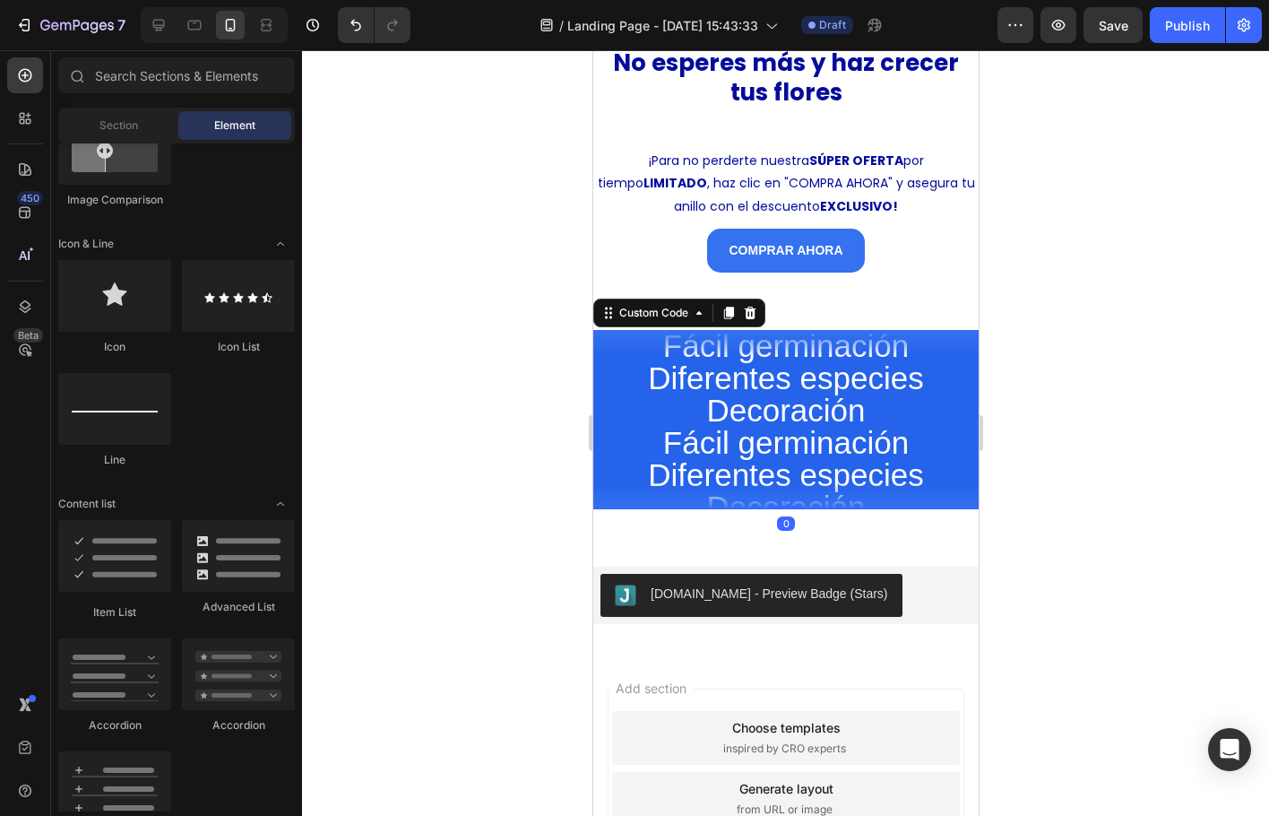
click at [684, 446] on span "Fácil germinación" at bounding box center [785, 443] width 385 height 32
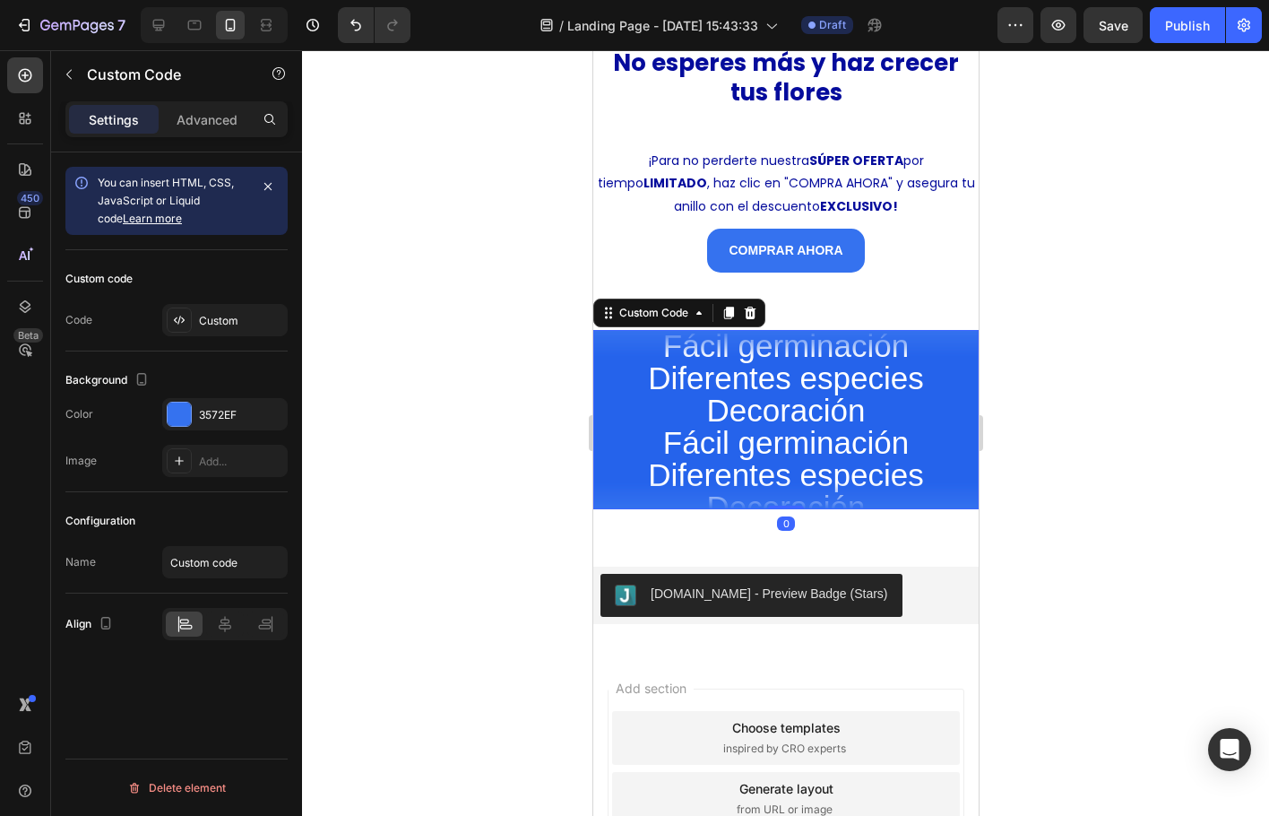
click at [684, 446] on span "Fácil germinación" at bounding box center [785, 443] width 385 height 32
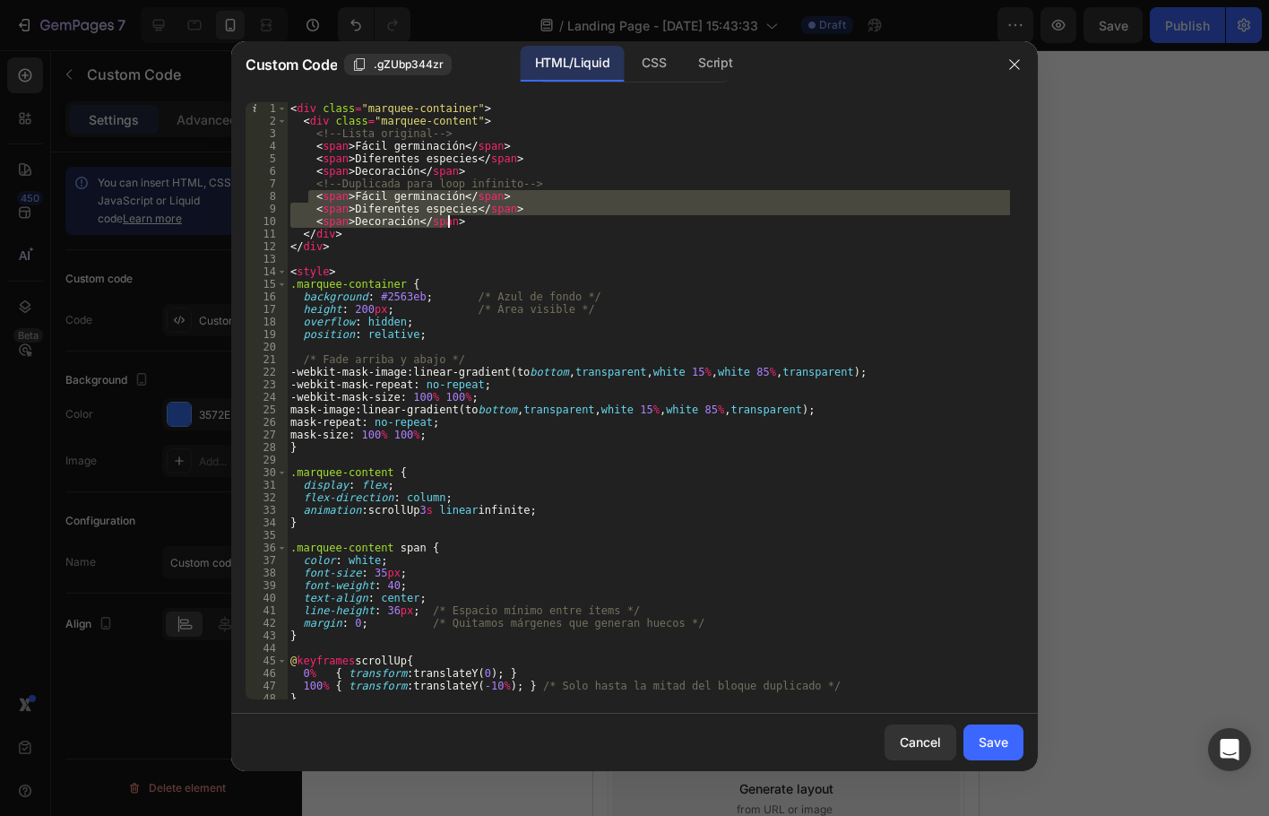
drag, startPoint x: 310, startPoint y: 192, endPoint x: 453, endPoint y: 227, distance: 146.8
click at [453, 227] on div "< div class = "marquee-container" > < div class = "marquee-content" > <!-- List…" at bounding box center [648, 413] width 723 height 622
click at [481, 227] on div "< div class = "marquee-container" > < div class = "marquee-content" > <!-- List…" at bounding box center [648, 413] width 723 height 622
type textarea "<span>Decoración</span>"
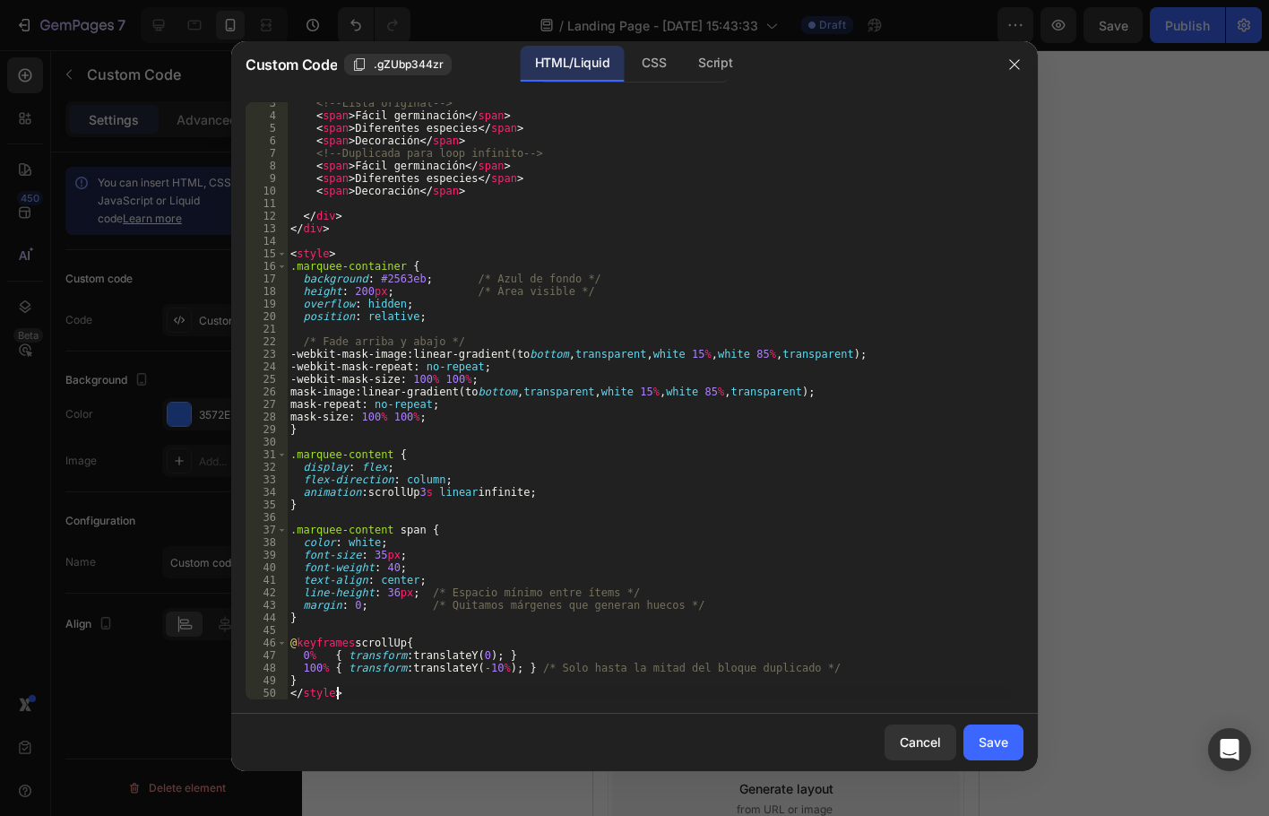
scroll to position [0, 0]
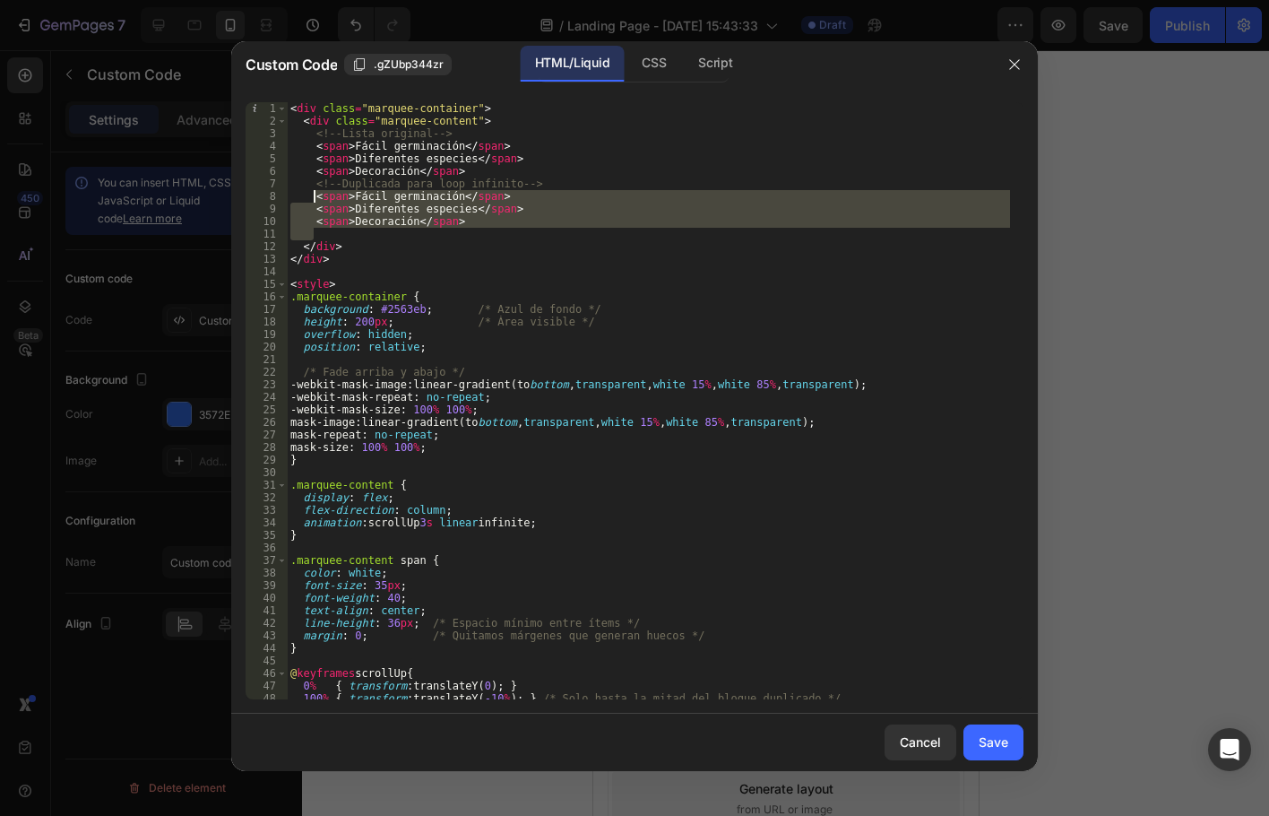
drag, startPoint x: 458, startPoint y: 228, endPoint x: 314, endPoint y: 196, distance: 147.7
click at [314, 196] on div "< div class = "marquee-container" > < div class = "marquee-content" > <!-- List…" at bounding box center [648, 413] width 723 height 622
click at [344, 243] on div "< div class = "marquee-container" > < div class = "marquee-content" > <!-- List…" at bounding box center [648, 413] width 723 height 622
type textarea "</div>"
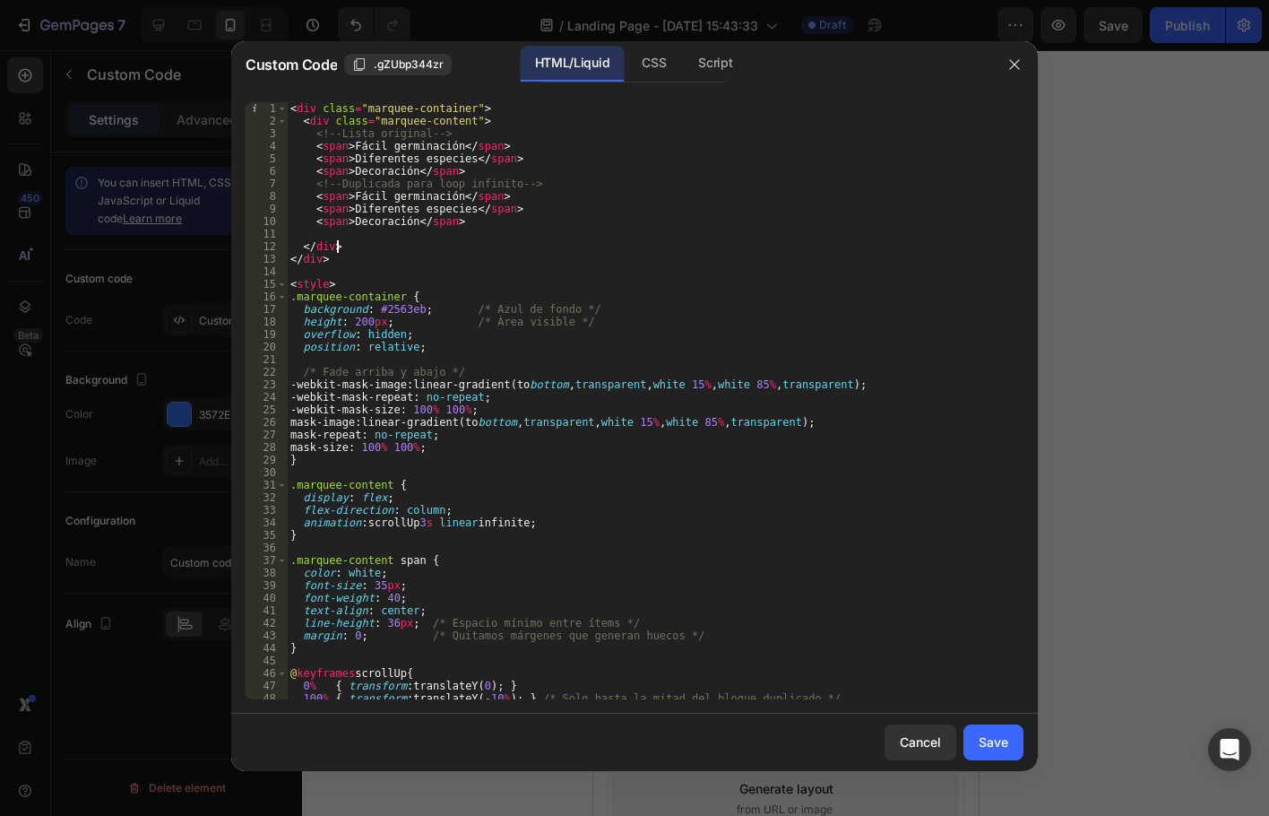
click at [330, 231] on div "< div class = "marquee-container" > < div class = "marquee-content" > <!-- List…" at bounding box center [648, 413] width 723 height 622
paste textarea
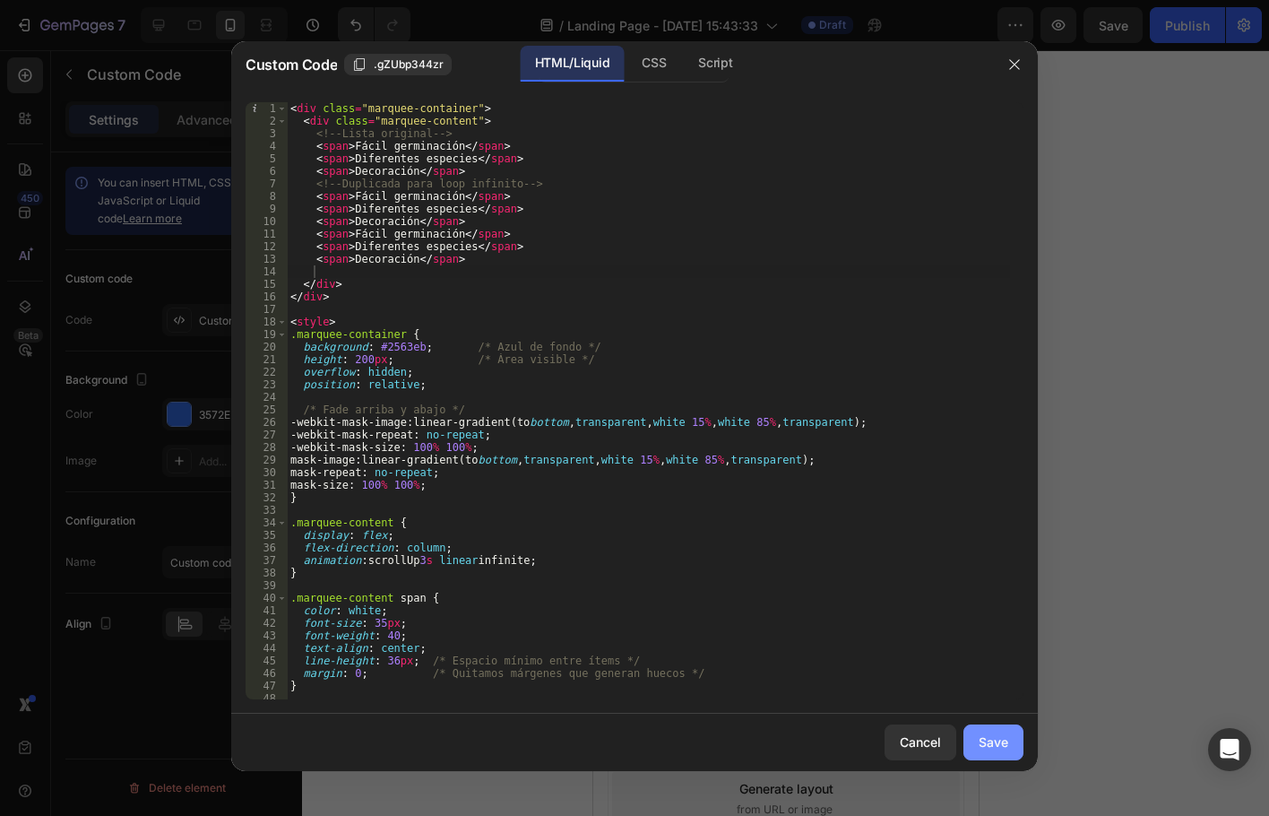
click at [1013, 738] on button "Save" at bounding box center [994, 742] width 60 height 36
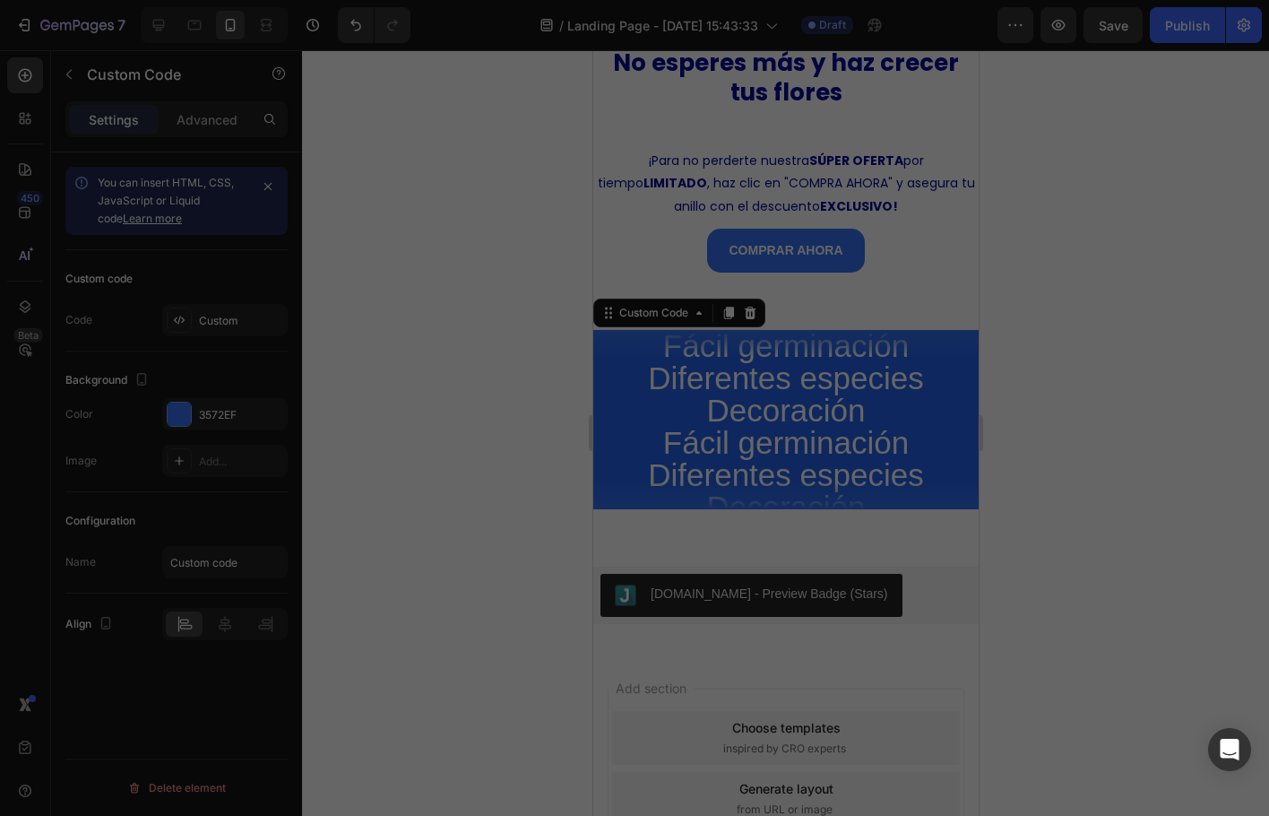
type textarea "} </style>"
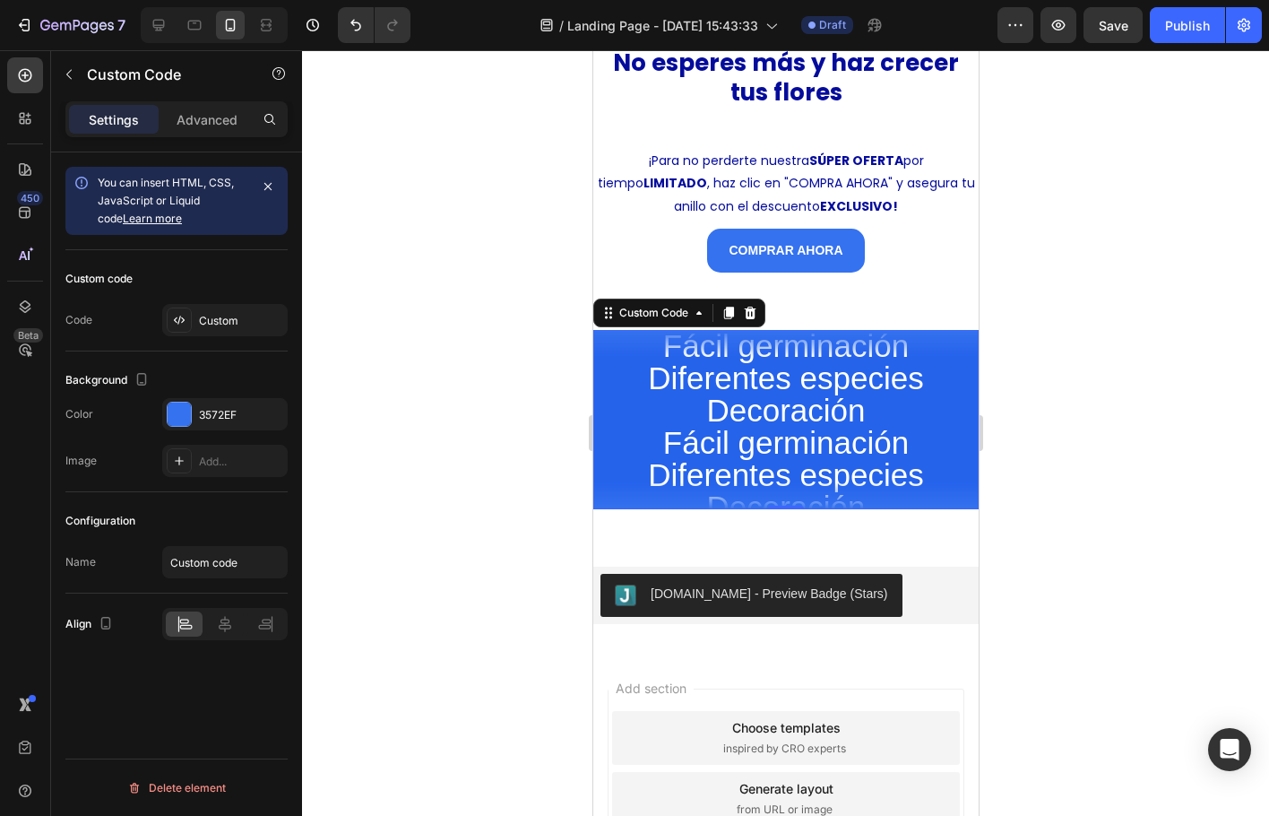
click at [629, 370] on div "Fácil germinación Diferentes especies Decoración Fácil germinación Diferentes e…" at bounding box center [785, 475] width 385 height 290
click at [195, 318] on div "Custom" at bounding box center [225, 320] width 126 height 32
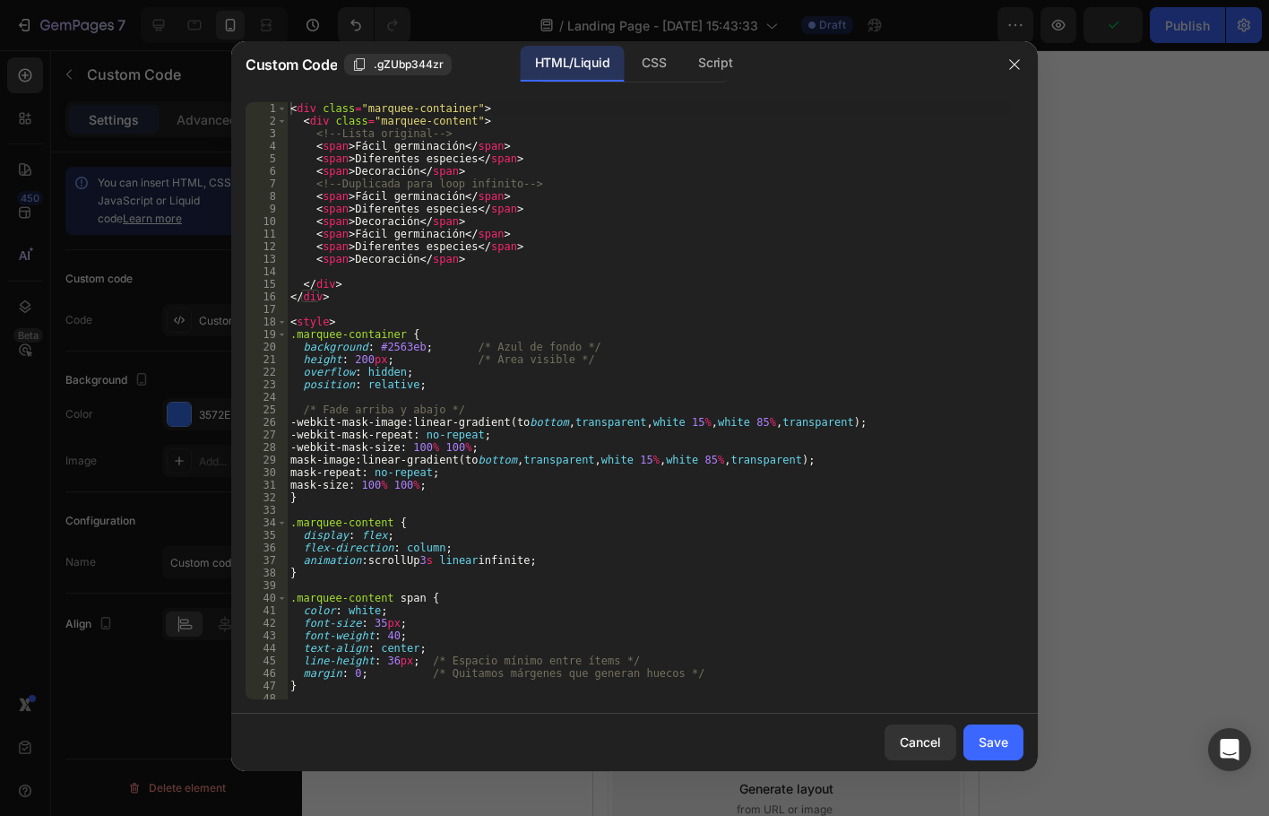
scroll to position [68, 0]
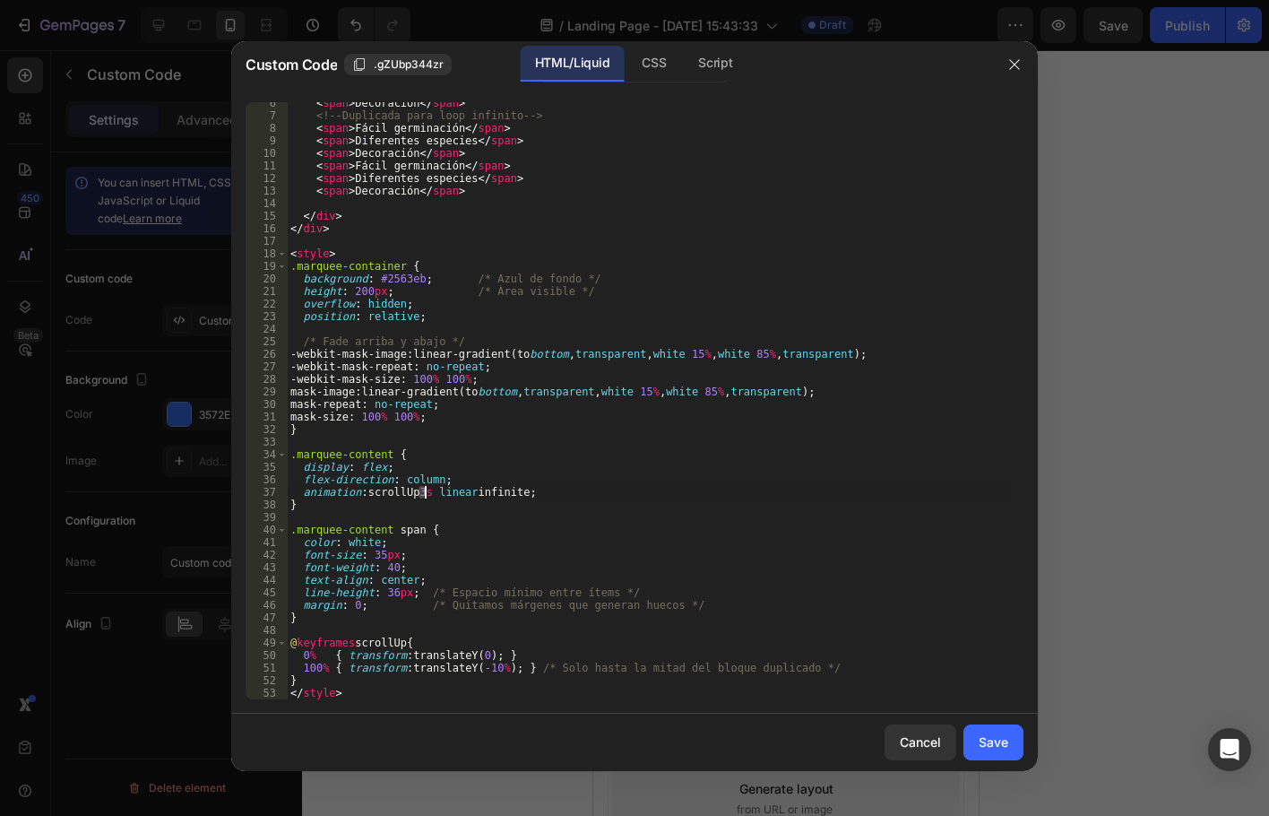
click at [424, 494] on div "< span > Decoración </ span > <!-- Duplicada para loop infinito --> < span > Fá…" at bounding box center [648, 408] width 723 height 622
click at [688, 477] on div "< span > Decoración </ span > <!-- Duplicada para loop infinito --> < span > Fá…" at bounding box center [648, 408] width 723 height 622
type textarea "flex-direction: column;"
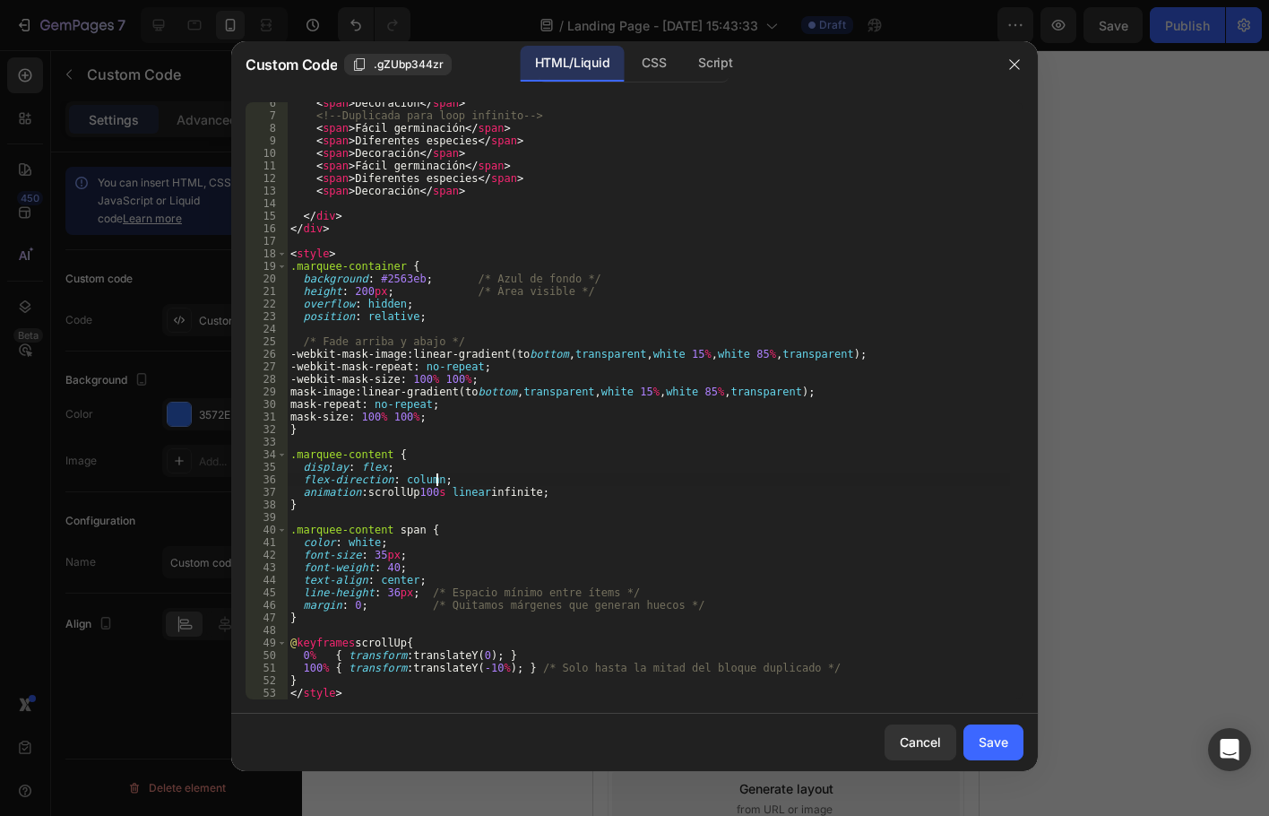
click at [988, 741] on div "Save" at bounding box center [994, 741] width 30 height 19
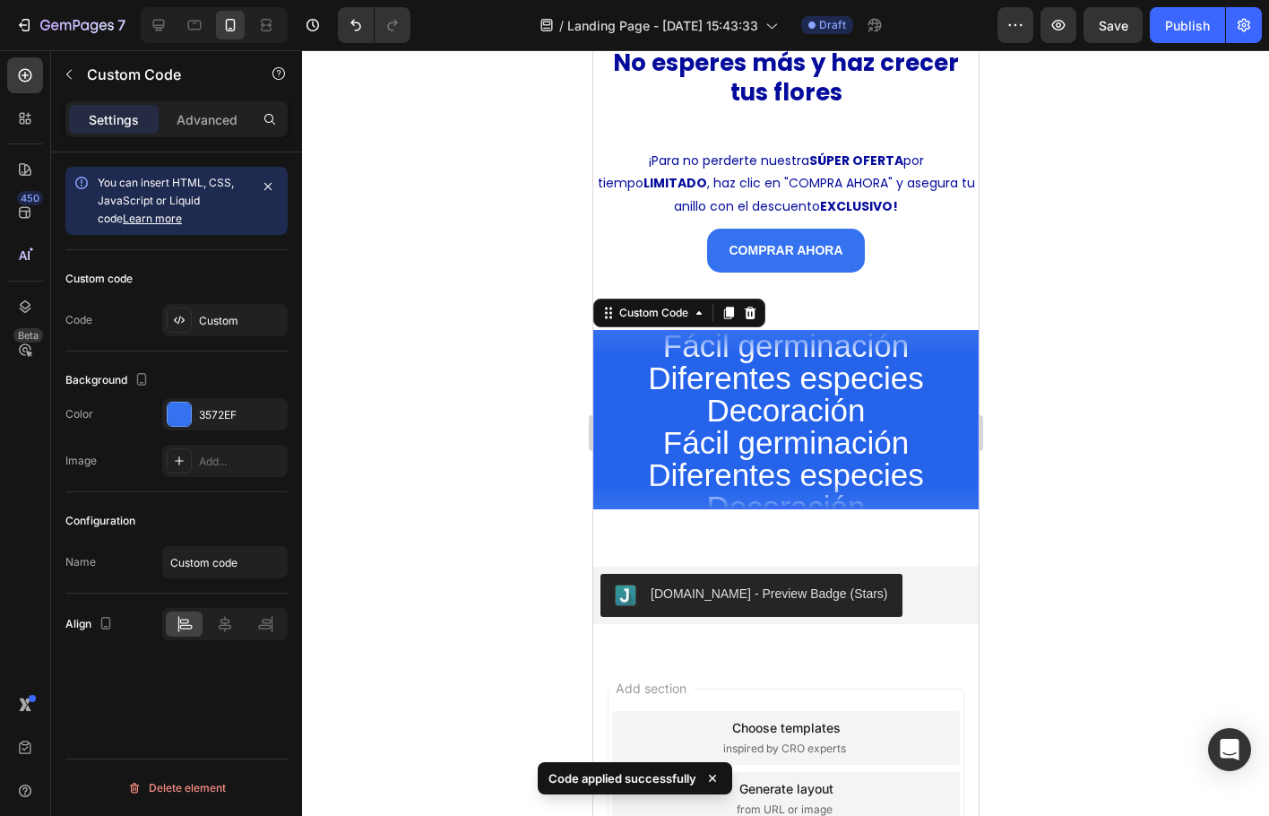
click at [836, 461] on span "Diferentes especies" at bounding box center [785, 475] width 385 height 32
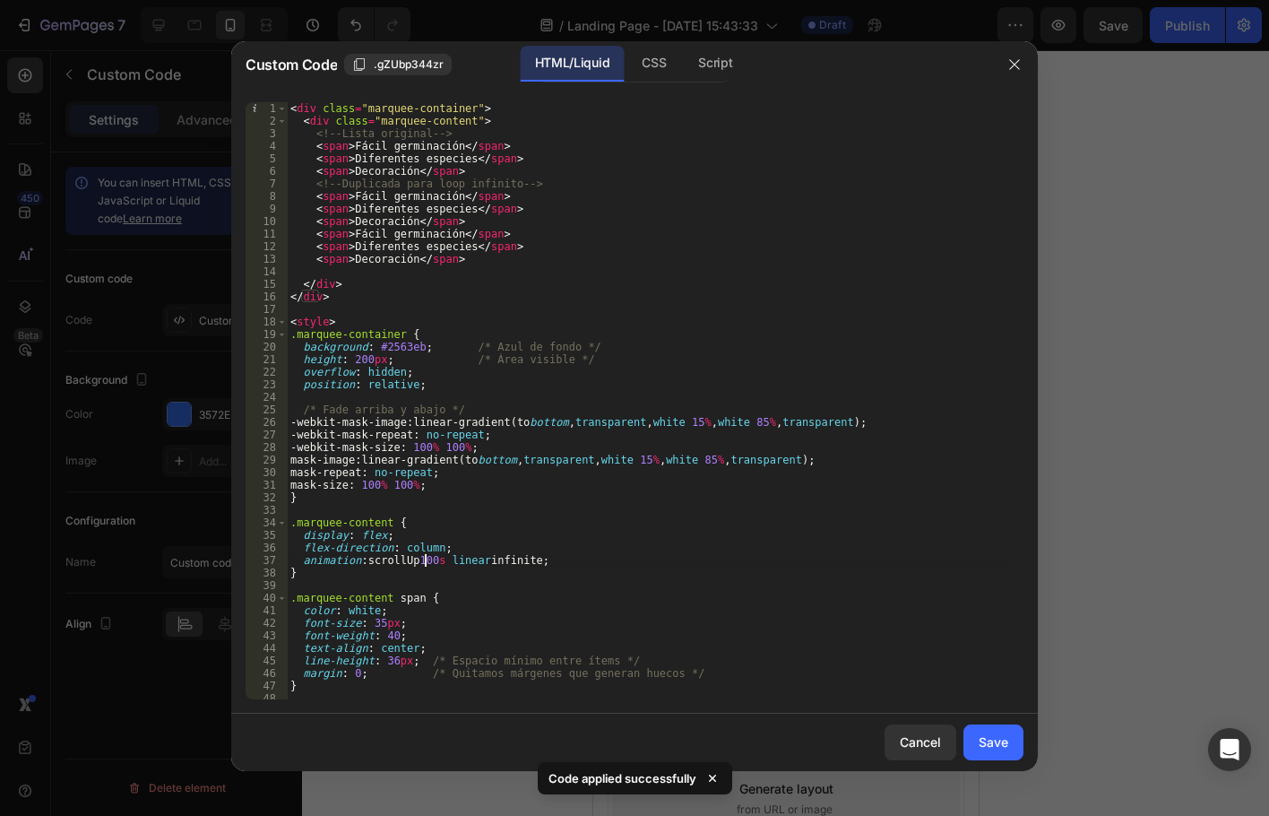
click at [427, 561] on div "< div class = "marquee-container" > < div class = "marquee-content" > <!-- List…" at bounding box center [648, 413] width 723 height 622
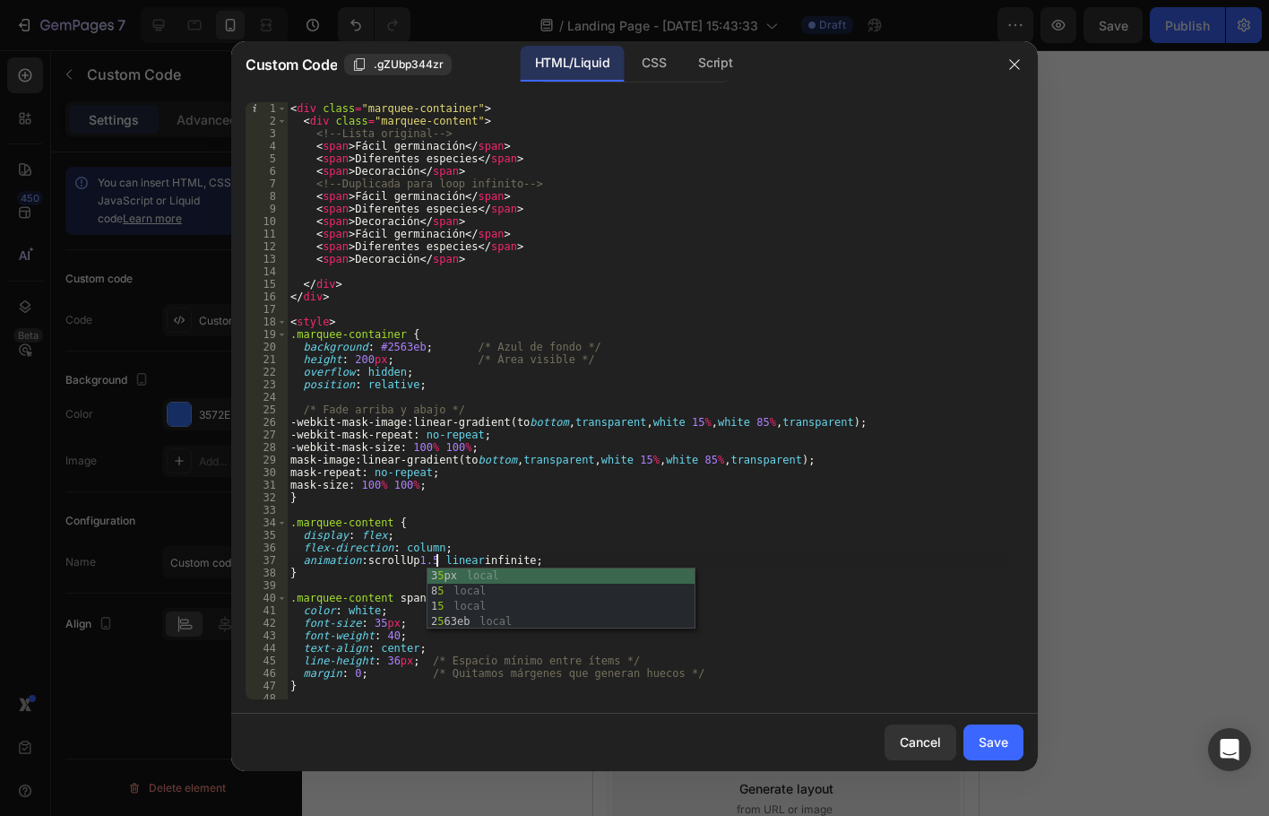
click at [819, 553] on div "< div class = "marquee-container" > < div class = "marquee-content" > <!-- List…" at bounding box center [648, 413] width 723 height 622
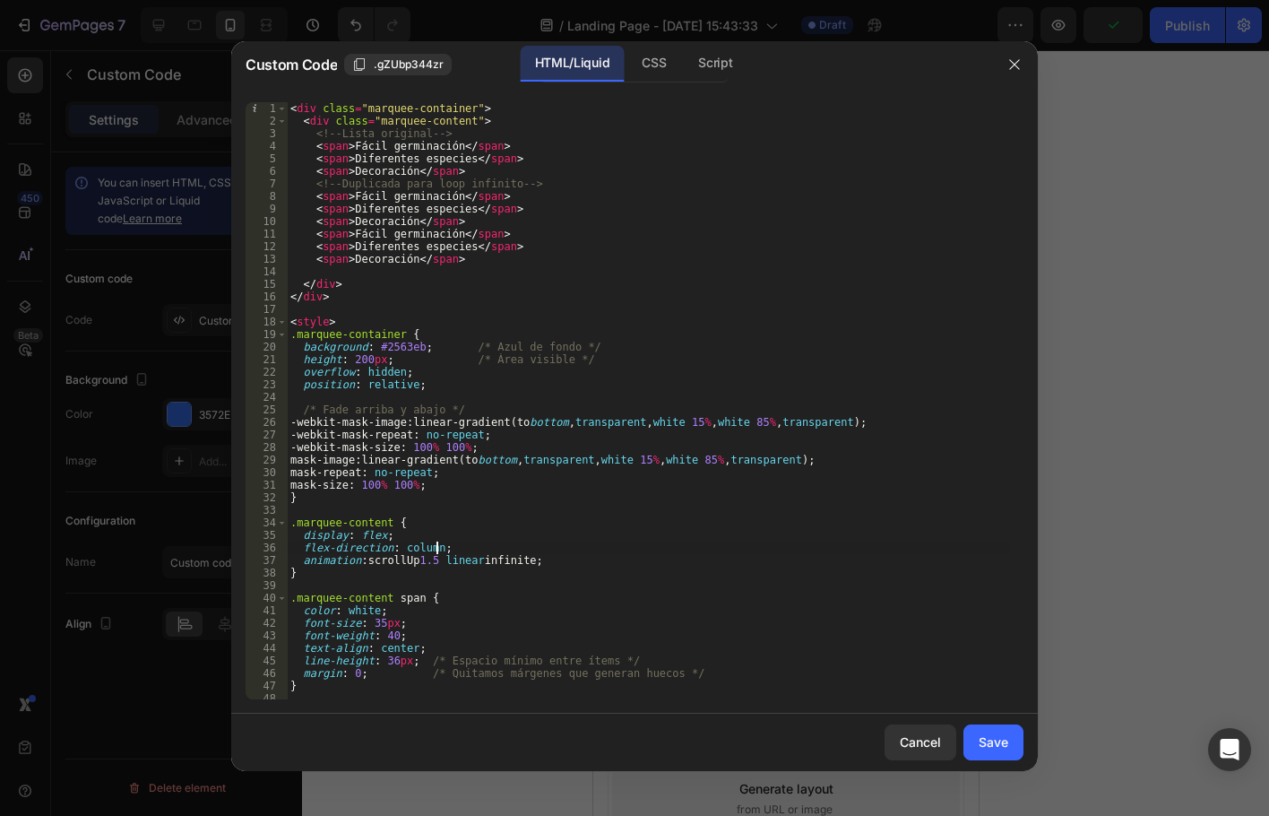
click at [433, 564] on div "< div class = "marquee-container" > < div class = "marquee-content" > <!-- List…" at bounding box center [648, 413] width 723 height 622
click at [435, 563] on div "< div class = "marquee-container" > < div class = "marquee-content" > <!-- List…" at bounding box center [648, 413] width 723 height 622
type textarea "animation: scrollUp 1.5s linear infinite;"
drag, startPoint x: 991, startPoint y: 736, endPoint x: 567, endPoint y: 486, distance: 492.3
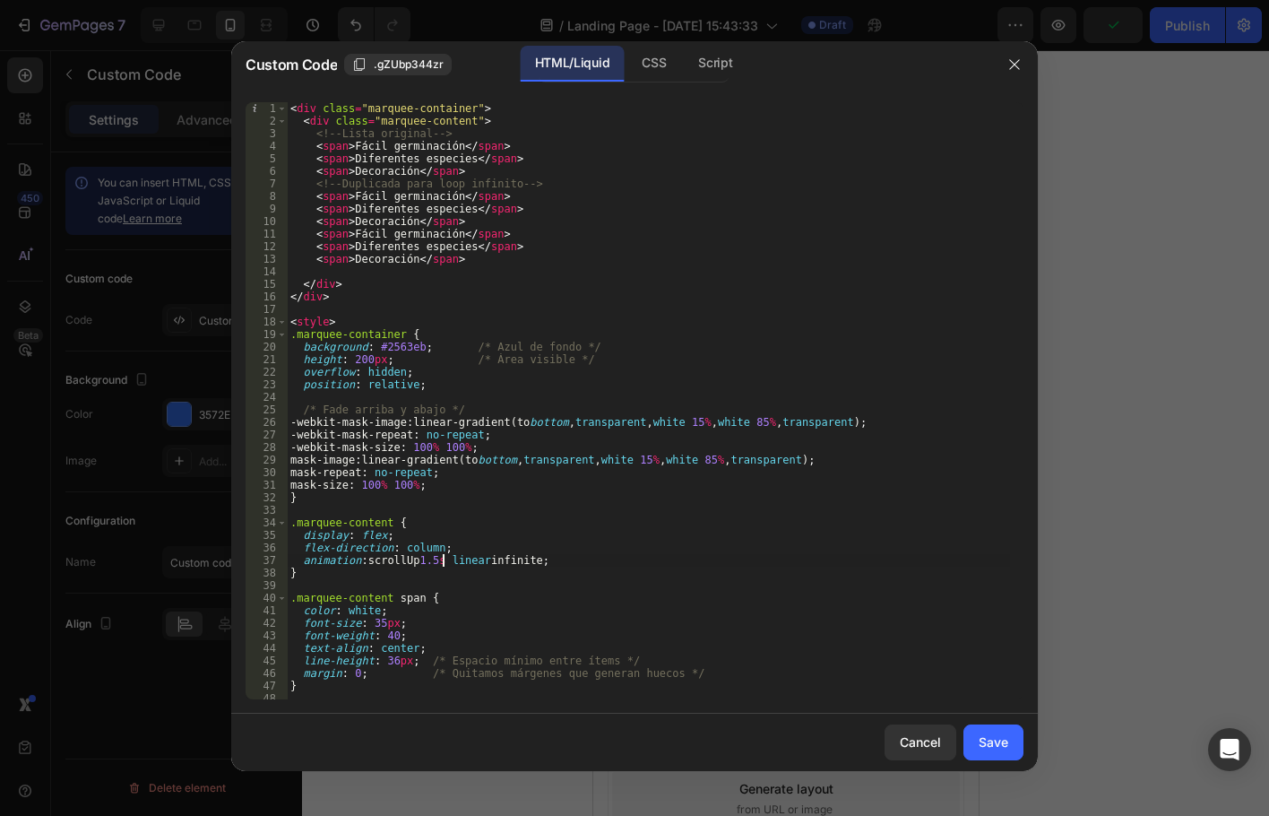
click at [991, 735] on div "Save" at bounding box center [994, 741] width 30 height 19
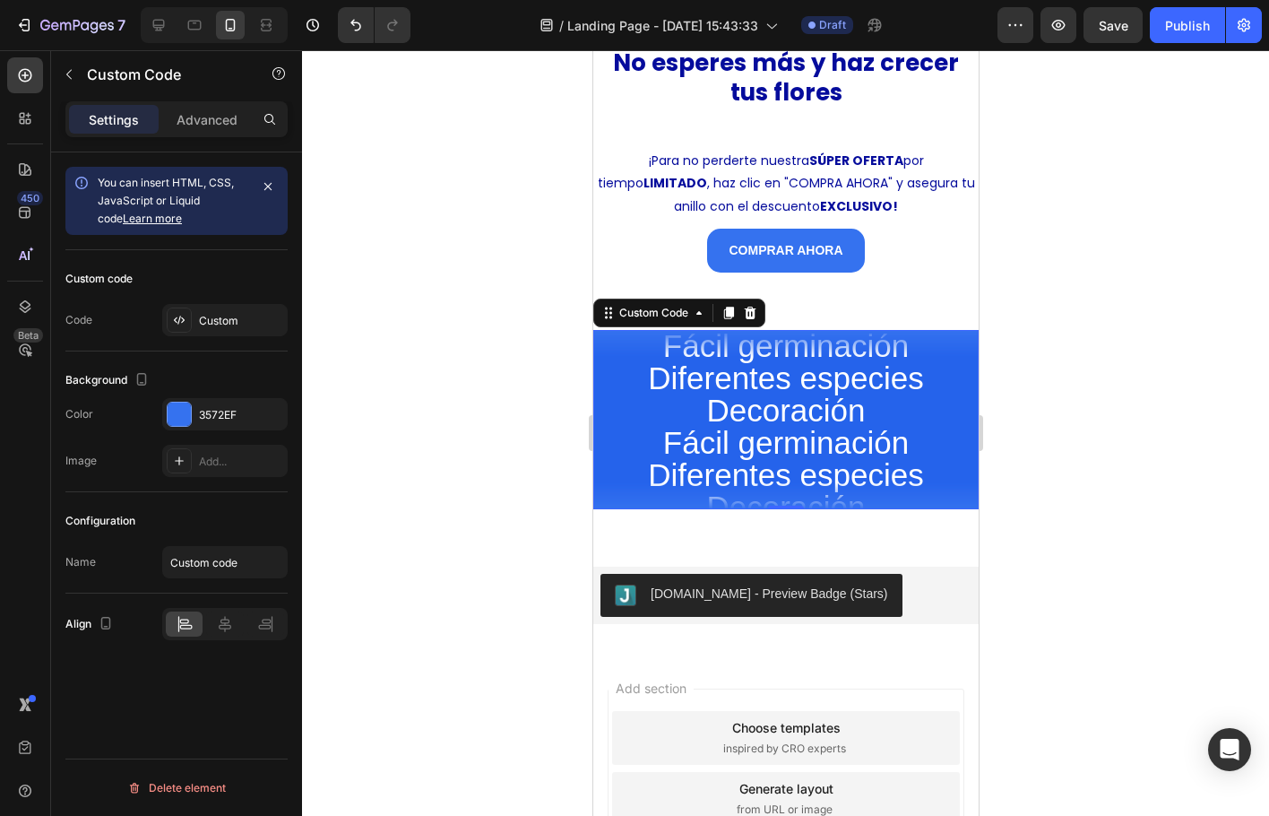
click at [734, 434] on span "Fácil germinación" at bounding box center [785, 443] width 385 height 32
click at [221, 320] on div "Custom" at bounding box center [241, 321] width 84 height 16
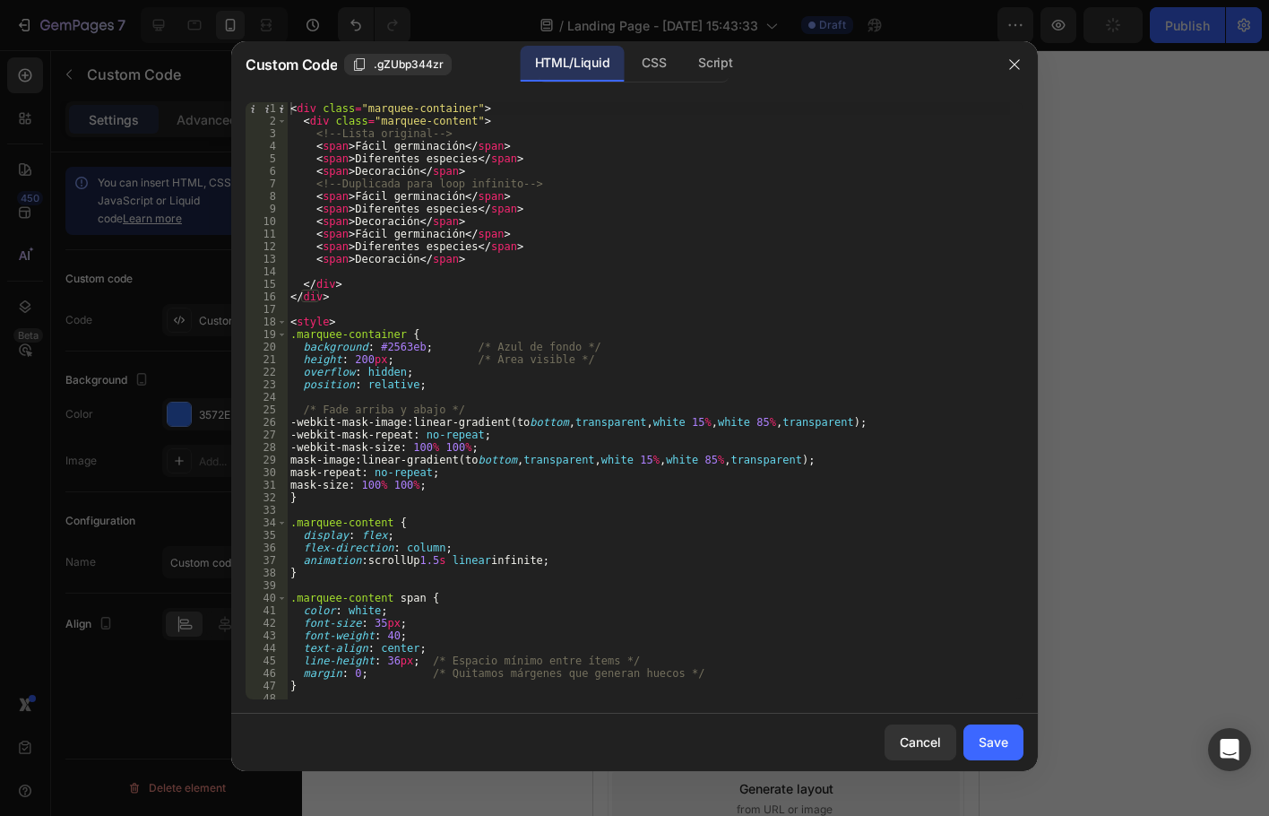
click at [424, 564] on div "< div class = "marquee-container" > < div class = "marquee-content" > <!-- List…" at bounding box center [648, 413] width 723 height 622
click at [429, 564] on div "< div class = "marquee-container" > < div class = "marquee-content" > <!-- List…" at bounding box center [648, 413] width 723 height 622
drag, startPoint x: 437, startPoint y: 564, endPoint x: 421, endPoint y: 566, distance: 15.3
click at [421, 566] on div "< div class = "marquee-container" > < div class = "marquee-content" > <!-- List…" at bounding box center [648, 413] width 723 height 622
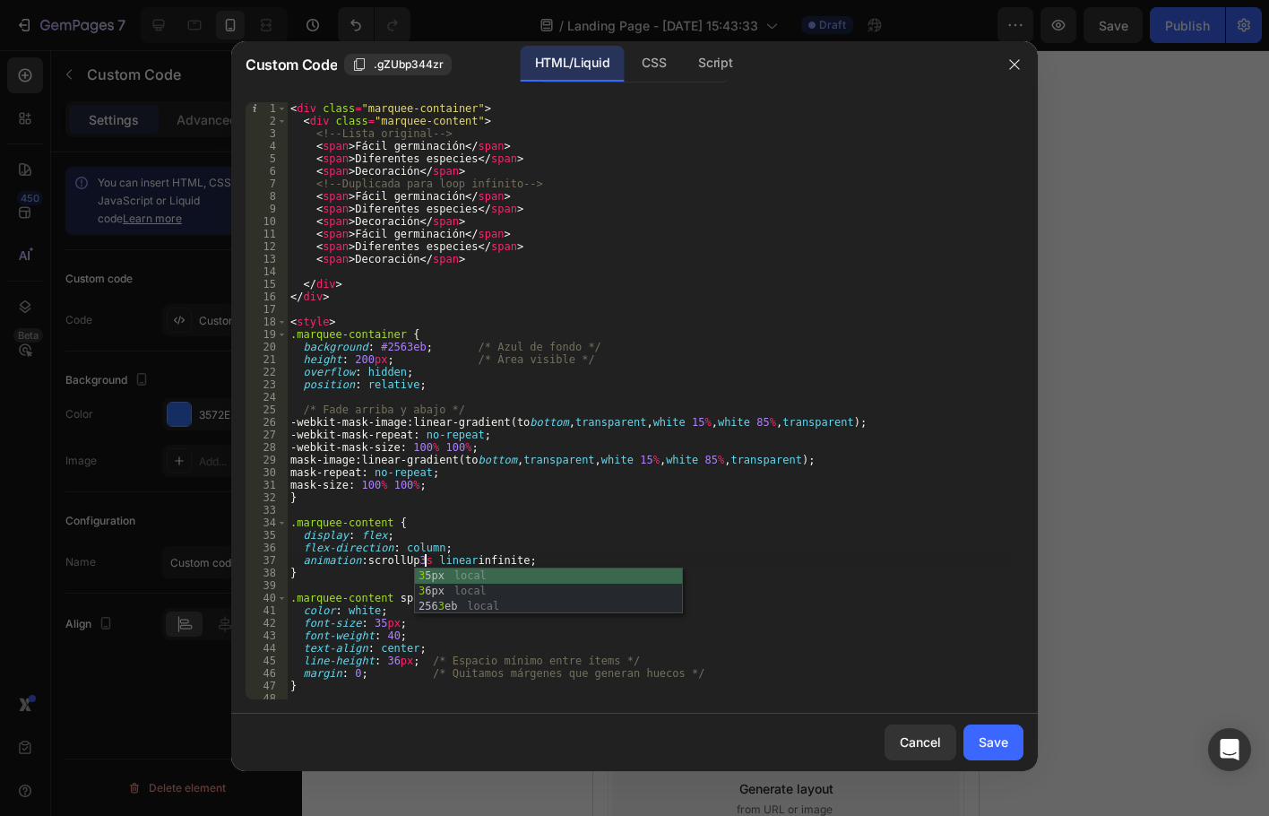
scroll to position [0, 11]
type textarea "animation: scrollUp 3s linear infinite;"
click at [994, 742] on div "Save" at bounding box center [994, 741] width 30 height 19
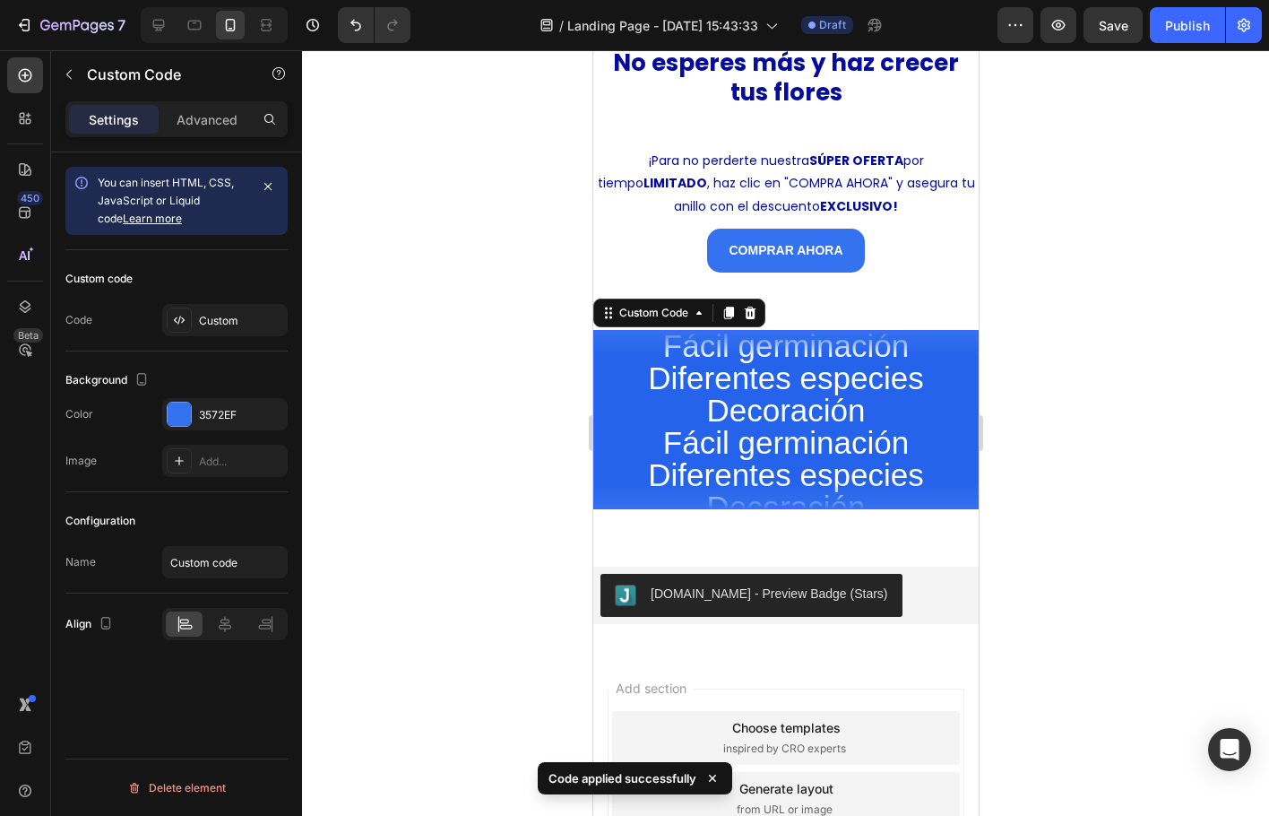
click at [767, 433] on span "Fácil germinación" at bounding box center [785, 443] width 385 height 32
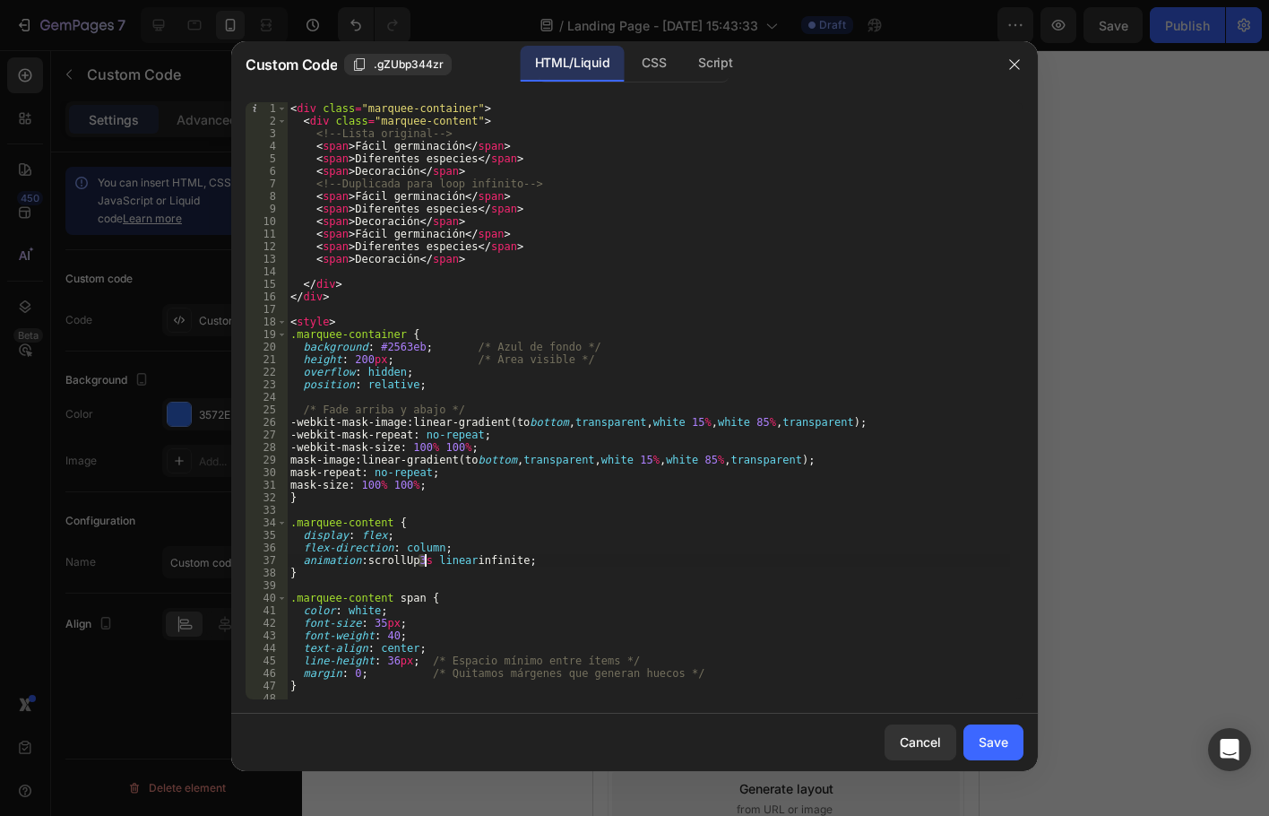
click at [424, 561] on div "< div class = "marquee-container" > < div class = "marquee-content" > <!-- List…" at bounding box center [648, 413] width 723 height 622
type textarea "animation: scrollUp 6s linear infinite;"
click at [998, 732] on div "Save" at bounding box center [994, 741] width 30 height 19
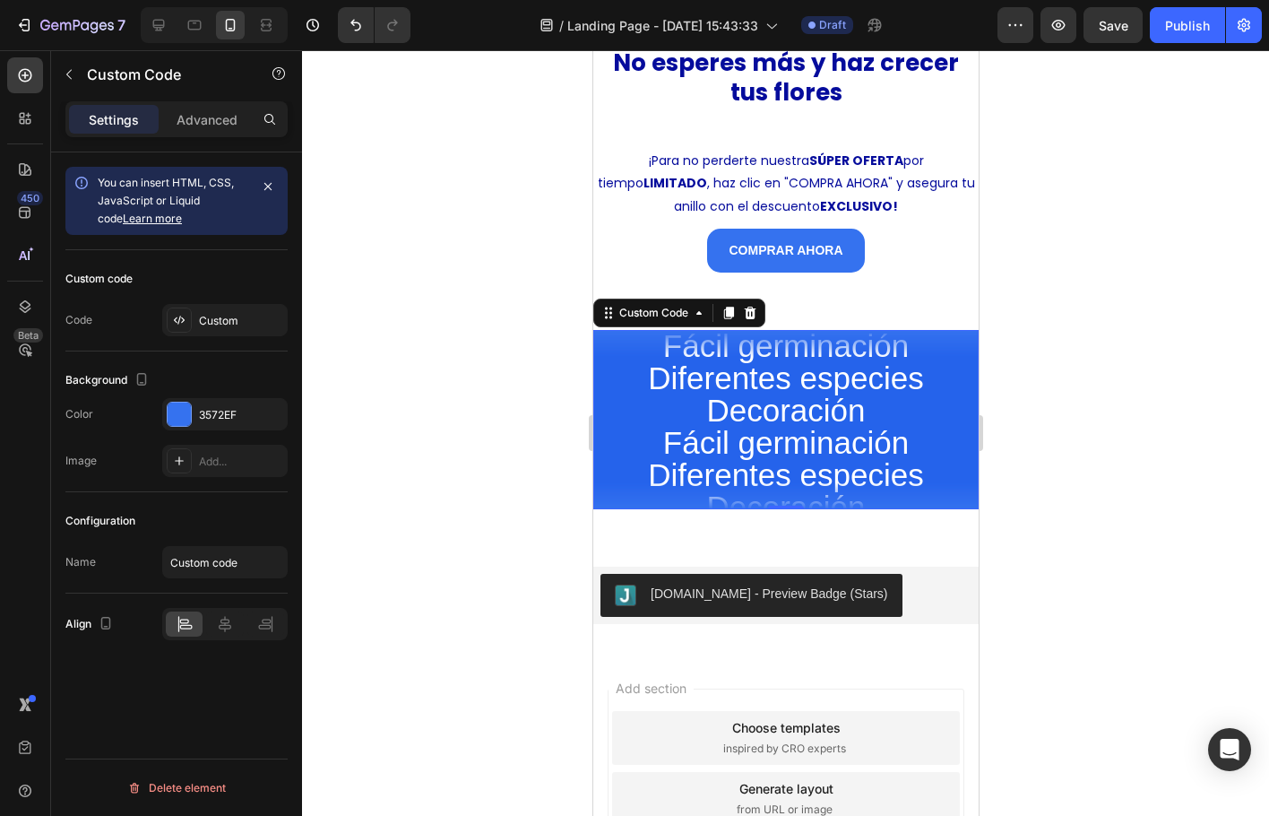
click at [838, 409] on span "Decoración" at bounding box center [785, 410] width 385 height 32
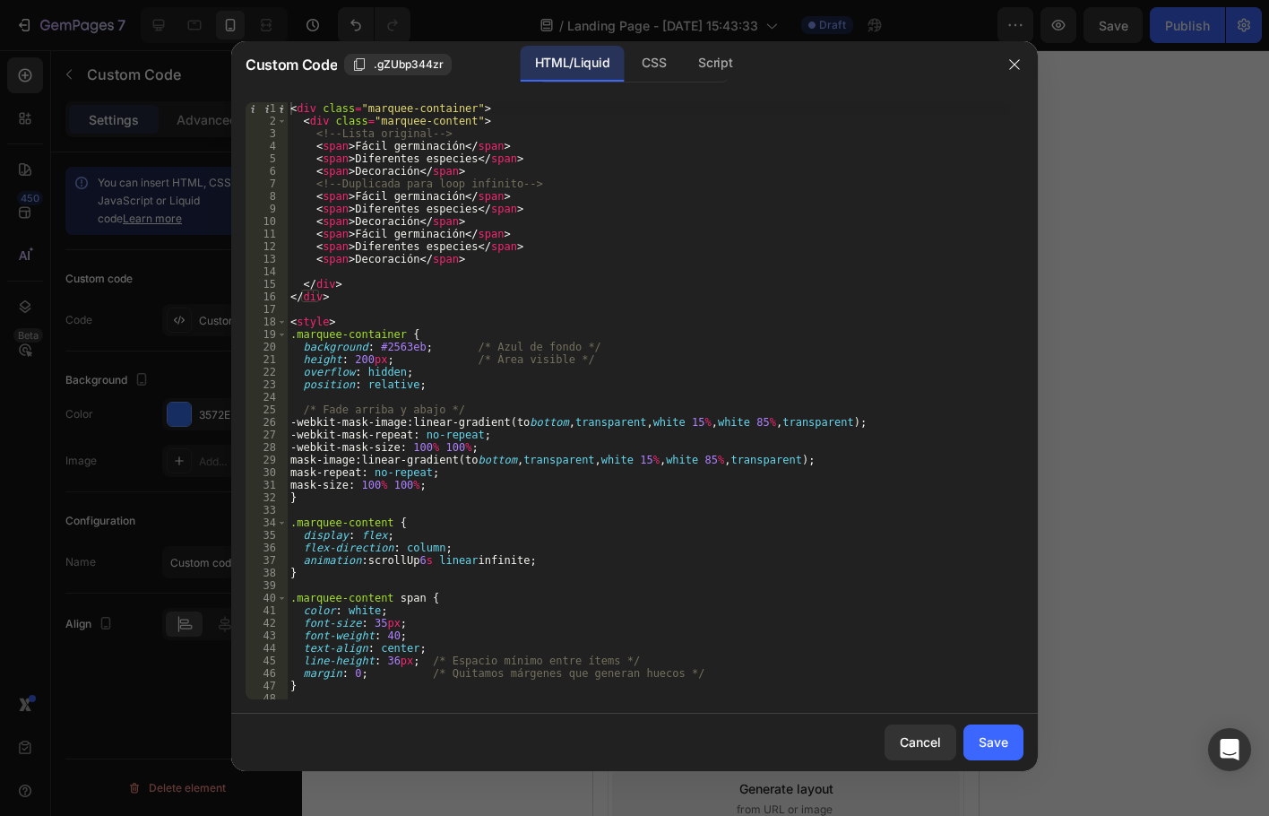
click at [424, 558] on div "< div class = "marquee-container" > < div class = "marquee-content" > <!-- List…" at bounding box center [648, 413] width 723 height 622
type textarea "animation: scrollUp 15s linear infinite;"
click at [997, 741] on div "Save" at bounding box center [994, 741] width 30 height 19
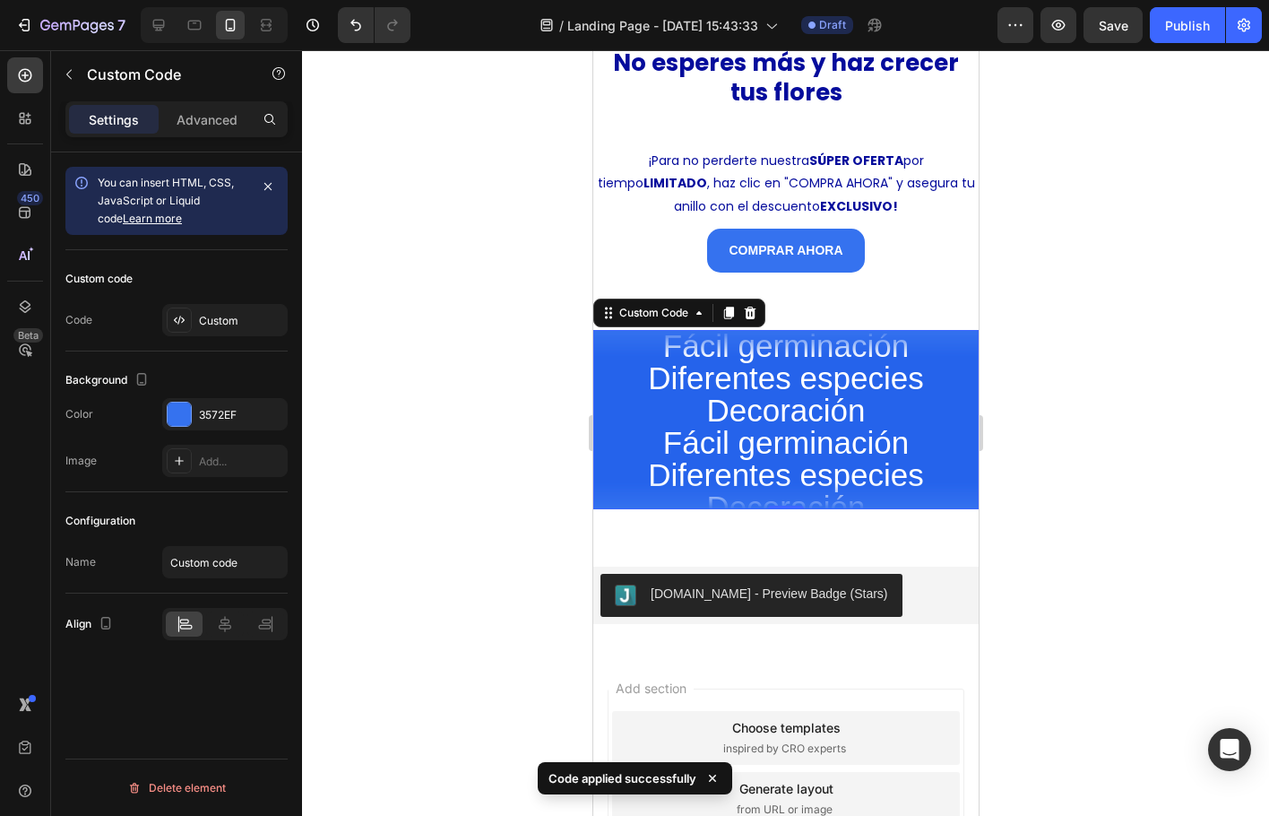
click at [727, 427] on span "Fácil germinación" at bounding box center [785, 443] width 385 height 32
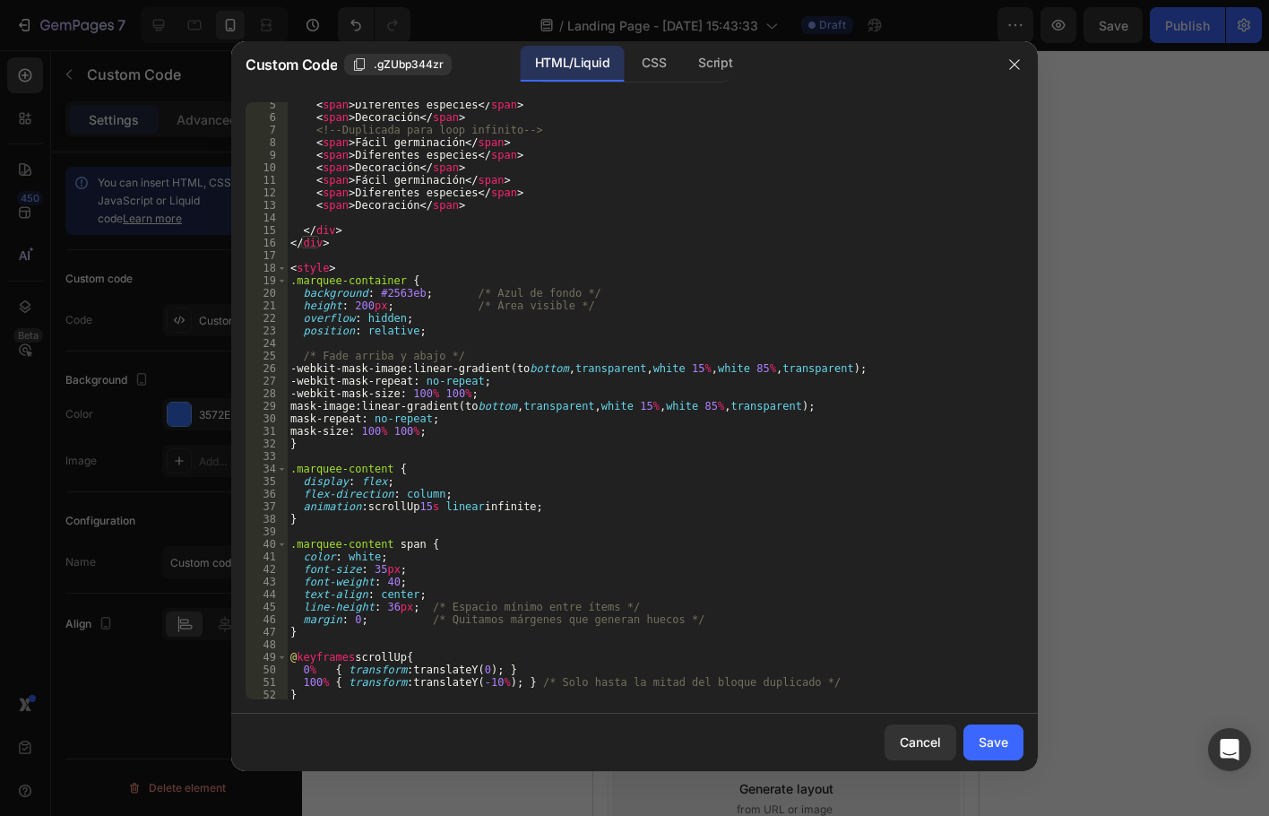
scroll to position [68, 0]
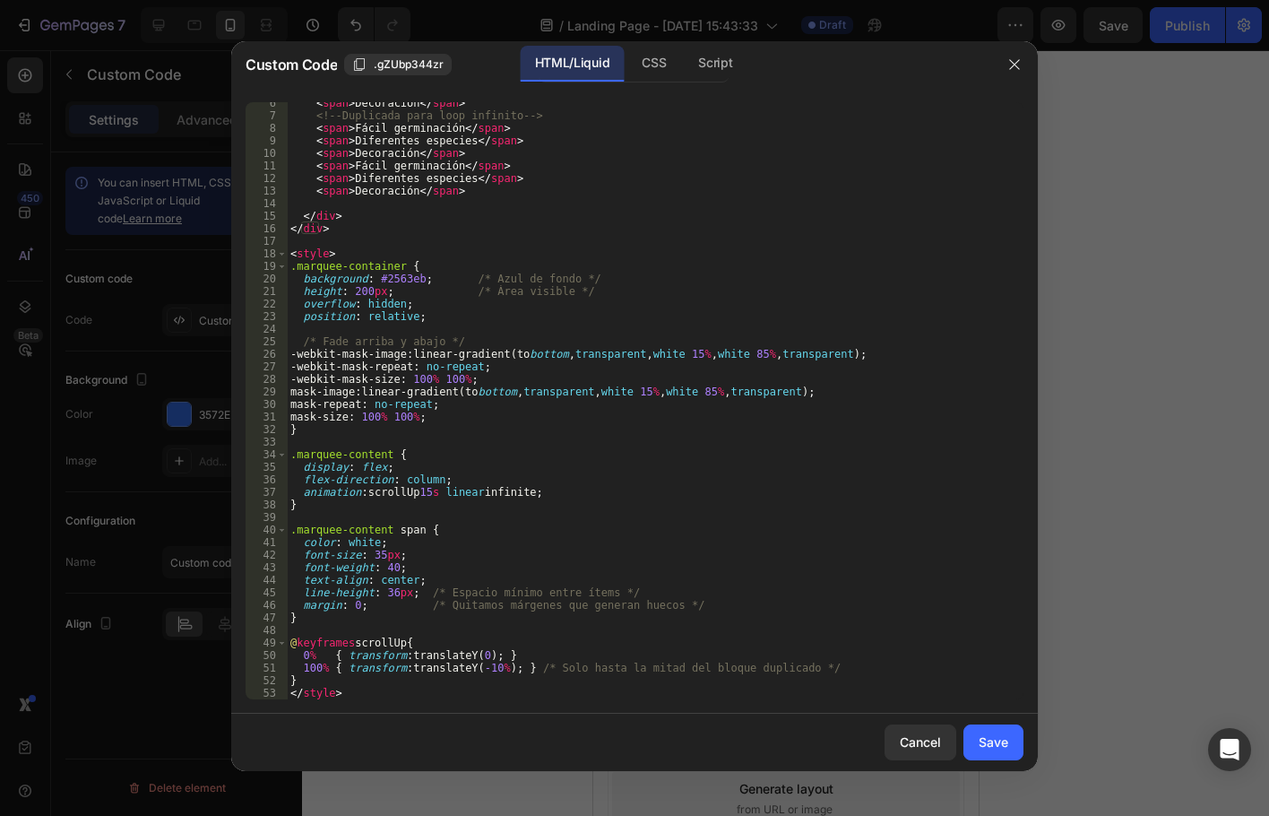
click at [422, 496] on div "< span > Decoración </ span > <!-- Duplicada para loop infinito --> < span > Fá…" at bounding box center [648, 408] width 723 height 622
click at [429, 493] on div "< span > Decoración </ span > <!-- Duplicada para loop infinito --> < span > Fá…" at bounding box center [648, 408] width 723 height 622
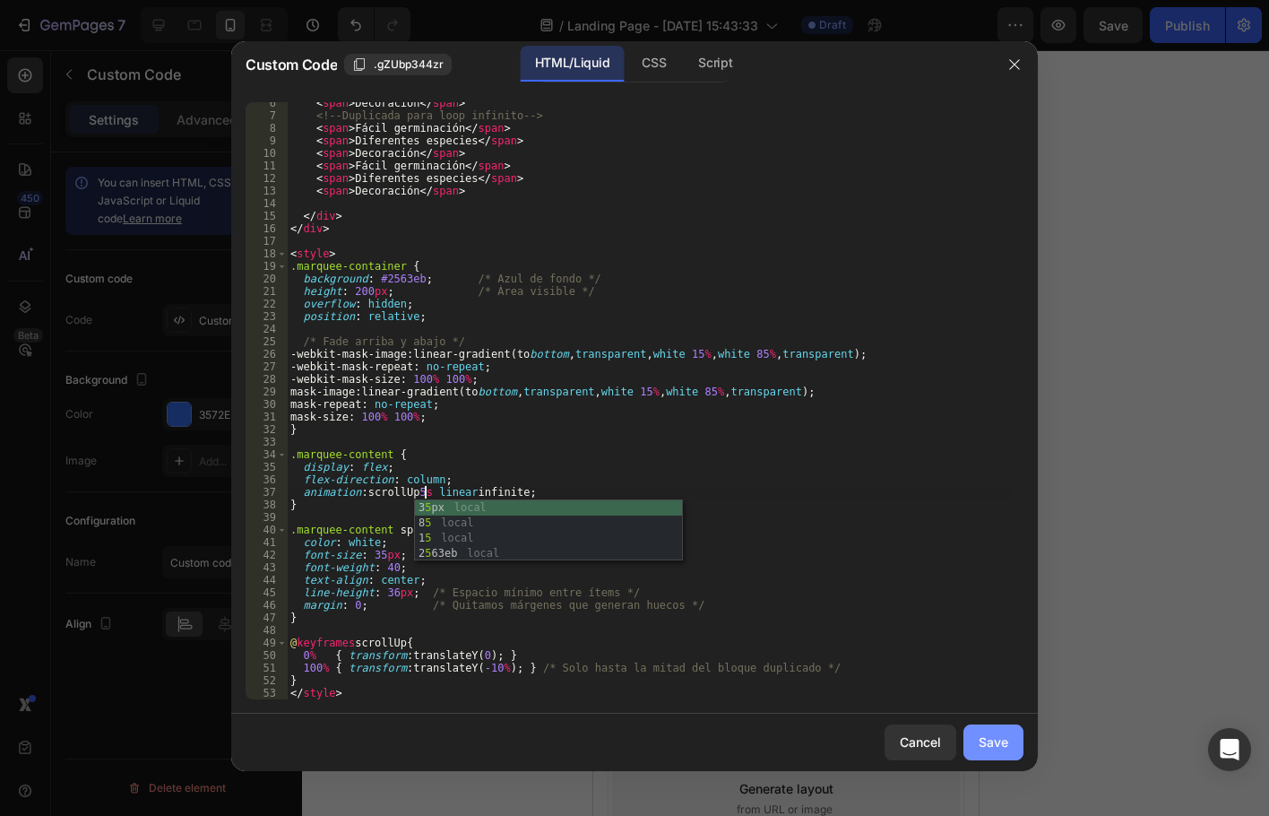
type textarea "animation: scrollUp 5s linear infinite;"
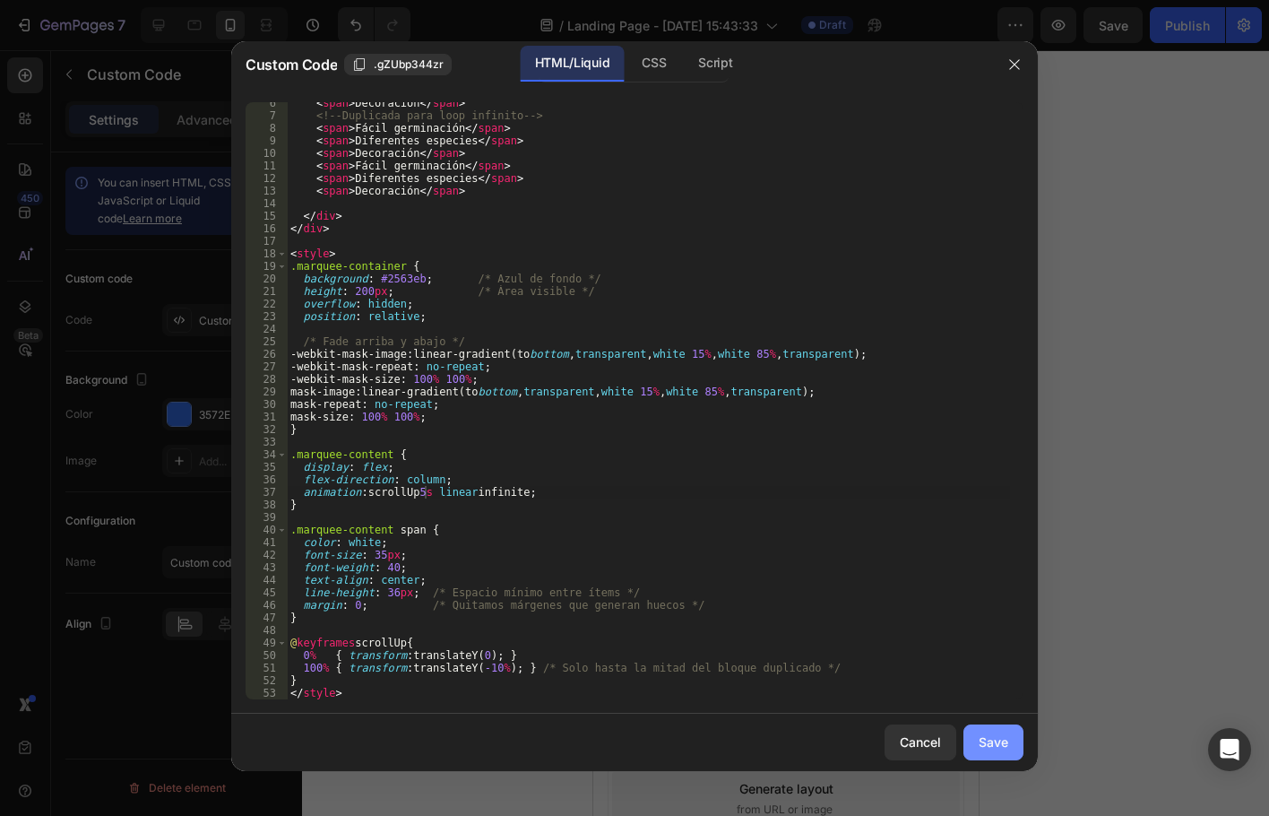
click at [1010, 751] on button "Save" at bounding box center [994, 742] width 60 height 36
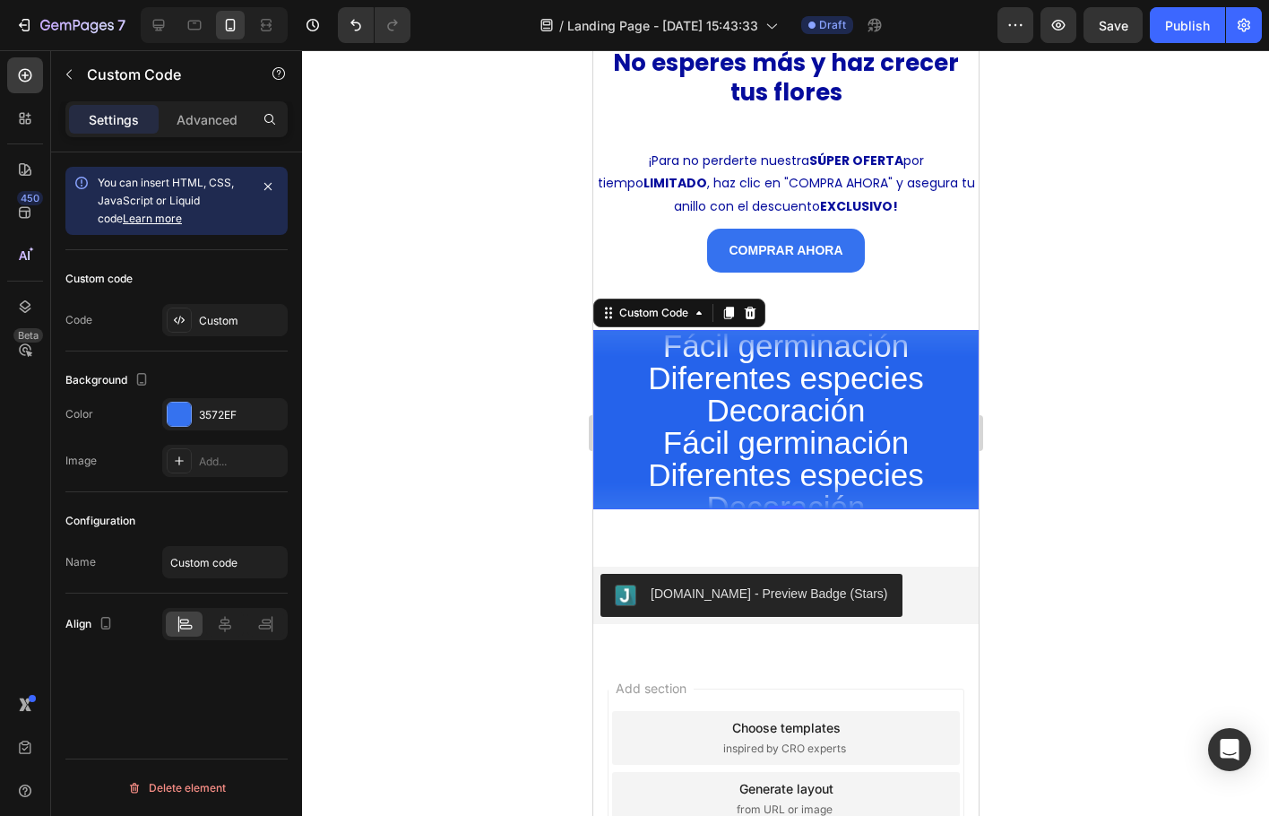
click at [730, 462] on span "Diferentes especies" at bounding box center [785, 475] width 385 height 32
click at [226, 310] on div "Custom" at bounding box center [225, 320] width 126 height 32
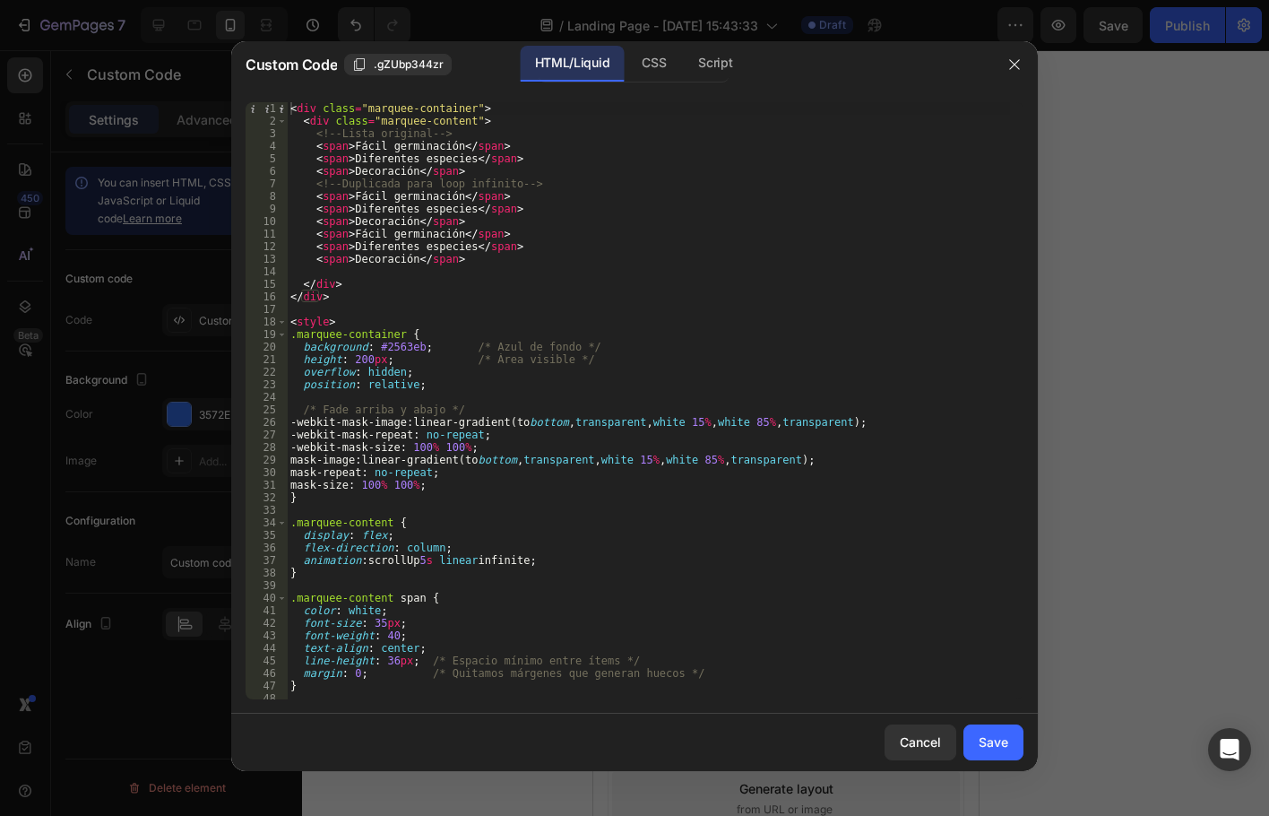
click at [419, 560] on div "< div class = "marquee-container" > < div class = "marquee-content" > <!-- List…" at bounding box center [648, 413] width 723 height 622
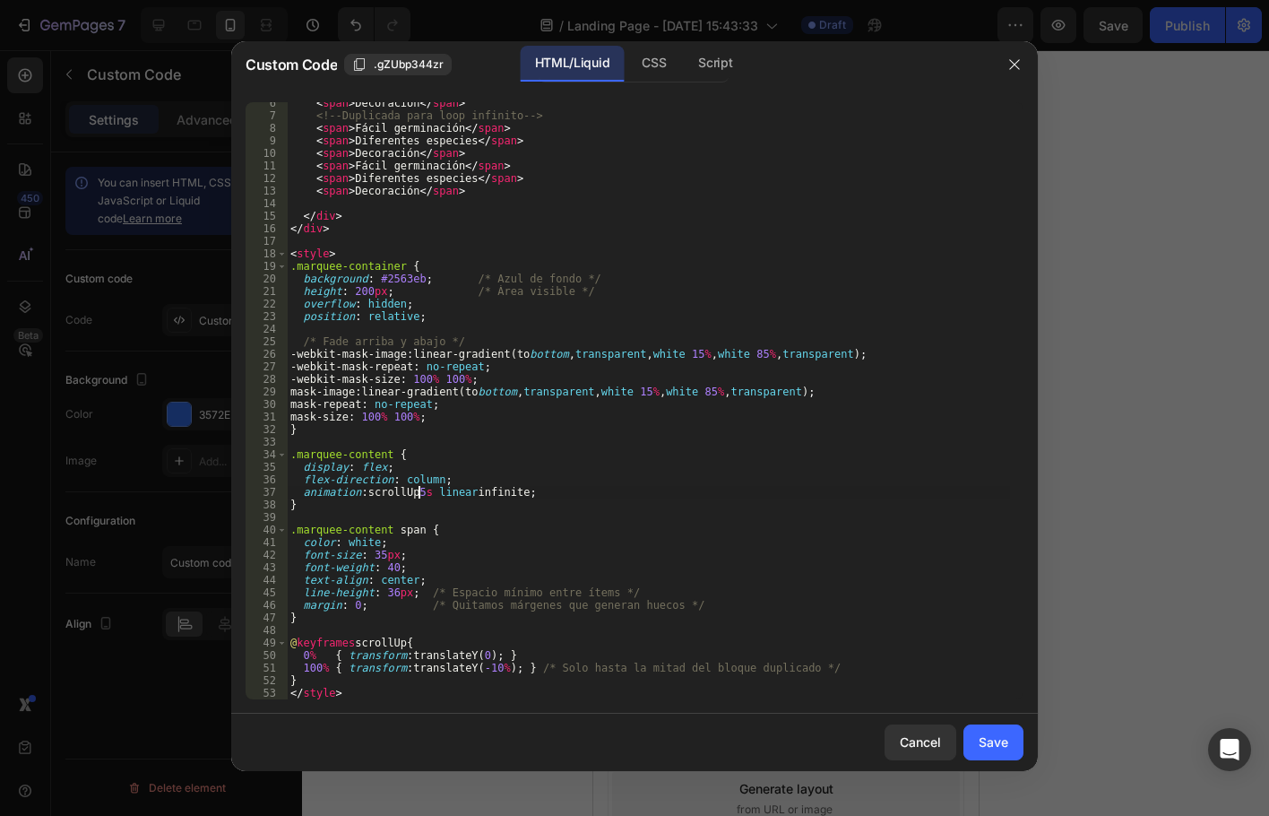
scroll to position [68, 0]
click at [479, 671] on div "< span > Decoración </ span > <!-- Duplicada para loop infinito --> < span > Fá…" at bounding box center [648, 408] width 723 height 622
click at [852, 679] on div "< span > Decoración </ span > <!-- Duplicada para loop infinito --> < span > Fá…" at bounding box center [648, 408] width 723 height 622
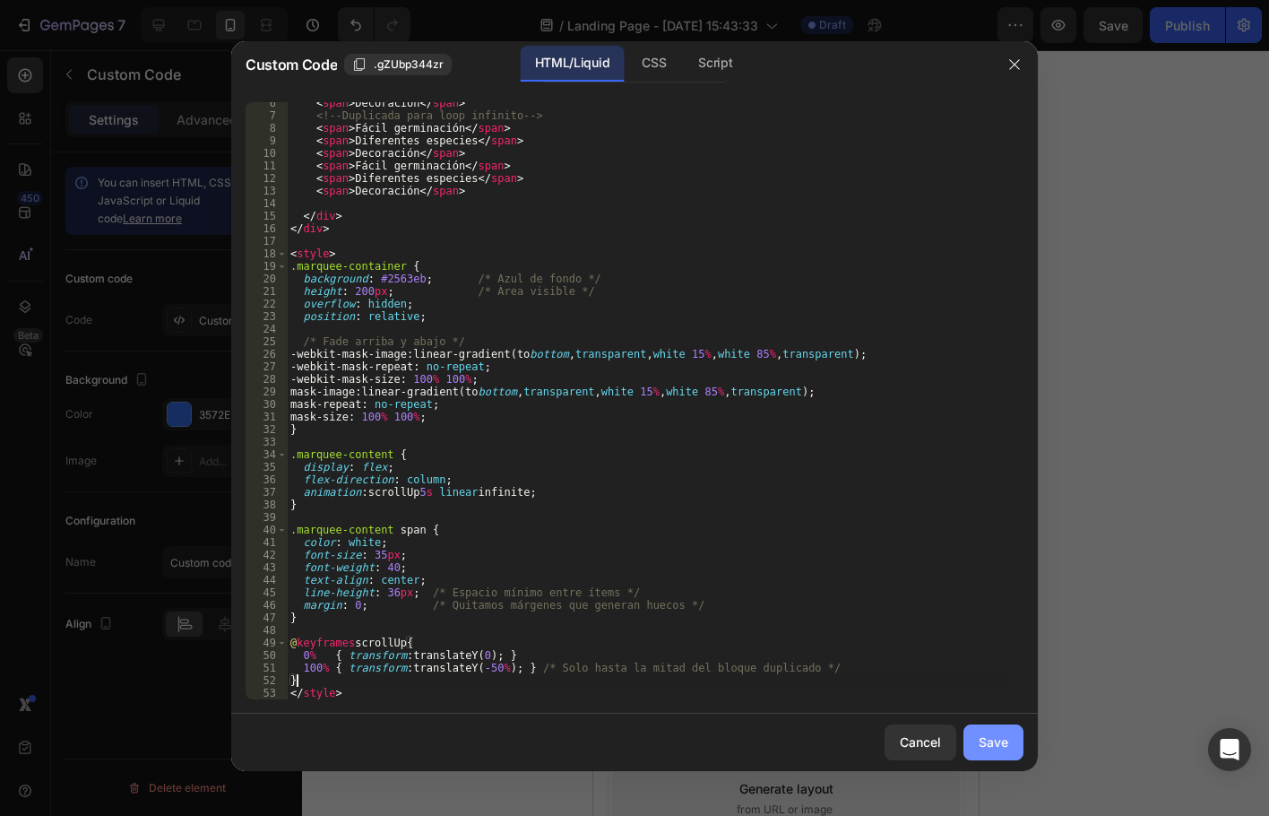
type textarea "}"
click at [995, 736] on div "Save" at bounding box center [994, 741] width 30 height 19
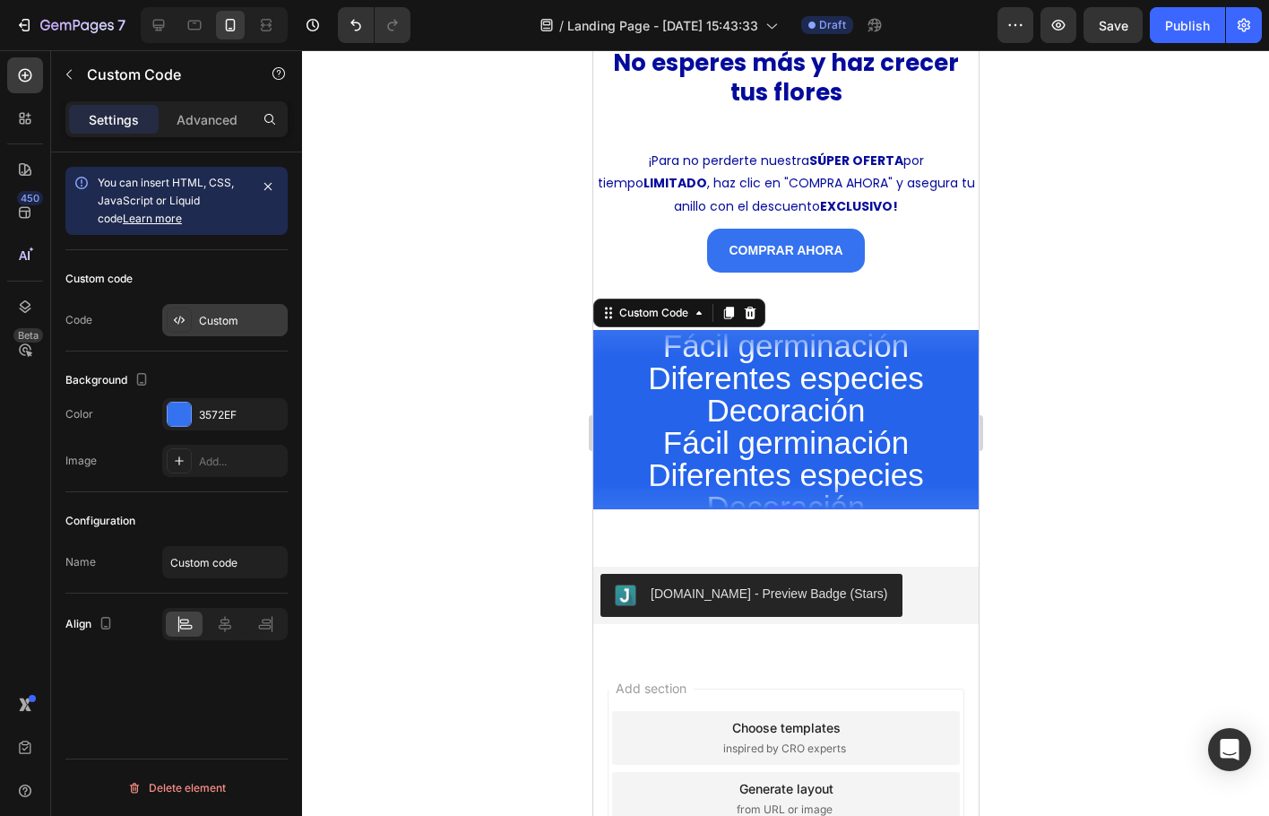
click at [234, 326] on div "Custom" at bounding box center [241, 321] width 84 height 16
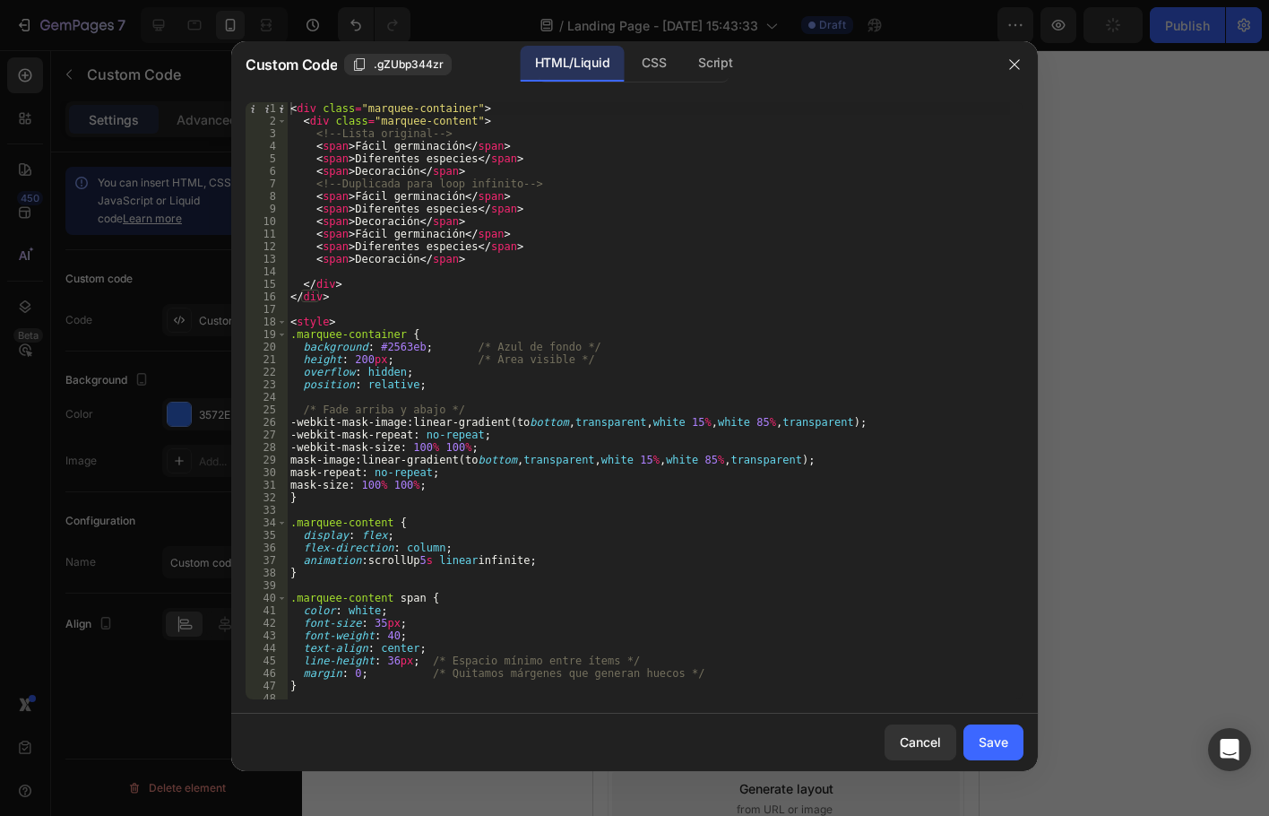
scroll to position [68, 0]
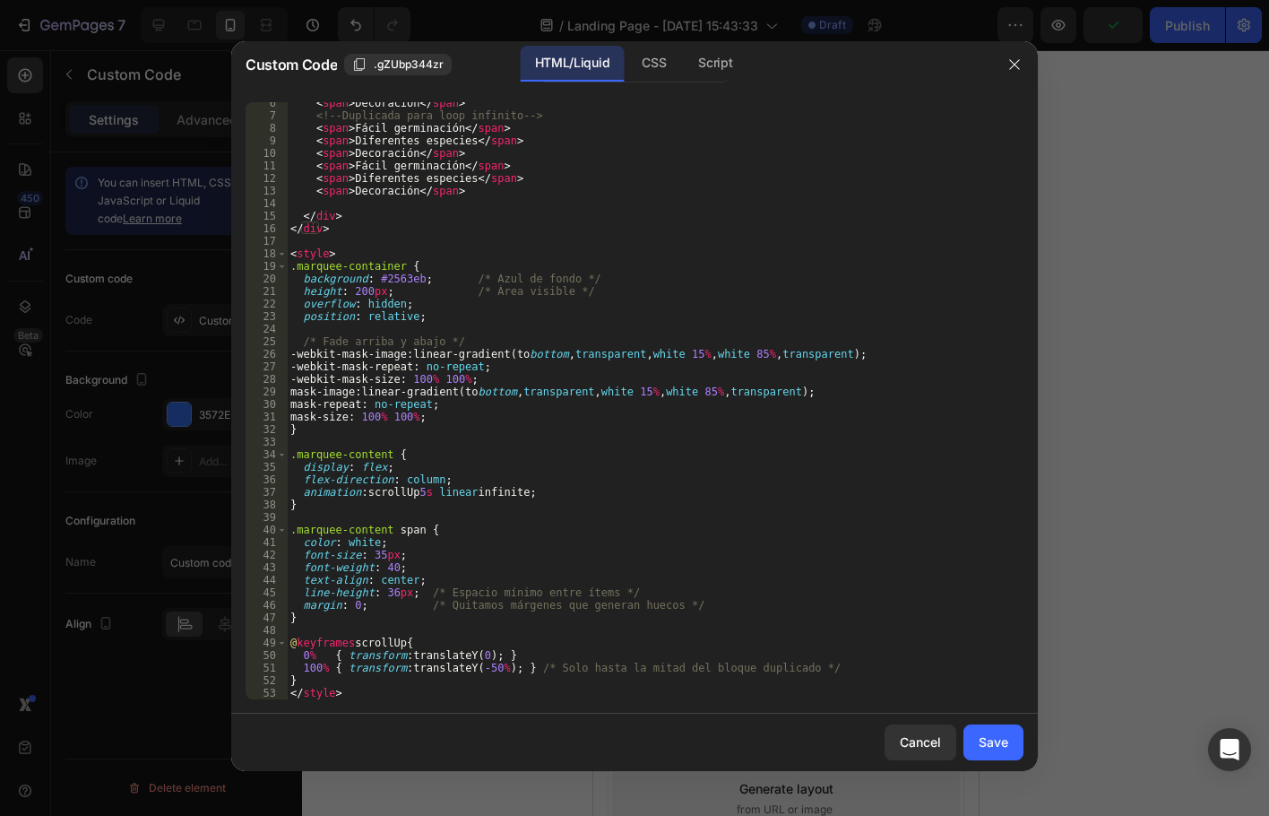
click at [481, 666] on div "< span > Decoración </ span > <!-- Duplicada para loop infinito --> < span > Fá…" at bounding box center [648, 408] width 723 height 622
type textarea "100% { transform: translateY(-100%); } /* Solo hasta la mitad del bloque duplic…"
click at [1013, 742] on button "Save" at bounding box center [994, 742] width 60 height 36
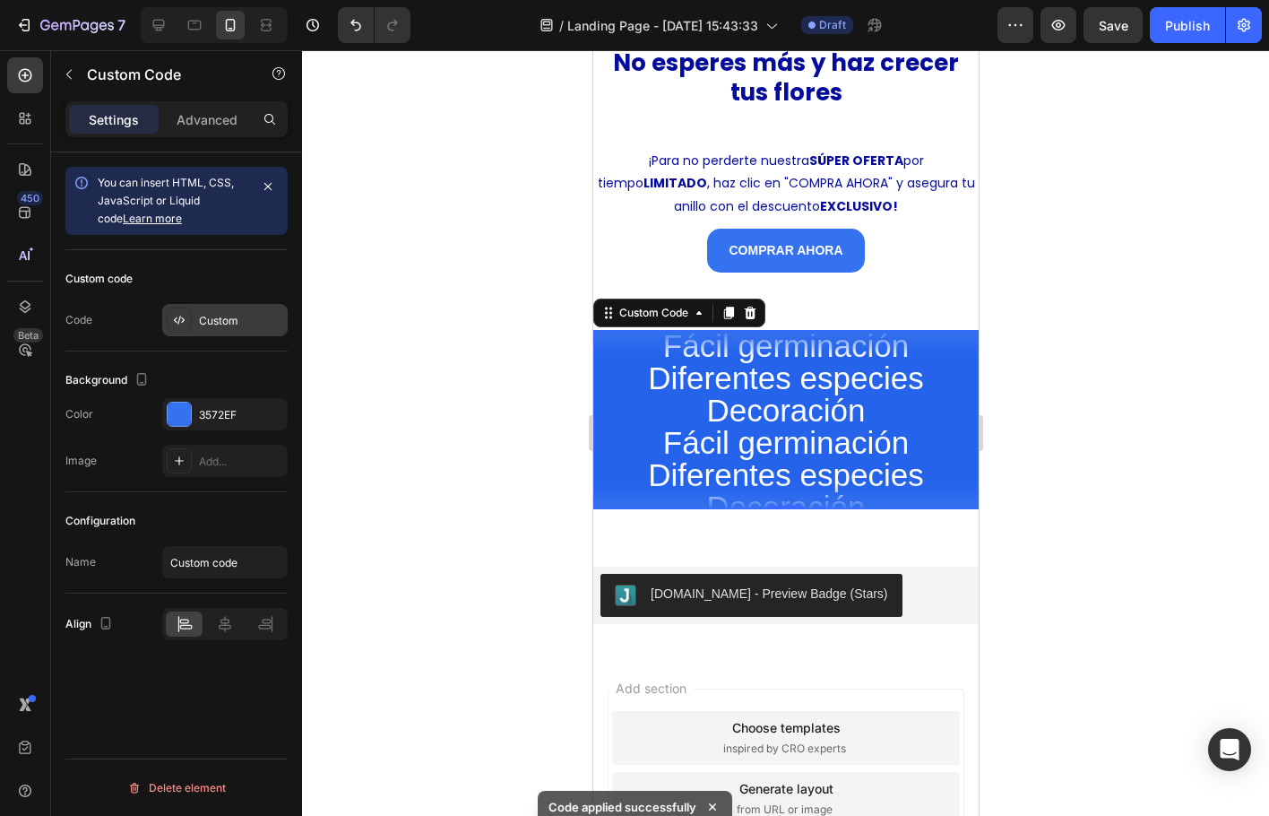
click at [229, 329] on div "Custom" at bounding box center [225, 320] width 126 height 32
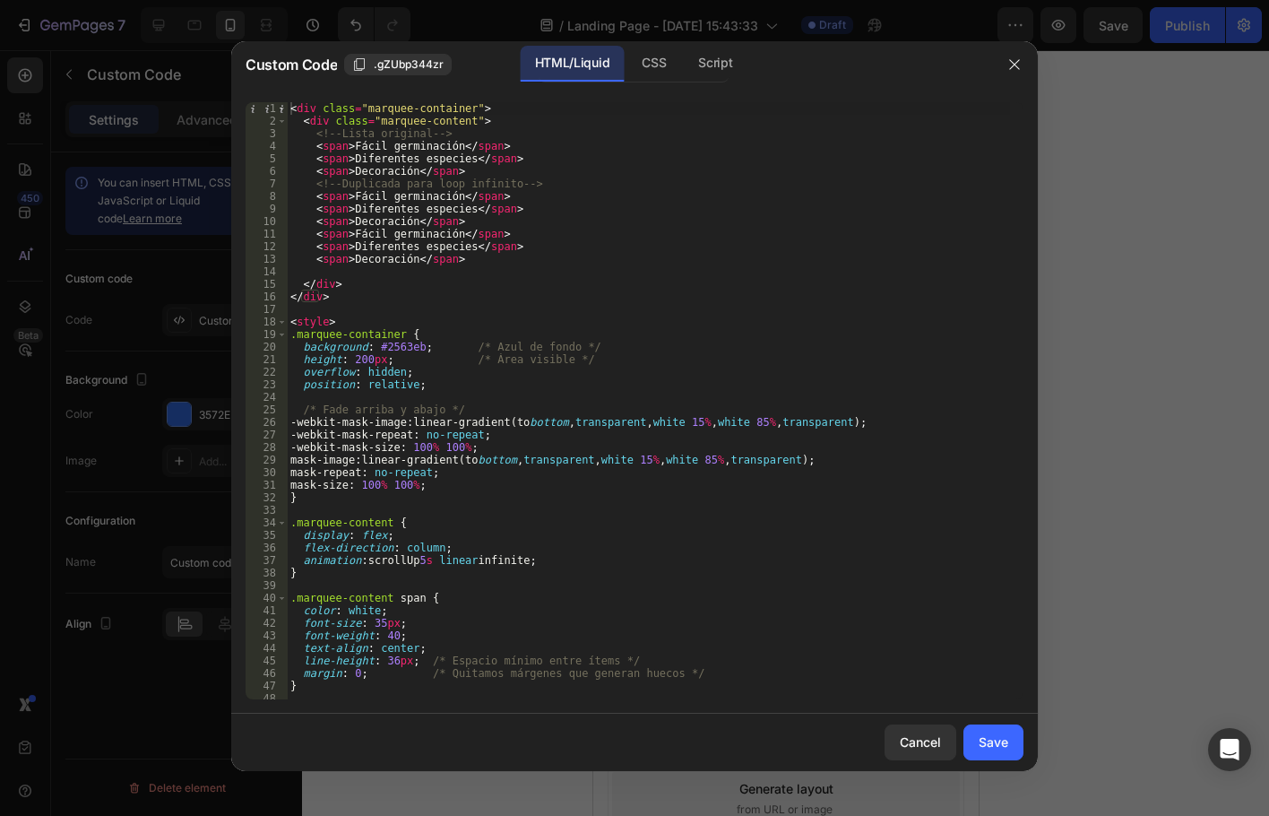
scroll to position [68, 0]
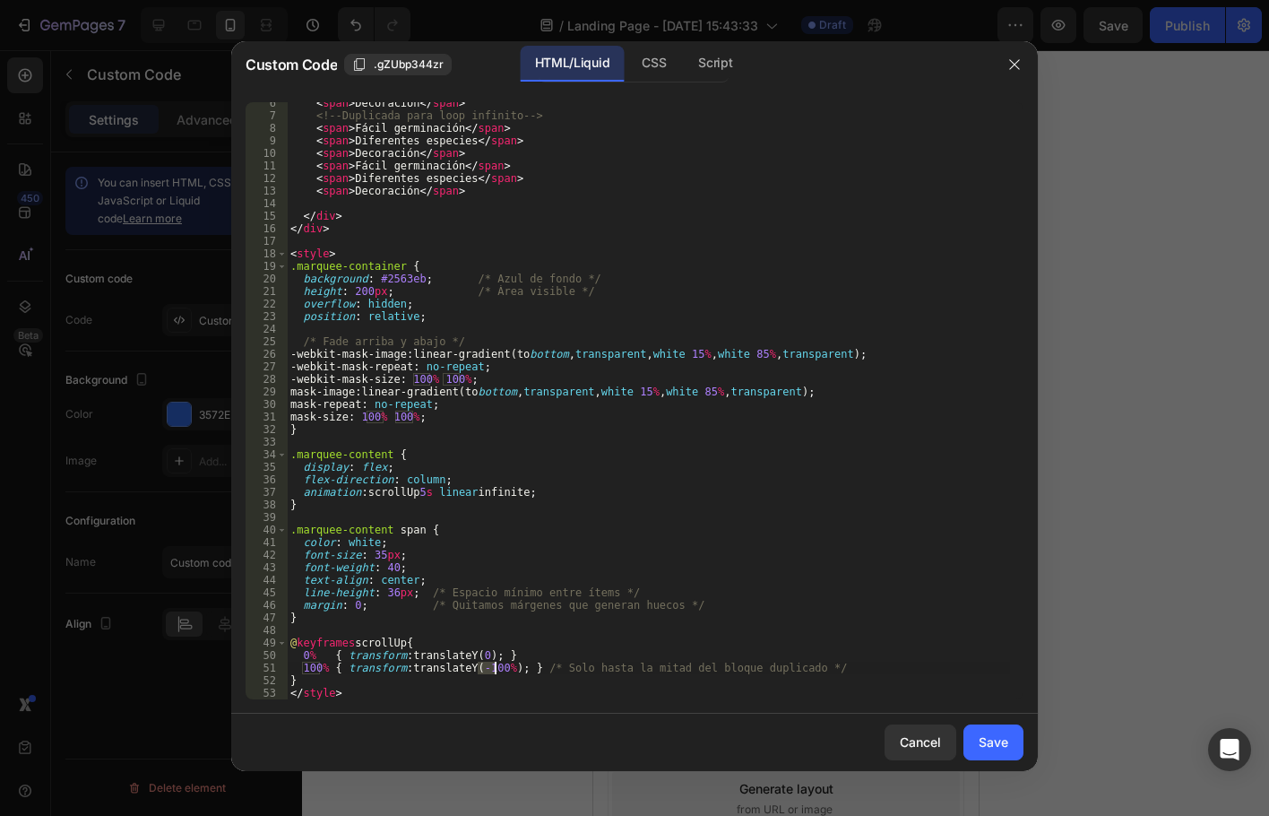
drag, startPoint x: 478, startPoint y: 663, endPoint x: 493, endPoint y: 665, distance: 15.3
click at [493, 665] on div "< span > Decoración </ span > <!-- Duplicada para loop infinito --> < span > Fá…" at bounding box center [648, 408] width 723 height 622
type textarea "100% { transform: translateY(-75%); } /* Solo hasta la mitad del bloque duplica…"
click at [1000, 734] on div "Save" at bounding box center [994, 741] width 30 height 19
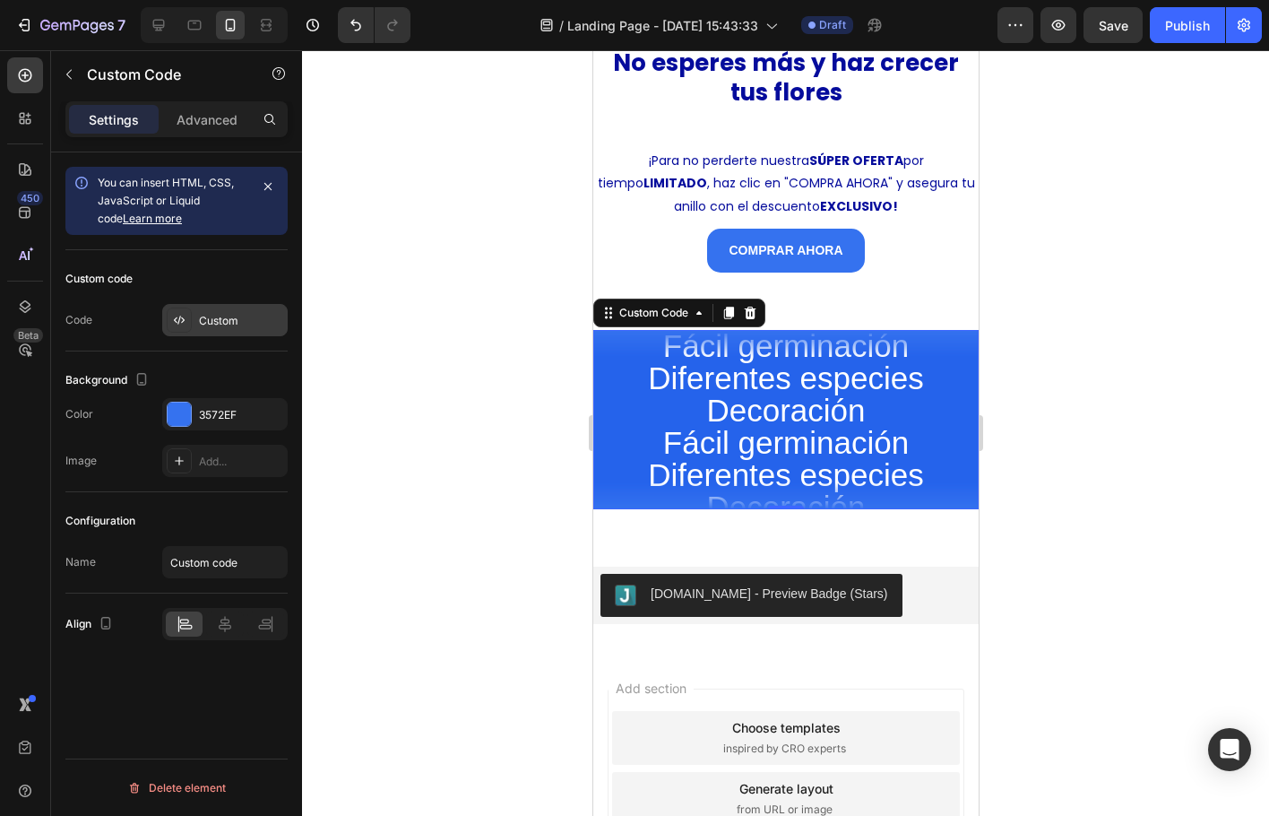
click at [229, 324] on div "Custom" at bounding box center [241, 321] width 84 height 16
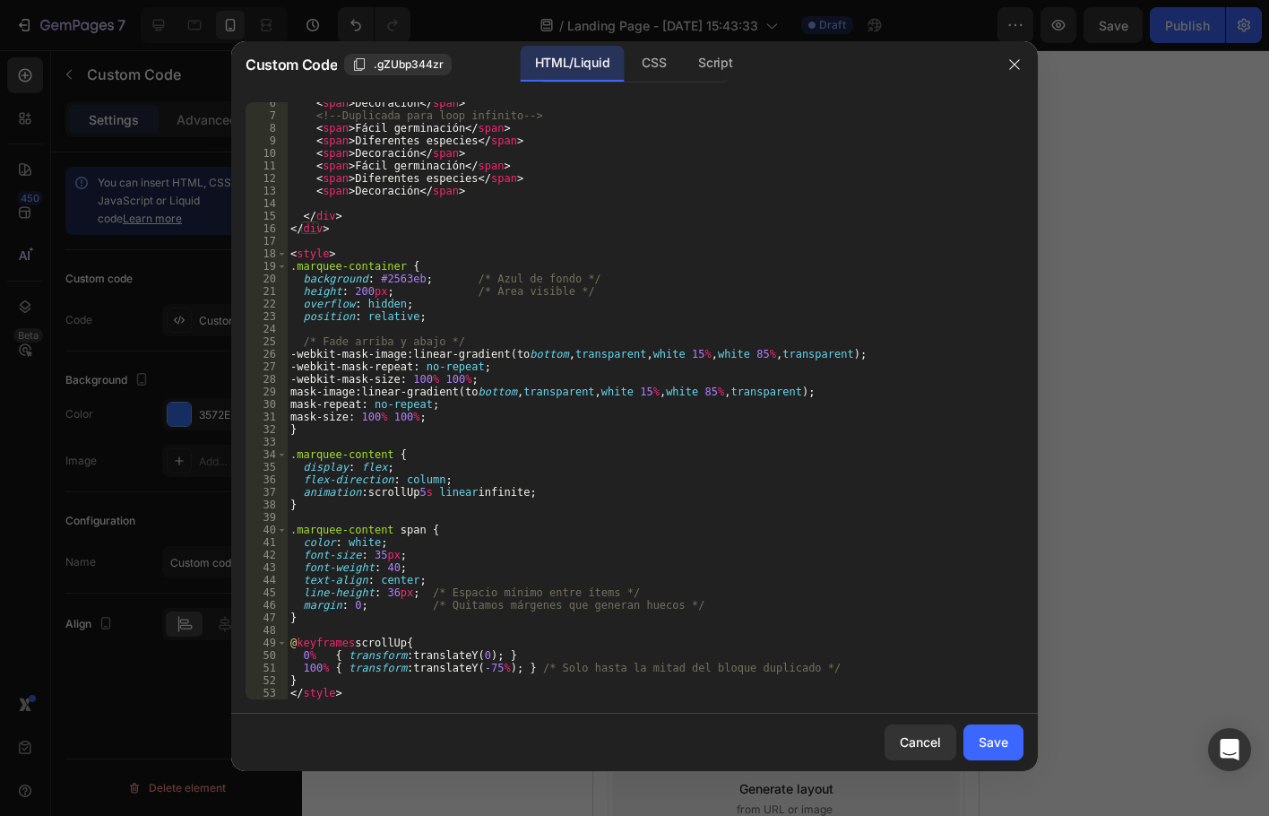
scroll to position [68, 0]
drag, startPoint x: 487, startPoint y: 667, endPoint x: 474, endPoint y: 667, distance: 12.6
click at [474, 667] on div "< span > Decoración </ span > <!-- Duplicada para loop infinito --> < span > Fá…" at bounding box center [648, 408] width 723 height 622
click at [524, 674] on div "< span > Decoración </ span > <!-- Duplicada para loop infinito --> < span > Fá…" at bounding box center [648, 408] width 723 height 622
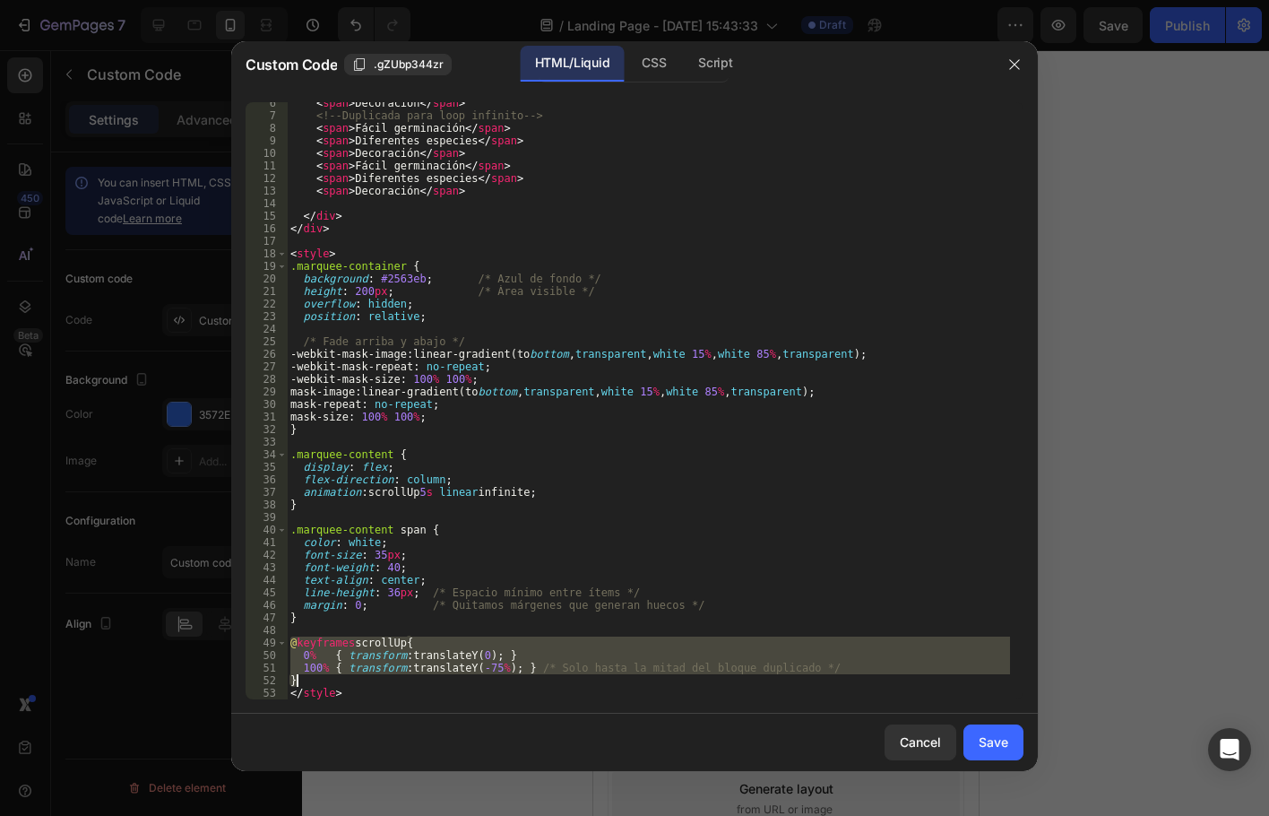
drag, startPoint x: 288, startPoint y: 642, endPoint x: 543, endPoint y: 680, distance: 258.3
click at [543, 680] on div "< span > Decoración </ span > <!-- Duplicada para loop infinito --> < span > Fá…" at bounding box center [648, 408] width 723 height 622
type textarea "100% { transform: translateY(-75%); } /* Solo hasta la mitad del bloque duplica…"
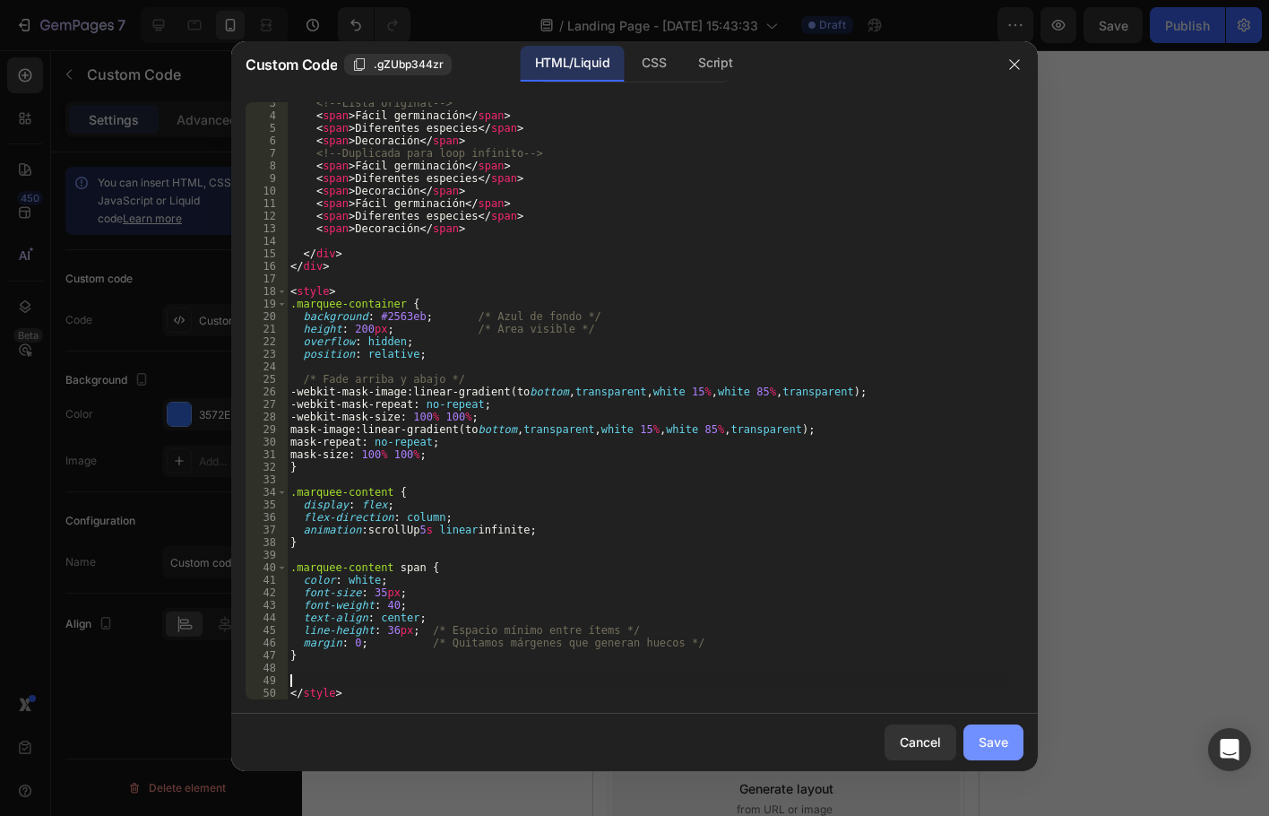
drag, startPoint x: 1009, startPoint y: 749, endPoint x: 1006, endPoint y: 739, distance: 11.3
click at [1010, 749] on button "Save" at bounding box center [994, 742] width 60 height 36
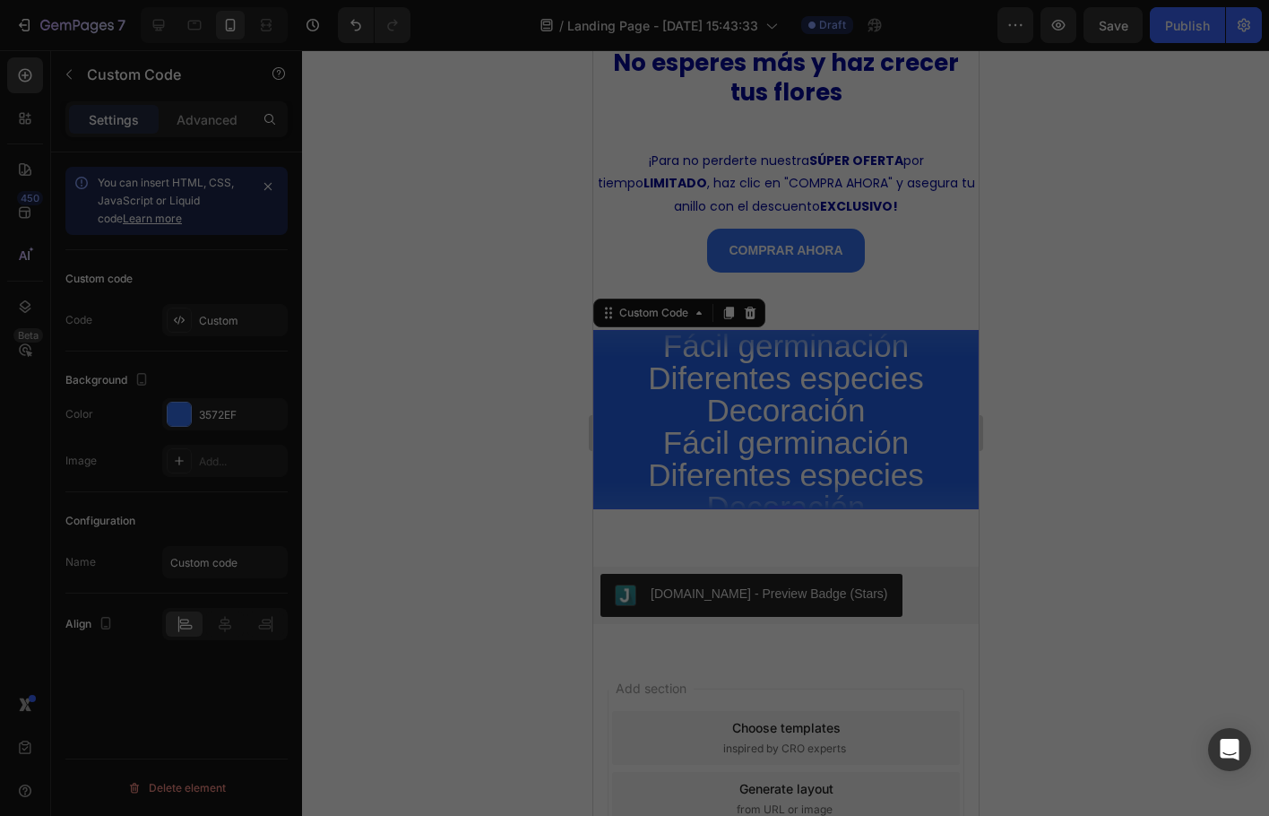
type textarea "</style>"
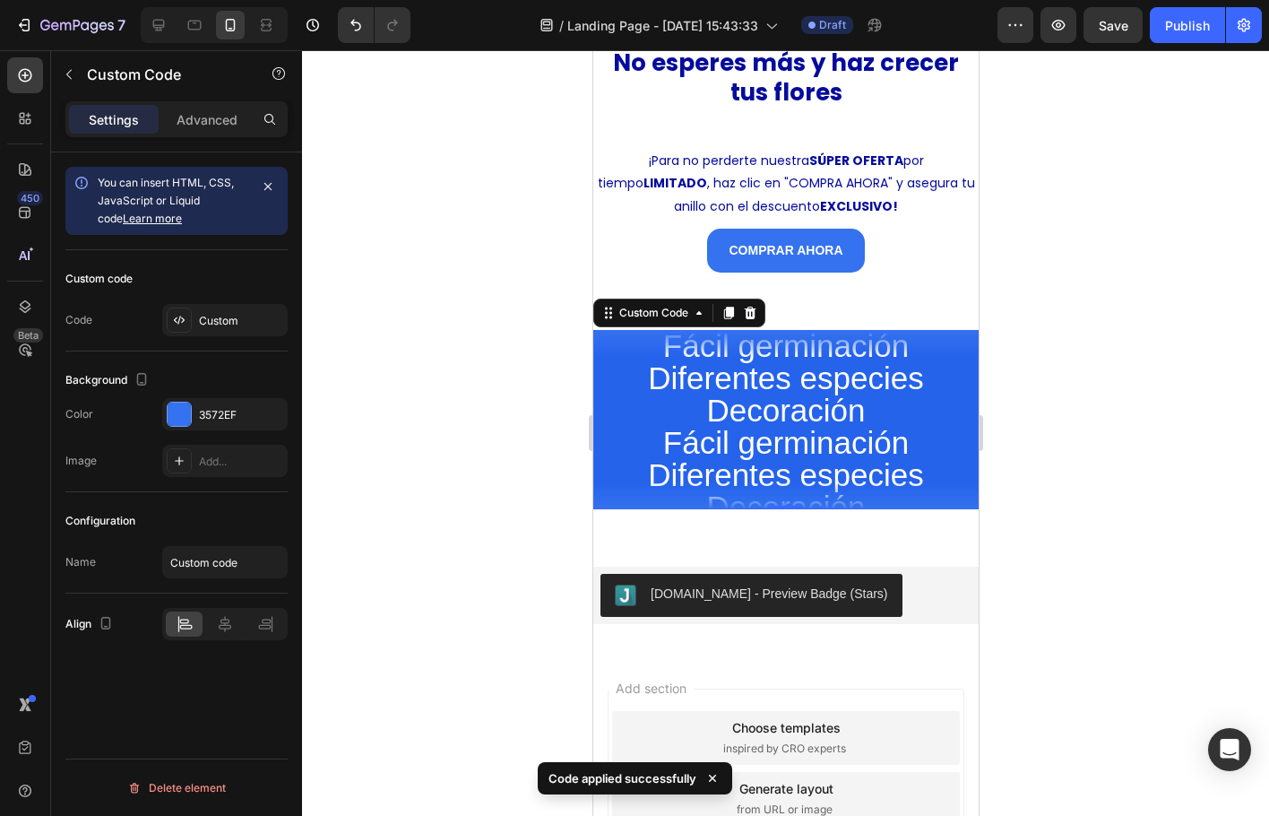
click at [784, 461] on span "Diferentes especies" at bounding box center [785, 475] width 385 height 32
click at [222, 302] on div "Custom code Code Custom" at bounding box center [176, 300] width 222 height 101
click at [228, 316] on div "Custom" at bounding box center [241, 321] width 84 height 16
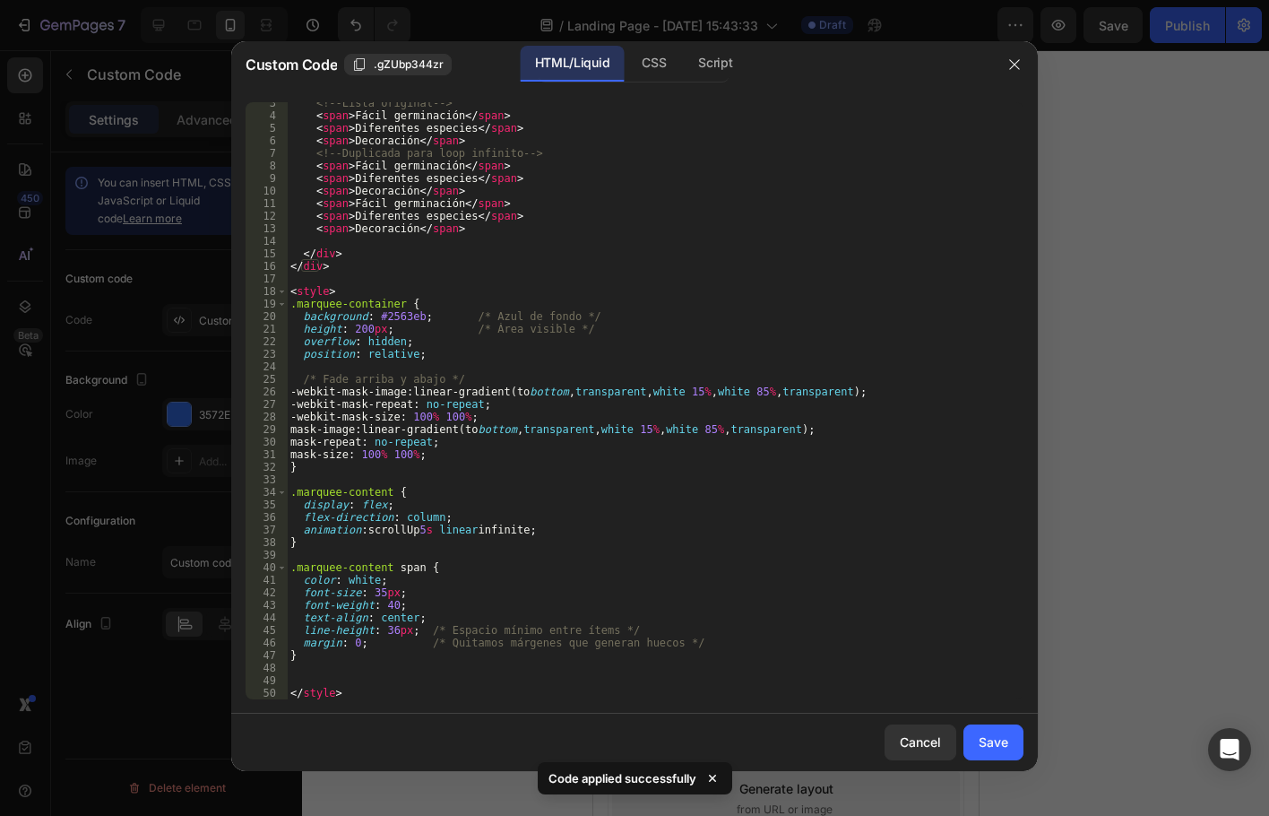
click at [358, 670] on div "<!-- Lista original --> < span > Fácil germinación </ span > < span > Diferente…" at bounding box center [648, 408] width 723 height 622
paste textarea "}"
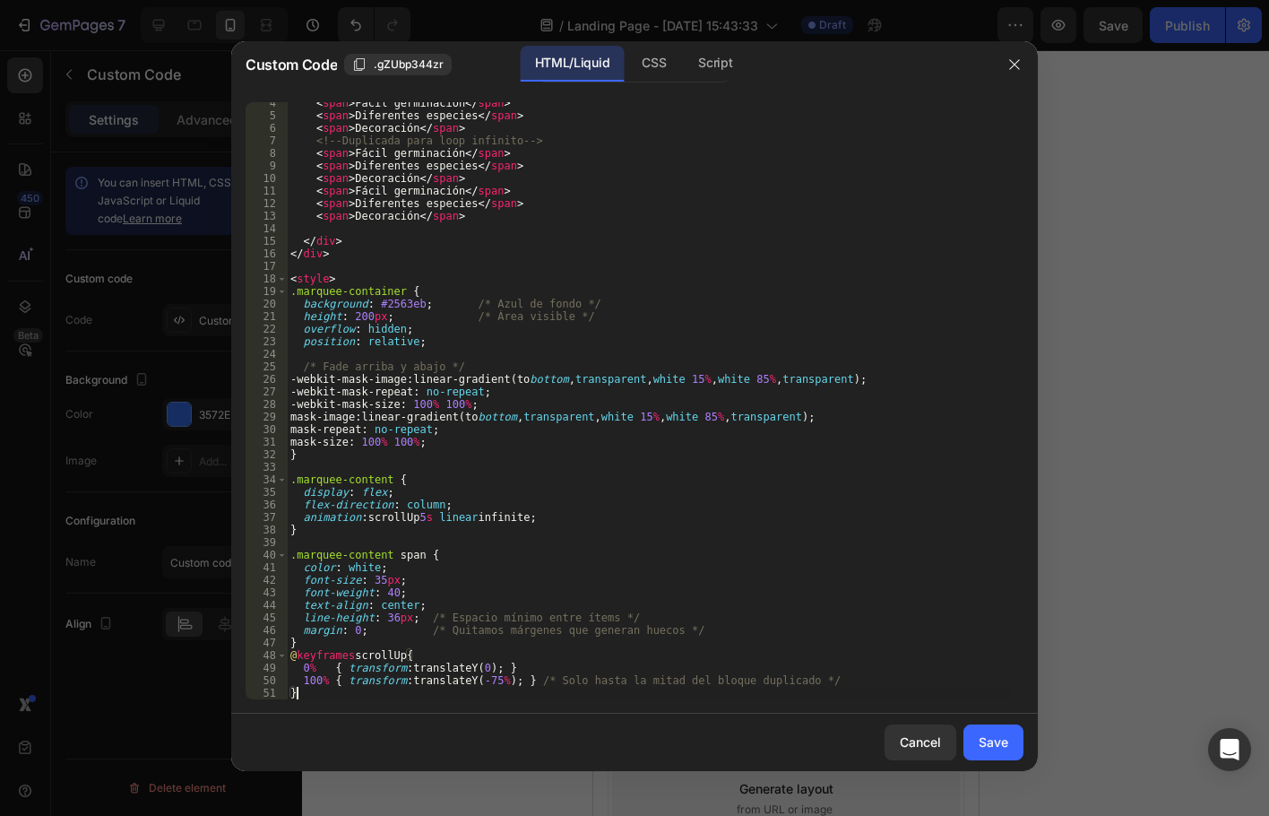
scroll to position [43, 0]
drag, startPoint x: 299, startPoint y: 680, endPoint x: 547, endPoint y: 685, distance: 248.4
click at [547, 685] on div "< span > Fácil germinación </ span > < span > Diferentes especies </ span > < s…" at bounding box center [648, 408] width 723 height 622
type textarea "100% { transform: translateY(-75%); } /* Solo hasta la mitad del bloque duplica…"
drag, startPoint x: 605, startPoint y: 680, endPoint x: 657, endPoint y: 680, distance: 52.0
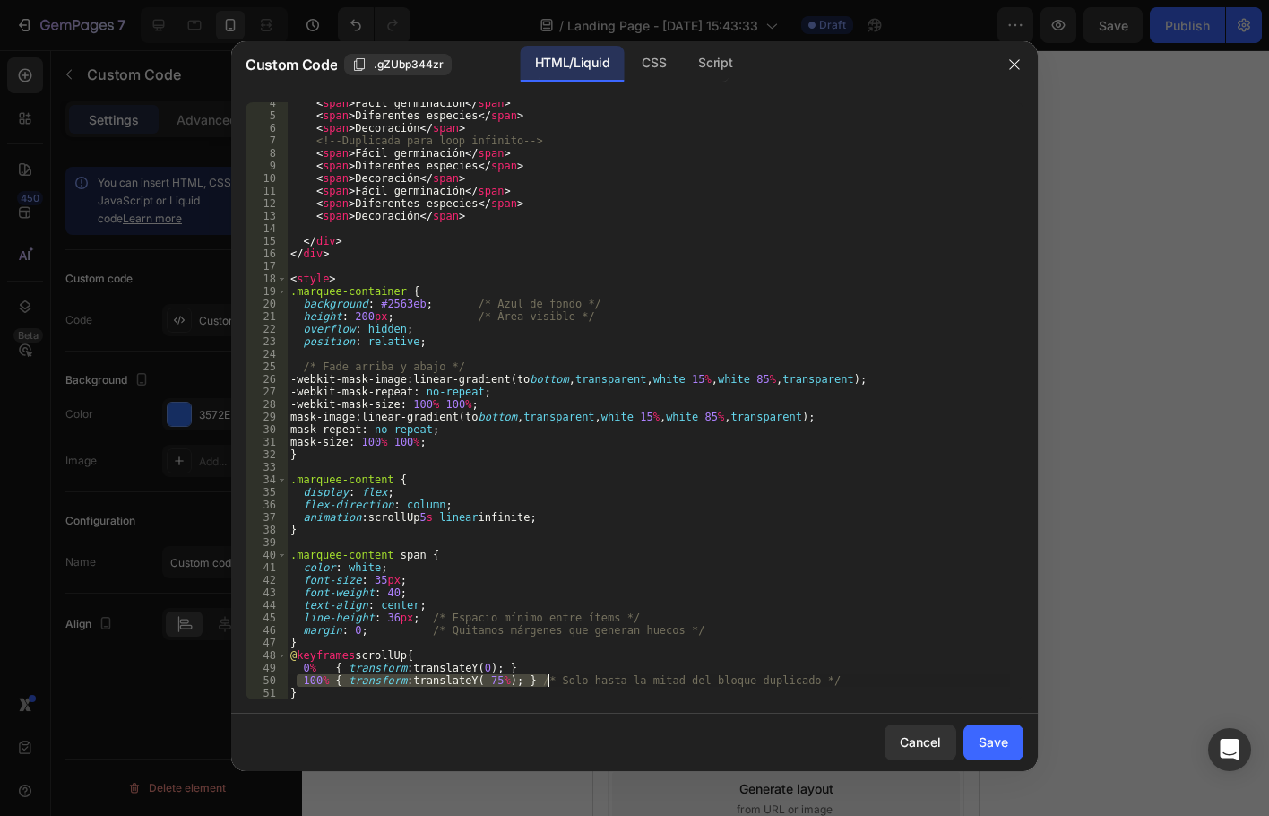
click at [606, 680] on div "< span > Fácil germinación </ span > < span > Diferentes especies </ span > < s…" at bounding box center [648, 408] width 723 height 622
drag, startPoint x: 802, startPoint y: 677, endPoint x: 293, endPoint y: 681, distance: 509.2
click at [293, 681] on div "< span > Fácil germinación </ span > < span > Diferentes especies </ span > < s…" at bounding box center [648, 408] width 723 height 622
click at [1003, 741] on div "Save" at bounding box center [994, 741] width 30 height 19
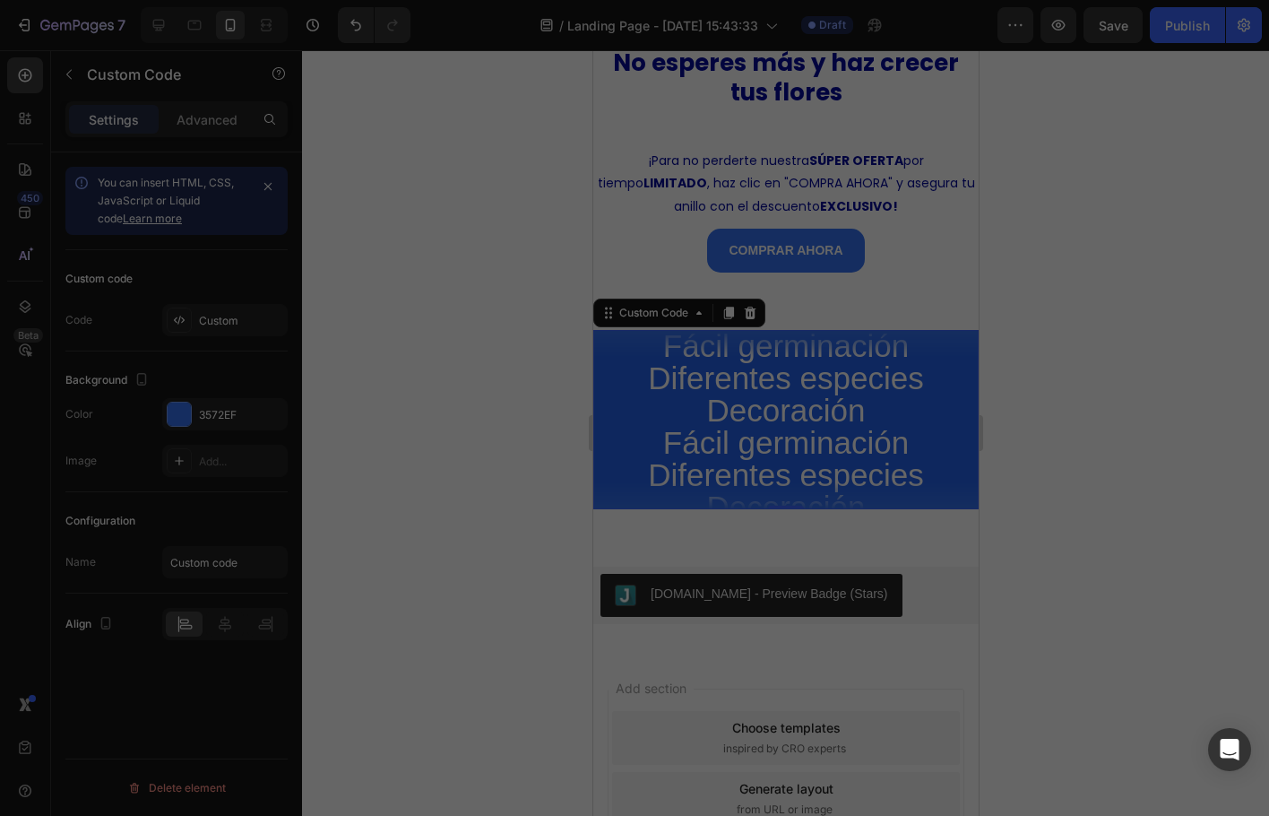
type textarea "</style>"
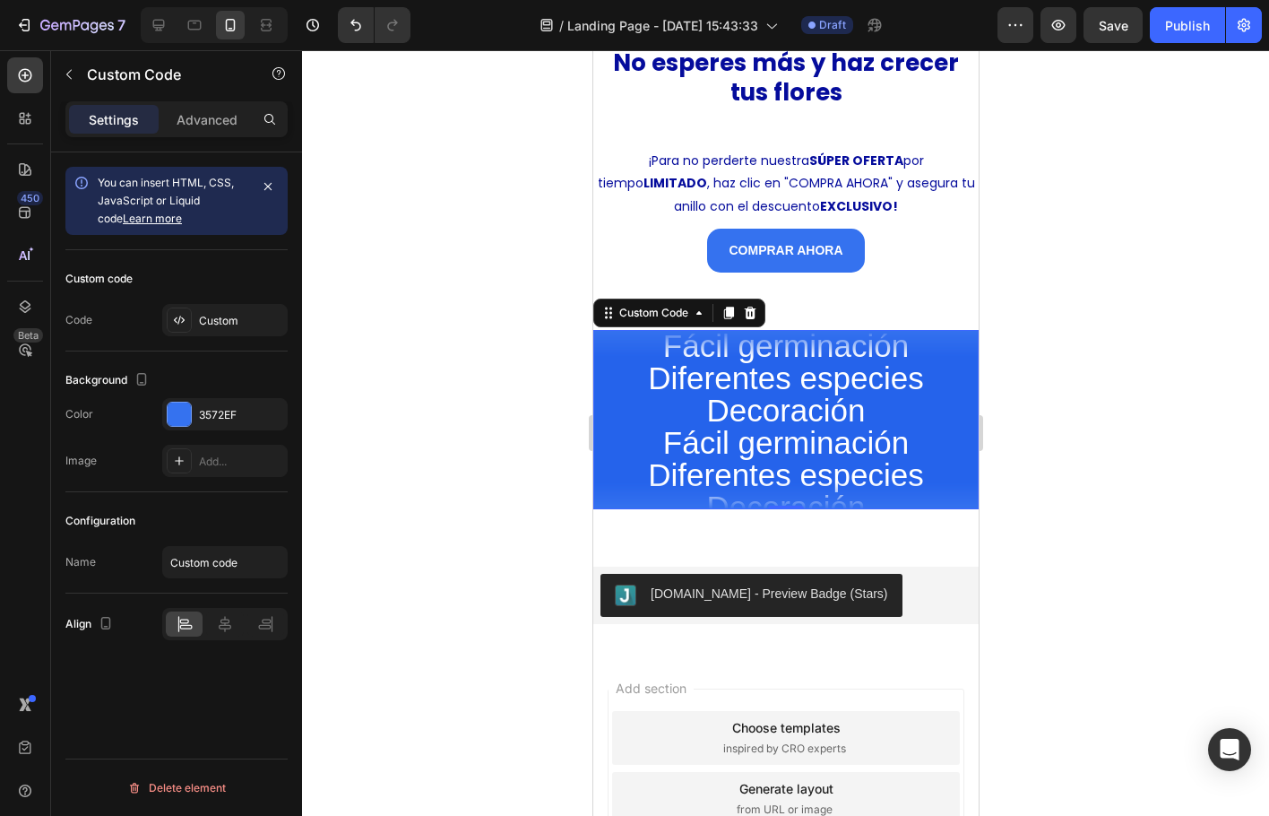
click at [1084, 495] on div at bounding box center [785, 433] width 967 height 766
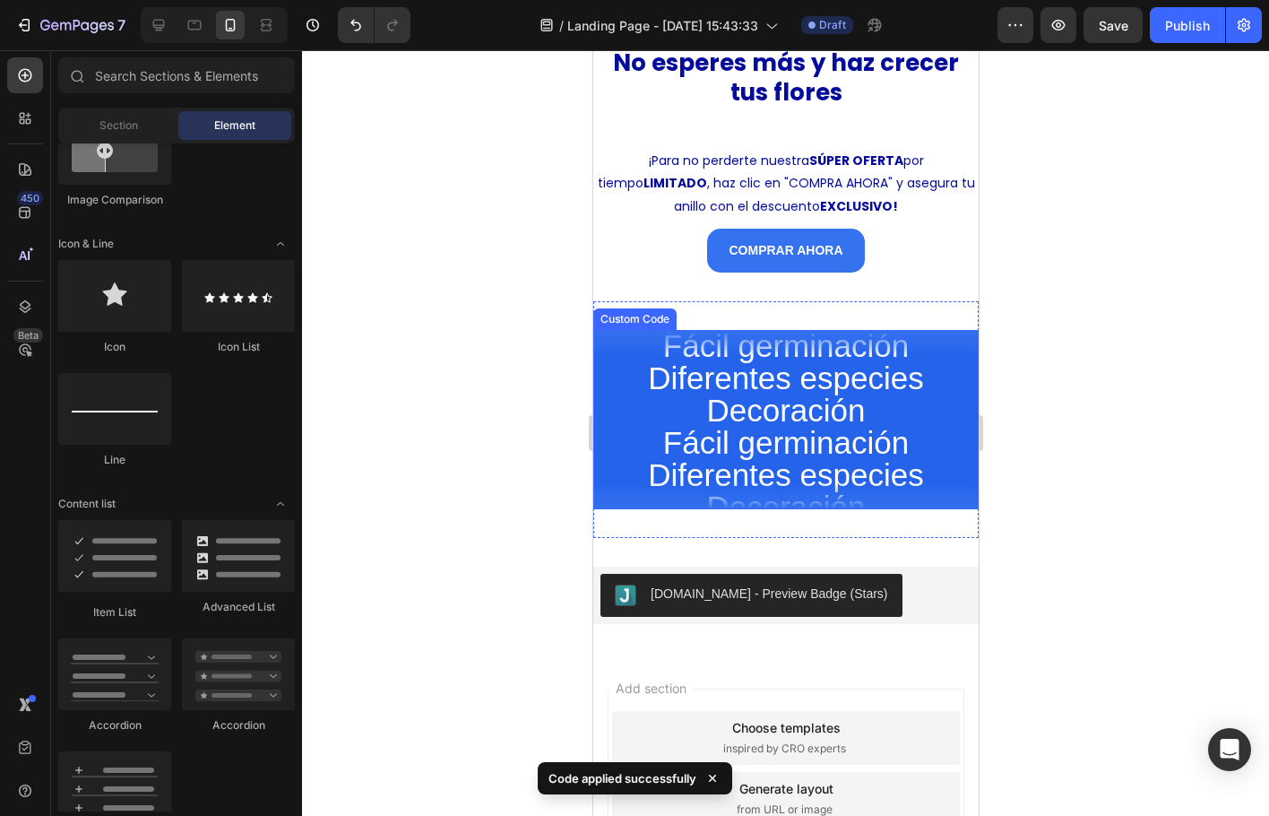
click at [821, 459] on span "Diferentes especies" at bounding box center [785, 475] width 385 height 32
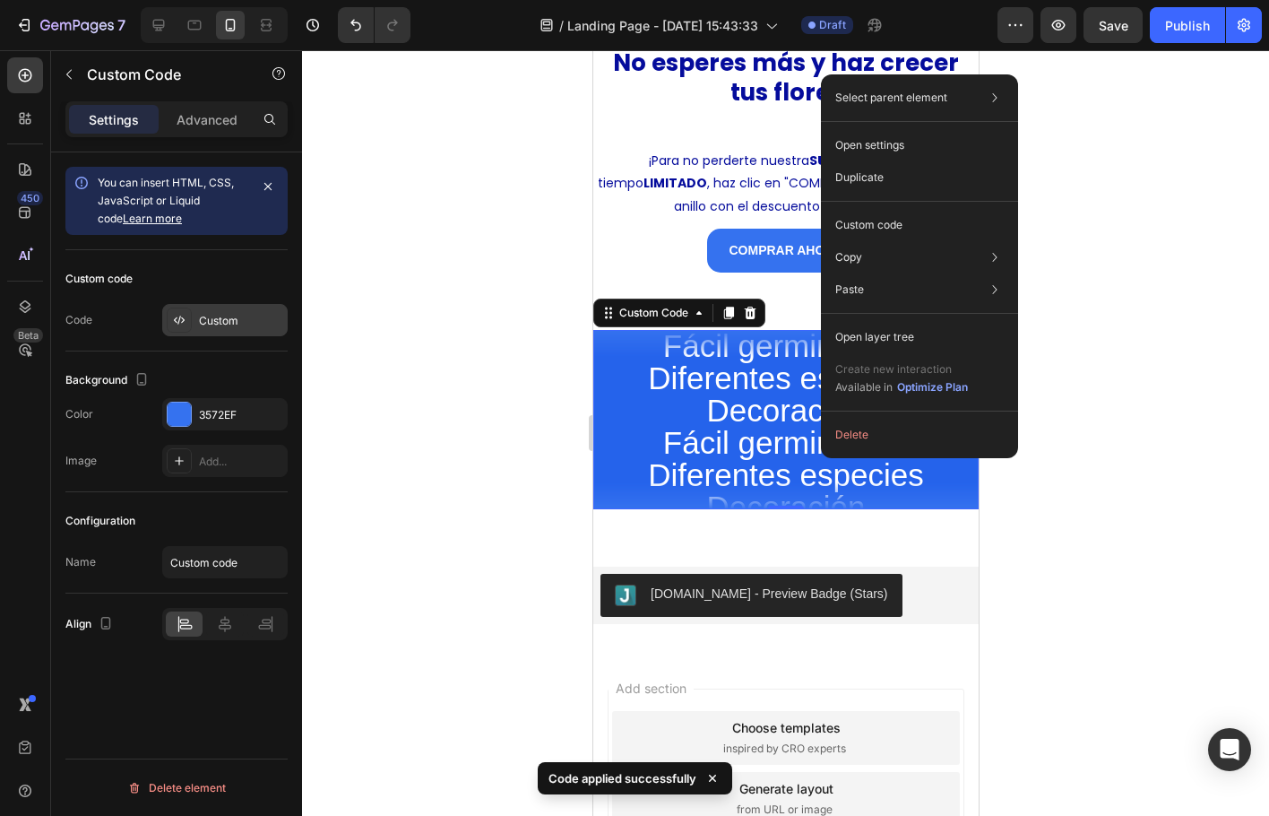
click at [234, 331] on div "Custom" at bounding box center [225, 320] width 126 height 32
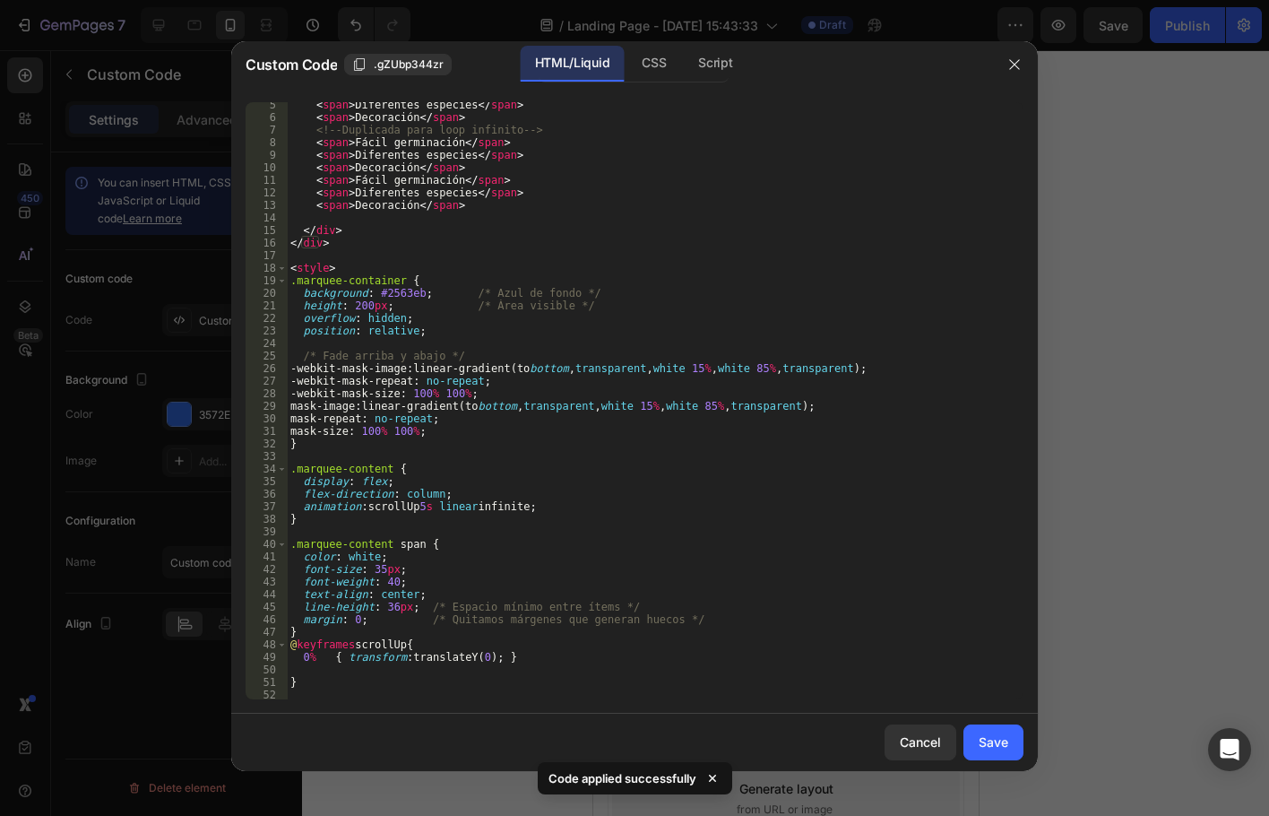
scroll to position [68, 0]
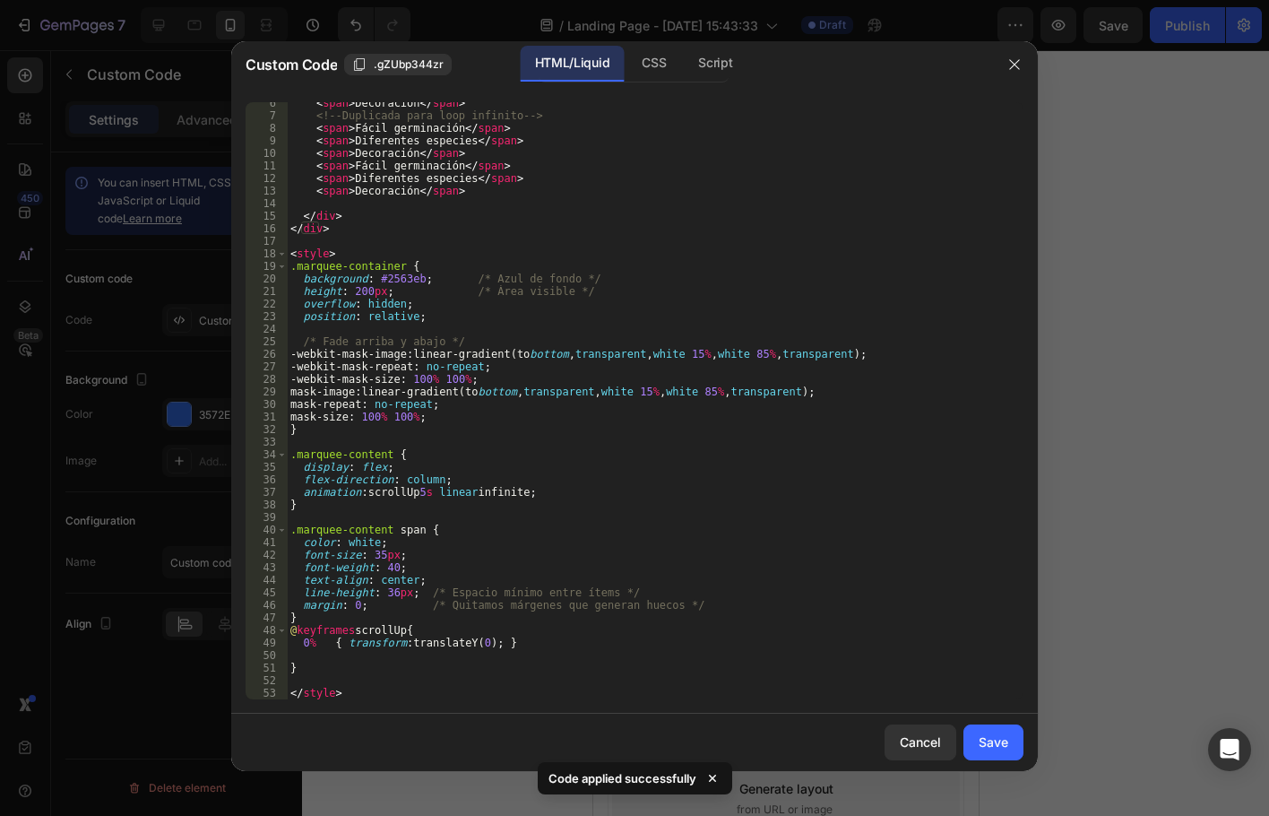
click at [400, 671] on div "< span > Decoración </ span > <!-- Duplicada para loop infinito --> < span > Fá…" at bounding box center [648, 408] width 723 height 622
paste textarea "100% { transform: translateY(-75%); } /* Solo hasta la mitad del bloque duplica…"
click at [305, 663] on div "< span > Decoración </ span > <!-- Duplicada para loop infinito --> < span > Fá…" at bounding box center [648, 408] width 723 height 622
type textarea "100% { transform: translateY(-75%); } /* Solo hasta la mitad del bloque duplica…"
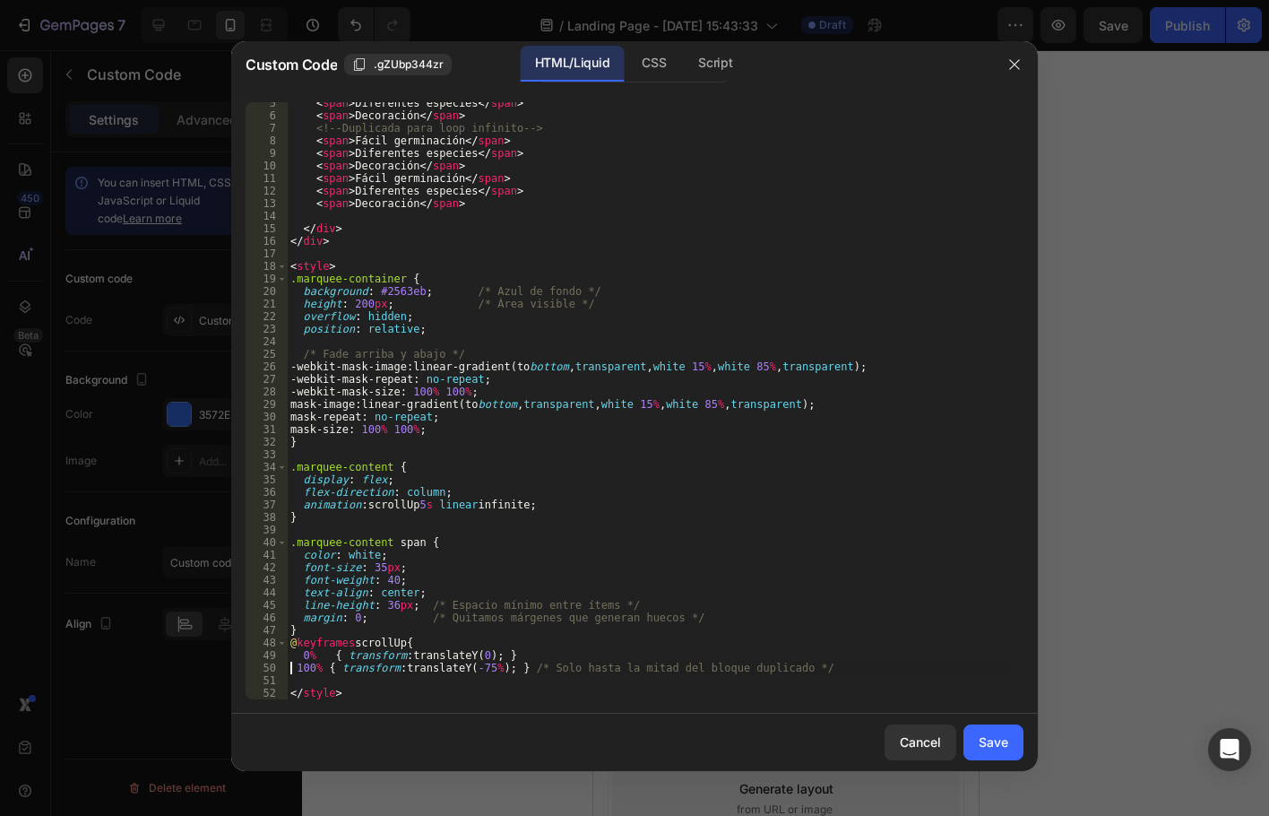
scroll to position [56, 0]
click at [421, 682] on div "< span > Diferentes especies </ span > < span > Decoración </ span > <!-- Dupli…" at bounding box center [648, 408] width 723 height 622
type textarea "}"
click at [996, 739] on div "Save" at bounding box center [994, 741] width 30 height 19
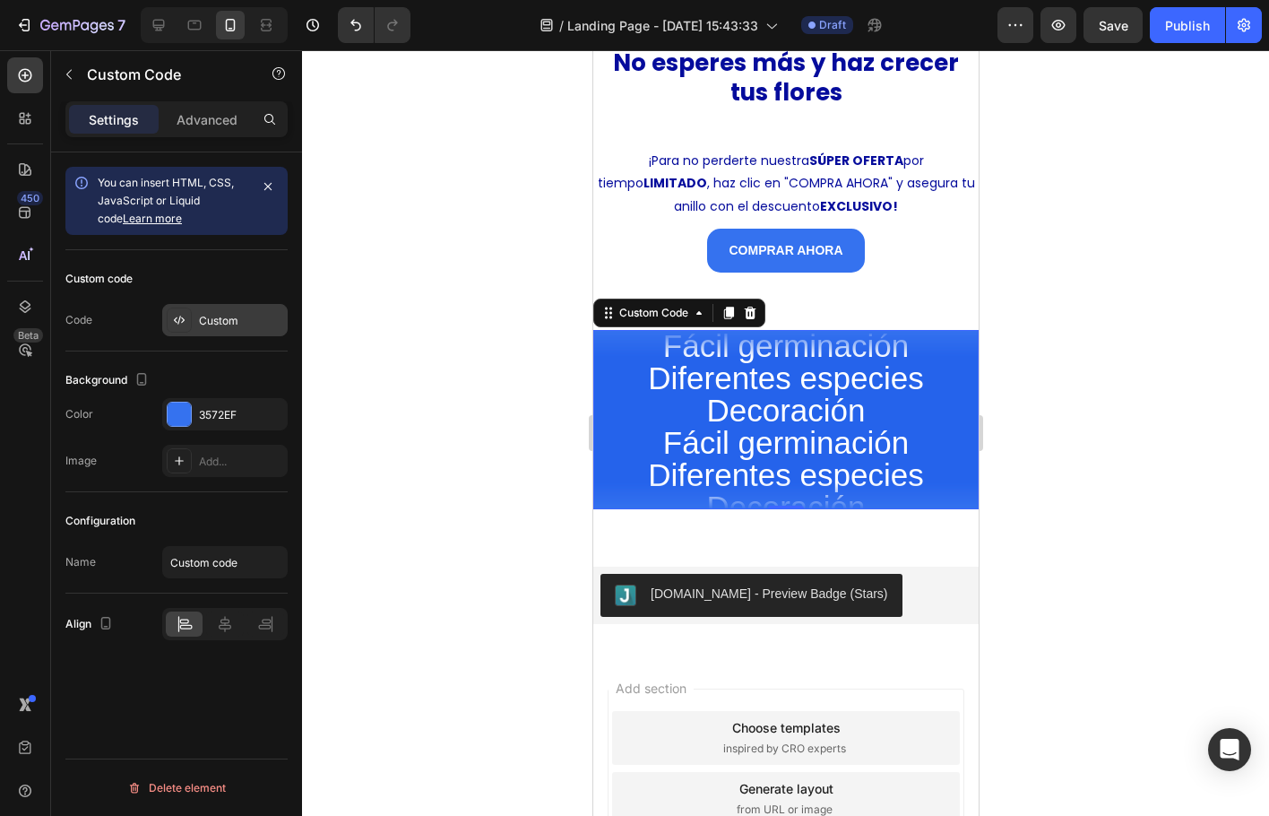
click at [206, 317] on div "Custom" at bounding box center [241, 321] width 84 height 16
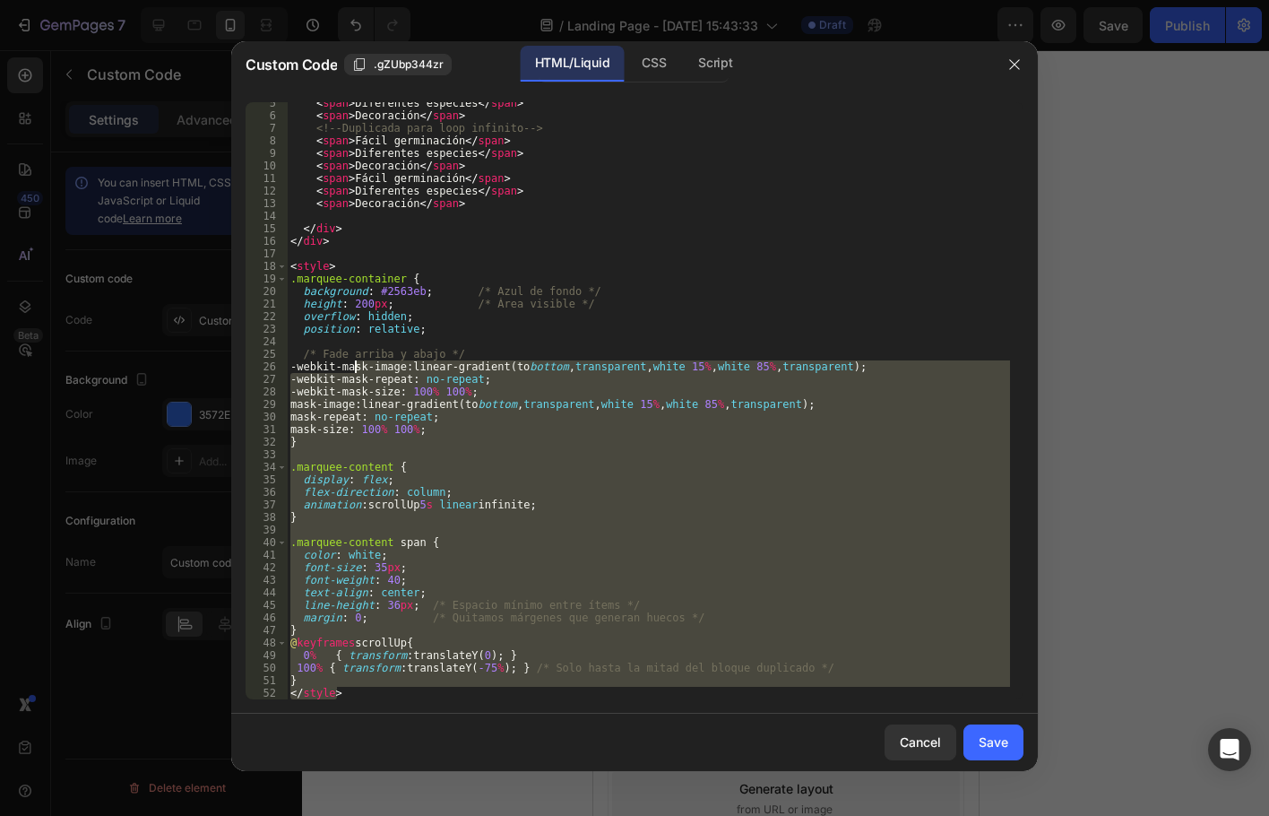
scroll to position [0, 0]
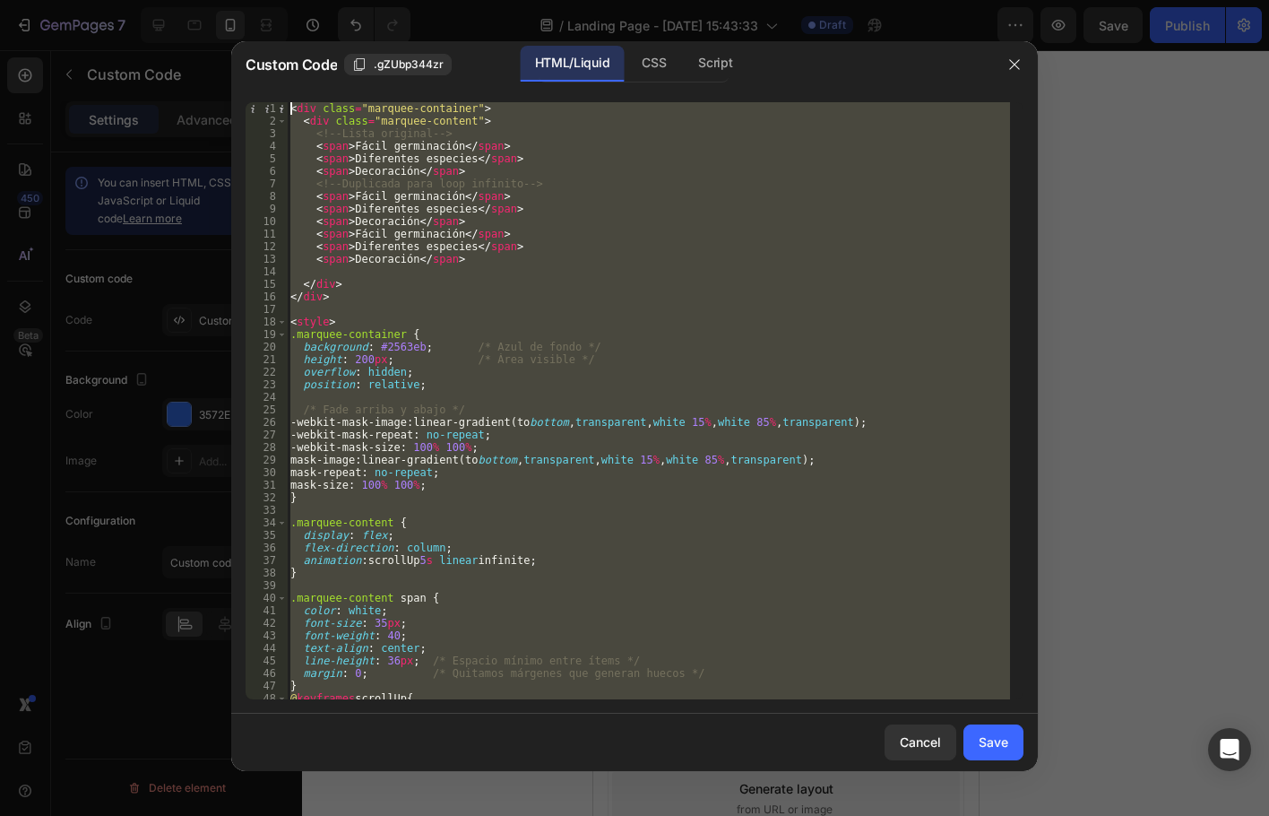
drag, startPoint x: 415, startPoint y: 695, endPoint x: 269, endPoint y: 37, distance: 674.0
click at [269, 37] on div "Custom Code .gZUbp344zr HTML/Liquid CSS Script </style> 1 2 3 4 5 6 7 8 9 10 11…" at bounding box center [634, 408] width 1269 height 816
type textarea "<div class="marquee-container"> <div class="marquee-content">"
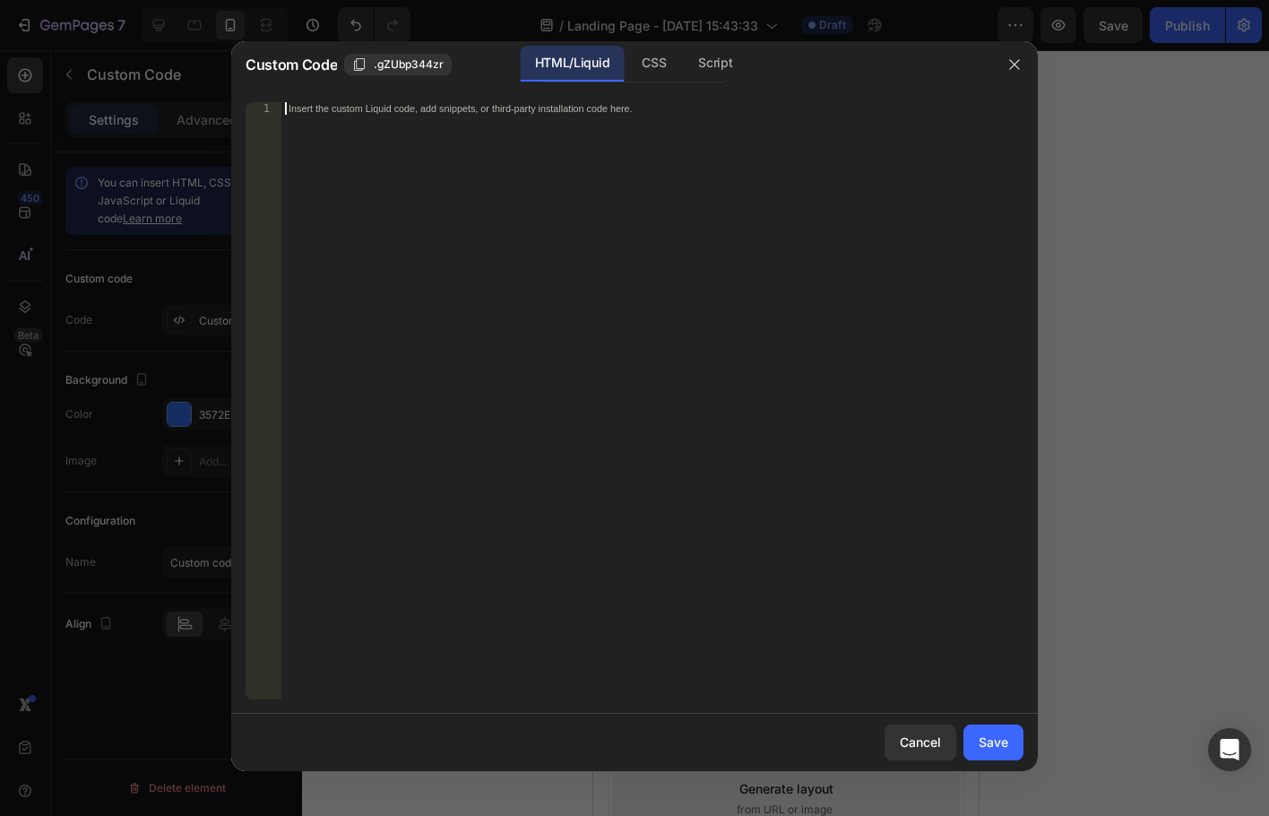
paste textarea "}"
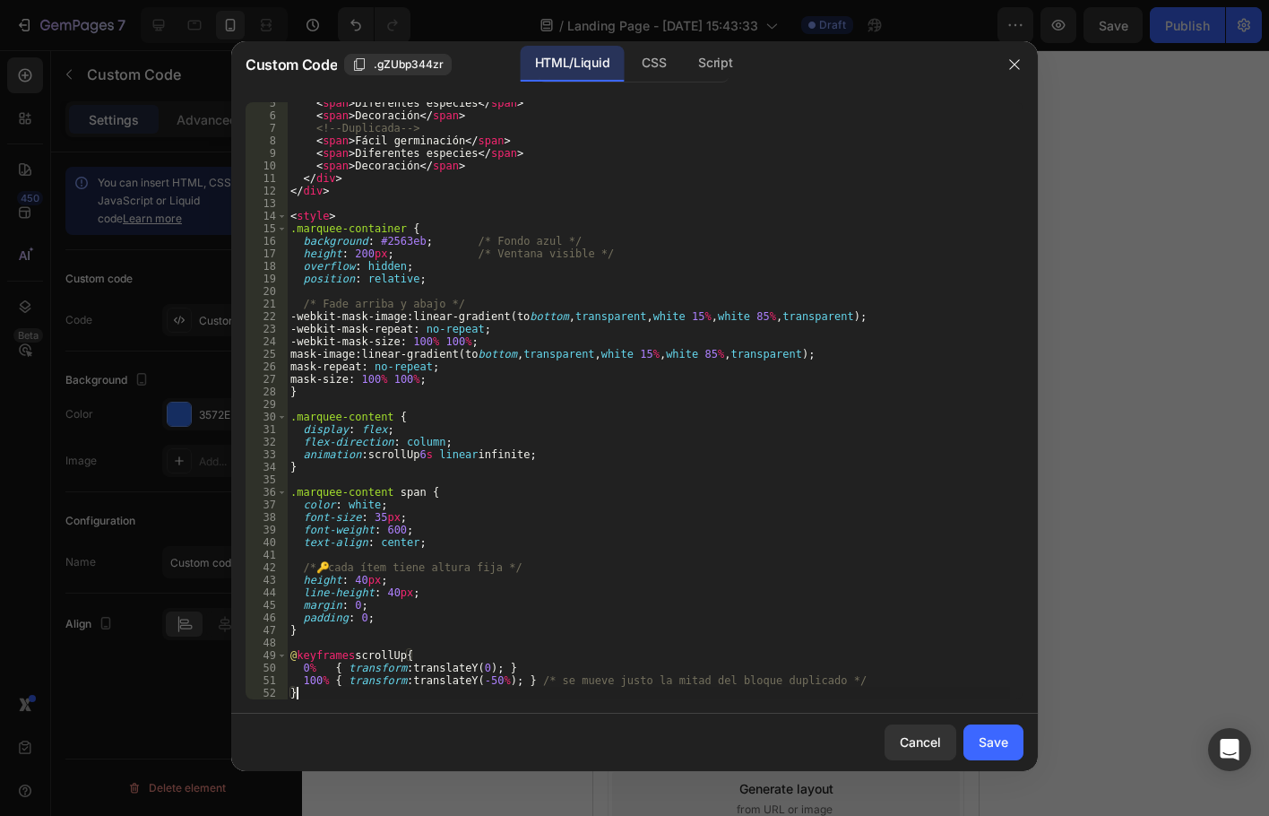
scroll to position [56, 0]
click at [1004, 749] on div "Save" at bounding box center [994, 741] width 30 height 19
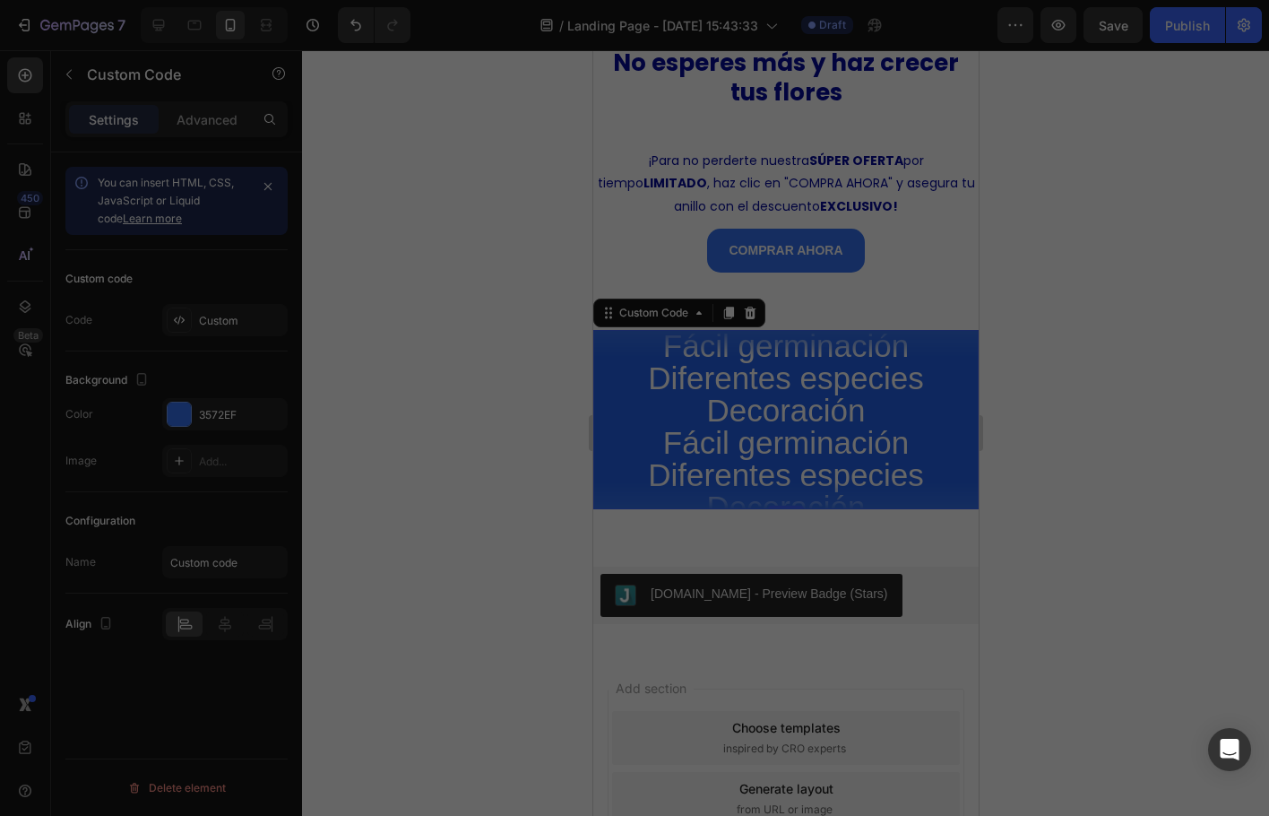
type textarea "100% { transform: translateY(-50%); } /* se mueve justo la mitad del bloque dup…"
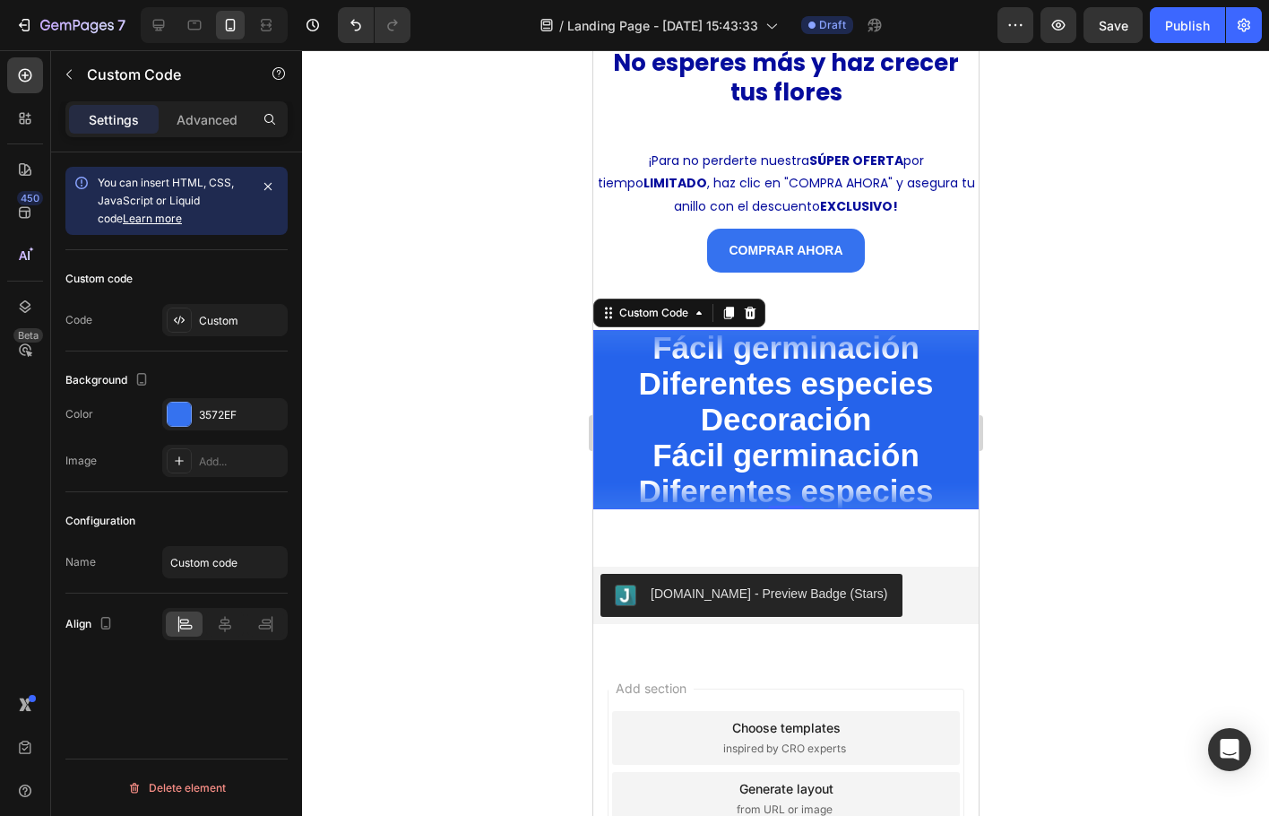
click at [668, 473] on span "Diferentes especies" at bounding box center [785, 491] width 385 height 36
click at [238, 319] on div "Custom" at bounding box center [241, 321] width 84 height 16
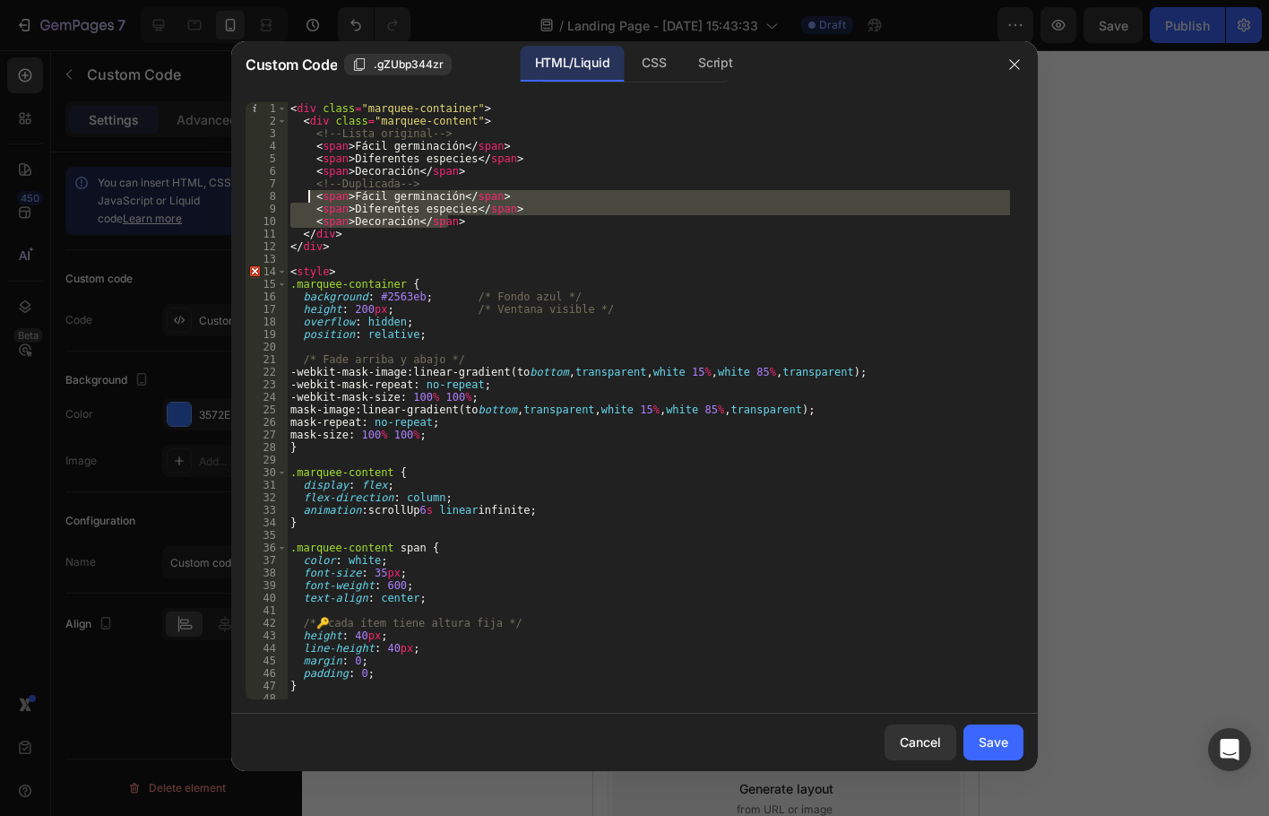
drag, startPoint x: 457, startPoint y: 221, endPoint x: 308, endPoint y: 199, distance: 150.4
click at [308, 199] on div "< div class = "marquee-container" > < div class = "marquee-content" > <!-- List…" at bounding box center [648, 413] width 723 height 622
drag, startPoint x: 372, startPoint y: 211, endPoint x: 320, endPoint y: 265, distance: 75.5
click at [328, 268] on div "< div class = "marquee-container" > < div class = "marquee-content" > <!-- List…" at bounding box center [648, 413] width 723 height 622
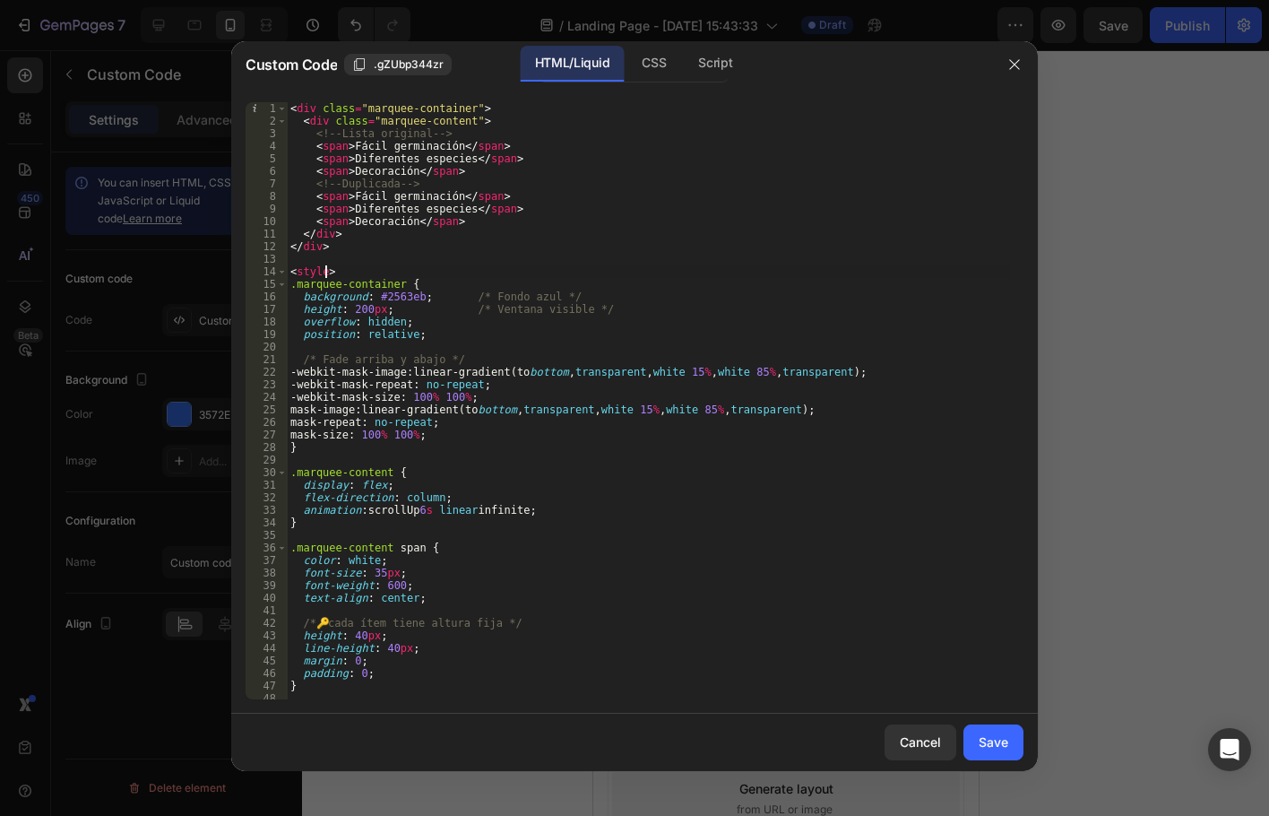
click at [340, 272] on div "< div class = "marquee-container" > < div class = "marquee-content" > <!-- List…" at bounding box center [648, 413] width 723 height 622
click at [341, 202] on div "< div class = "marquee-container" > < div class = "marquee-content" > <!-- List…" at bounding box center [648, 413] width 723 height 622
drag, startPoint x: 291, startPoint y: 271, endPoint x: 385, endPoint y: 272, distance: 94.1
click at [384, 272] on div "< div class = "marquee-container" > < div class = "marquee-content" > <!-- List…" at bounding box center [648, 413] width 723 height 622
type textarea "<style>"
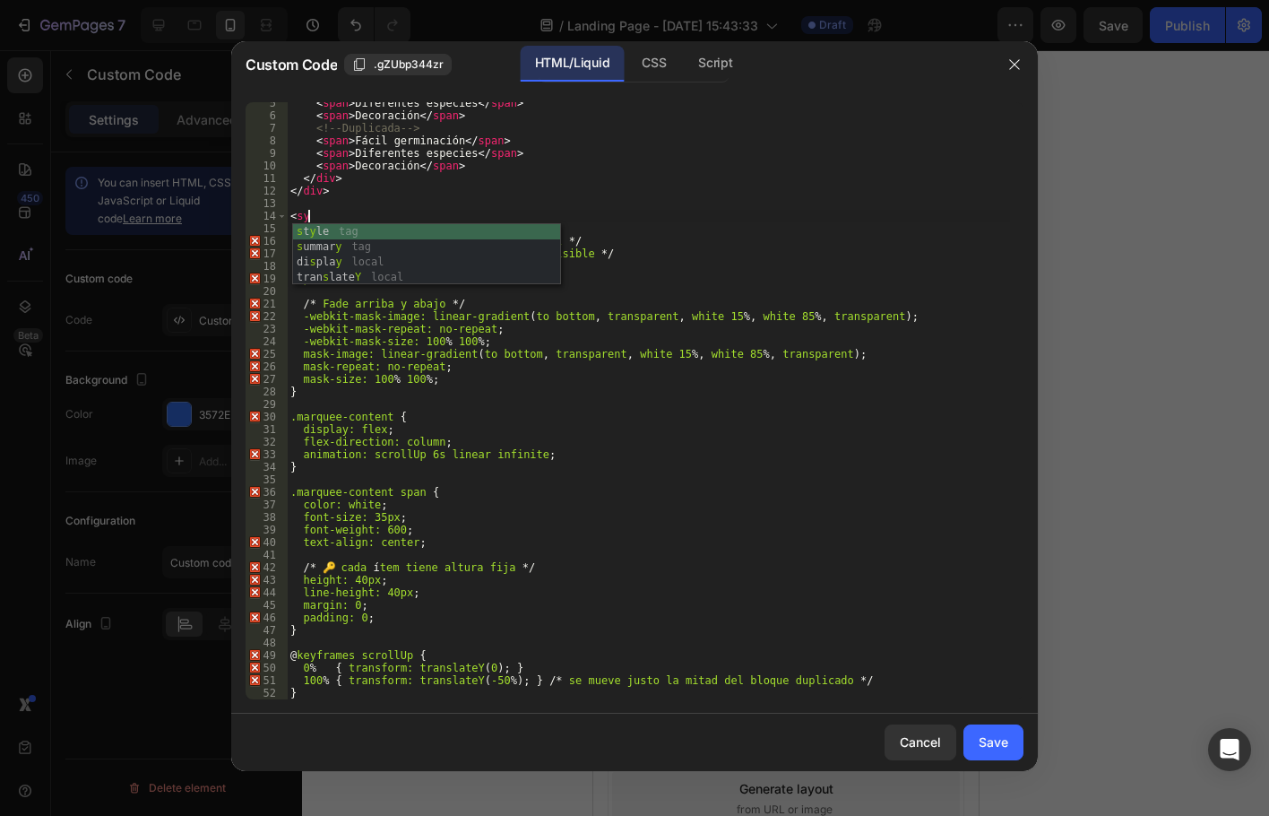
click at [327, 232] on div "s t y le tag s ummar y tag di s pla y local tran s late Y local" at bounding box center [426, 269] width 267 height 91
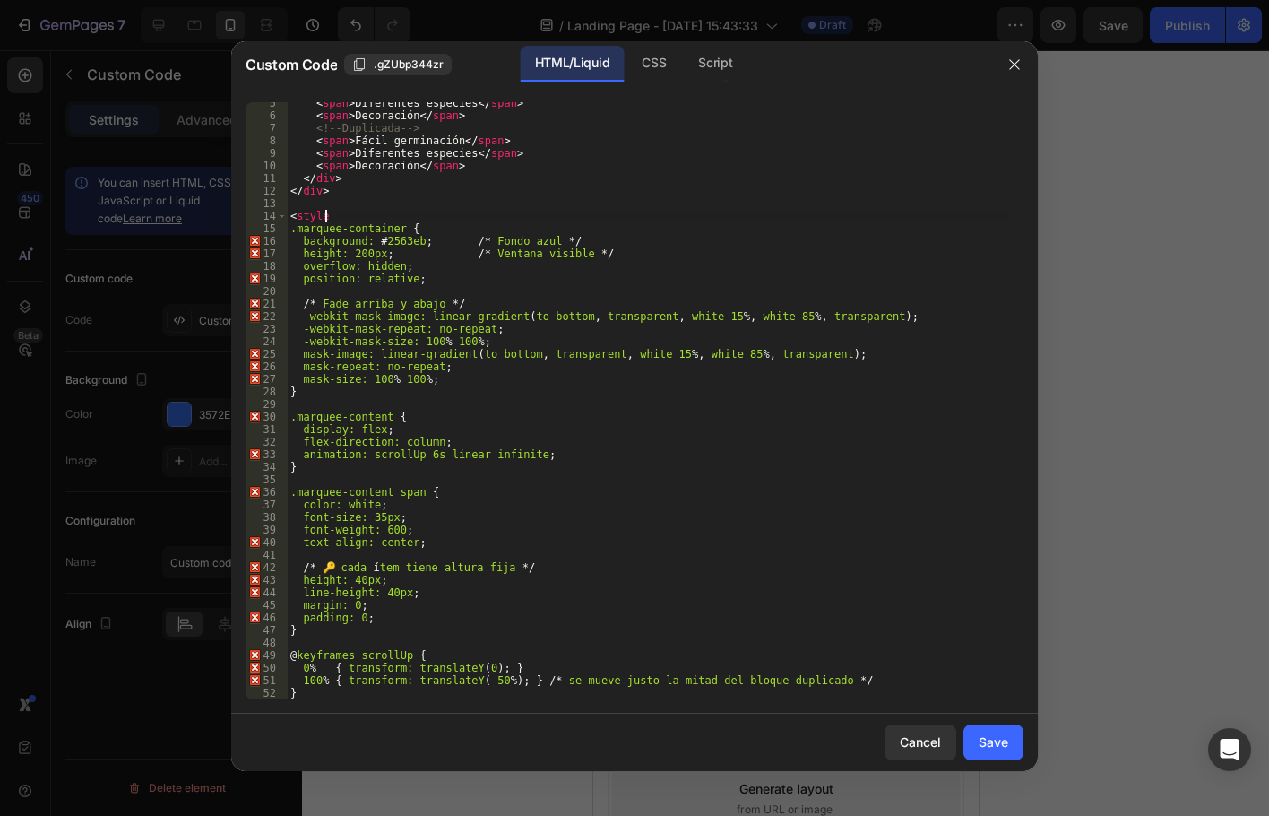
scroll to position [0, 2]
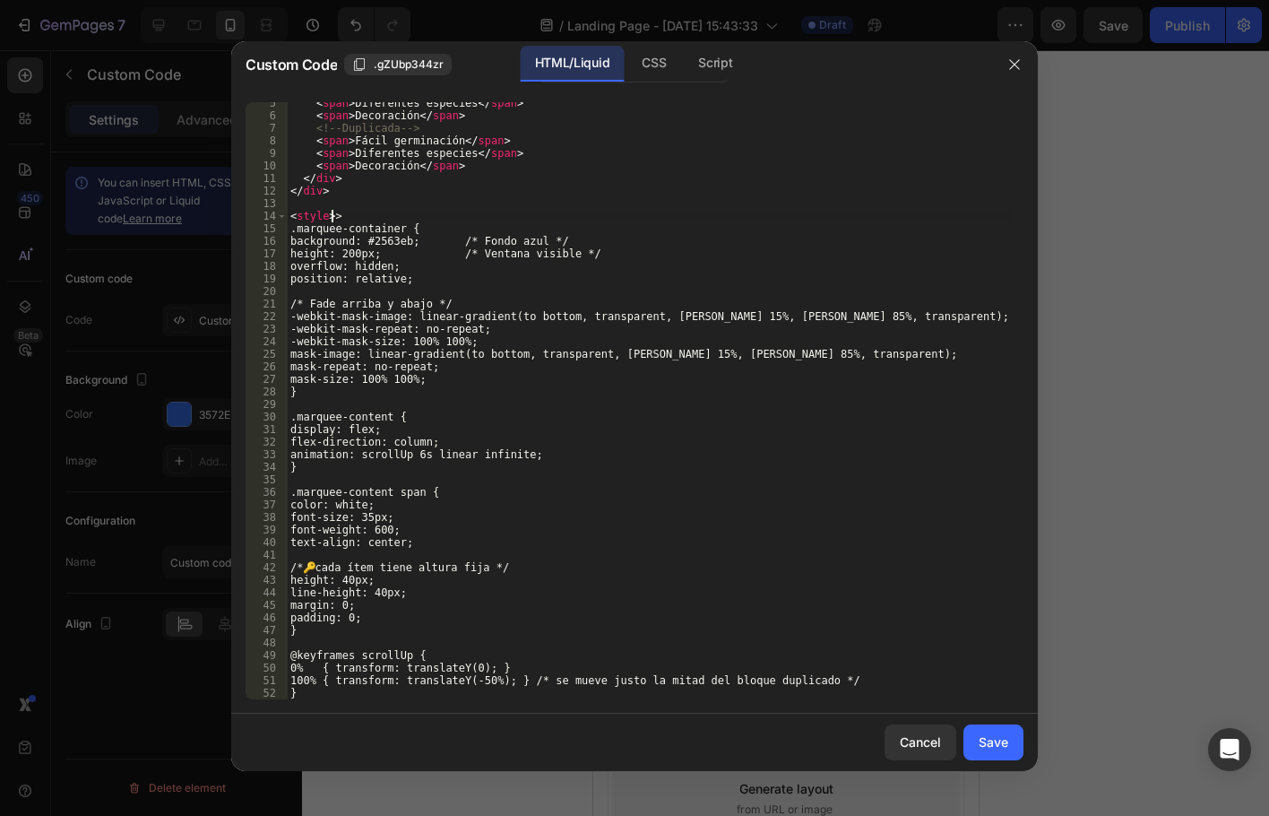
type textarea "<style>"
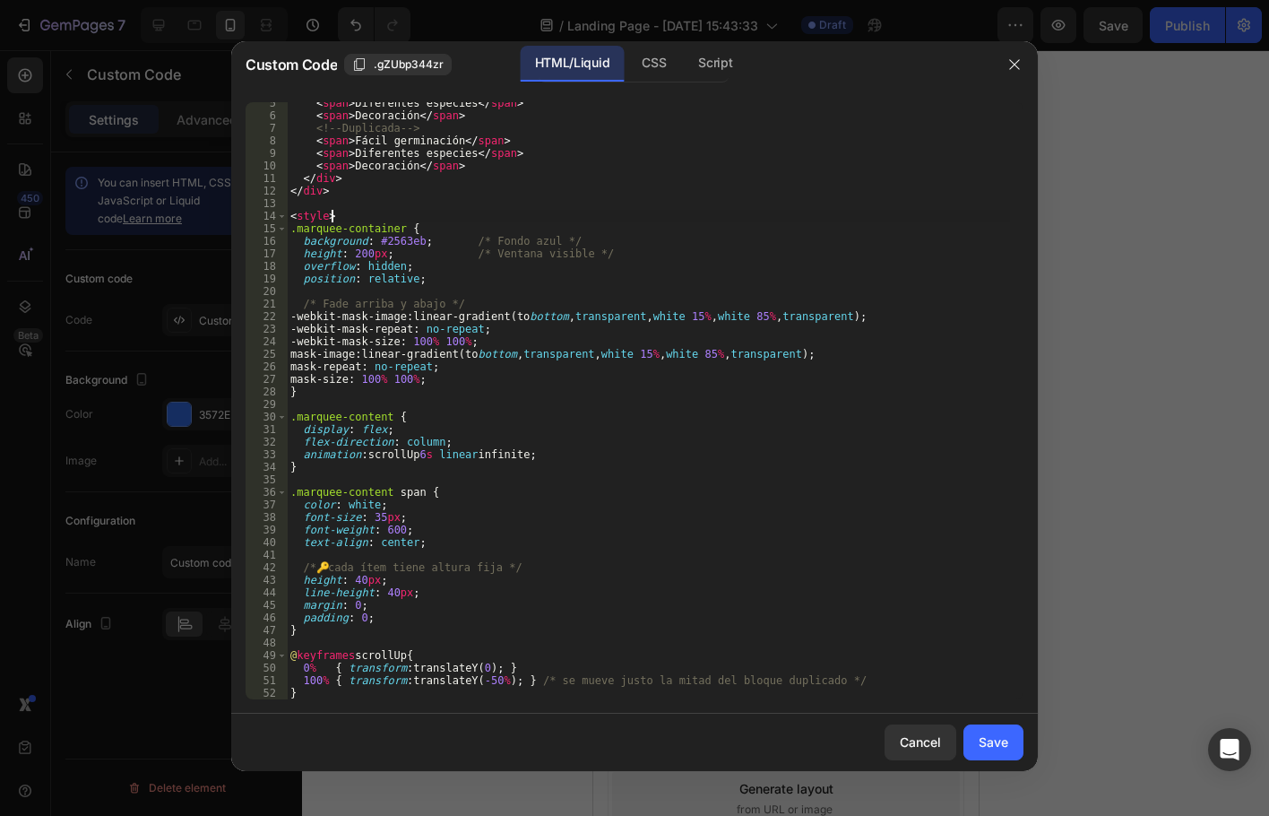
click at [298, 214] on div "< span > Diferentes especies </ span > < span > Decoración </ span > <!-- Dupli…" at bounding box center [648, 408] width 723 height 622
click at [699, 197] on div "< span > Diferentes especies </ span > < span > Decoración </ span > <!-- Dupli…" at bounding box center [648, 408] width 723 height 622
click at [377, 643] on div "< span > Diferentes especies </ span > < span > Decoración </ span > <!-- Dupli…" at bounding box center [648, 408] width 723 height 622
click at [374, 636] on div "< span > Diferentes especies </ span > < span > Decoración </ span > <!-- Dupli…" at bounding box center [648, 408] width 723 height 622
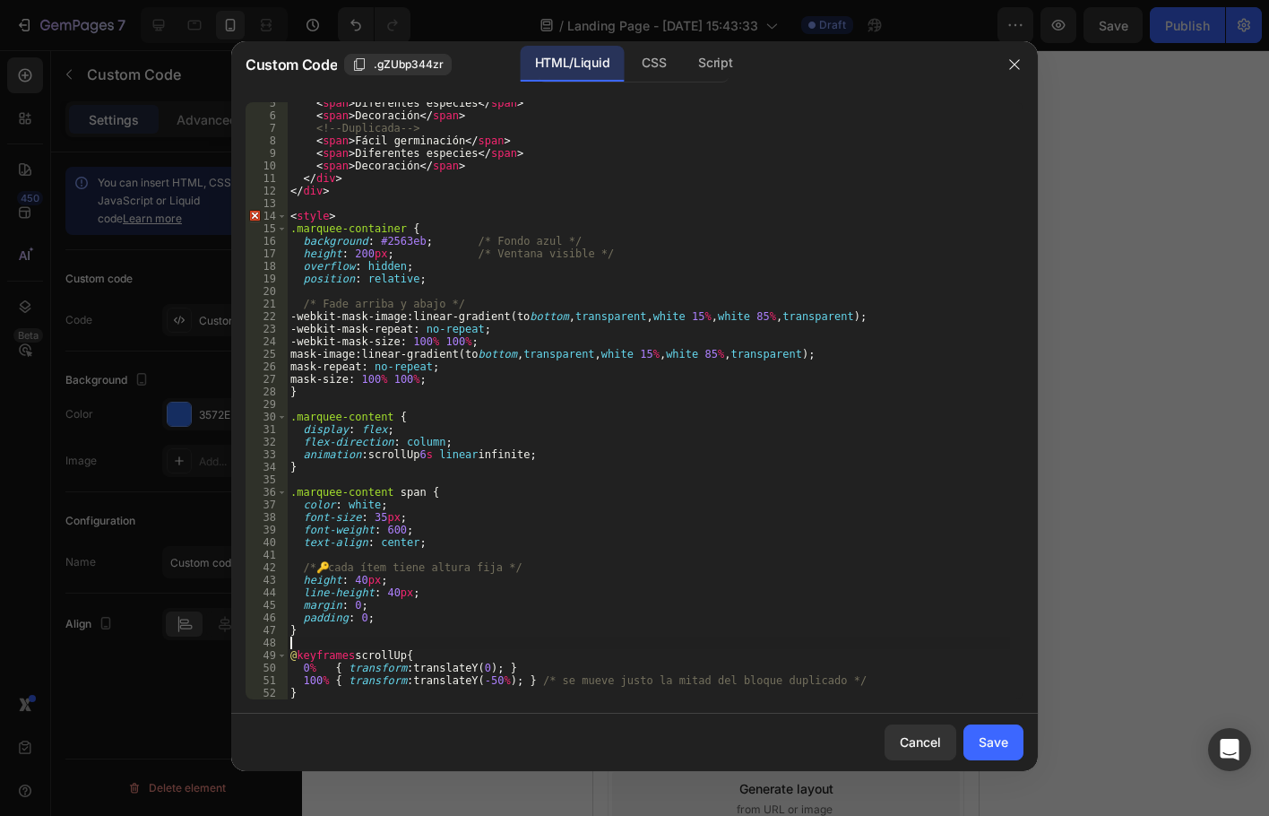
type textarea ">"
click at [767, 612] on div "< span > Diferentes especies </ span > < span > Decoración </ span > <!-- Dupli…" at bounding box center [648, 408] width 723 height 622
click at [702, 696] on div "< span > Diferentes especies </ span > < span > Decoración </ span > <!-- Dupli…" at bounding box center [648, 408] width 723 height 622
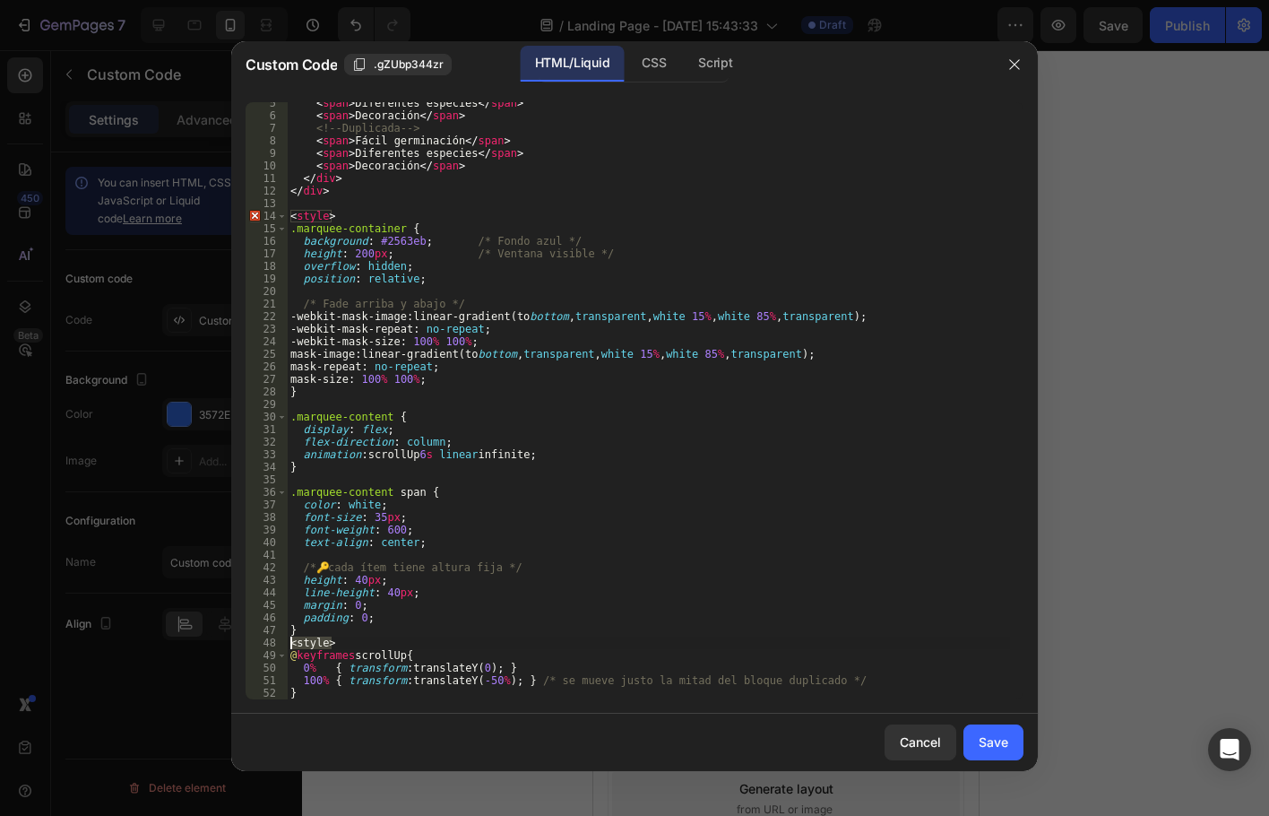
drag, startPoint x: 358, startPoint y: 644, endPoint x: 285, endPoint y: 640, distance: 72.7
click at [285, 640] on div "} 5 6 7 8 9 10 11 12 13 14 15 16 17 18 19 20 21 22 23 24 25 26 27 28 29 30 31 3…" at bounding box center [635, 400] width 778 height 597
type textarea "<style>"
click at [318, 214] on div "< span > Diferentes especies </ span > < span > Decoración </ span > <!-- Dupli…" at bounding box center [648, 408] width 723 height 622
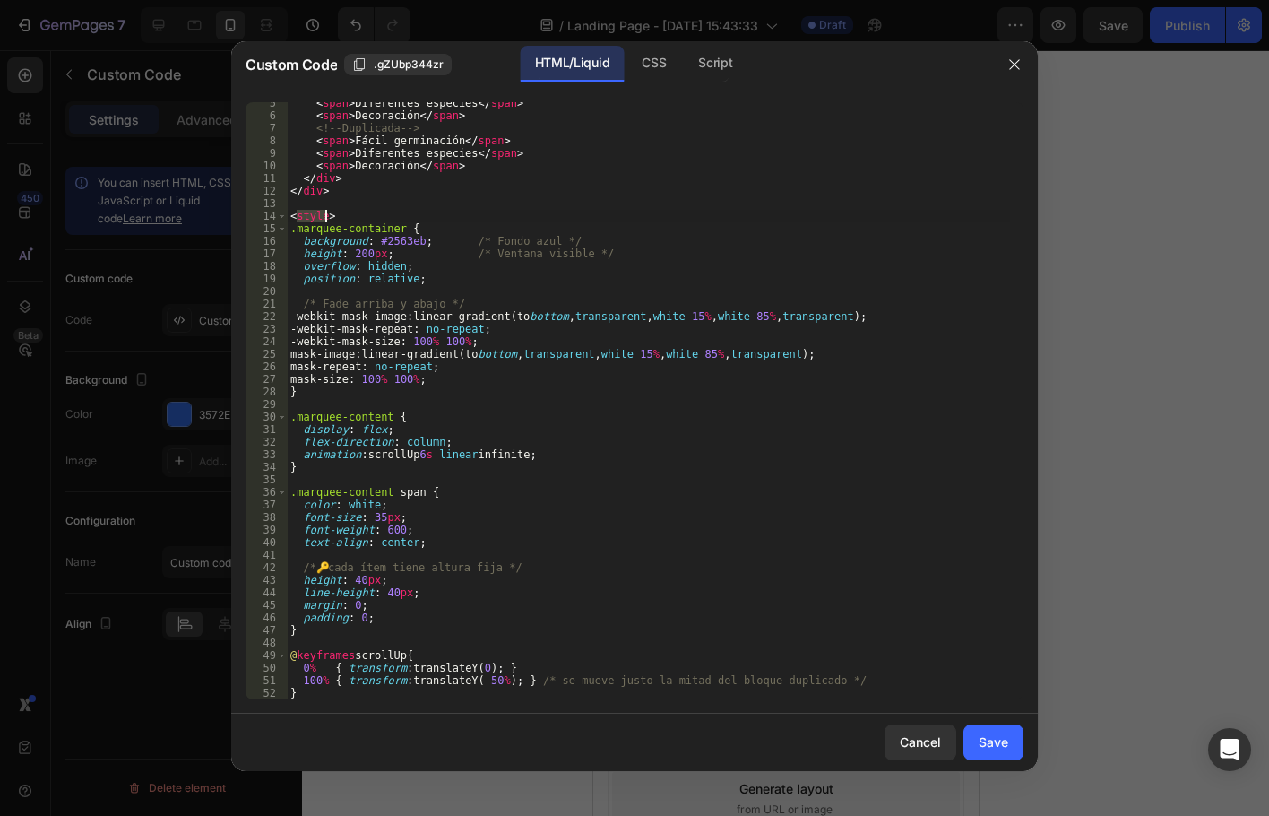
click at [323, 216] on div "< span > Diferentes especies </ span > < span > Decoración </ span > <!-- Dupli…" at bounding box center [648, 408] width 723 height 622
click at [299, 220] on div "< span > Diferentes especies </ span > < span > Decoración </ span > <!-- Dupli…" at bounding box center [648, 408] width 723 height 622
click at [495, 300] on div "< span > Diferentes especies </ span > < span > Decoración </ span > <!-- Dupli…" at bounding box center [648, 408] width 723 height 622
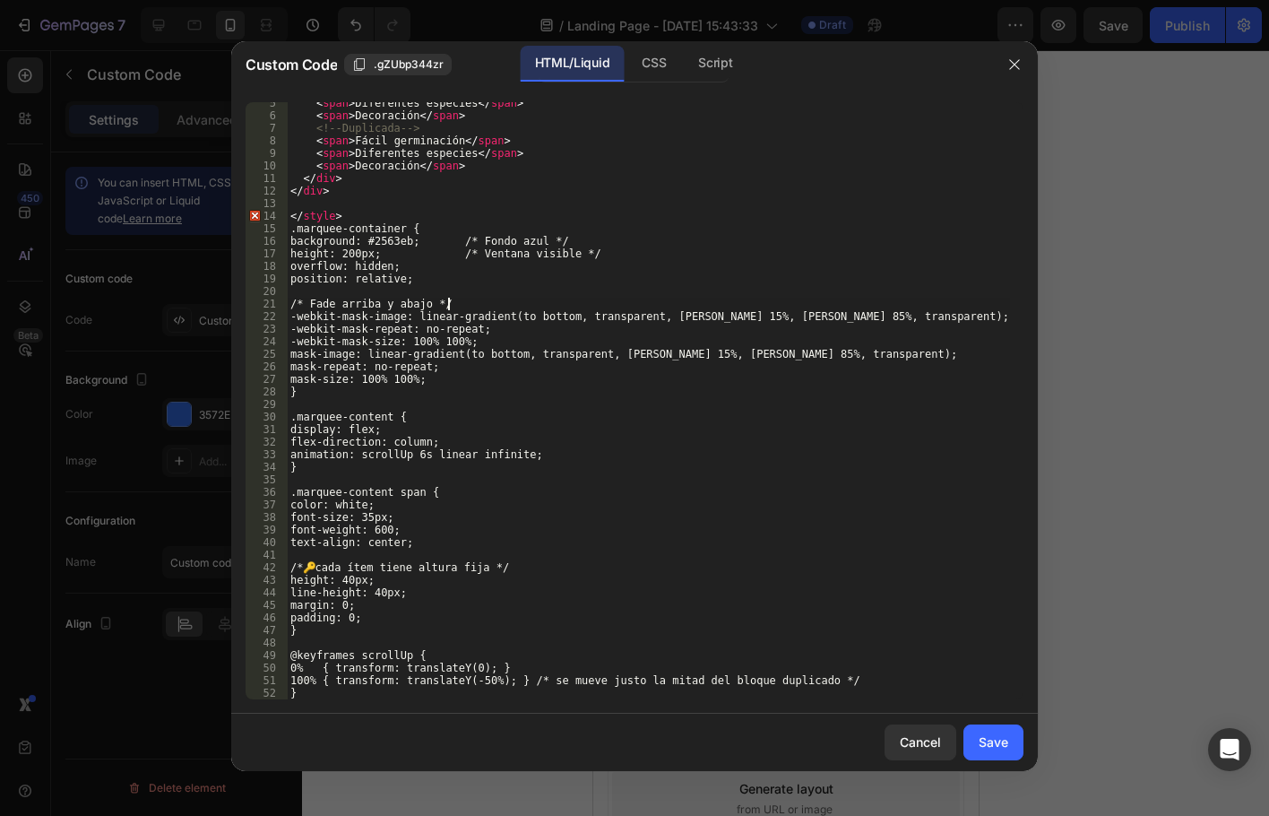
click at [595, 528] on div "< span > Diferentes especies </ span > < span > Decoración </ span > <!-- Dupli…" at bounding box center [648, 408] width 723 height 622
click at [299, 221] on div "< span > Diferentes especies </ span > < span > Decoración </ span > <!-- Dupli…" at bounding box center [648, 408] width 723 height 622
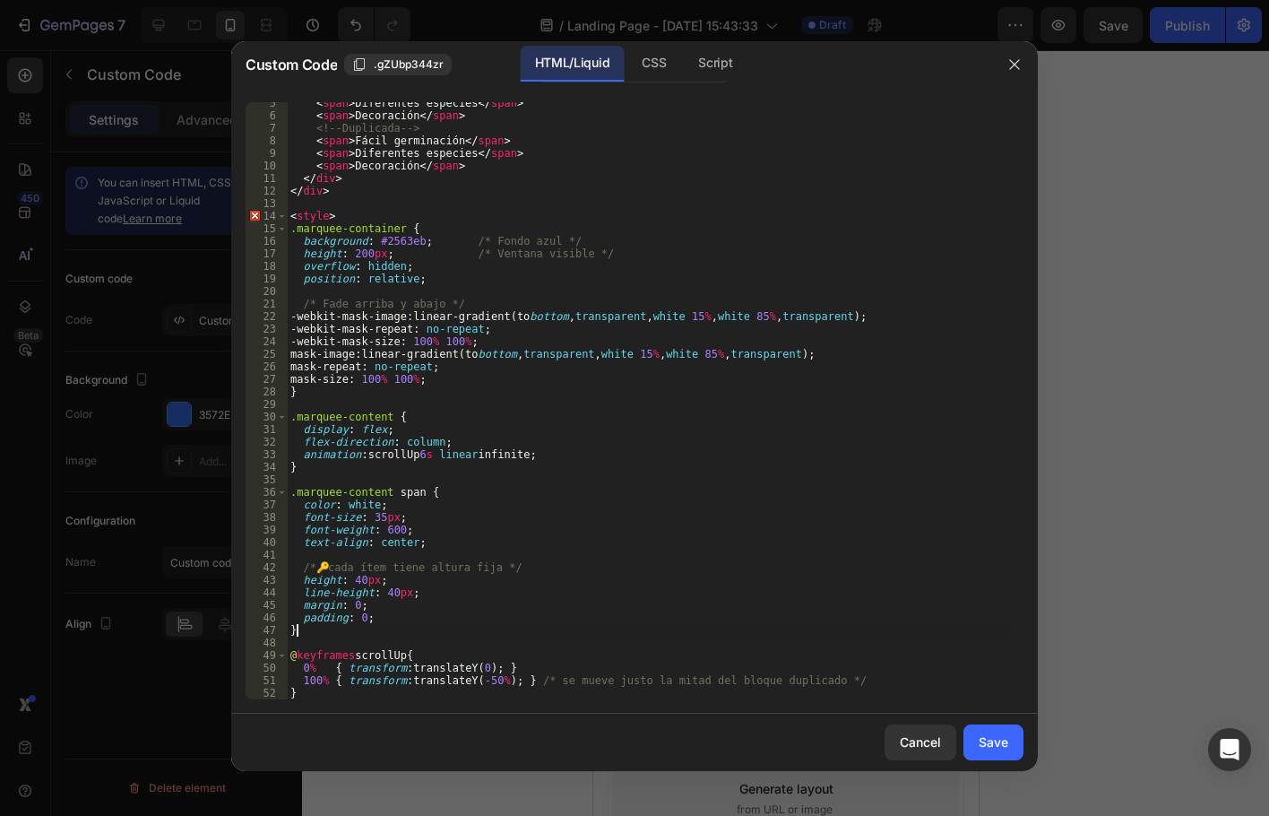
click at [529, 636] on div "< span > Diferentes especies </ span > < span > Decoración </ span > <!-- Dupli…" at bounding box center [648, 408] width 723 height 622
type textarea "}"
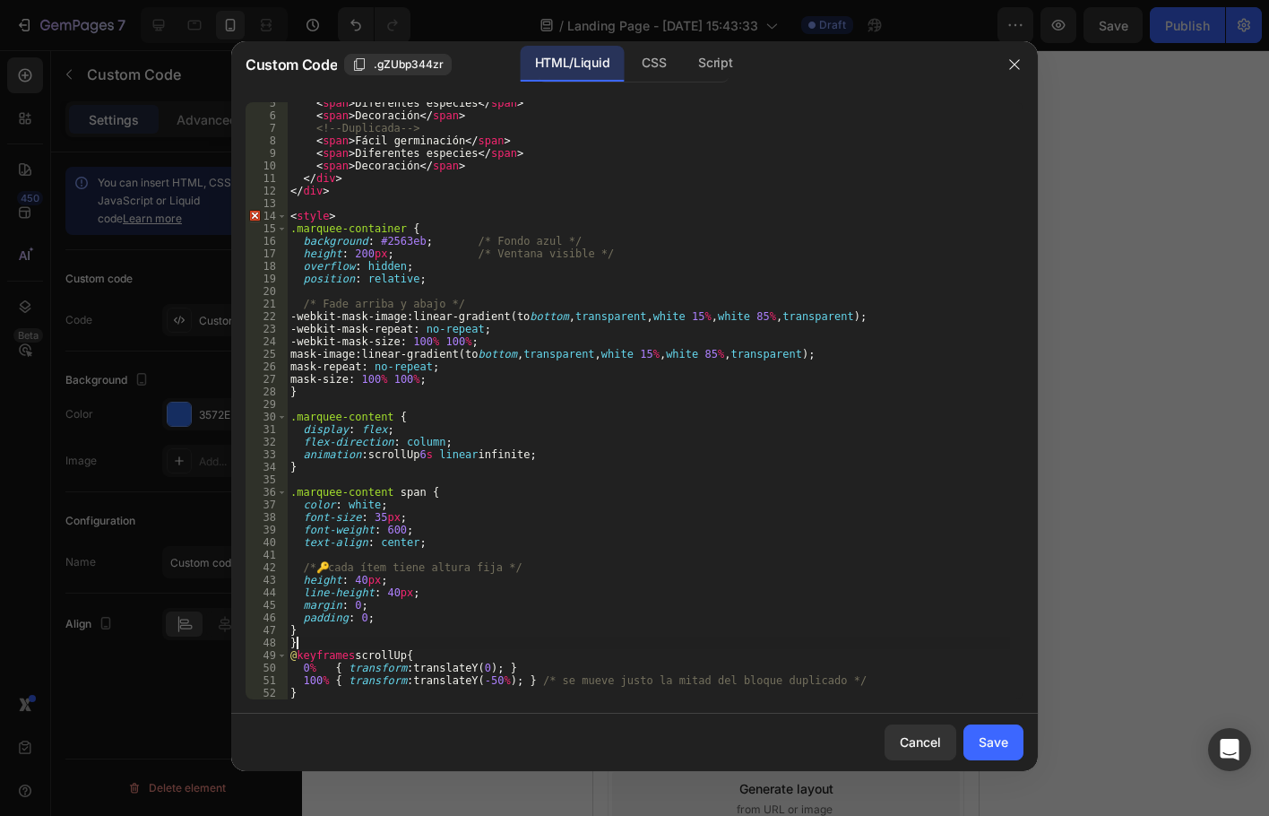
click at [548, 636] on div "< span > Diferentes especies </ span > < span > Decoración </ span > <!-- Dupli…" at bounding box center [648, 408] width 723 height 622
click at [283, 221] on span at bounding box center [282, 216] width 10 height 13
click at [284, 216] on span at bounding box center [282, 216] width 10 height 13
click at [273, 216] on div "14" at bounding box center [267, 216] width 42 height 13
type textarea "<style> .marquee-container {"
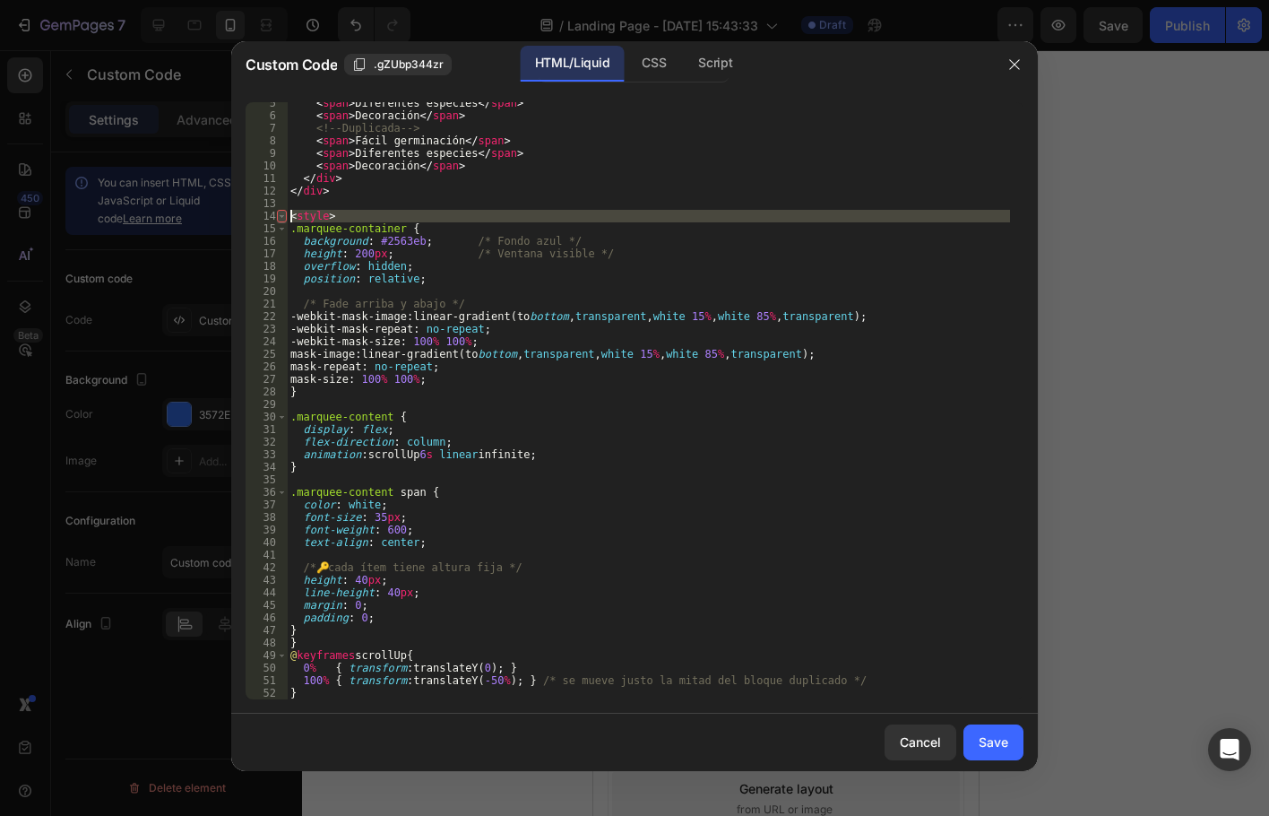
click at [281, 218] on span at bounding box center [282, 216] width 10 height 13
click at [515, 206] on div "< span > Diferentes especies </ span > < span > Decoración </ span > <!-- Dupli…" at bounding box center [648, 408] width 723 height 622
click at [255, 217] on div "14" at bounding box center [267, 216] width 42 height 13
click at [385, 216] on div "< span > Diferentes especies </ span > < span > Decoración </ span > <!-- Dupli…" at bounding box center [648, 408] width 723 height 622
type textarea "<style>"
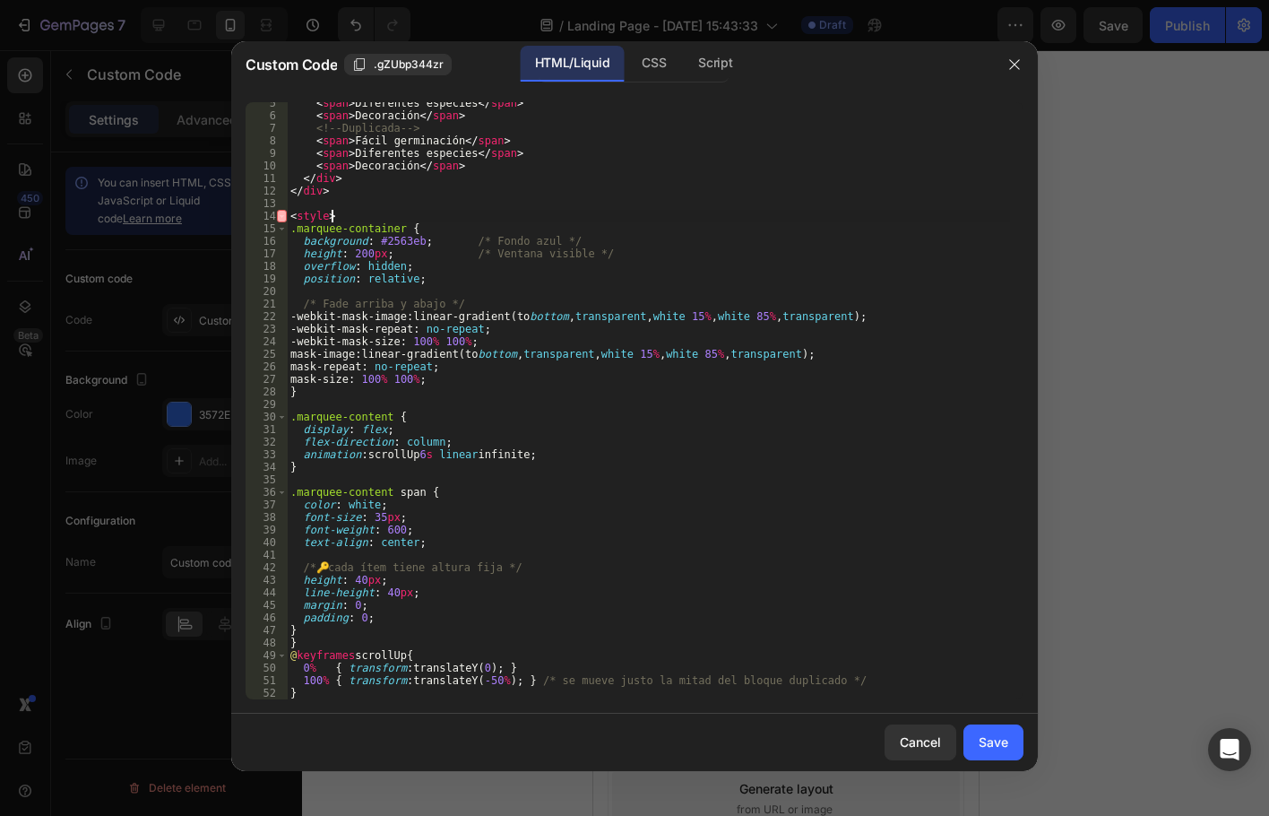
click at [597, 286] on div "< span > Diferentes especies </ span > < span > Decoración </ span > <!-- Dupli…" at bounding box center [648, 408] width 723 height 622
click at [290, 644] on div "< span > Diferentes especies </ span > < span > Decoración </ span > <!-- Dupli…" at bounding box center [648, 408] width 723 height 622
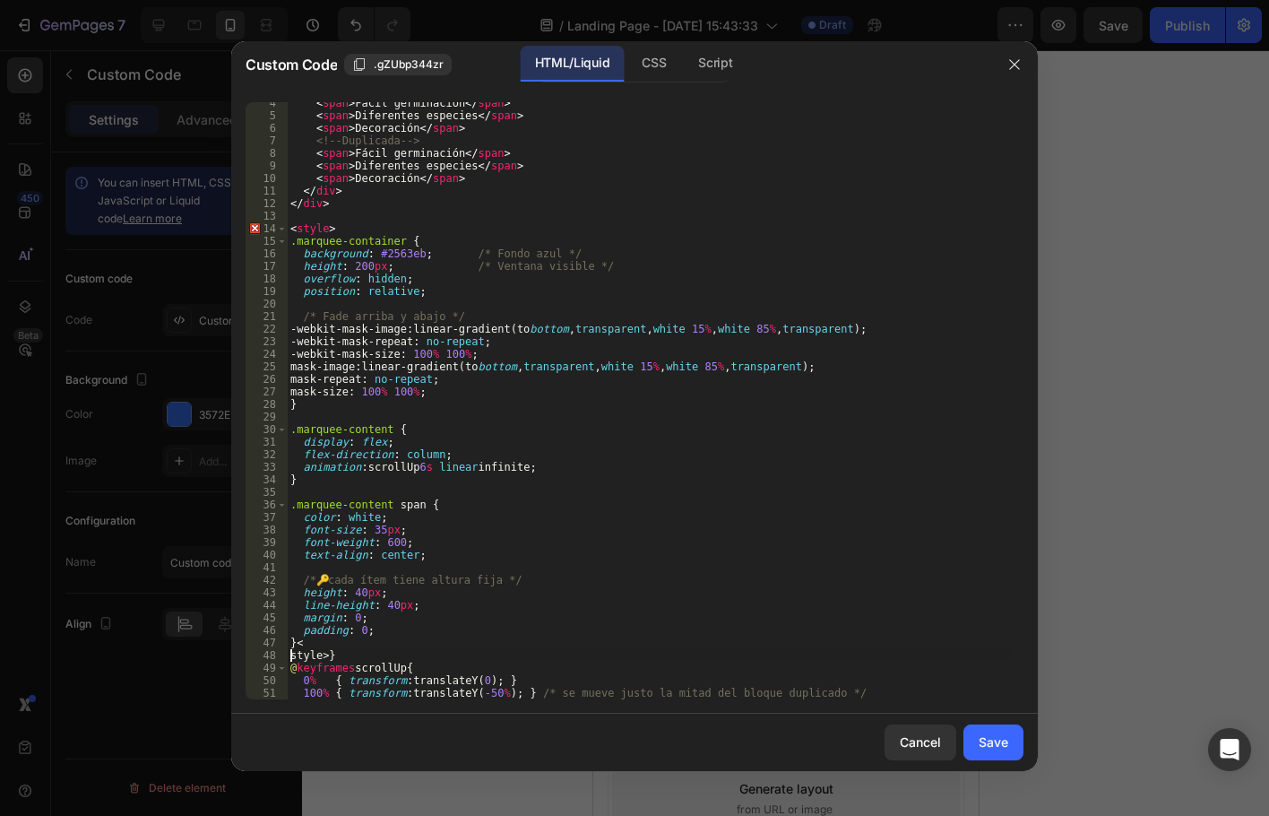
scroll to position [0, 1]
click at [516, 645] on div "< span > Fácil germinación </ span > < span > Diferentes especies </ span > < s…" at bounding box center [648, 408] width 723 height 622
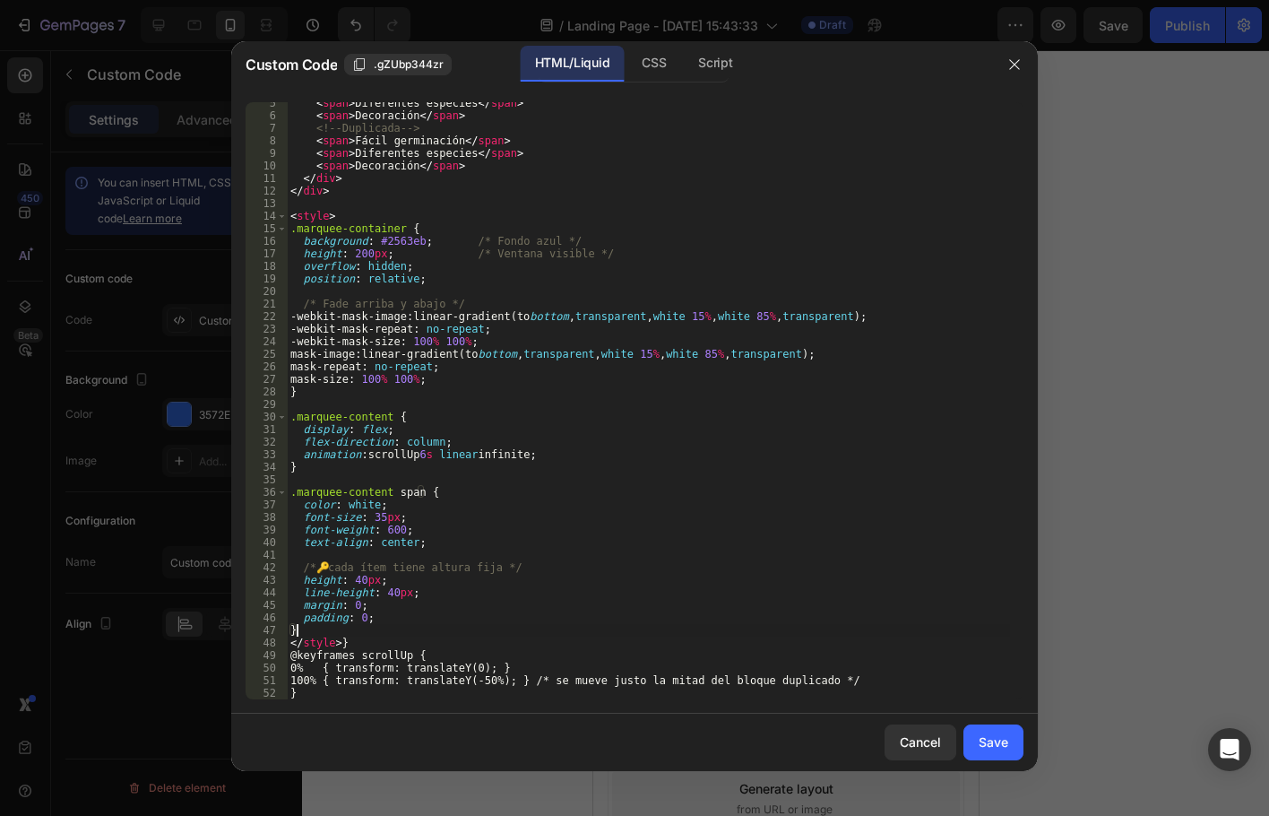
scroll to position [56, 0]
click at [332, 575] on div "< span > Diferentes especies </ span > < span > Decoración </ span > <!-- Dupli…" at bounding box center [648, 408] width 723 height 622
drag, startPoint x: 301, startPoint y: 641, endPoint x: 313, endPoint y: 641, distance: 11.7
click at [305, 641] on div "< span > Diferentes especies </ span > < span > Decoración </ span > <!-- Dupli…" at bounding box center [648, 408] width 723 height 622
click at [457, 598] on div "< span > Diferentes especies </ span > < span > Decoración </ span > <!-- Dupli…" at bounding box center [648, 408] width 723 height 622
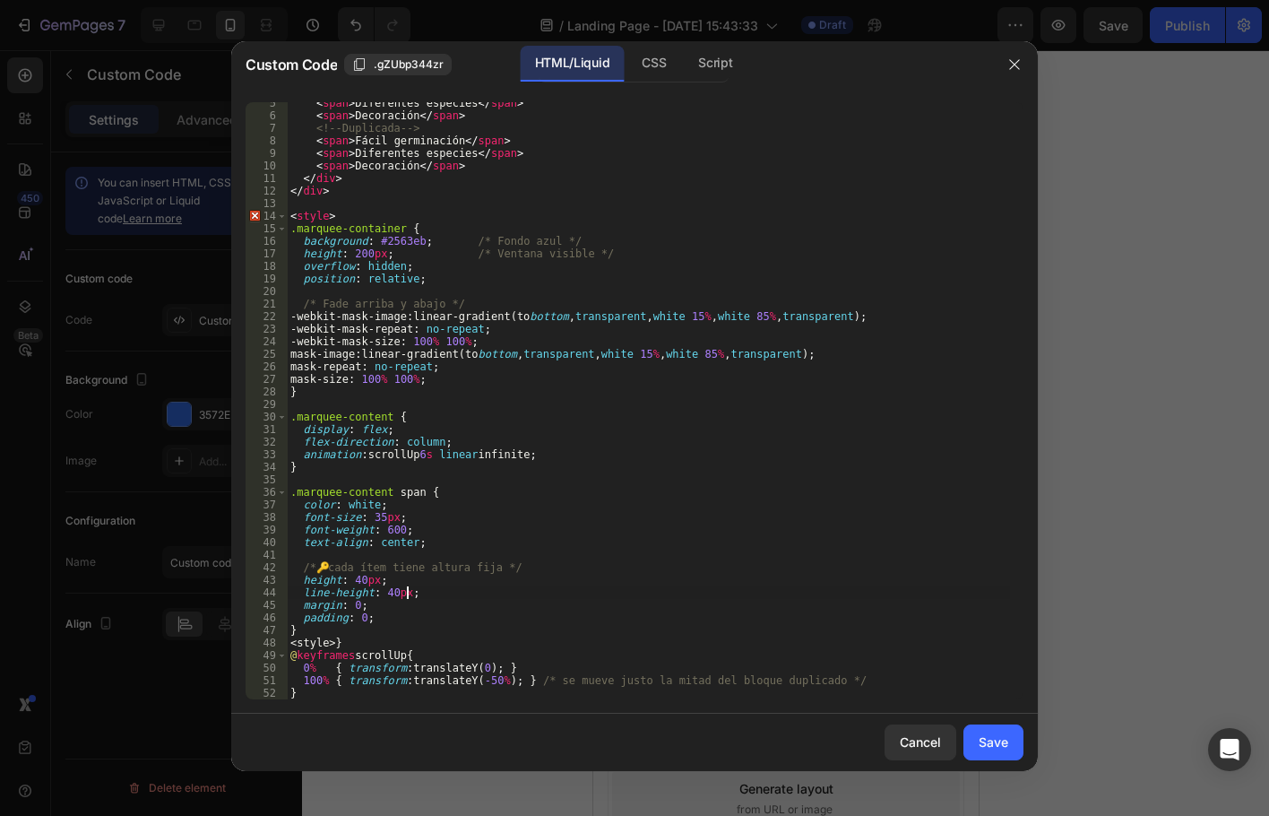
click at [299, 639] on div "< span > Diferentes especies </ span > < span > Decoración </ span > <!-- Dupli…" at bounding box center [648, 408] width 723 height 622
drag, startPoint x: 342, startPoint y: 633, endPoint x: 316, endPoint y: 636, distance: 26.1
click at [316, 635] on div "< span > Diferentes especies </ span > < span > Decoración </ span > <!-- Dupli…" at bounding box center [648, 408] width 723 height 622
drag, startPoint x: 290, startPoint y: 643, endPoint x: 329, endPoint y: 643, distance: 38.5
click at [329, 643] on div "< span > Diferentes especies </ span > < span > Decoración </ span > <!-- Dupli…" at bounding box center [648, 408] width 723 height 622
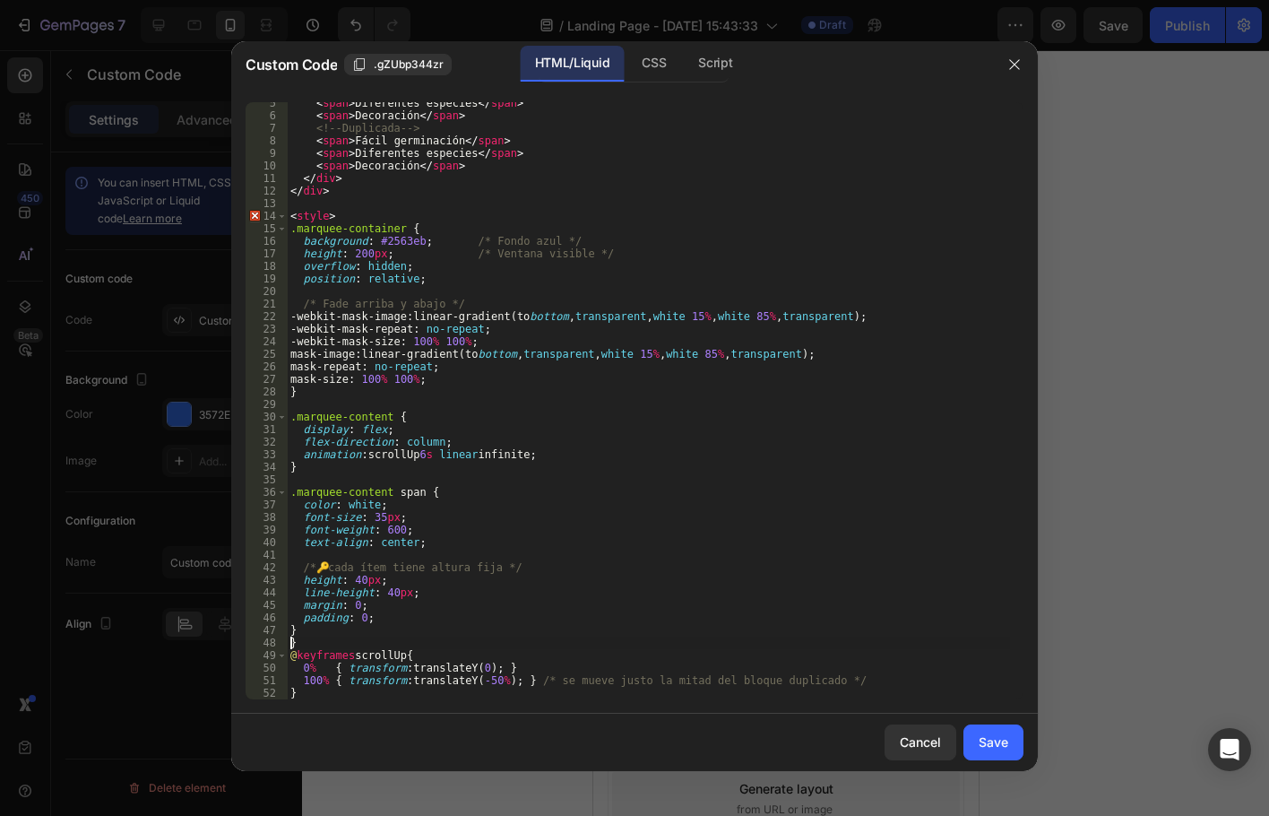
click at [342, 693] on div "< span > Diferentes especies </ span > < span > Decoración </ span > <!-- Dupli…" at bounding box center [648, 408] width 723 height 622
type textarea "}</style}"
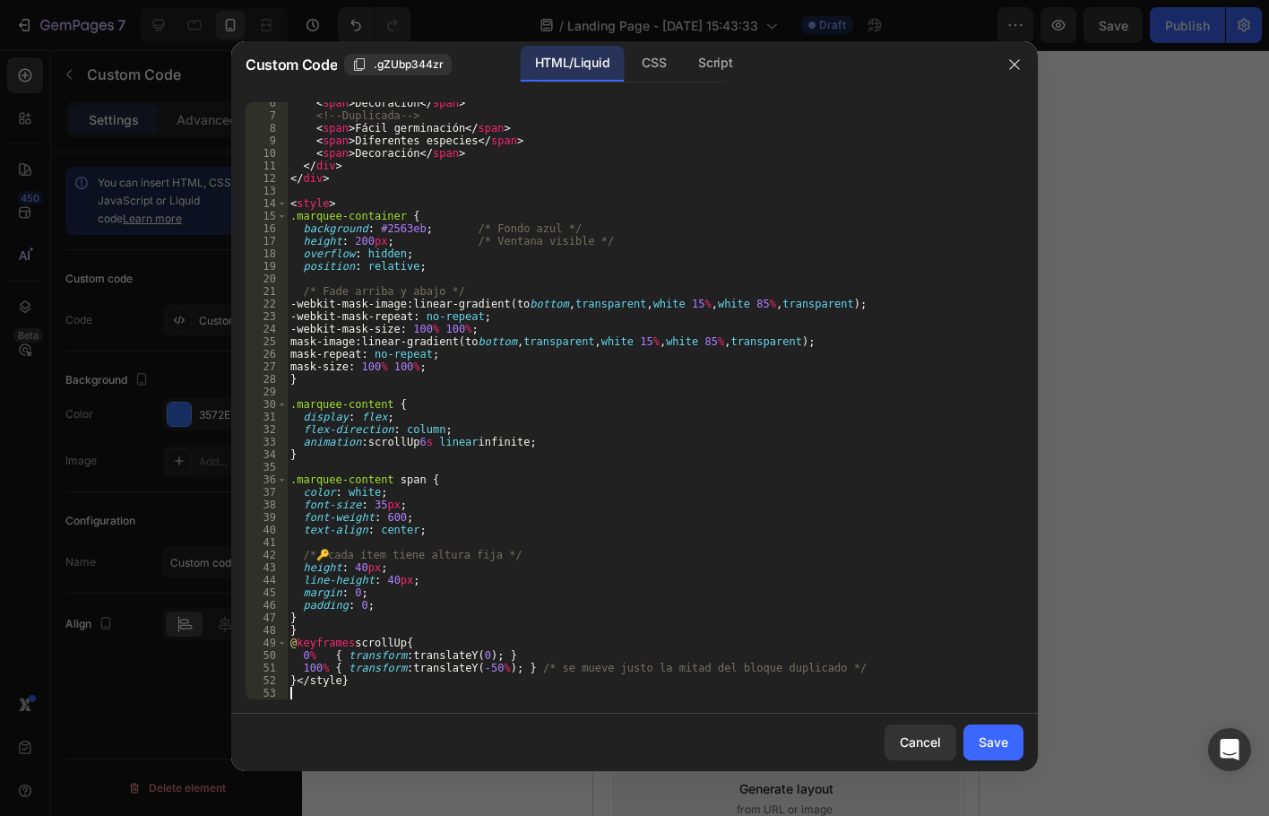
scroll to position [68, 0]
click at [295, 681] on div "< span > Decoración </ span > <!-- Duplicada --> < span > Fácil germinación </ …" at bounding box center [648, 408] width 723 height 622
click at [401, 696] on div "< span > Decoración </ span > <!-- Duplicada --> < span > Fácil germinación </ …" at bounding box center [648, 408] width 723 height 622
click at [792, 664] on div "< span > Decoración </ span > <!-- Duplicada --> < span > Fácil germinación </ …" at bounding box center [648, 408] width 723 height 622
click at [328, 702] on div "100% { transform: translateY(-50%); } /* se mueve justo la mitad del bloque dup…" at bounding box center [634, 401] width 807 height 626
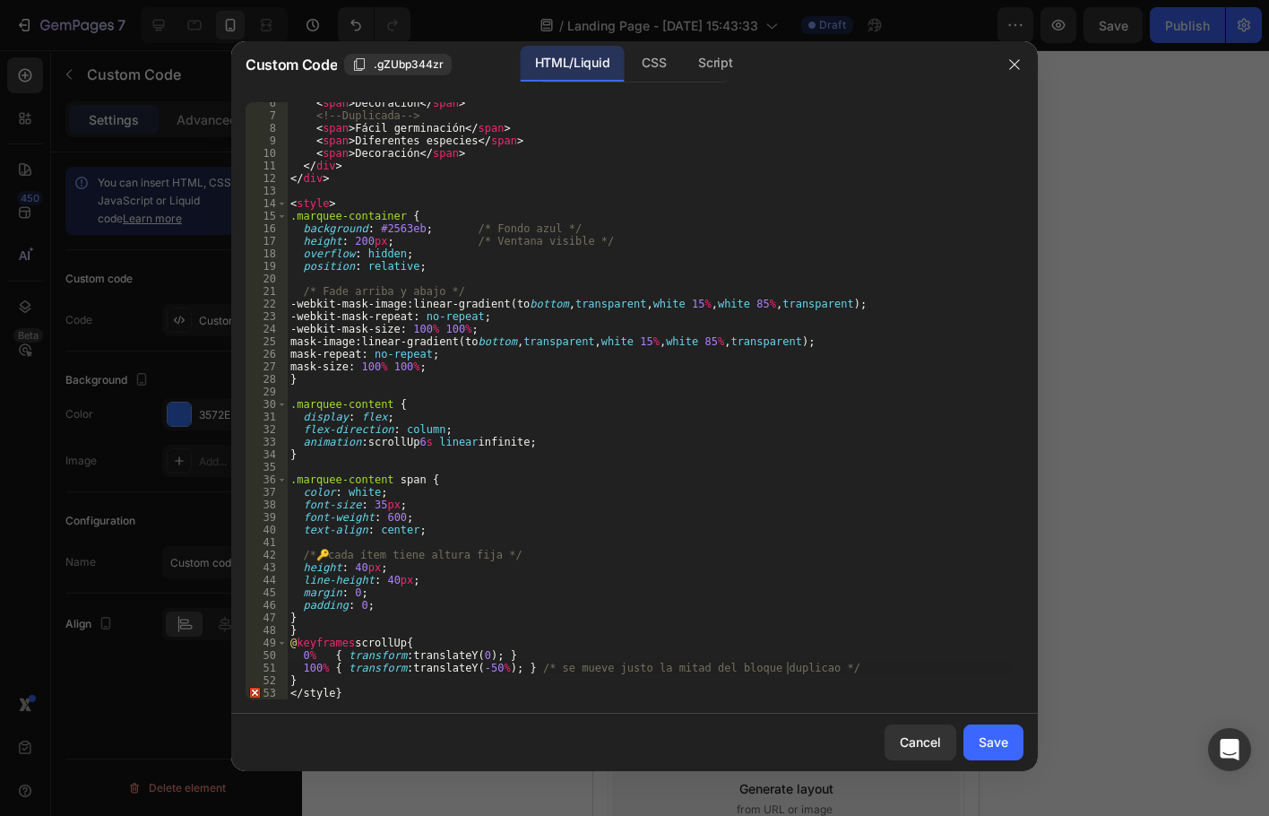
type textarea "}"
click at [332, 684] on div "< span > Decoración </ span > <!-- Duplicada --> < span > Fácil germinación </ …" at bounding box center [648, 408] width 723 height 622
click at [347, 693] on div "< span > Decoración </ span > <!-- Duplicada --> < span > Fácil germinación </ …" at bounding box center [648, 408] width 723 height 622
click at [299, 693] on div "< span > Decoración </ span > <!-- Duplicada --> < span > Fácil germinación </ …" at bounding box center [648, 408] width 723 height 622
click at [294, 695] on div "< span > Decoración </ span > <!-- Duplicada --> < span > Fácil germinación </ …" at bounding box center [648, 408] width 723 height 622
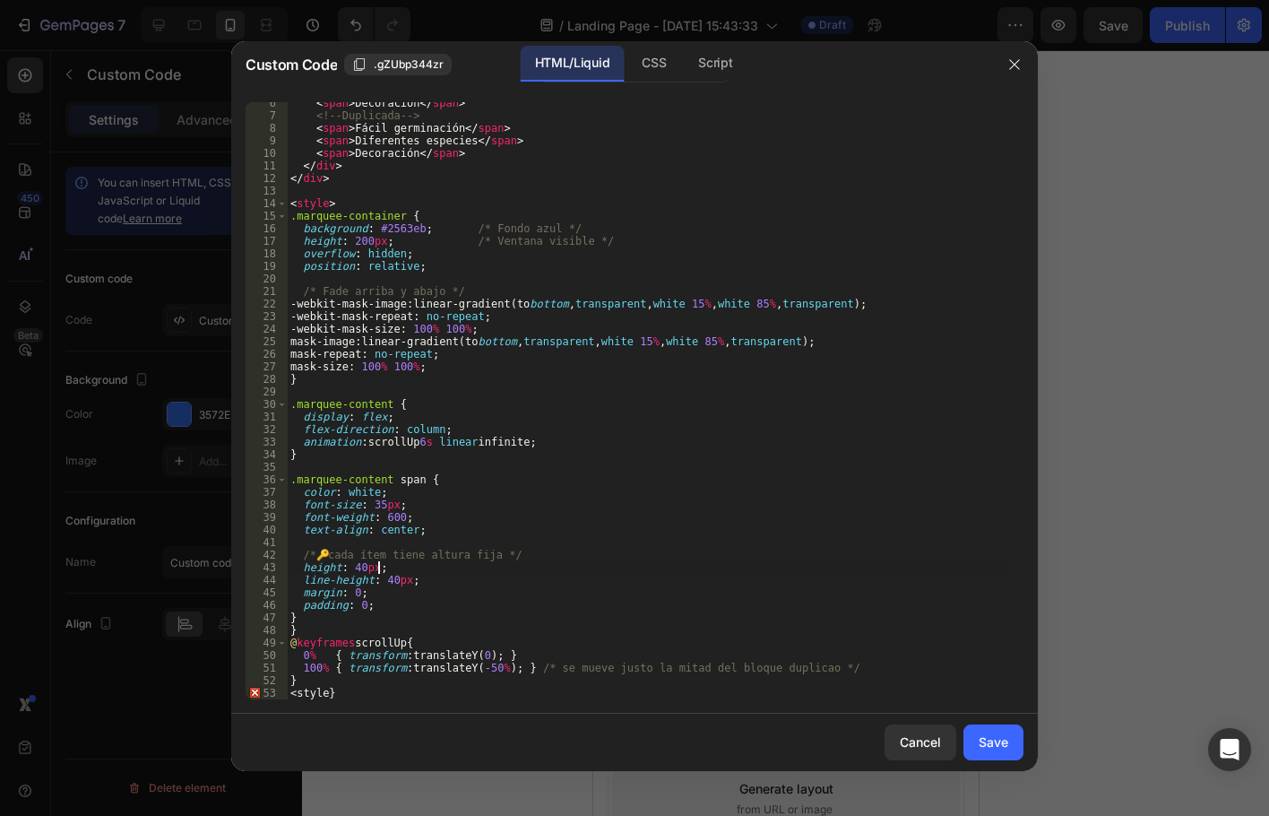
click at [415, 567] on div "< span > Decoración </ span > <!-- Duplicada --> < span > Fácil germinación </ …" at bounding box center [648, 408] width 723 height 622
click at [296, 200] on div "< span > Decoración </ span > <!-- Duplicada --> < span > Fácil germinación </ …" at bounding box center [648, 408] width 723 height 622
click at [301, 696] on div "< span > Decoración </ span > <!-- Duplicada --> < span > Fácil germinación </ …" at bounding box center [648, 408] width 723 height 622
type textarea "</style}"
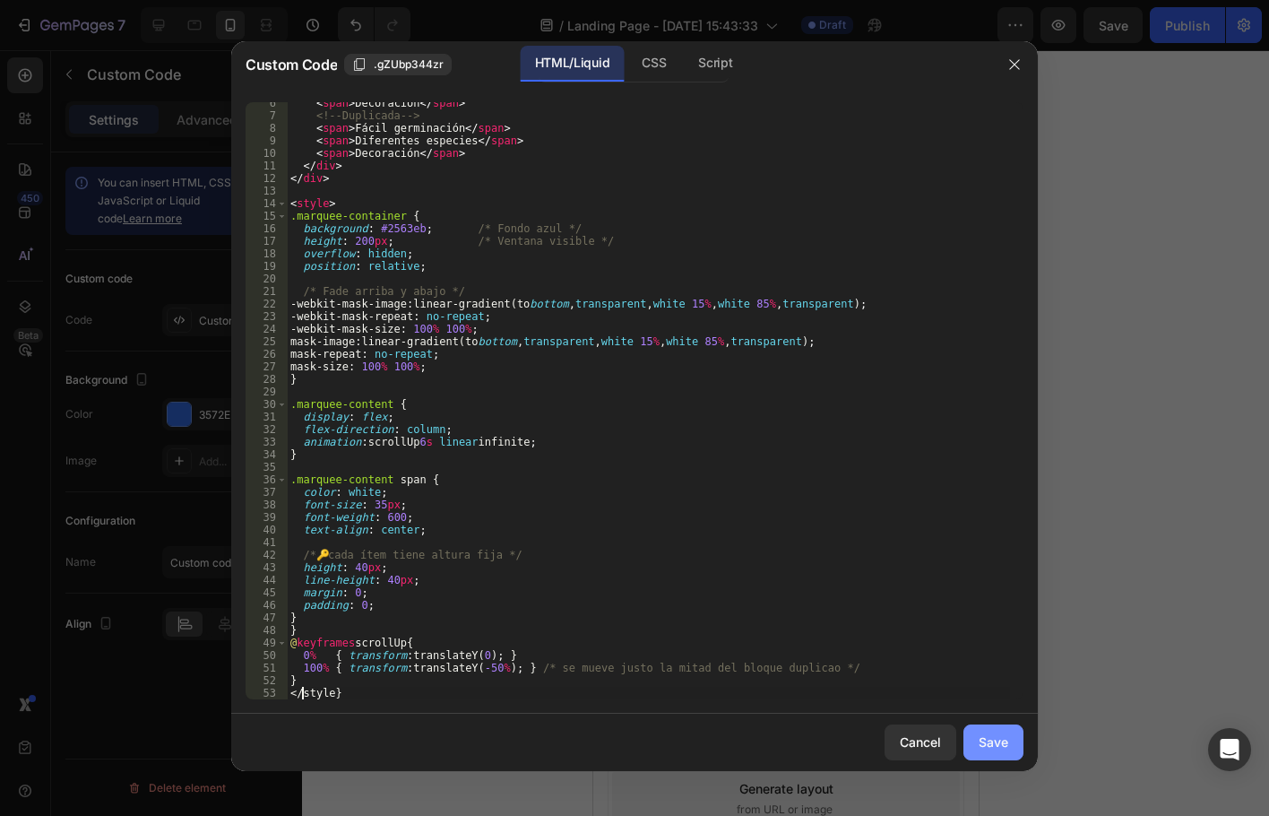
click at [997, 742] on div "Save" at bounding box center [994, 741] width 30 height 19
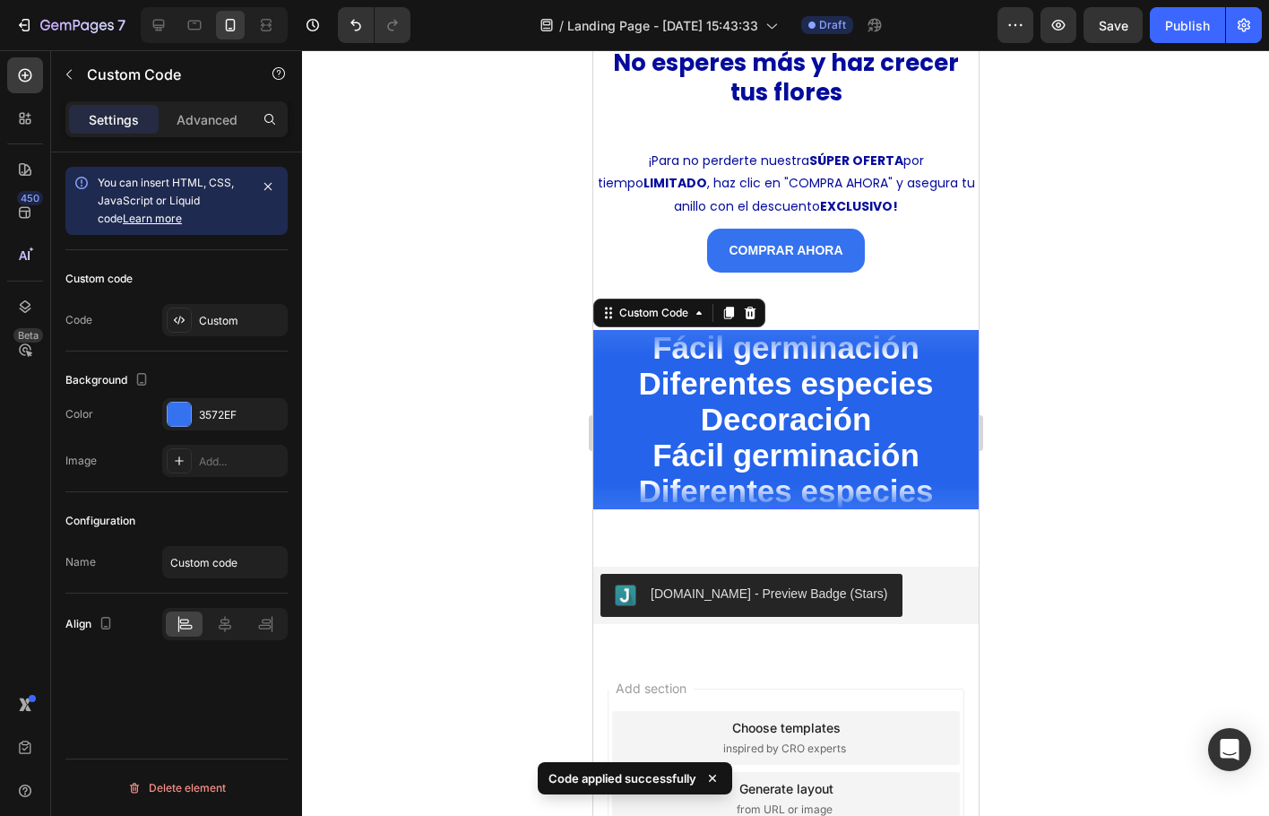
click at [515, 494] on div at bounding box center [785, 433] width 967 height 766
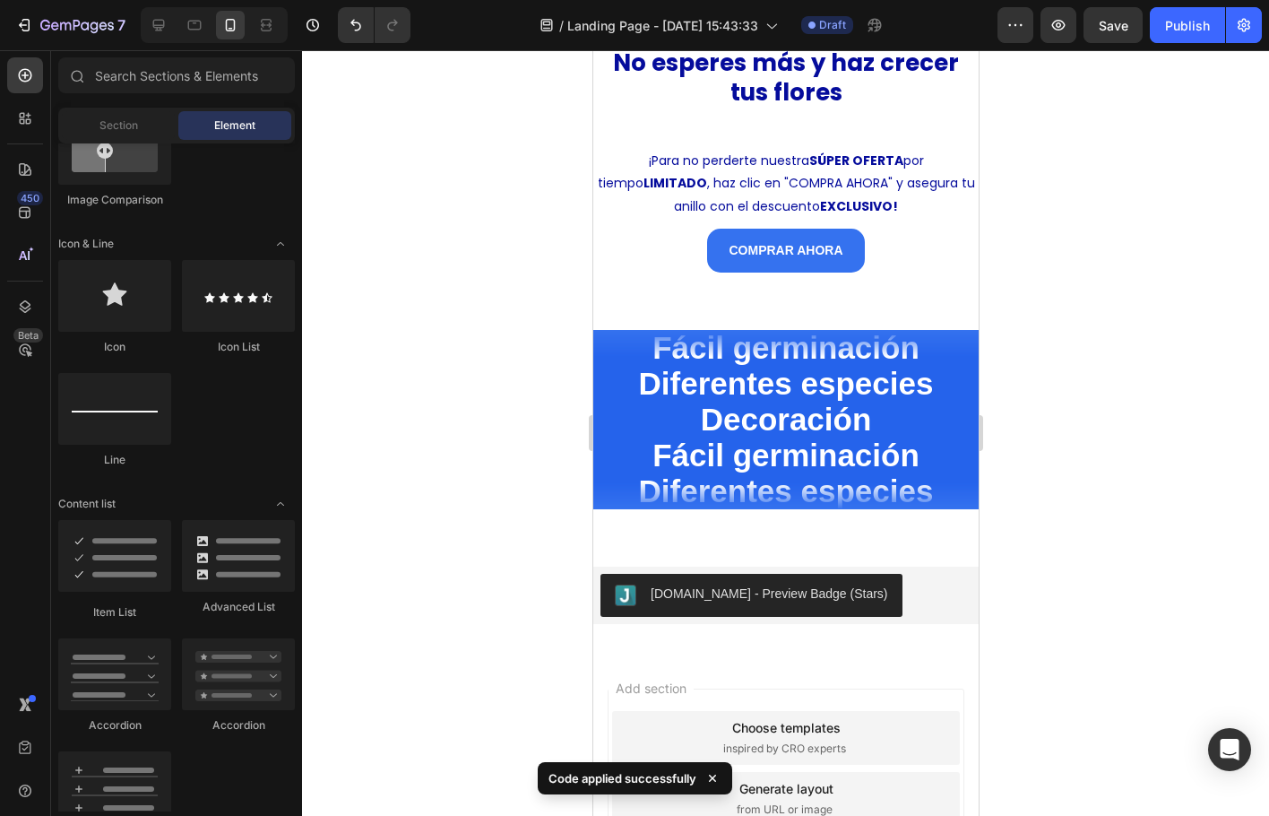
scroll to position [2241, 0]
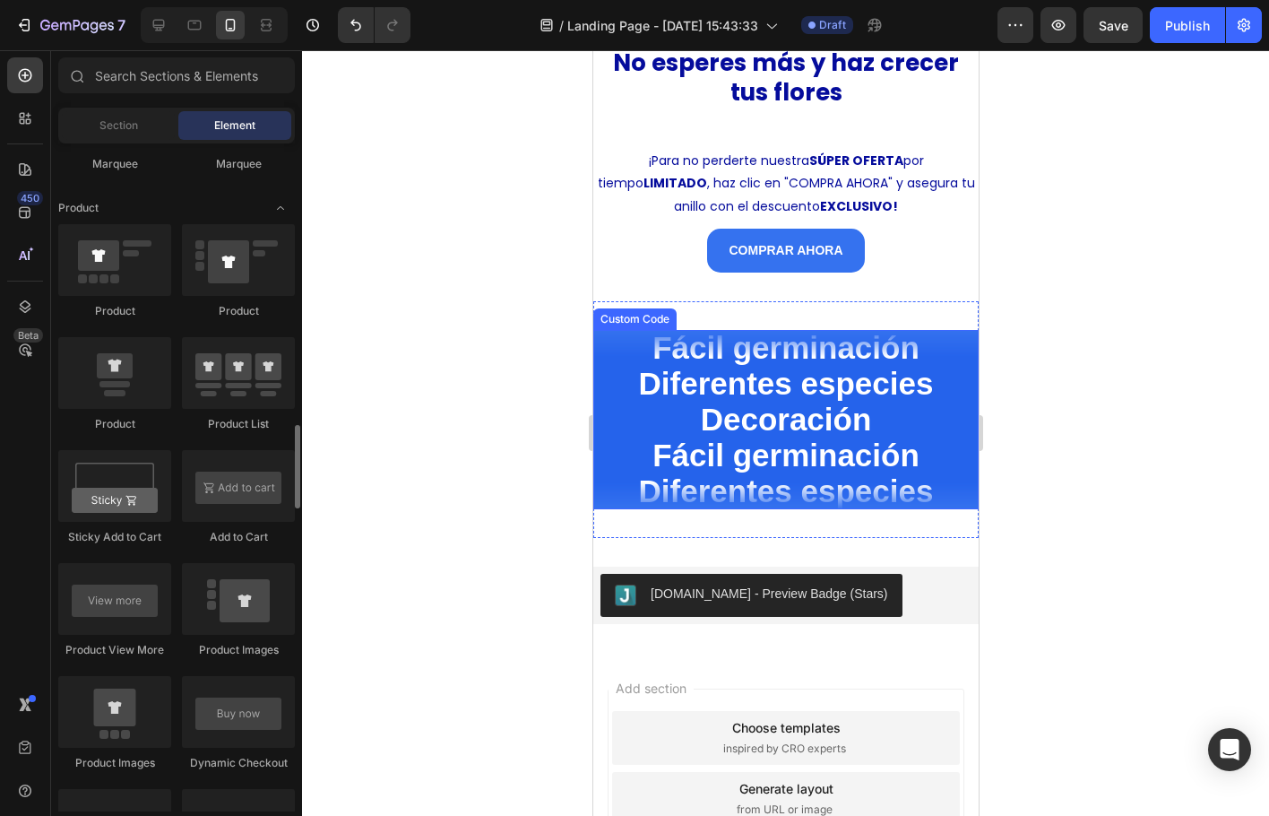
drag, startPoint x: 459, startPoint y: 481, endPoint x: 543, endPoint y: 467, distance: 85.3
click at [458, 481] on div at bounding box center [785, 433] width 967 height 766
click at [739, 418] on span "Decoración" at bounding box center [785, 420] width 385 height 36
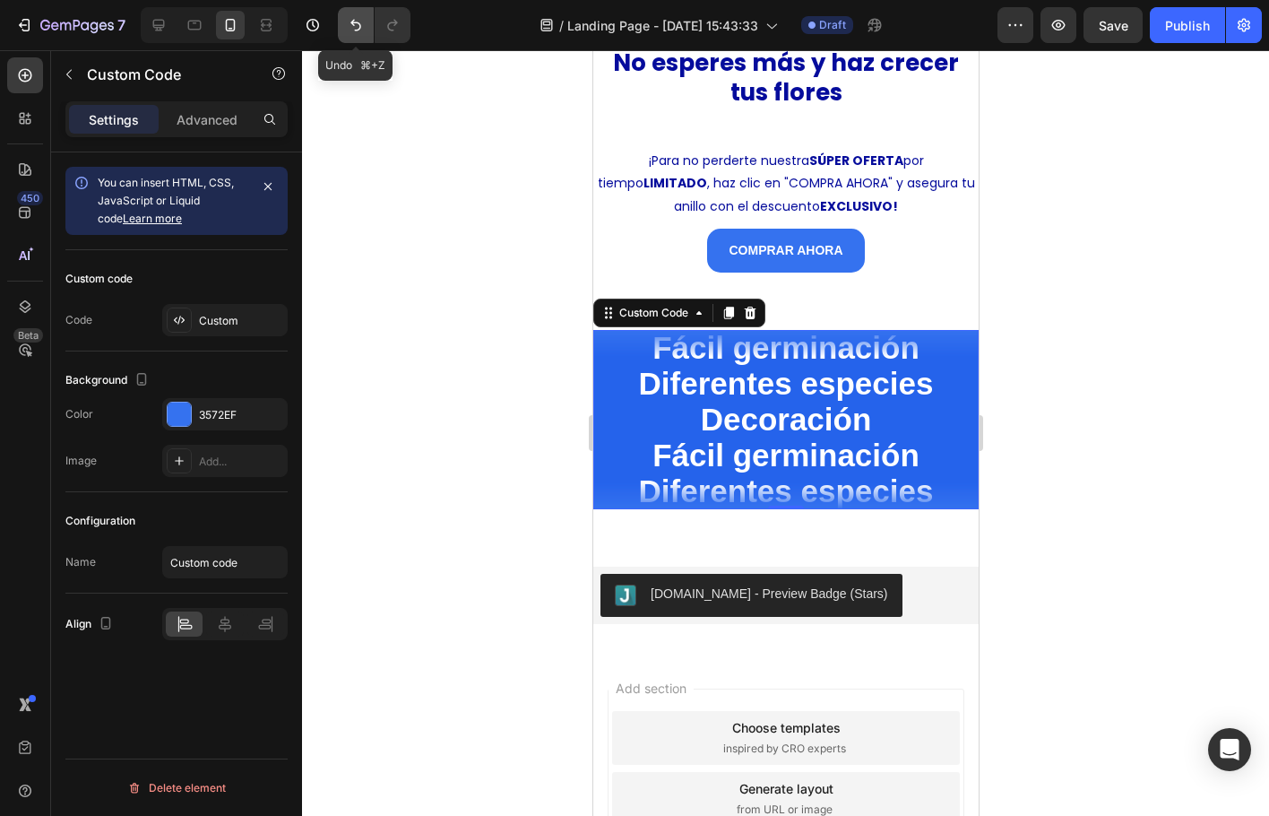
click at [350, 25] on icon "Undo/Redo" at bounding box center [356, 25] width 18 height 18
click at [713, 472] on span "Diferentes especies" at bounding box center [785, 490] width 385 height 36
click at [713, 473] on span "Diferentes especies" at bounding box center [785, 491] width 385 height 36
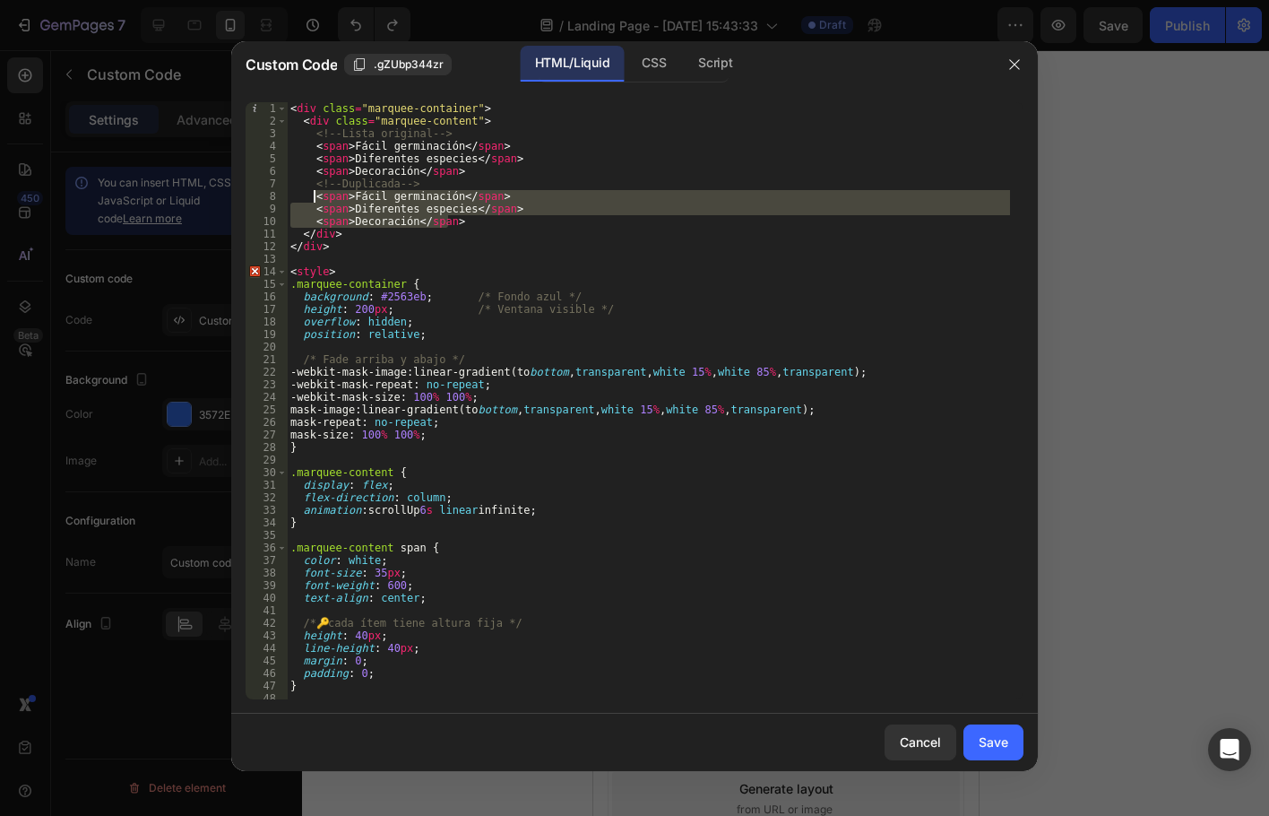
drag, startPoint x: 460, startPoint y: 217, endPoint x: 313, endPoint y: 198, distance: 148.2
click at [313, 198] on div "< div class = "marquee-container" > < div class = "marquee-content" > <!-- List…" at bounding box center [648, 413] width 723 height 622
click at [412, 248] on div "< div class = "marquee-container" > < div class = "marquee-content" > <!-- List…" at bounding box center [648, 413] width 723 height 622
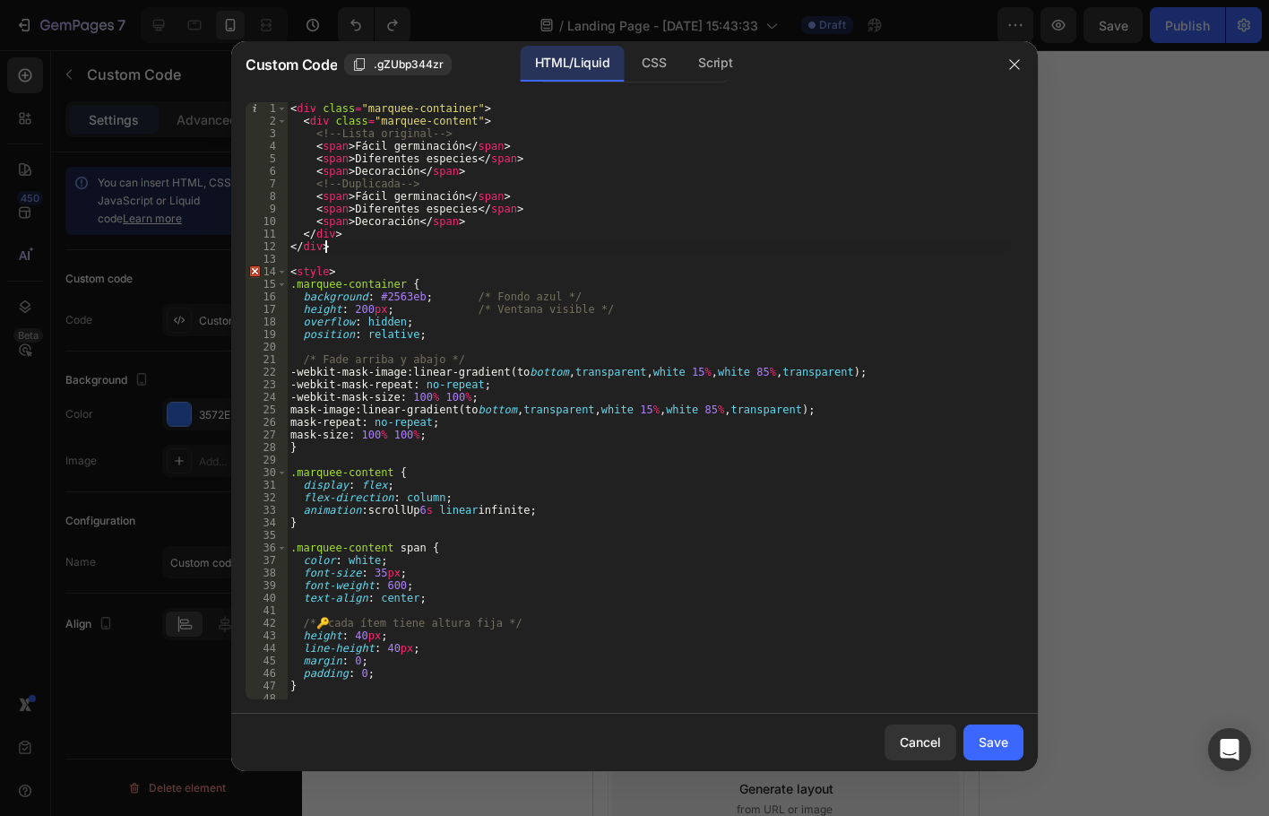
click at [404, 237] on div "< div class = "marquee-container" > < div class = "marquee-content" > <!-- List…" at bounding box center [648, 413] width 723 height 622
click at [463, 231] on div "< div class = "marquee-container" > < div class = "marquee-content" > <!-- List…" at bounding box center [648, 413] width 723 height 622
click at [463, 224] on div "< div class = "marquee-container" > < div class = "marquee-content" > <!-- List…" at bounding box center [648, 413] width 723 height 622
type textarea "<span>Decoración</span>"
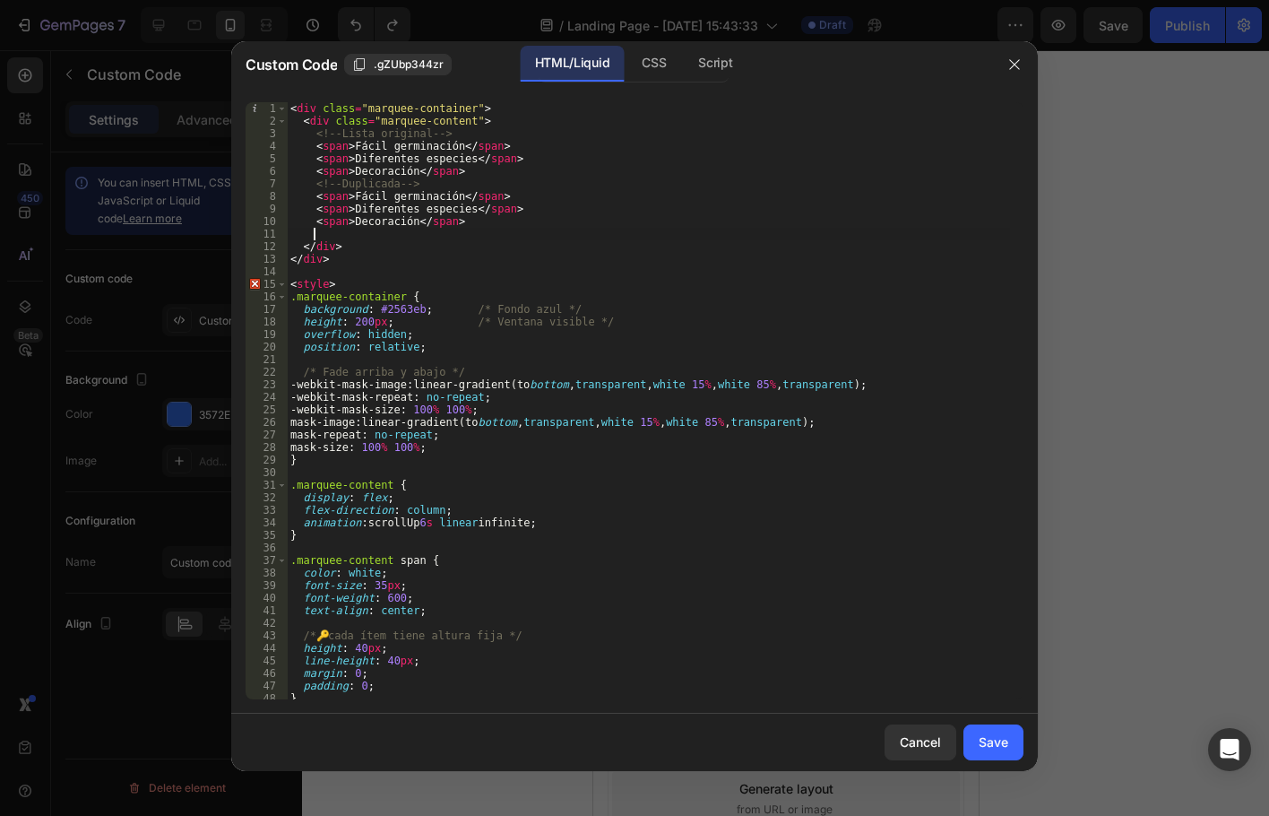
scroll to position [0, 0]
paste textarea "<span>Decoración</span>"
type textarea "<span>Decoración</span>"
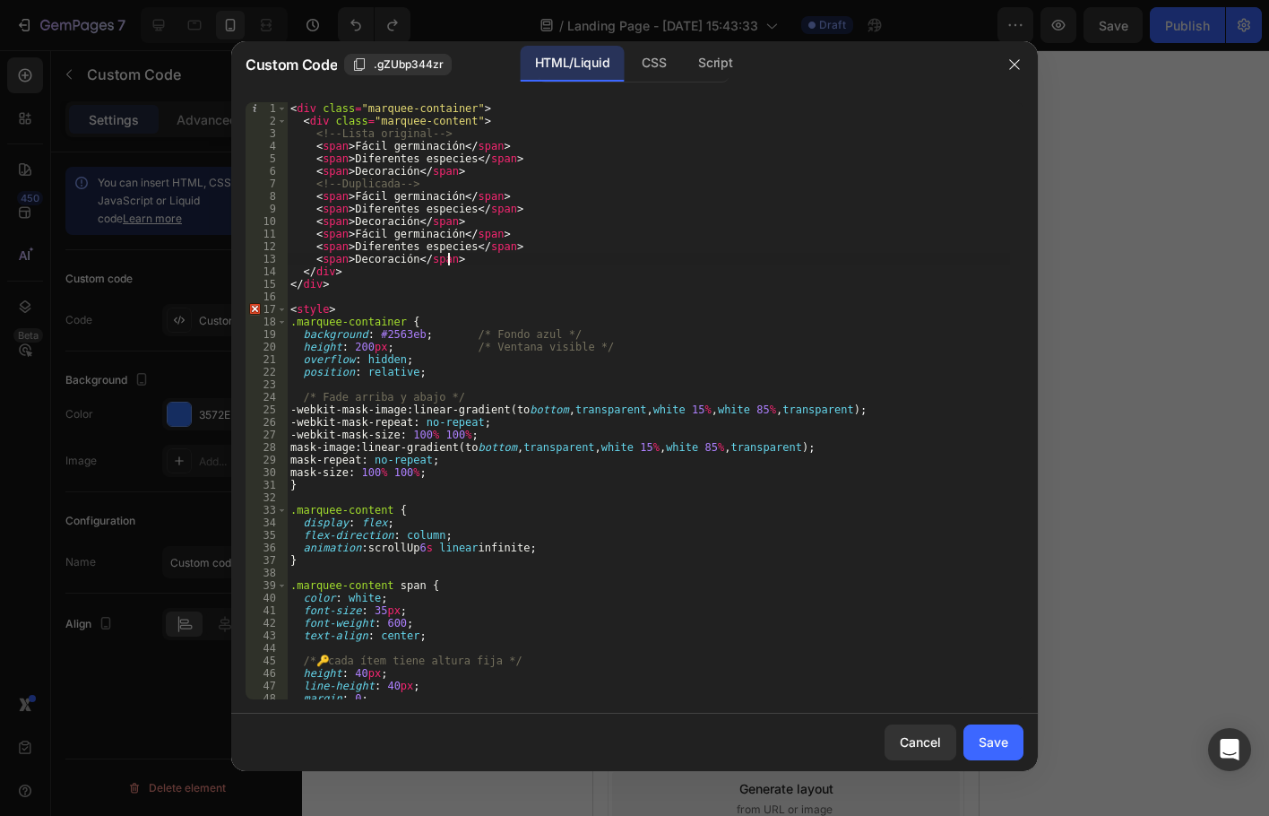
click at [498, 264] on div "< div class = "marquee-container" > < div class = "marquee-content" > <!-- List…" at bounding box center [648, 413] width 723 height 622
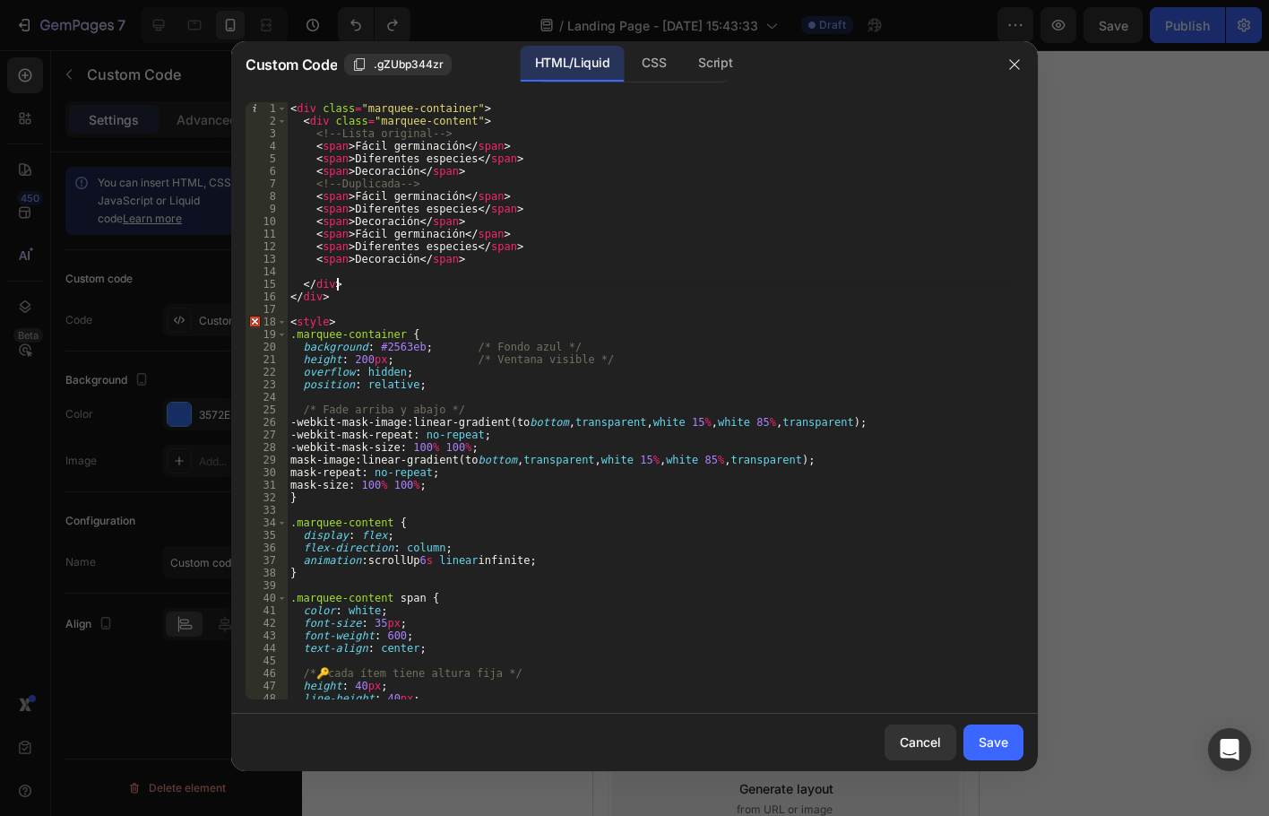
paste textarea "<span>Decoración</span"
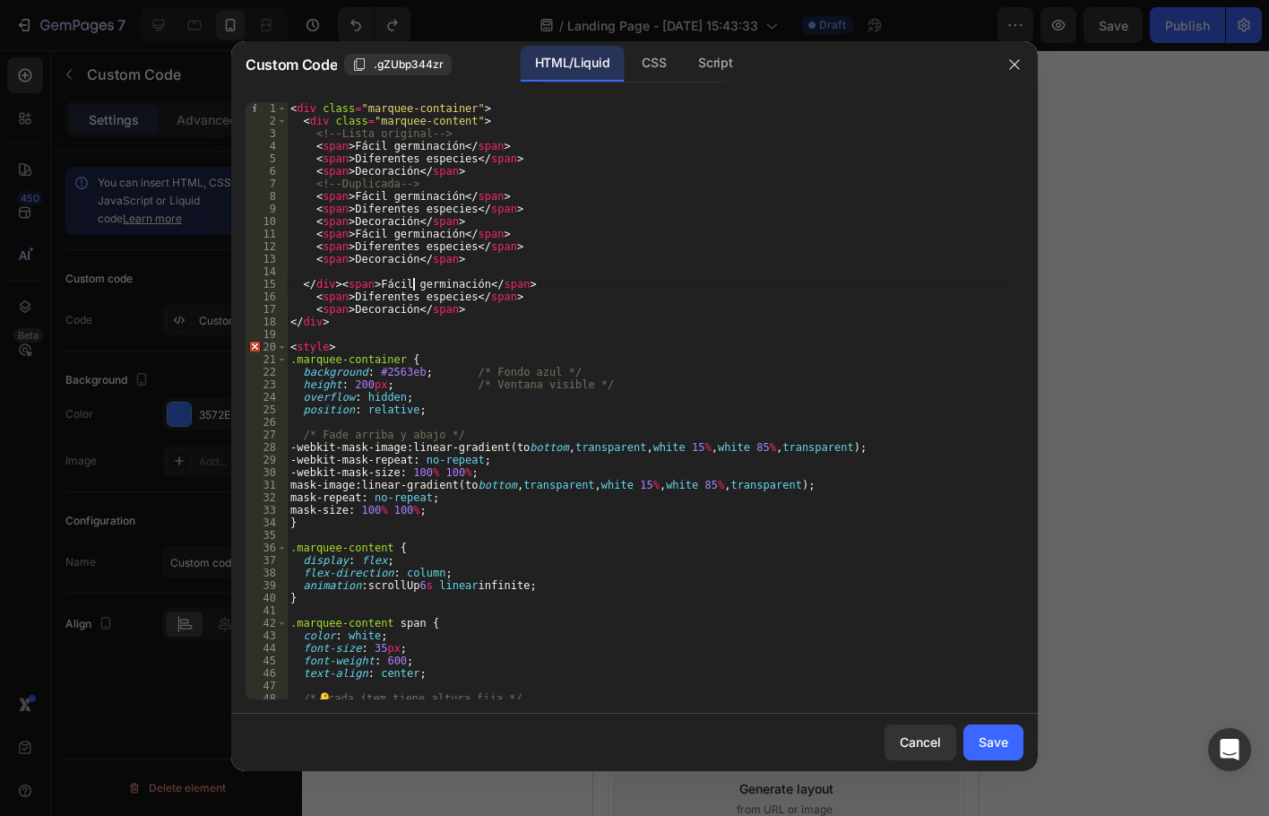
click at [414, 286] on div "< div class = "marquee-container" > < div class = "marquee-content" > <!-- List…" at bounding box center [648, 413] width 723 height 622
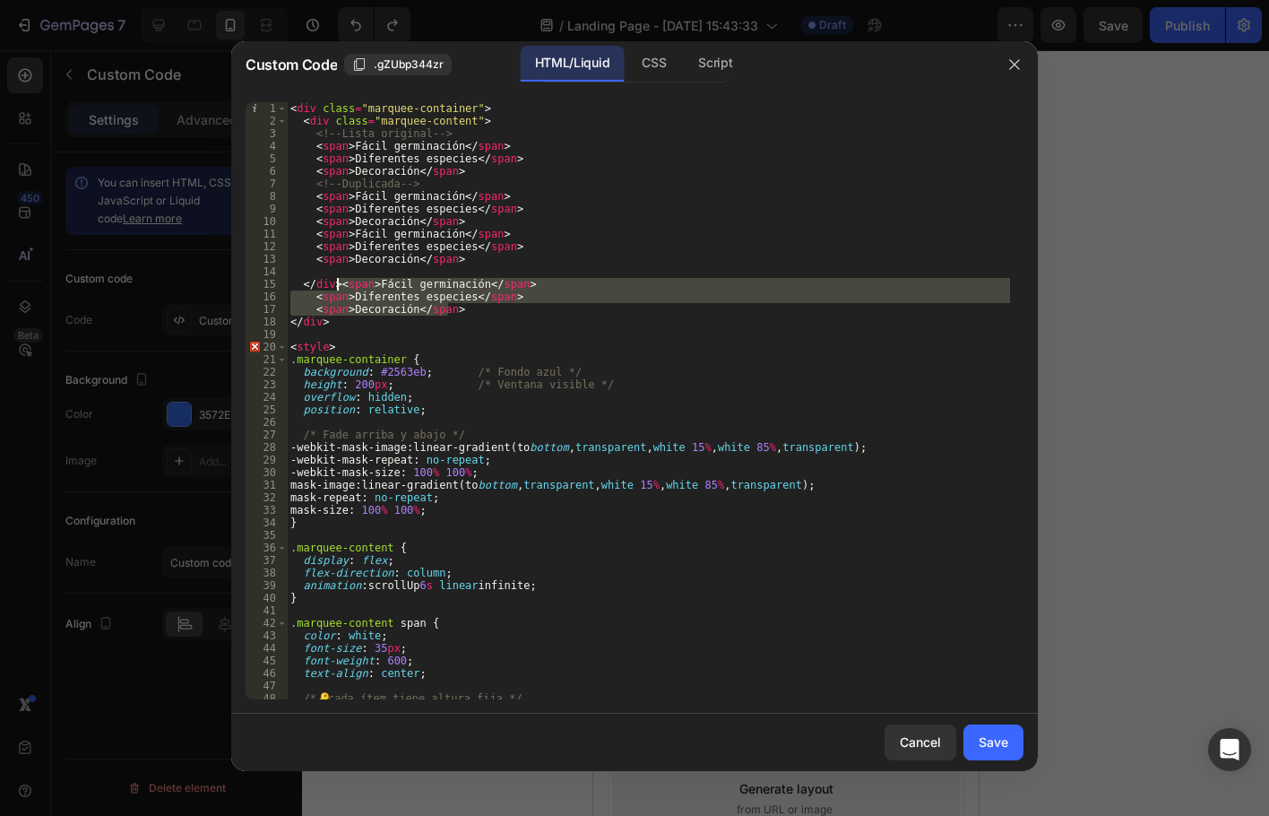
drag, startPoint x: 435, startPoint y: 307, endPoint x: 337, endPoint y: 278, distance: 102.1
click at [337, 278] on div "< div class = "marquee-container" > < div class = "marquee-content" > <!-- List…" at bounding box center [648, 413] width 723 height 622
type textarea "</div>"
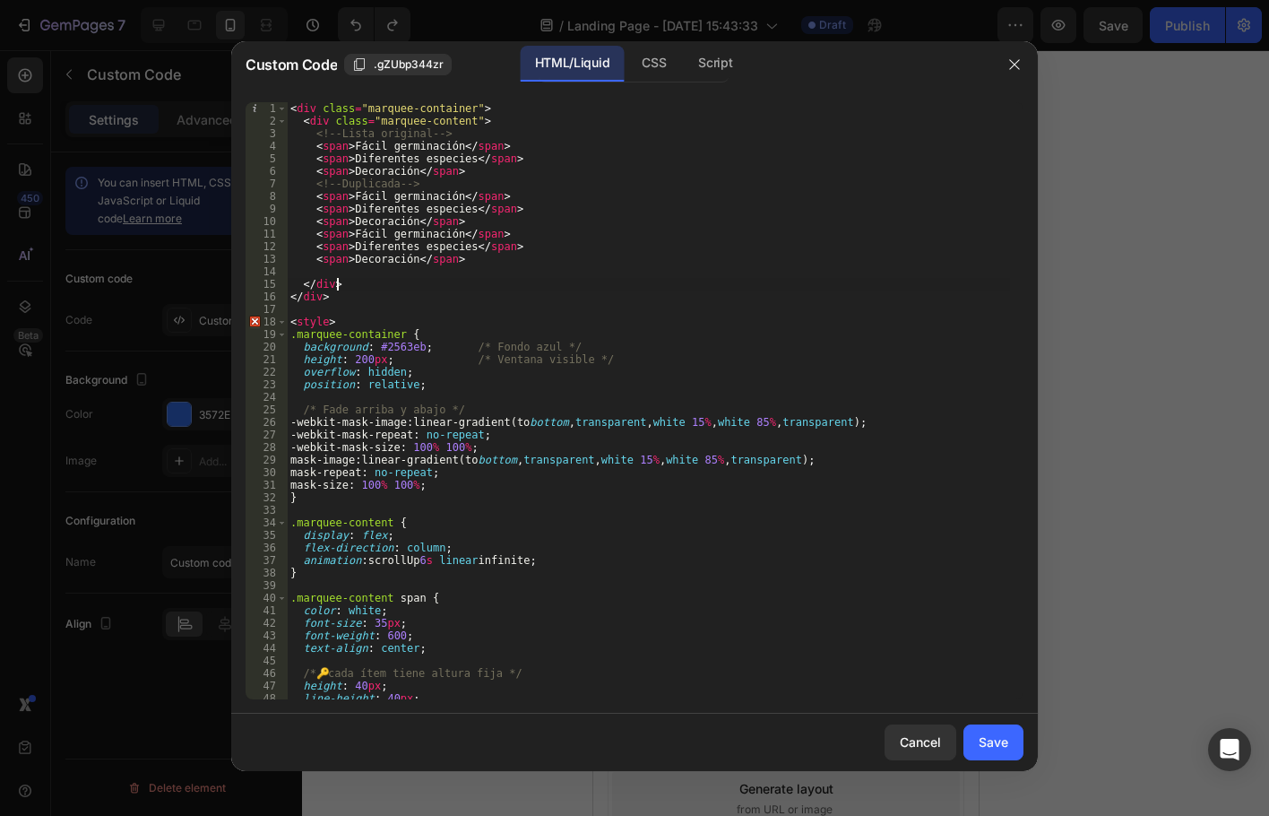
click at [327, 268] on div "< div class = "marquee-container" > < div class = "marquee-content" > <!-- List…" at bounding box center [648, 413] width 723 height 622
paste textarea "<span>Decoración</span>"
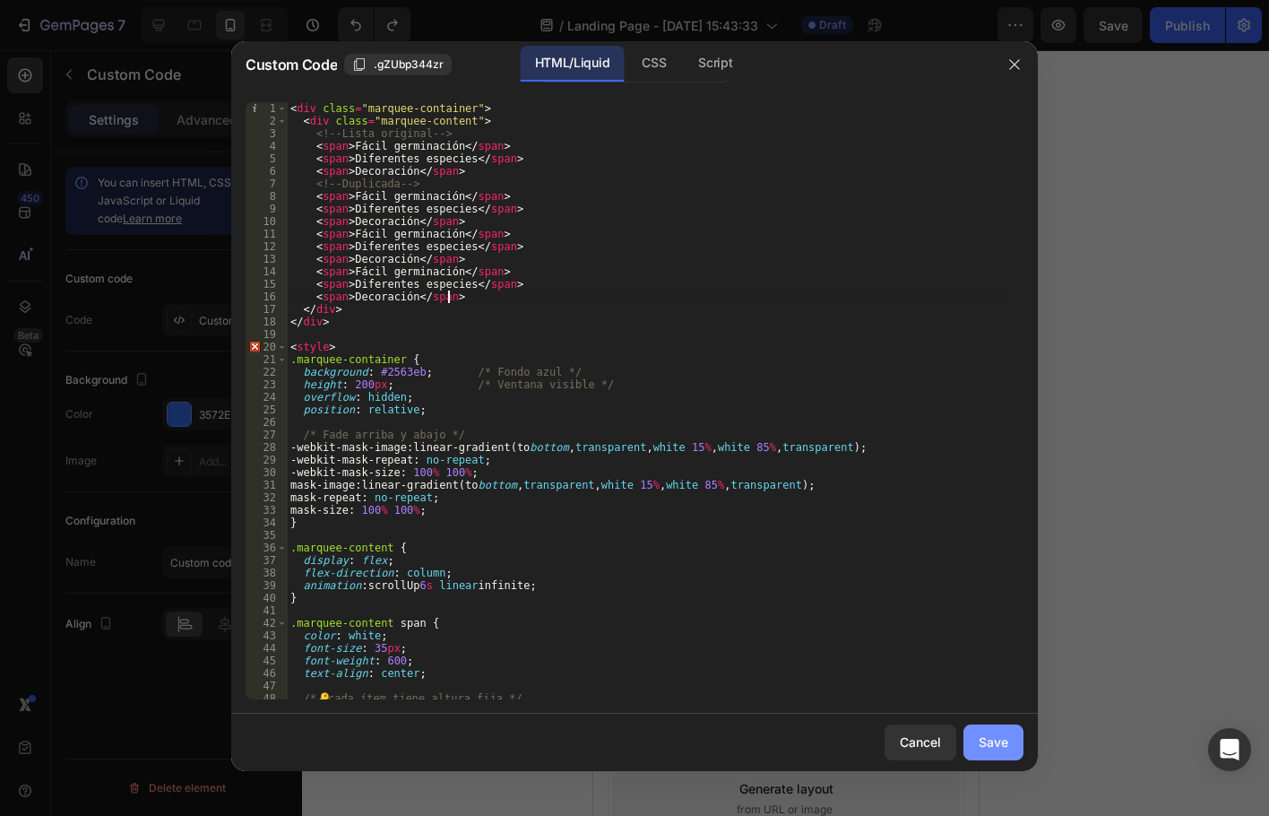
click at [996, 751] on button "Save" at bounding box center [994, 742] width 60 height 36
type textarea "100% { transform: translateY(-50%); } /* se mueve justo la mitad del bloque dup…"
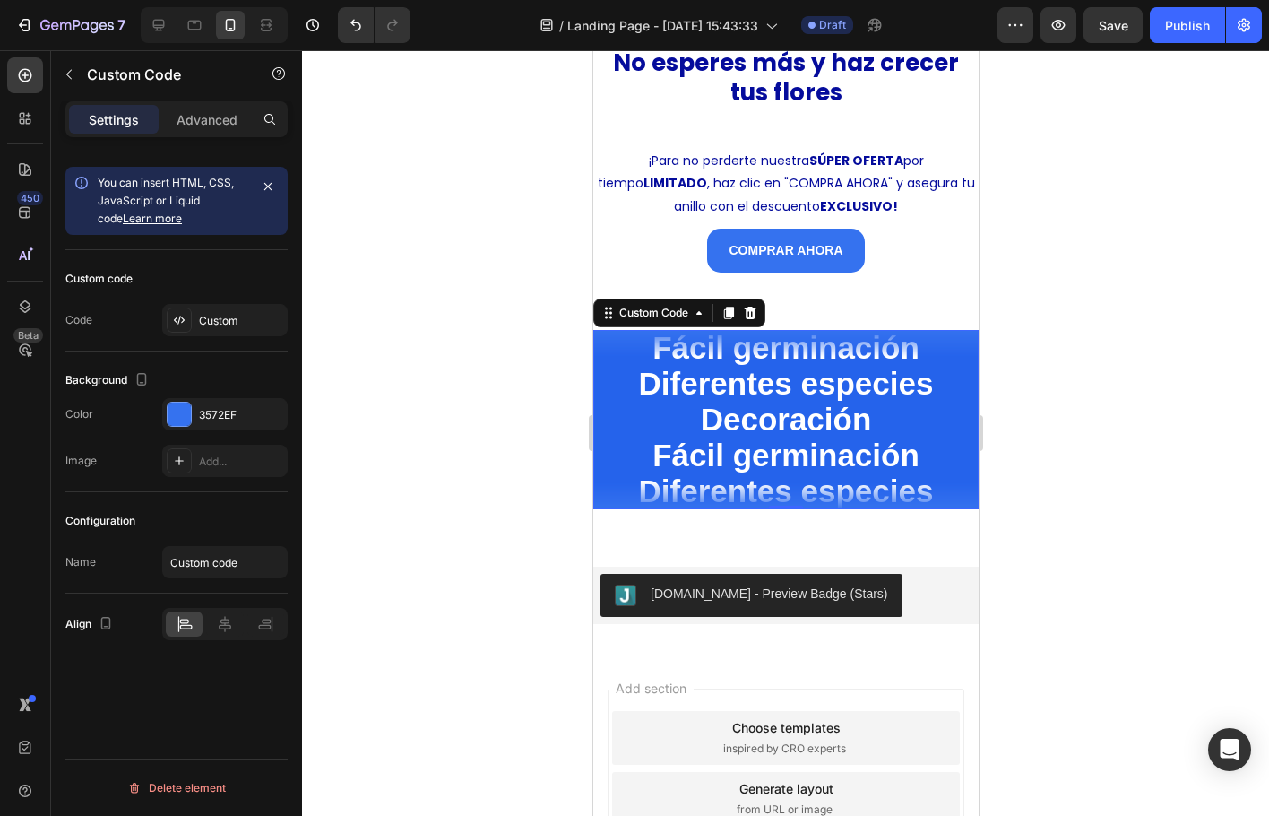
click at [849, 509] on span "Decoración" at bounding box center [785, 527] width 385 height 36
click at [849, 507] on span "Decoración" at bounding box center [785, 525] width 385 height 36
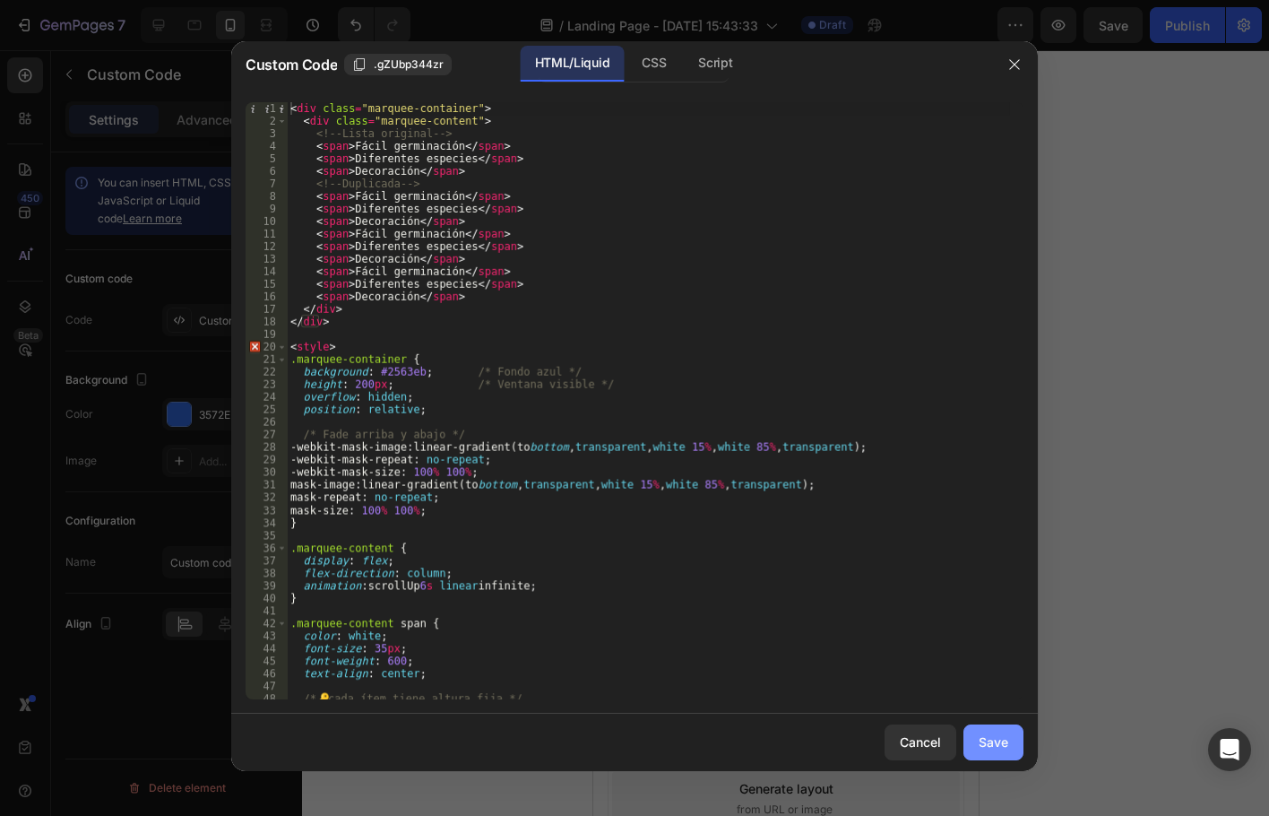
click at [1000, 742] on div "Save" at bounding box center [994, 741] width 30 height 19
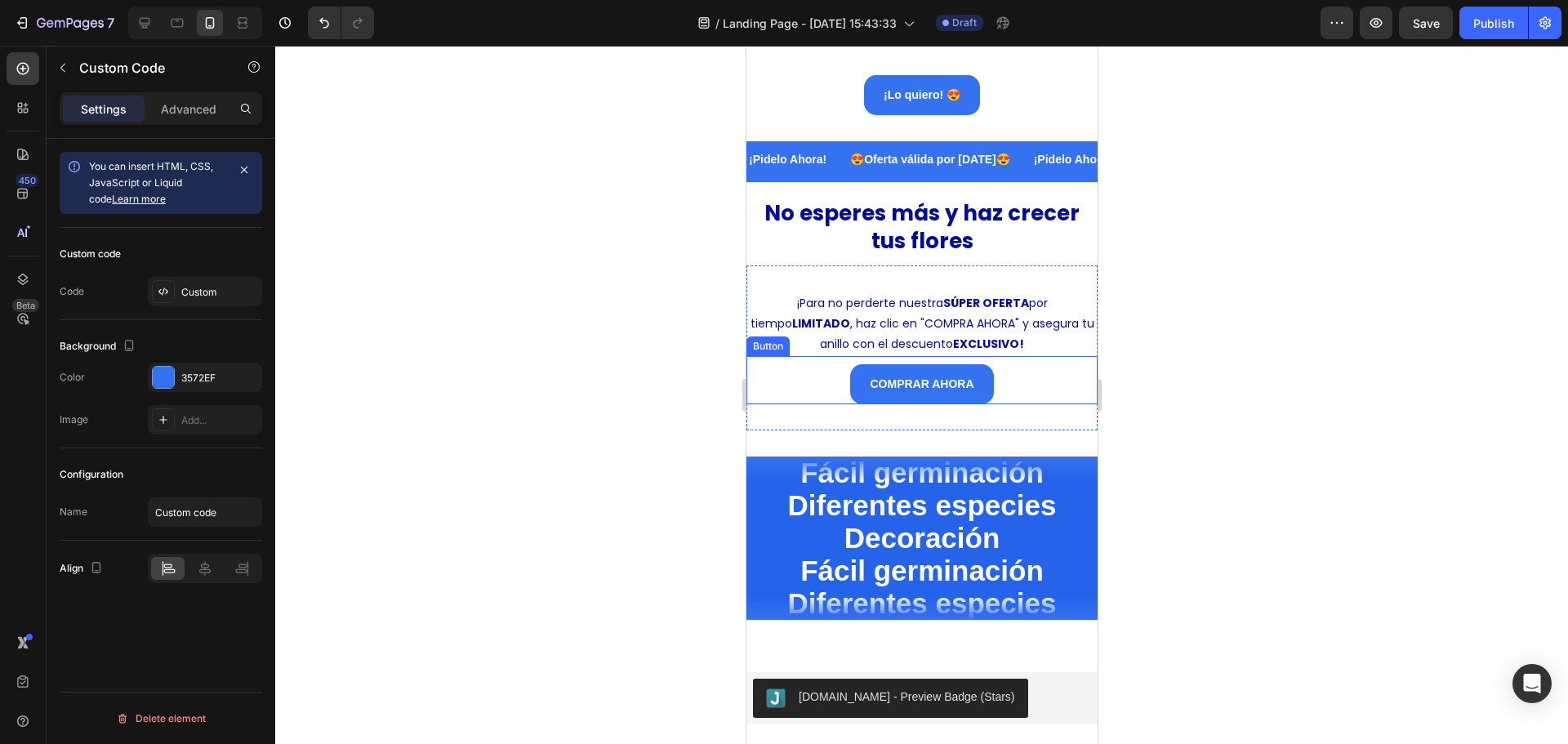
scroll to position [3707, 0]
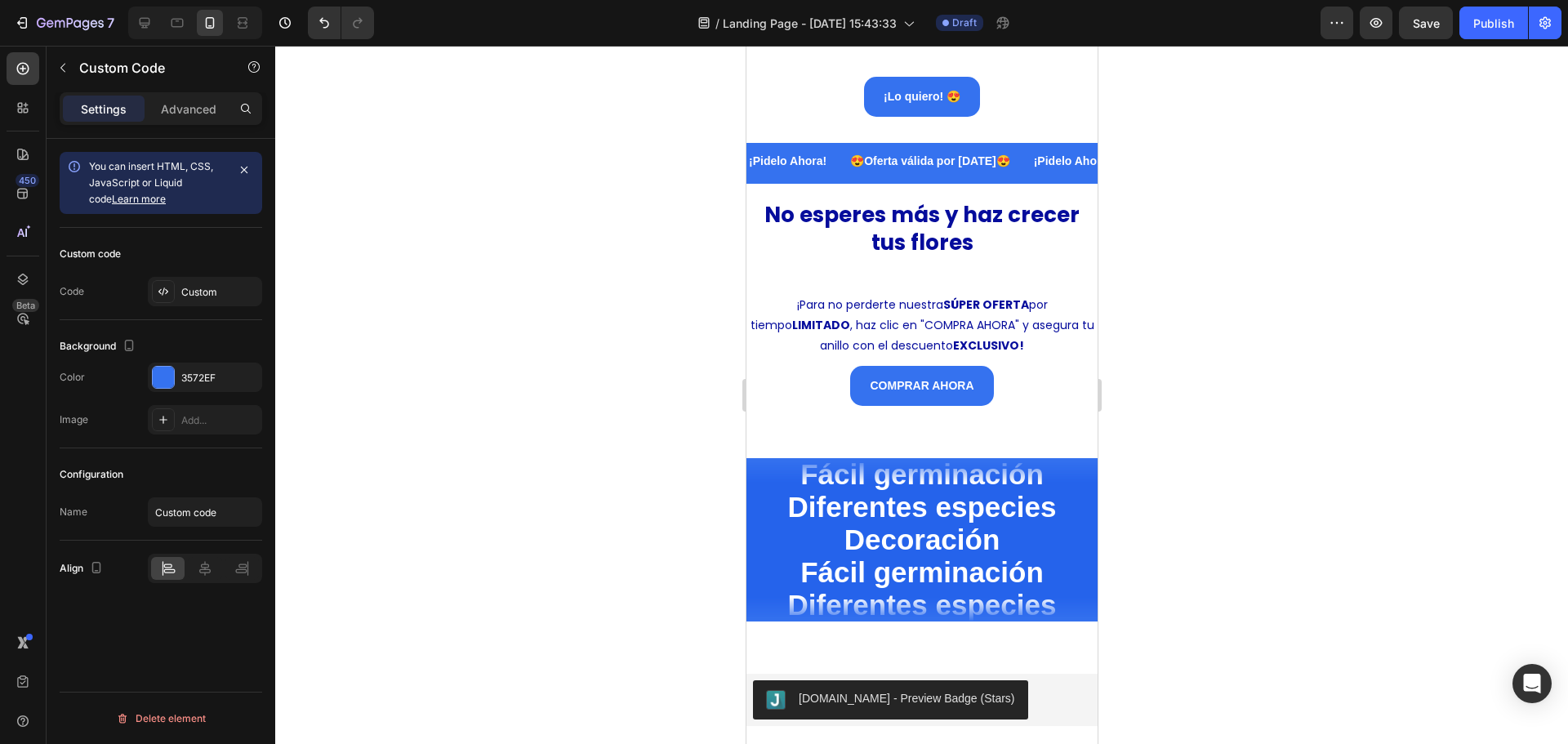
click at [556, 388] on div at bounding box center [921, 394] width 1293 height 698
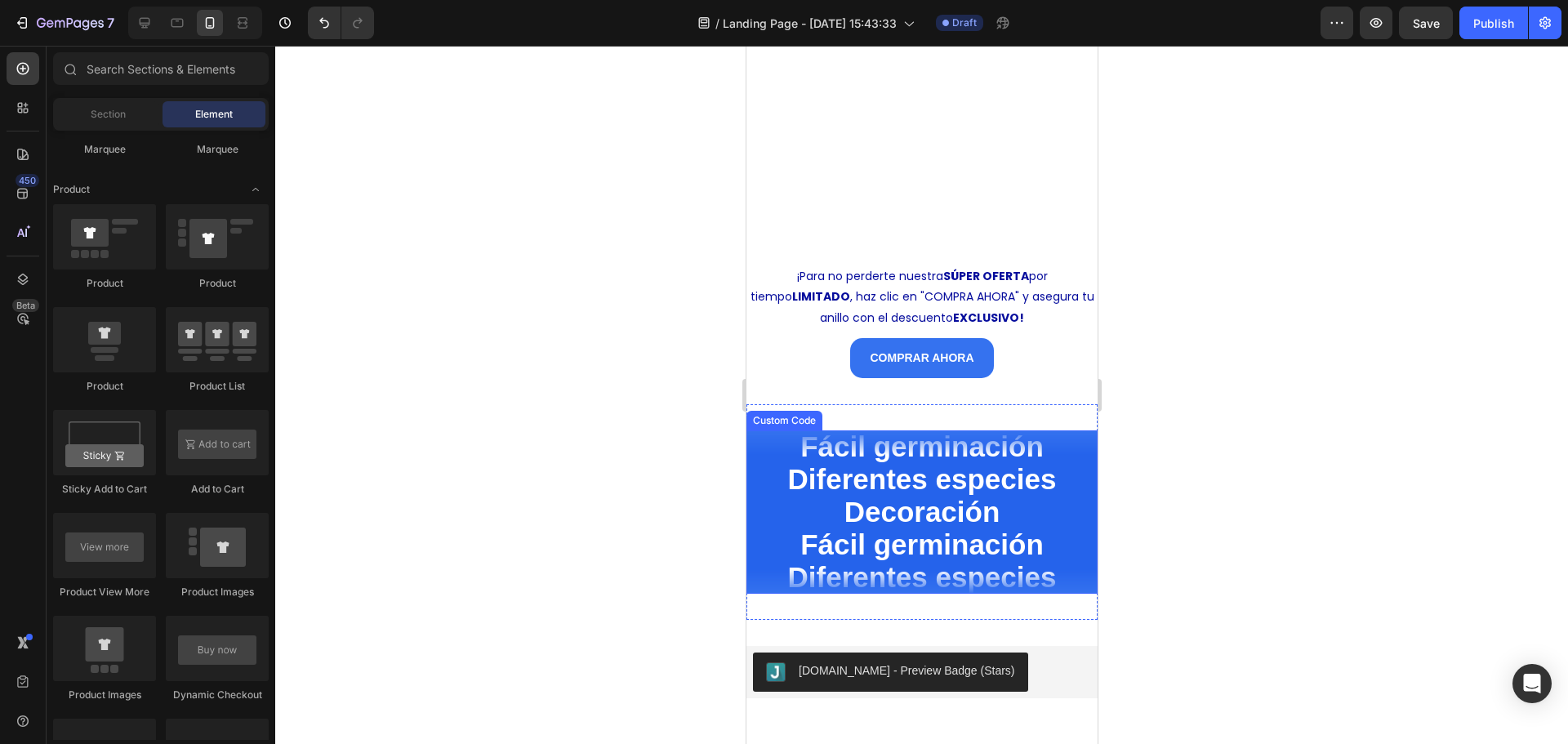
scroll to position [4033, 0]
